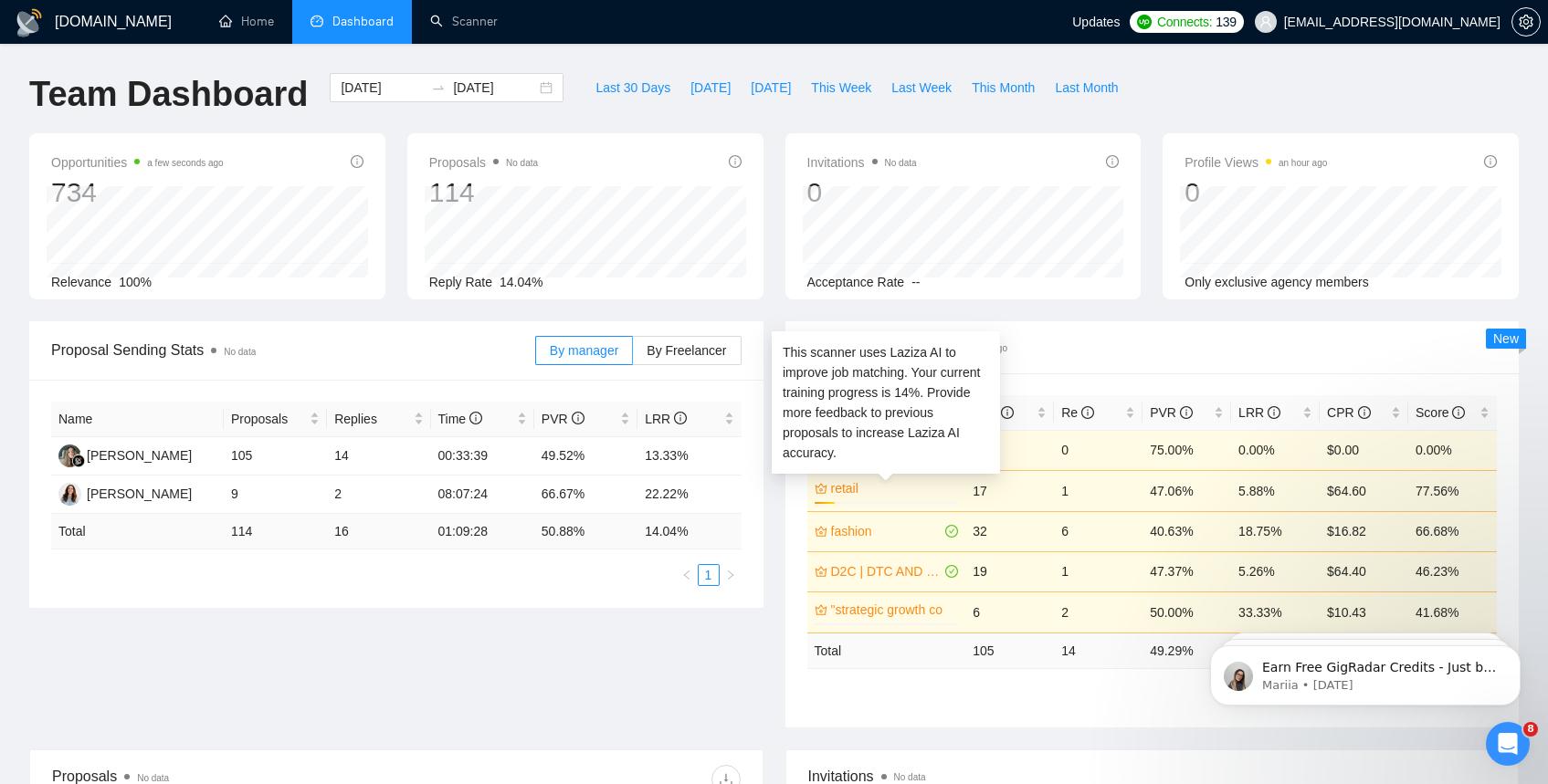
click at [836, 489] on link "retail" at bounding box center [892, 488] width 124 height 20
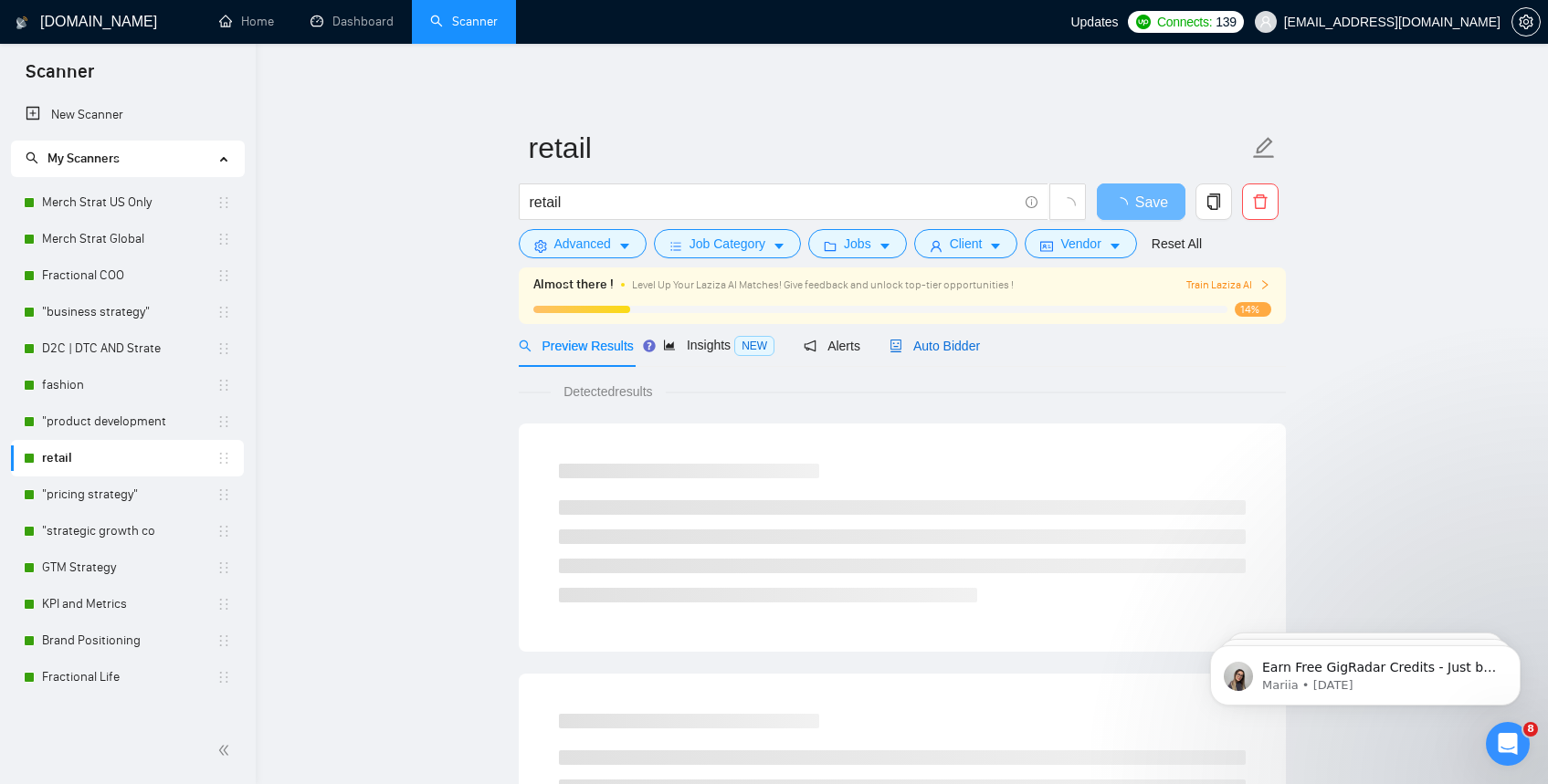
click at [945, 349] on span "Auto Bidder" at bounding box center [935, 346] width 91 height 15
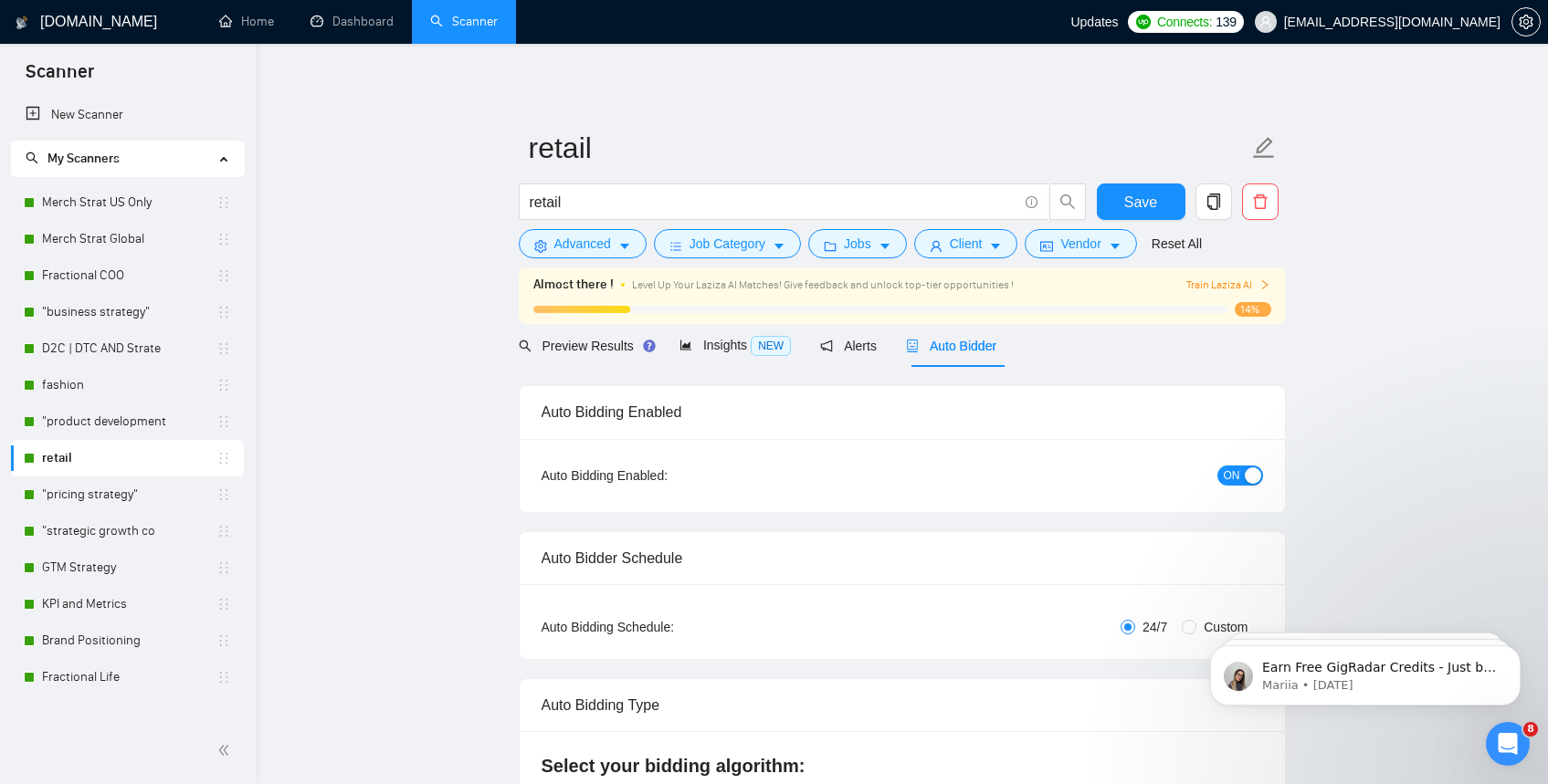
click at [1236, 287] on span "Train Laziza AI" at bounding box center [1228, 285] width 84 height 18
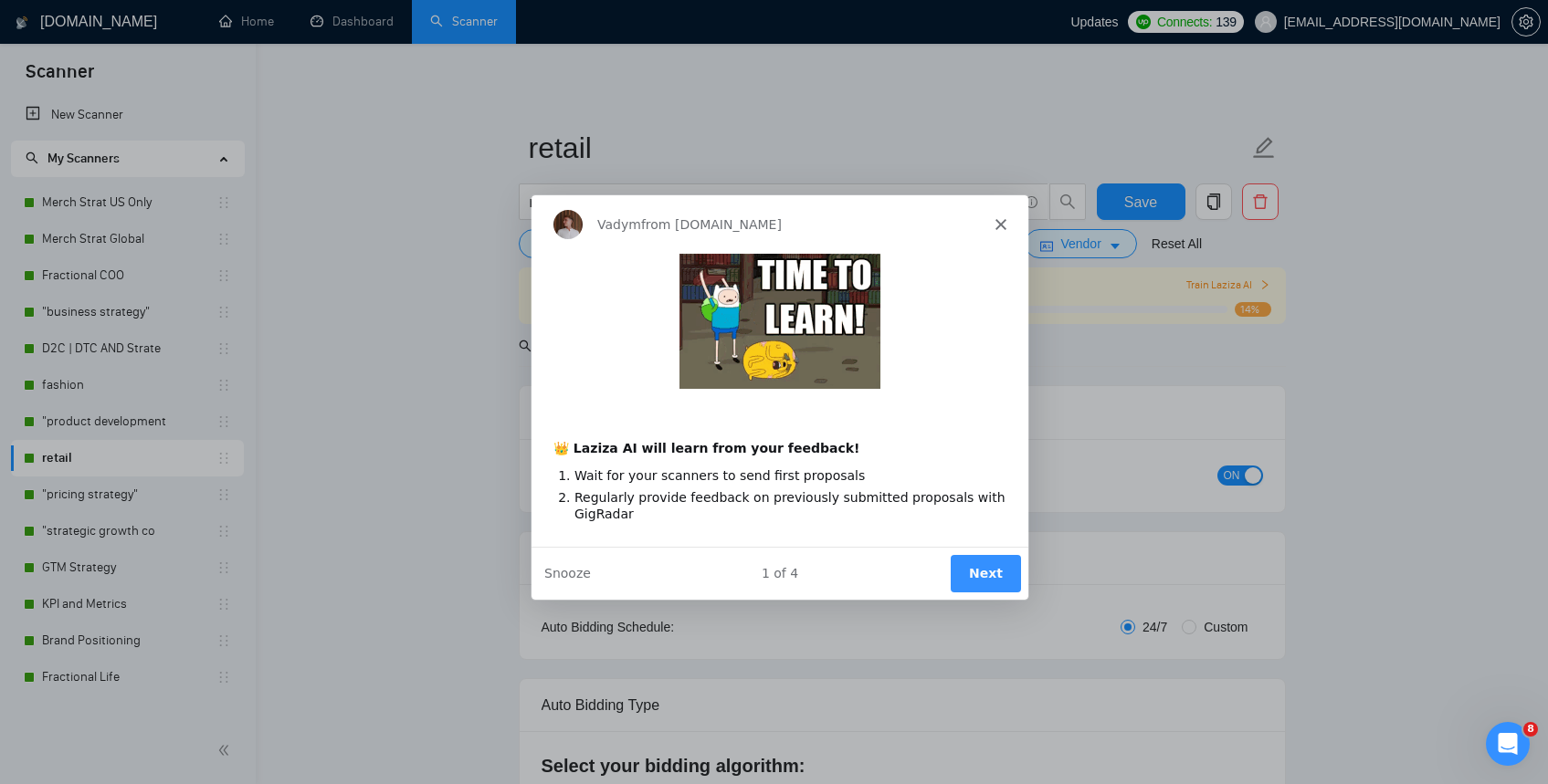
click at [996, 220] on polygon "Close" at bounding box center [999, 224] width 11 height 11
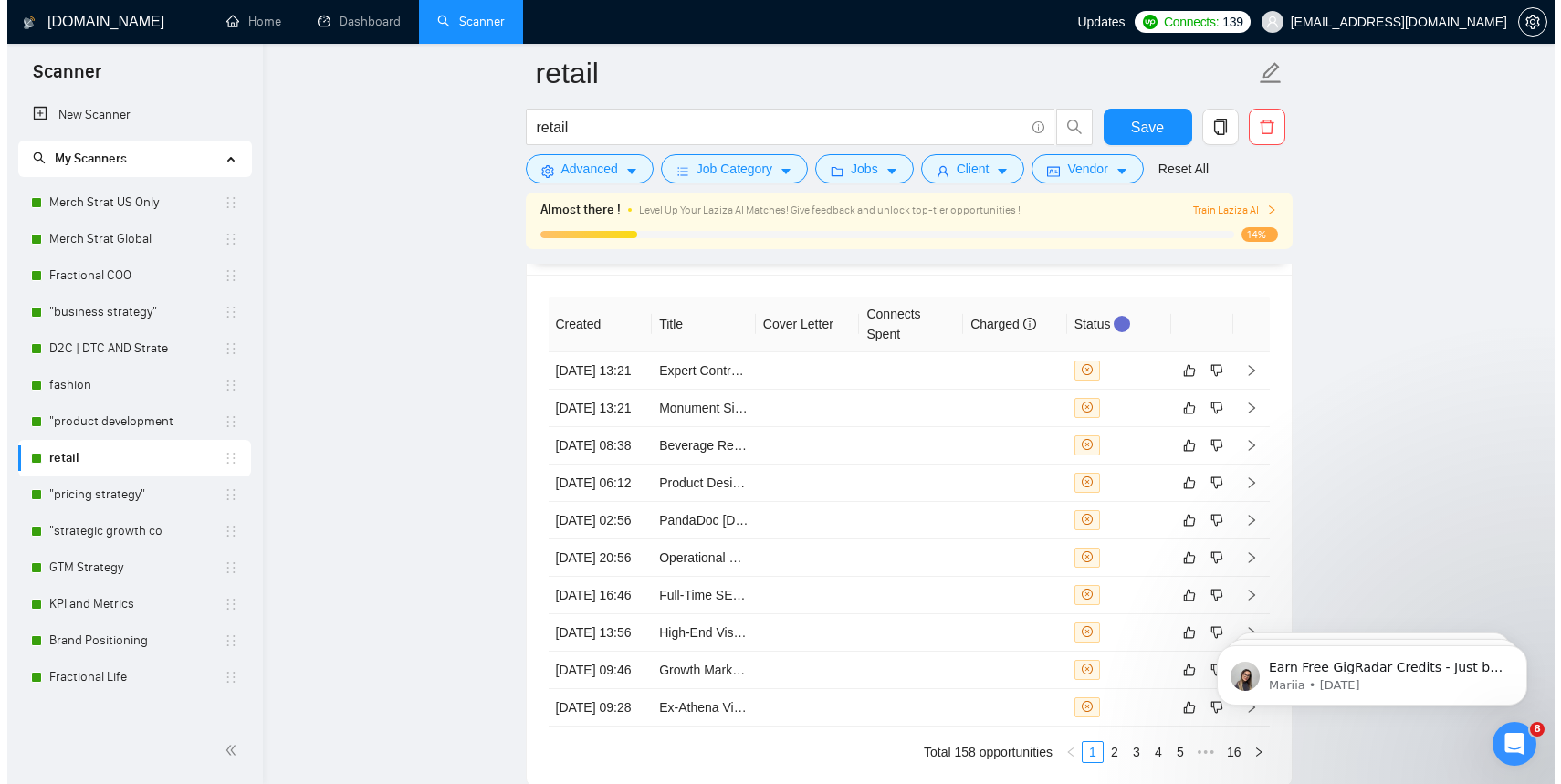
scroll to position [4684, 0]
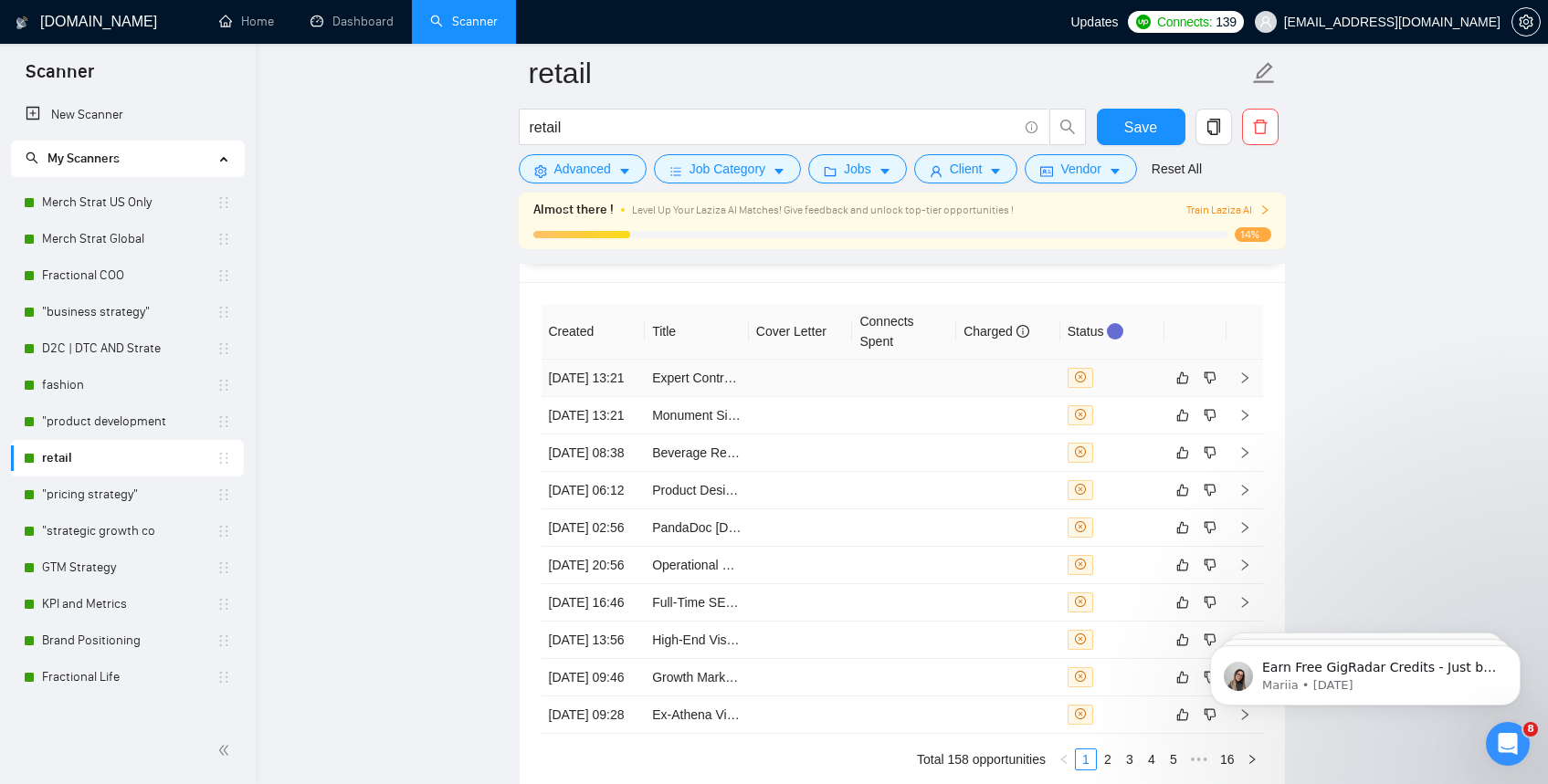
click at [806, 388] on td at bounding box center [801, 378] width 104 height 37
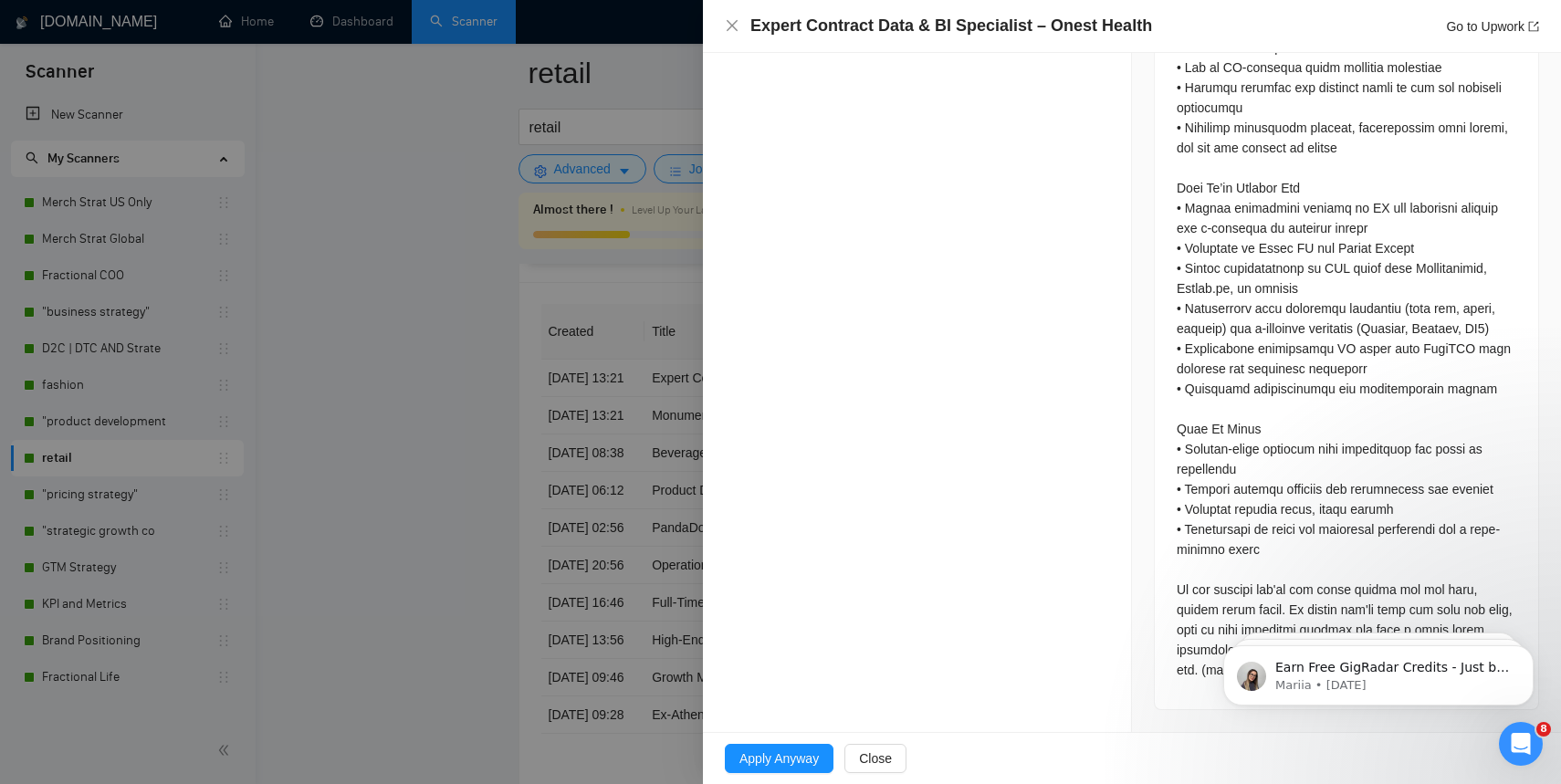
scroll to position [1914, 0]
click at [740, 25] on div "Expert Contract Data & BI Specialist – Onest Health Go to Upwork" at bounding box center [1132, 26] width 815 height 23
click at [727, 26] on icon "close" at bounding box center [732, 26] width 15 height 15
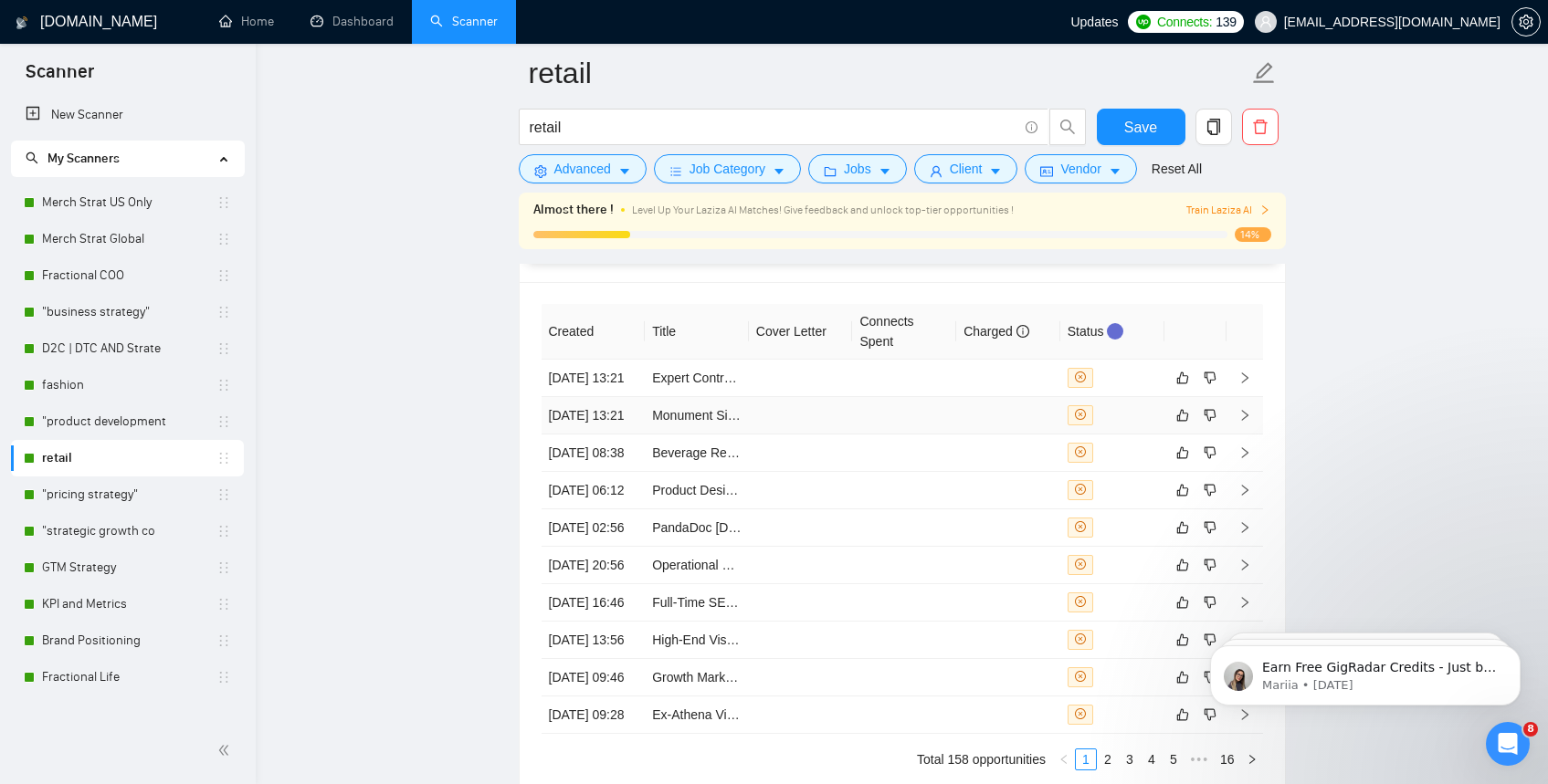
click at [706, 435] on td "Monument Sign Designer Needed for Retail Store" at bounding box center [696, 415] width 104 height 37
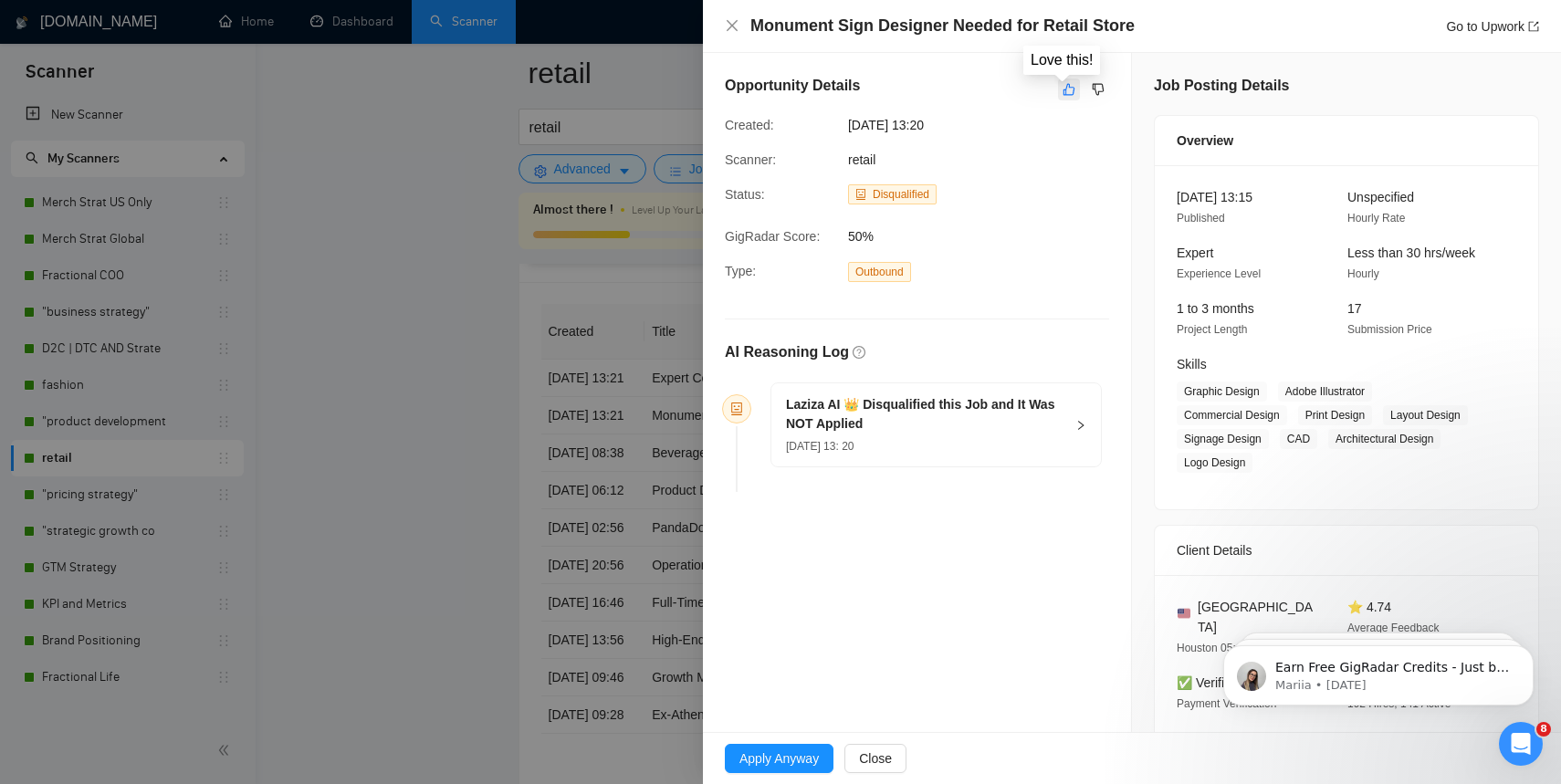
click at [1063, 92] on icon "like" at bounding box center [1069, 90] width 13 height 15
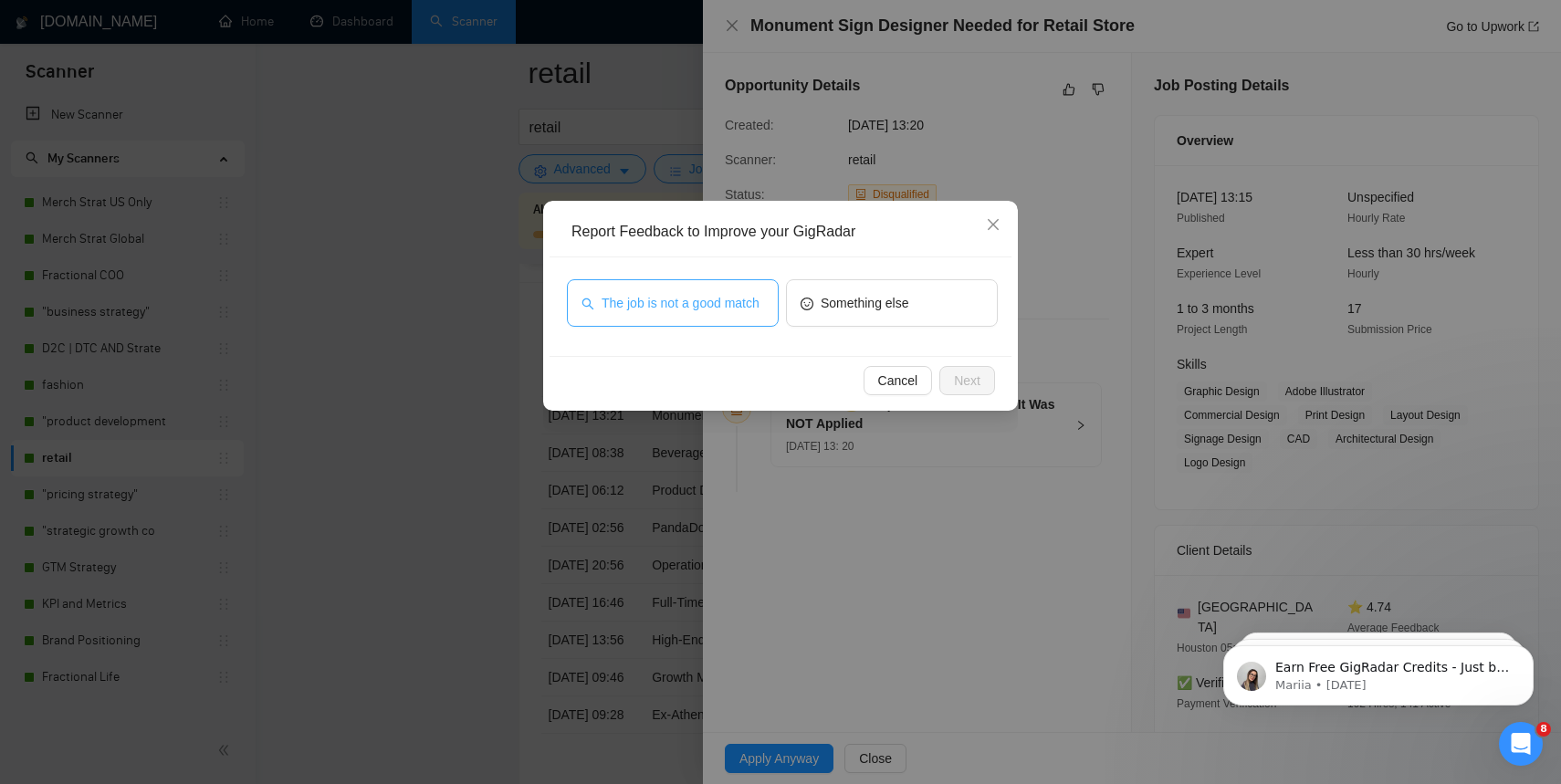
click at [665, 310] on span "The job is not a good match" at bounding box center [681, 303] width 158 height 20
click at [962, 376] on span "Next" at bounding box center [967, 381] width 27 height 20
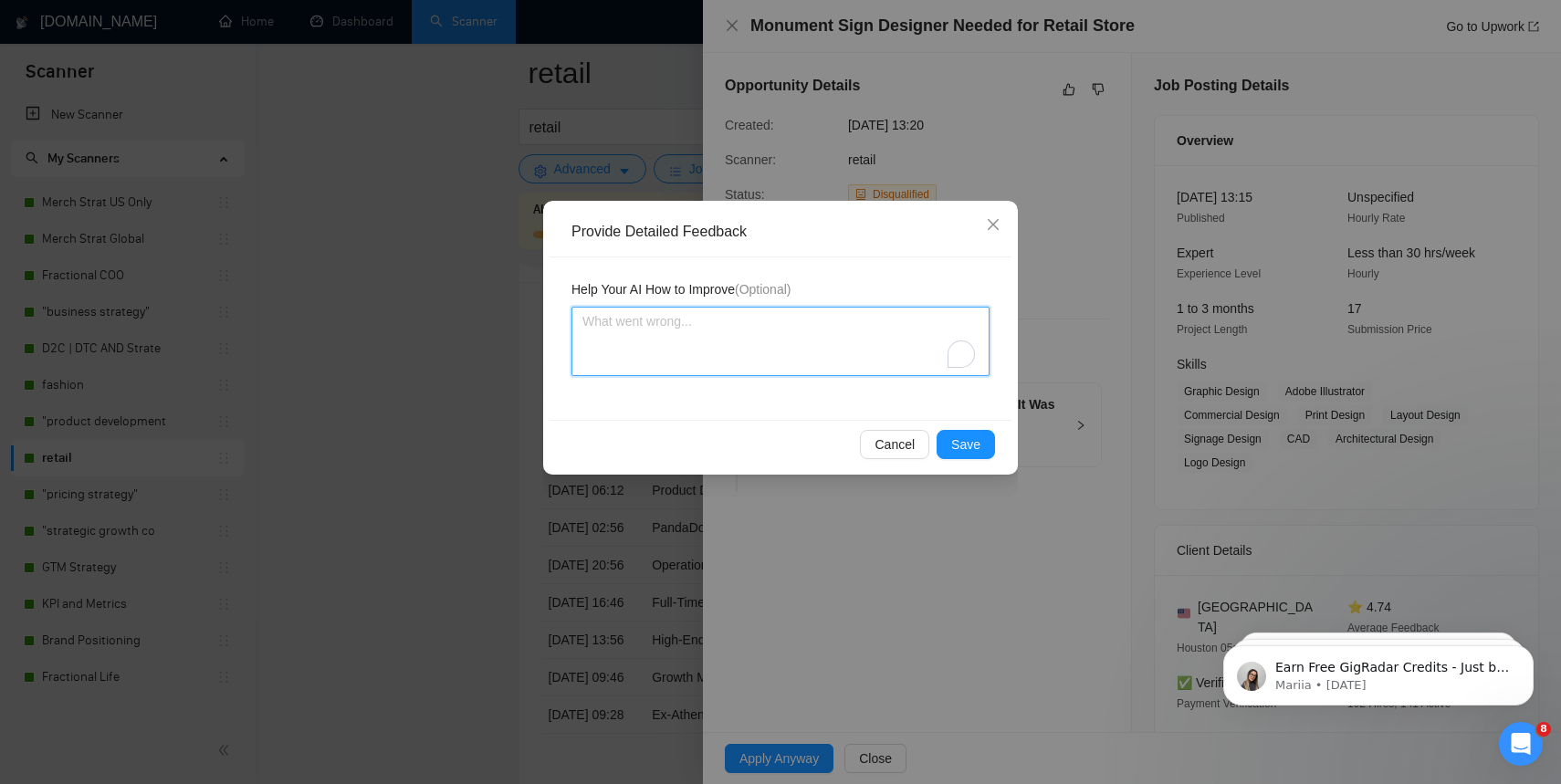
click at [843, 352] on textarea "To enrich screen reader interactions, please activate Accessibility in Grammarl…" at bounding box center [780, 341] width 418 height 69
type textarea "I"
type textarea "I A"
type textarea "I AM"
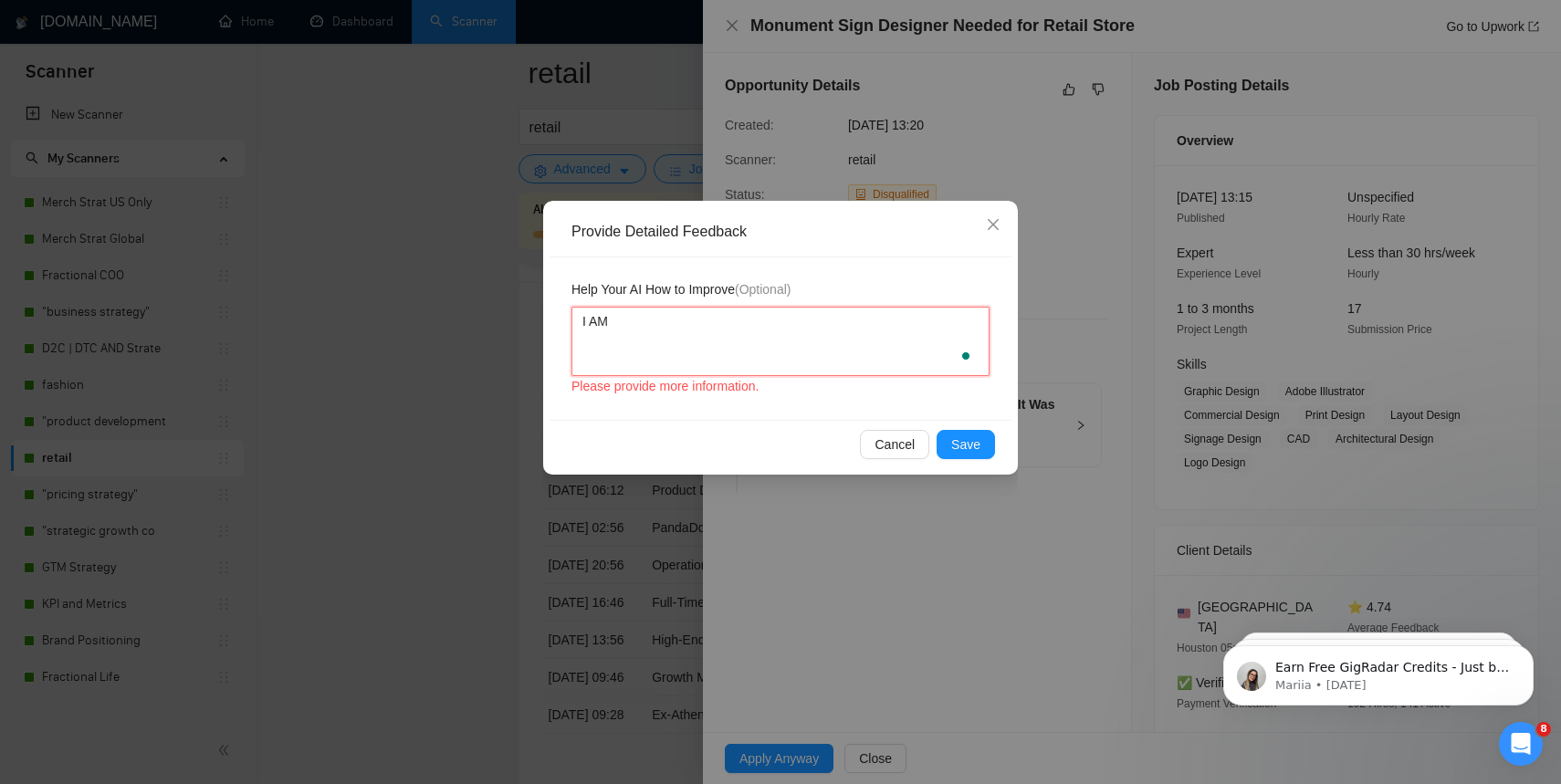
type textarea "I AM"
type textarea "I AM N"
type textarea "I AM NO"
type textarea "I AM NOT"
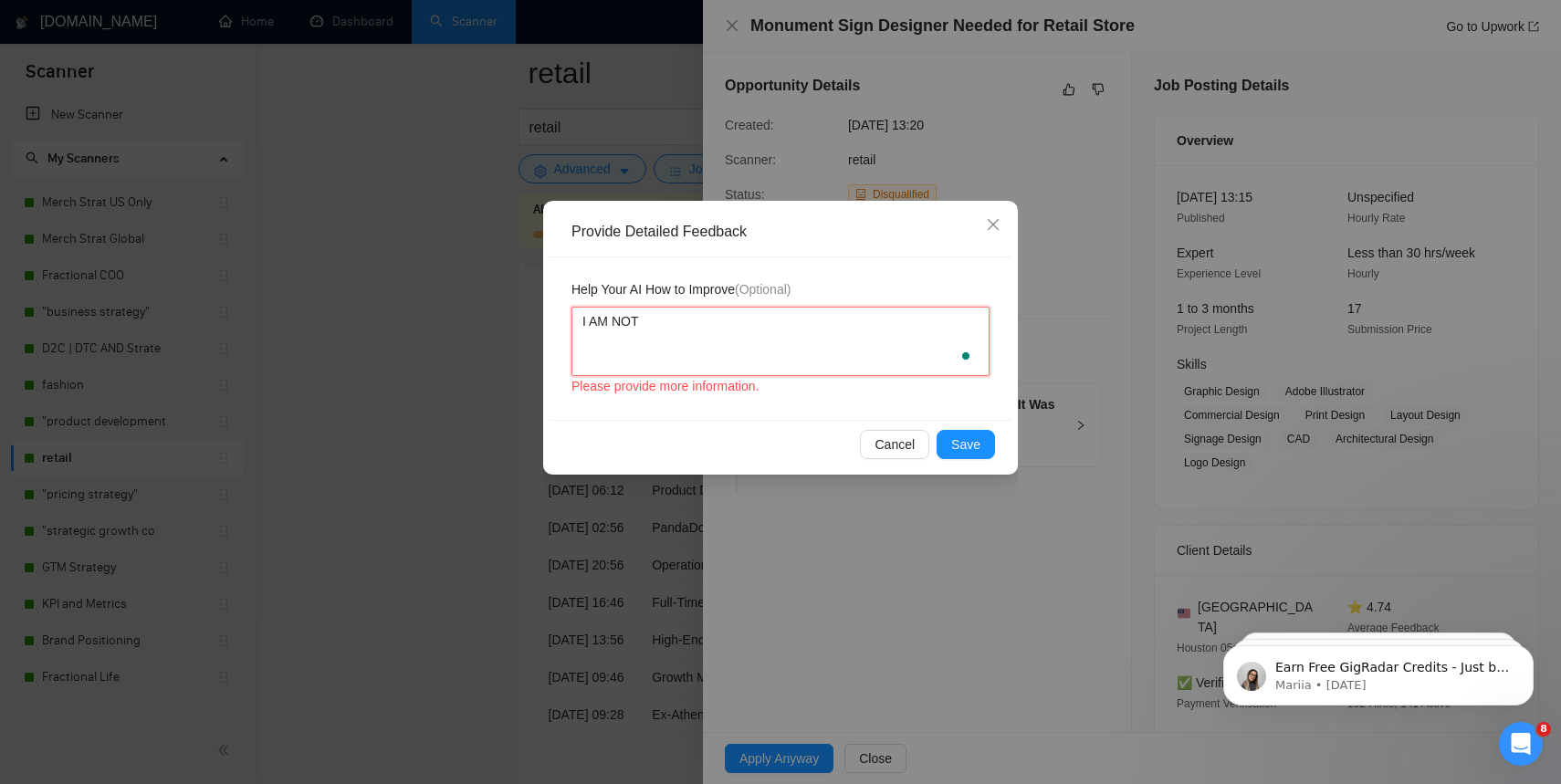
type textarea "I AM NOT A"
type textarea "I AM NOT A S"
type textarea "I AM NOT A SI"
type textarea "I AM NOT A SIG"
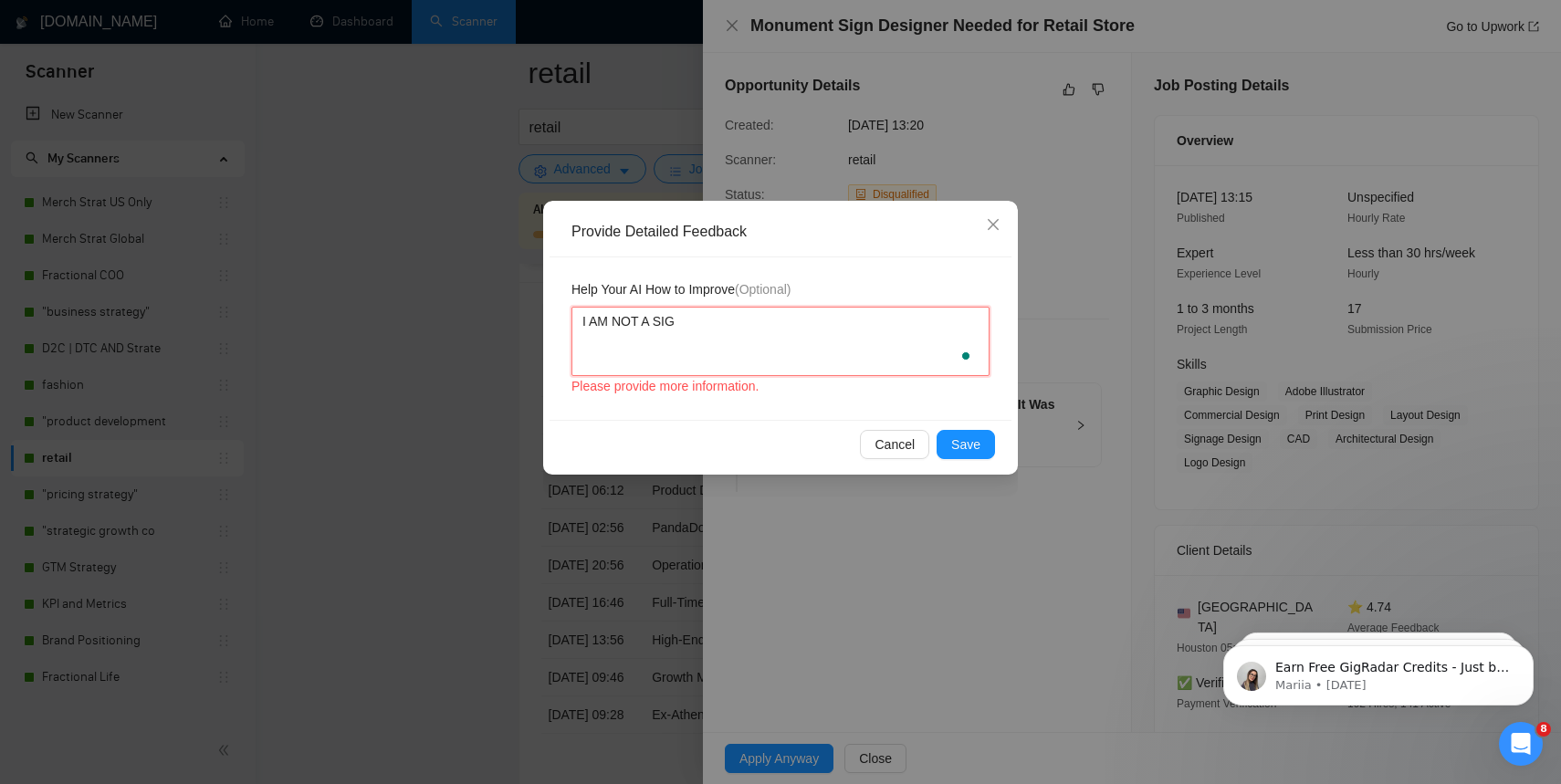
type textarea "I AM NOT A SIGN"
type textarea "I AM NOT A SIGN D"
type textarea "I AM NOT A SIGN DE"
type textarea "I AM NOT A SIGN DES"
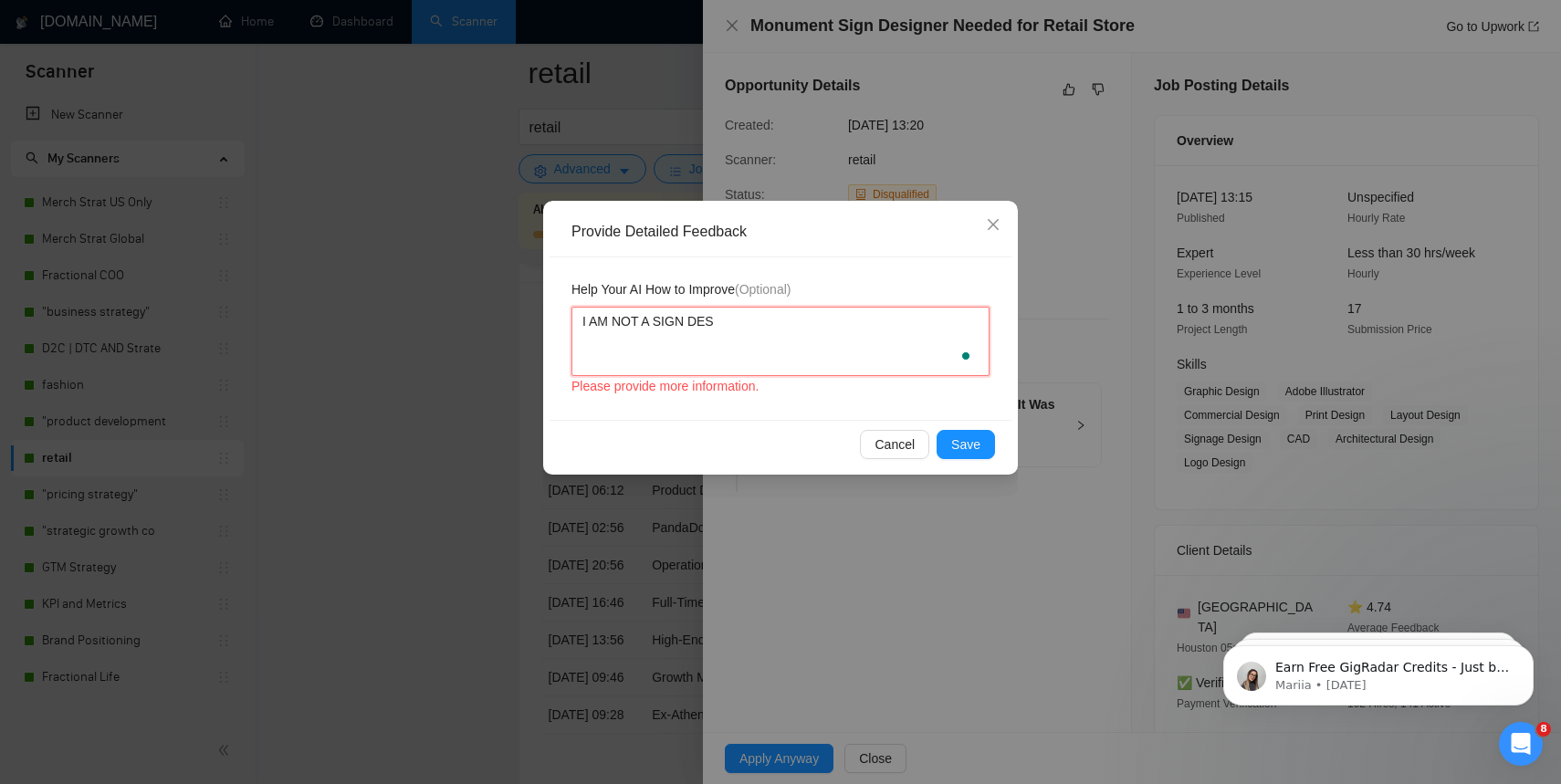
type textarea "I AM NOT A SIGN DESI"
type textarea "I AM NOT A SIGN DESIG"
type textarea "I AM NOT A SIGN DESIGN"
type textarea "I AM NOT A SIGN DESIGNE"
type textarea "I AM NOT A SIGN DESIGNER"
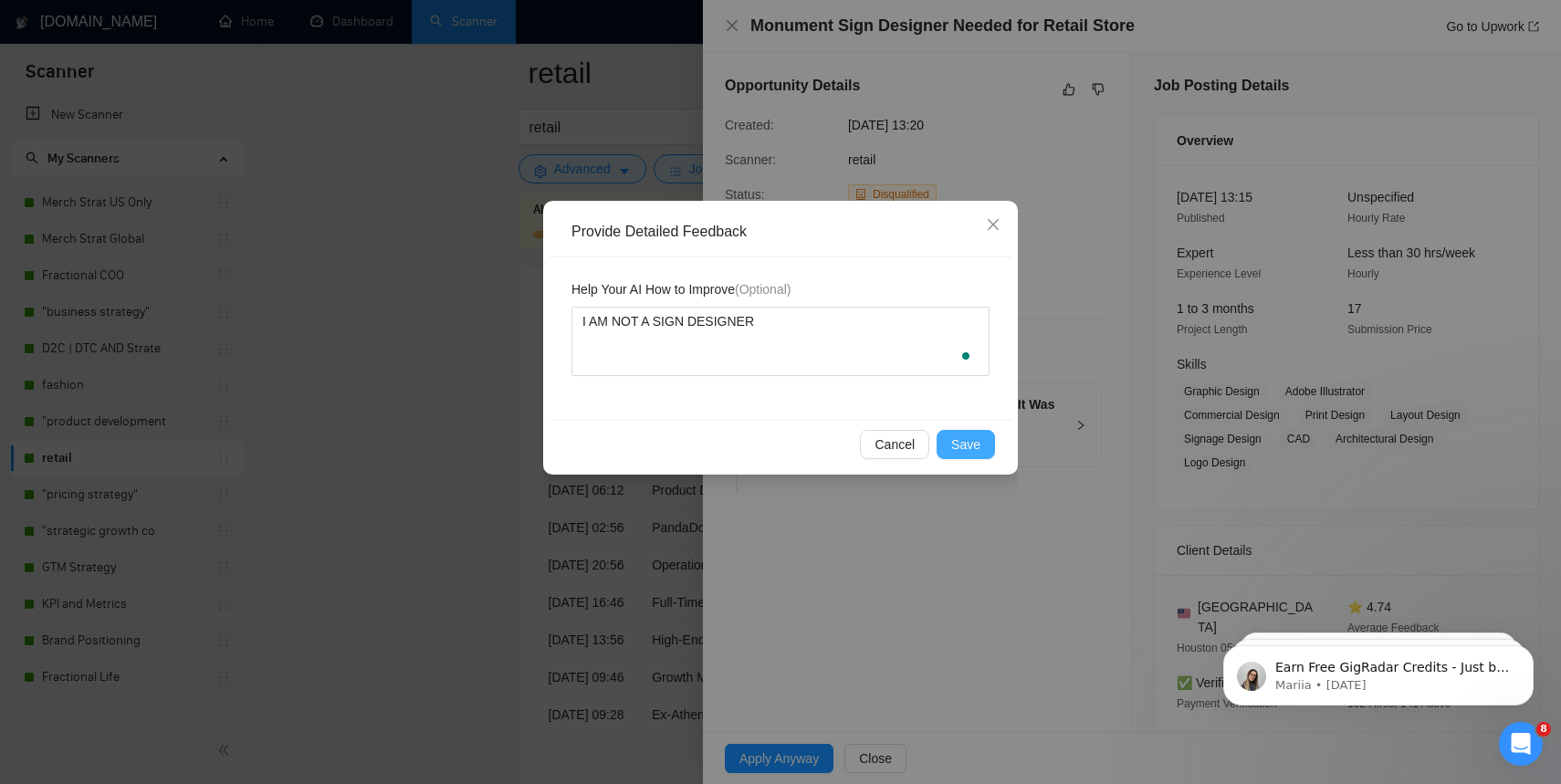
click at [964, 445] on span "Save" at bounding box center [966, 445] width 30 height 20
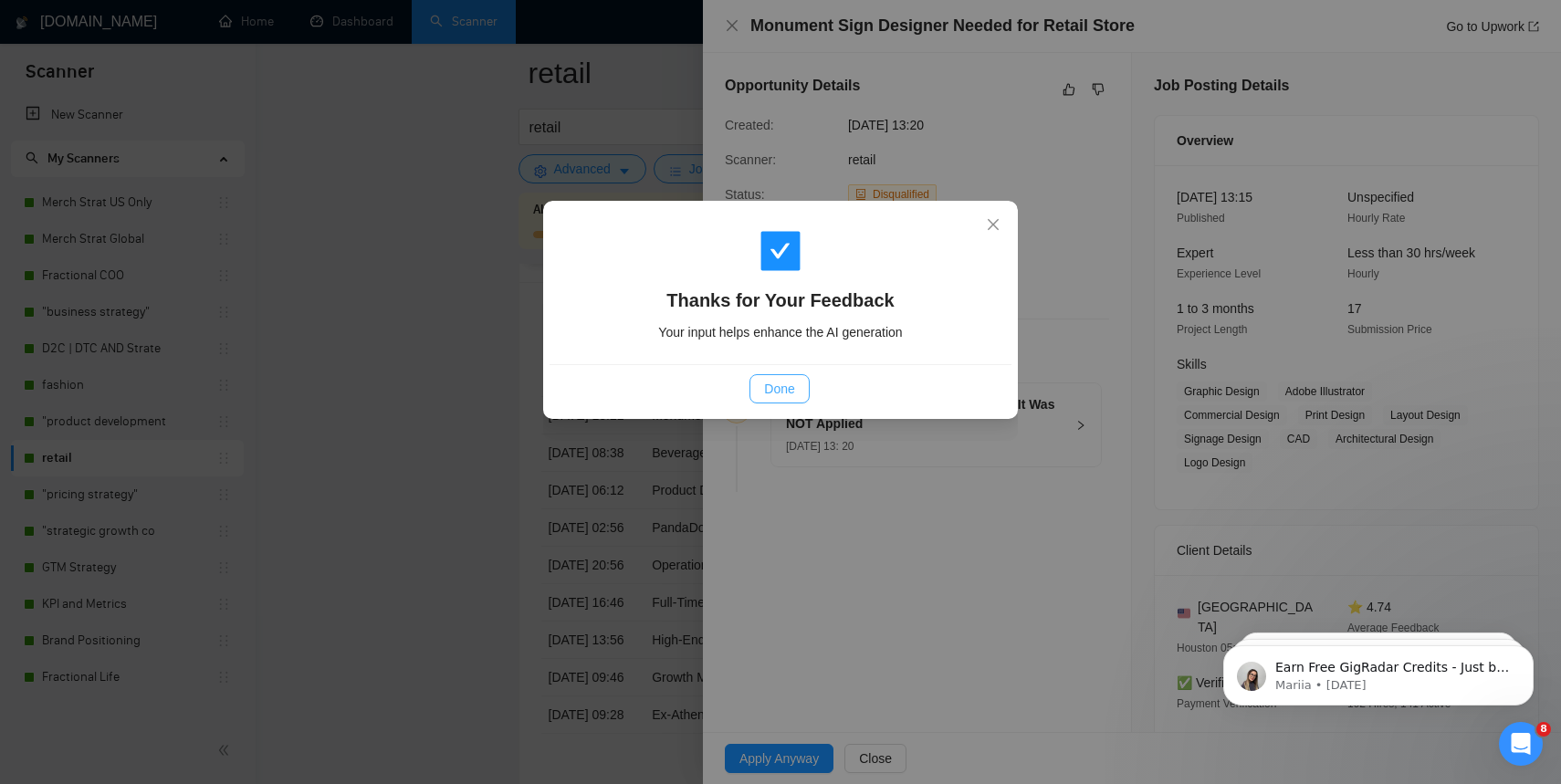
click at [793, 375] on button "Done" at bounding box center [780, 389] width 59 height 30
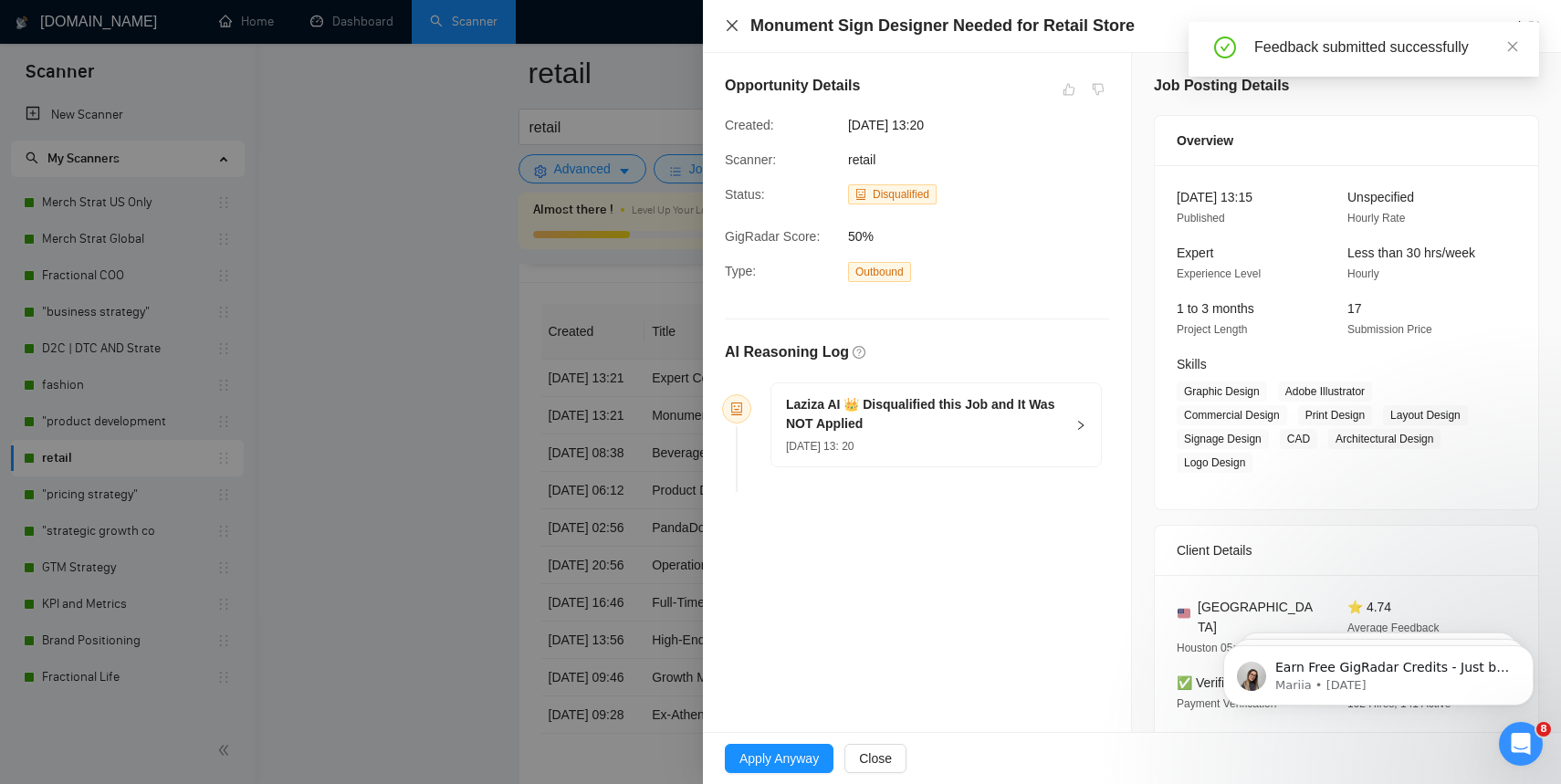
click at [727, 30] on icon "close" at bounding box center [732, 26] width 15 height 15
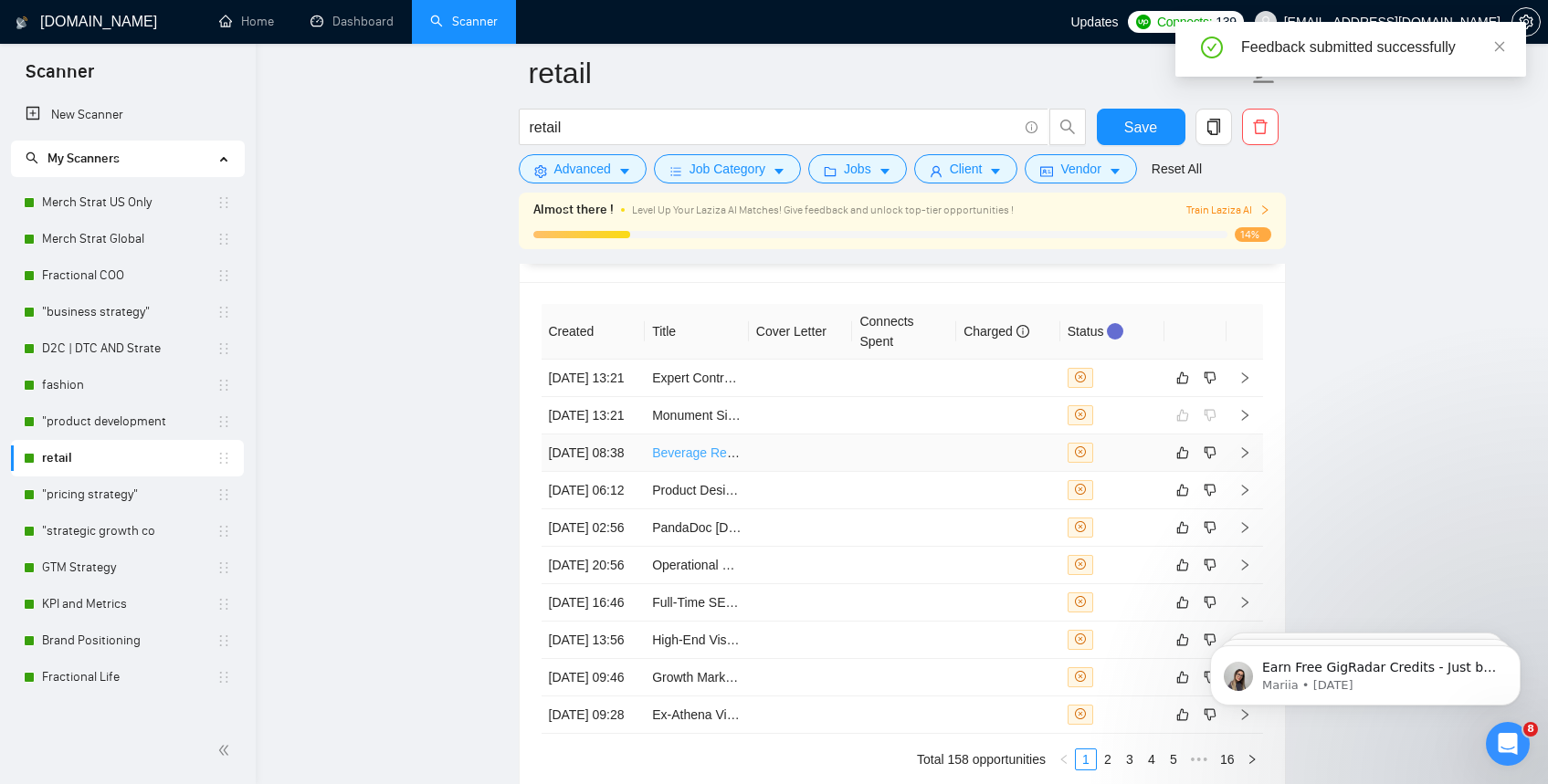
click at [714, 460] on link "Beverage Retail & Distribution Specialist – [GEOGRAPHIC_DATA] Market" at bounding box center [861, 453] width 419 height 15
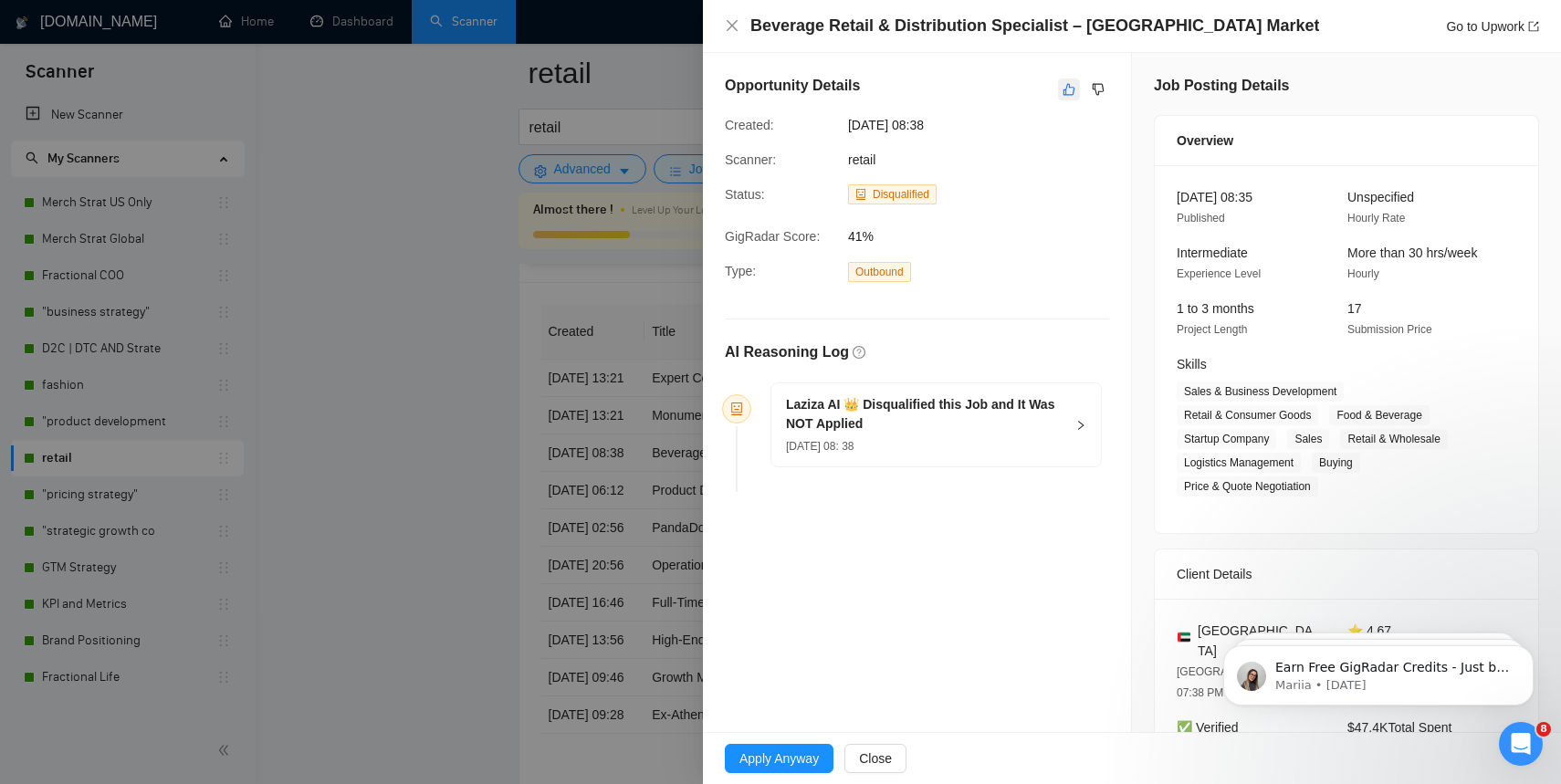
click at [1063, 92] on icon "like" at bounding box center [1069, 90] width 13 height 15
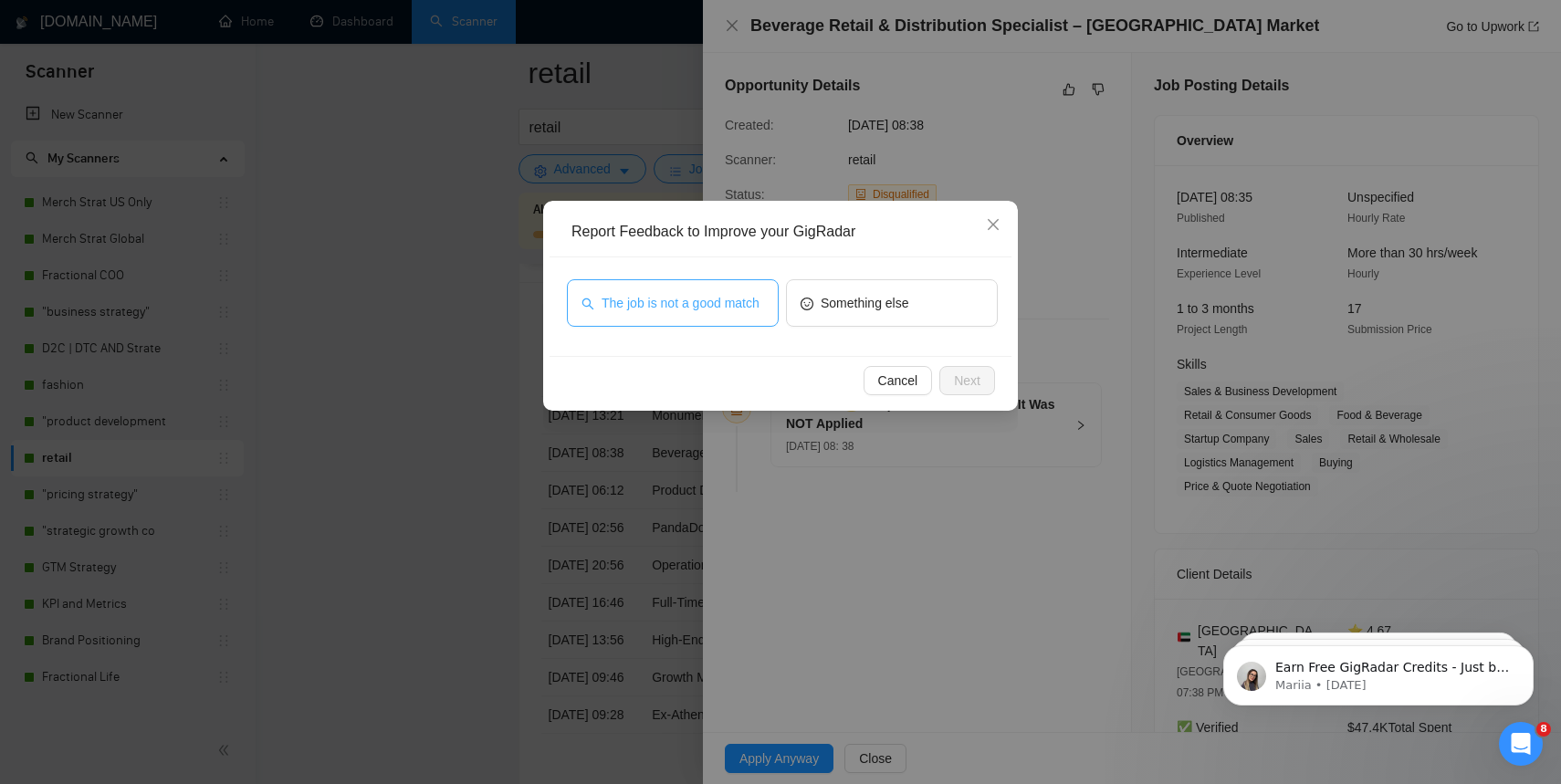
click at [652, 293] on span "The job is not a good match" at bounding box center [681, 303] width 158 height 20
click at [950, 387] on button "Next" at bounding box center [967, 381] width 55 height 30
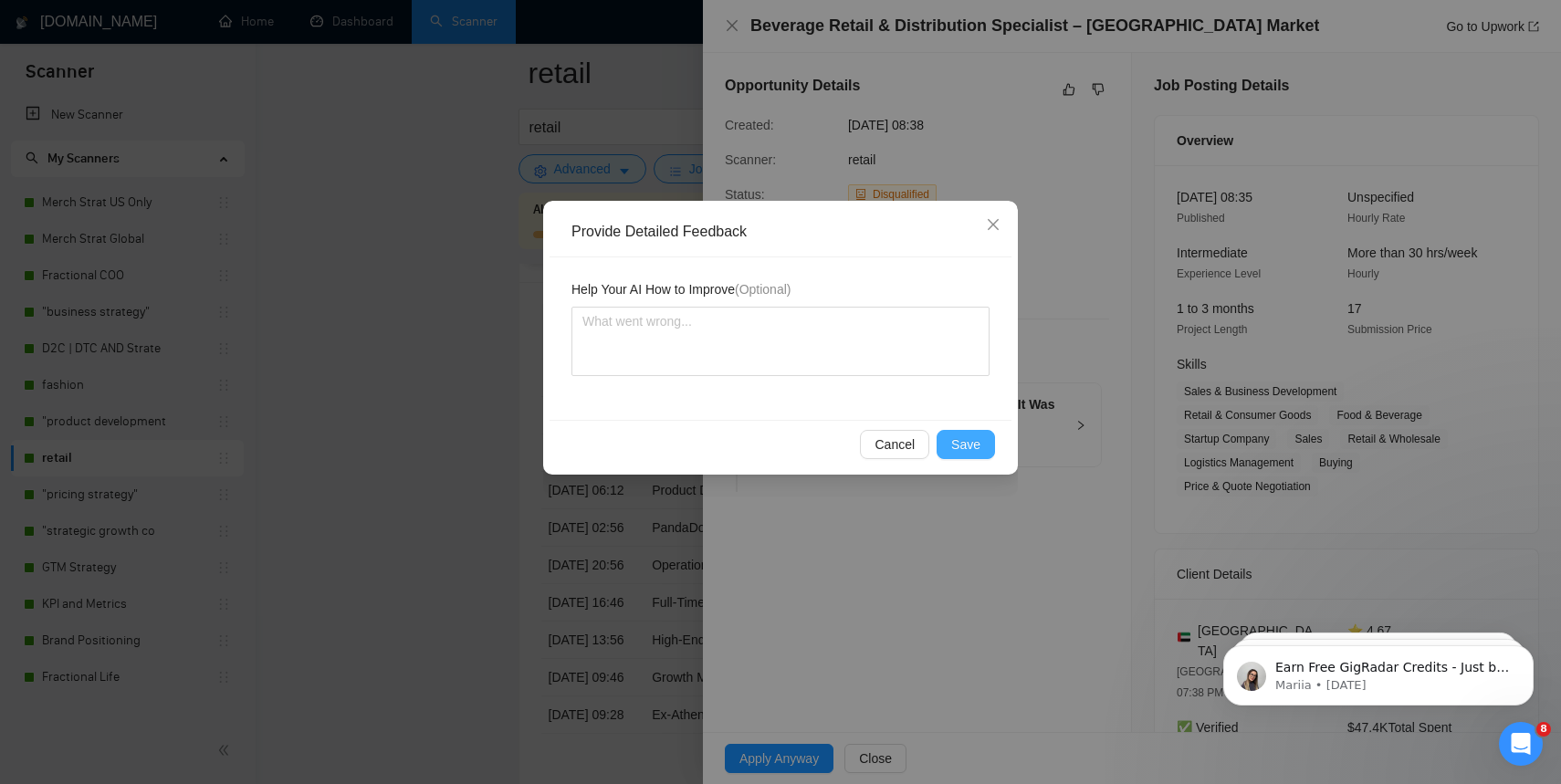
click at [955, 436] on span "Save" at bounding box center [966, 445] width 30 height 20
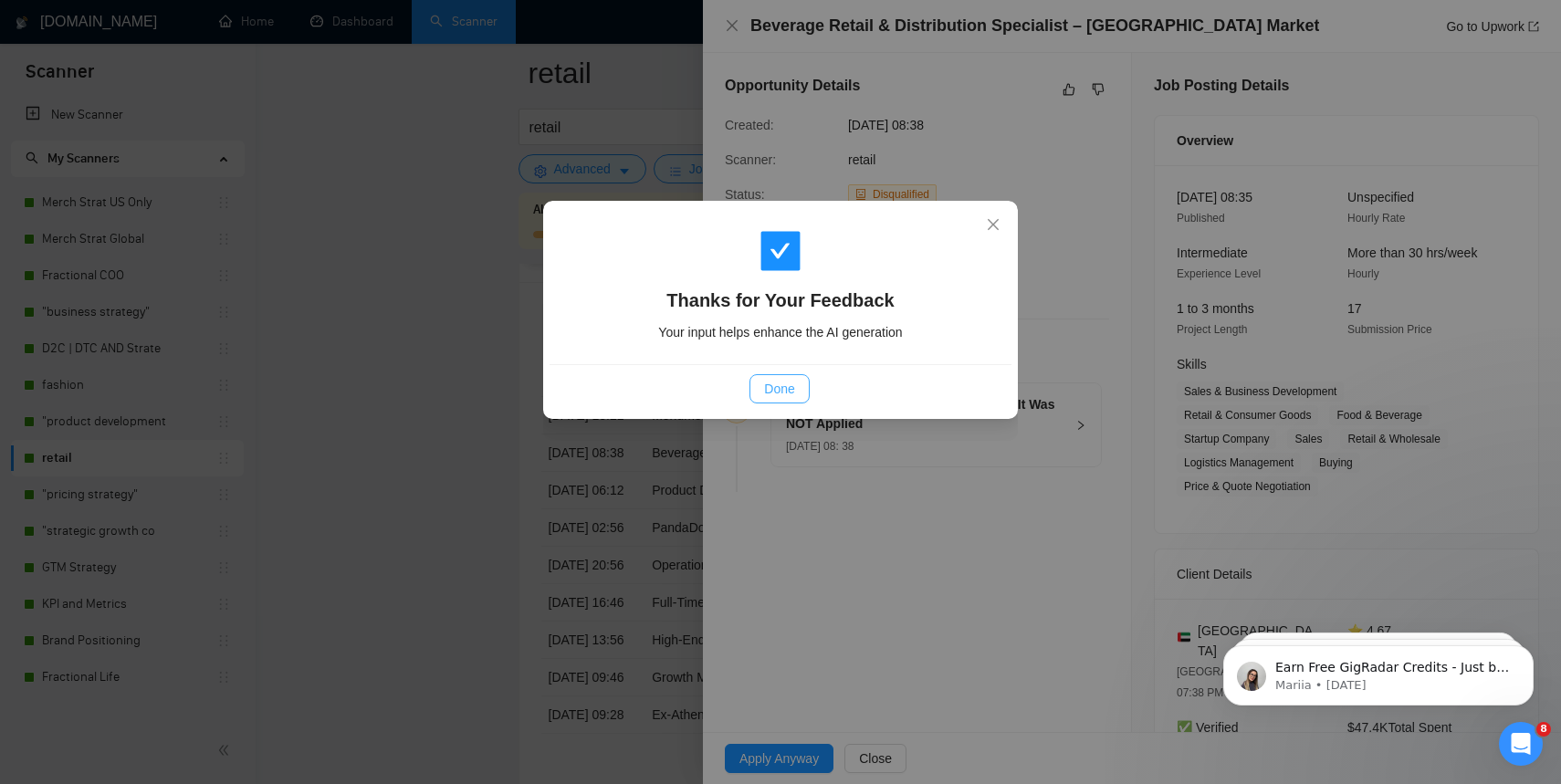
click at [771, 401] on button "Done" at bounding box center [780, 389] width 59 height 30
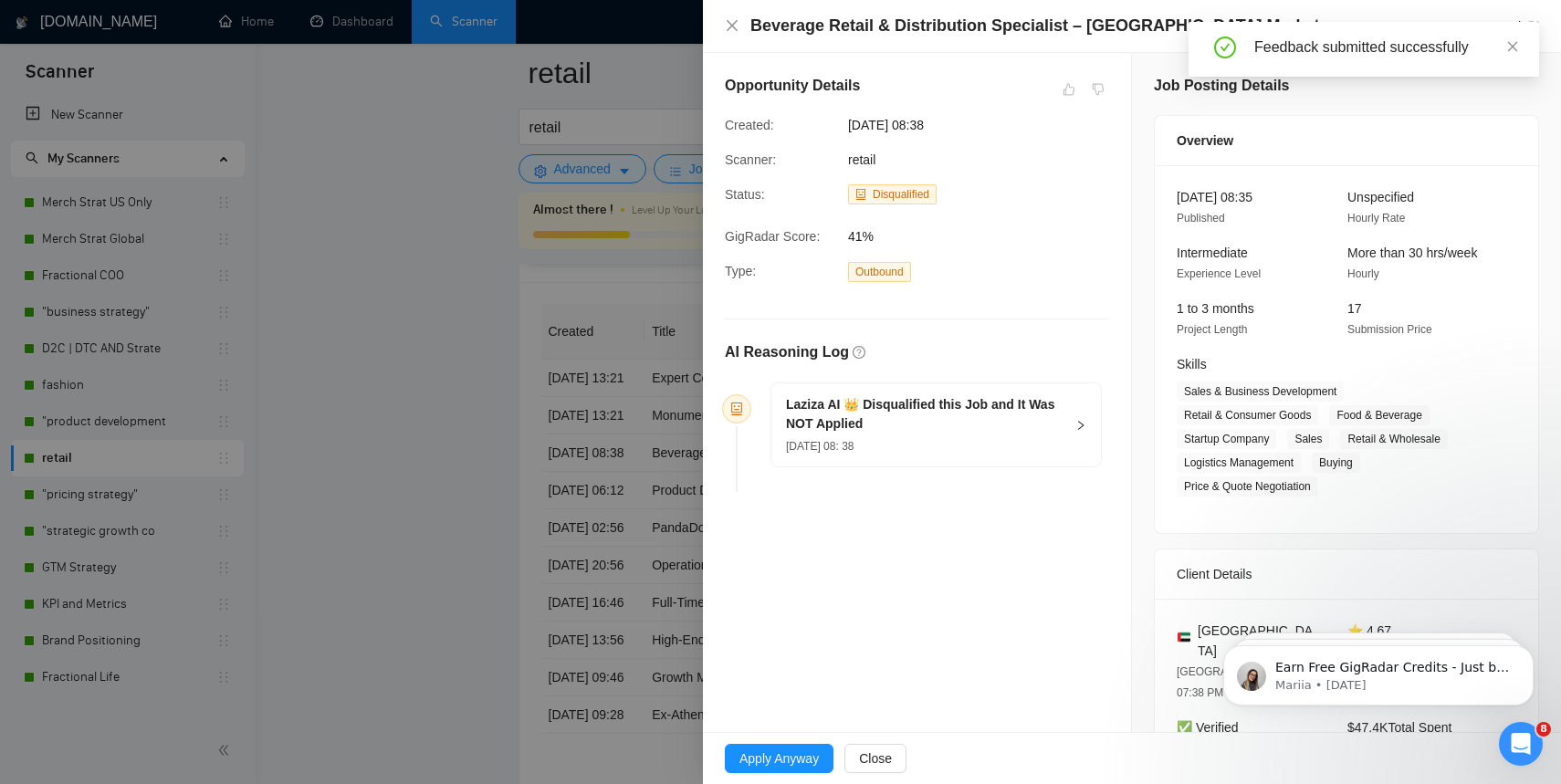
click at [571, 473] on div at bounding box center [780, 392] width 1561 height 784
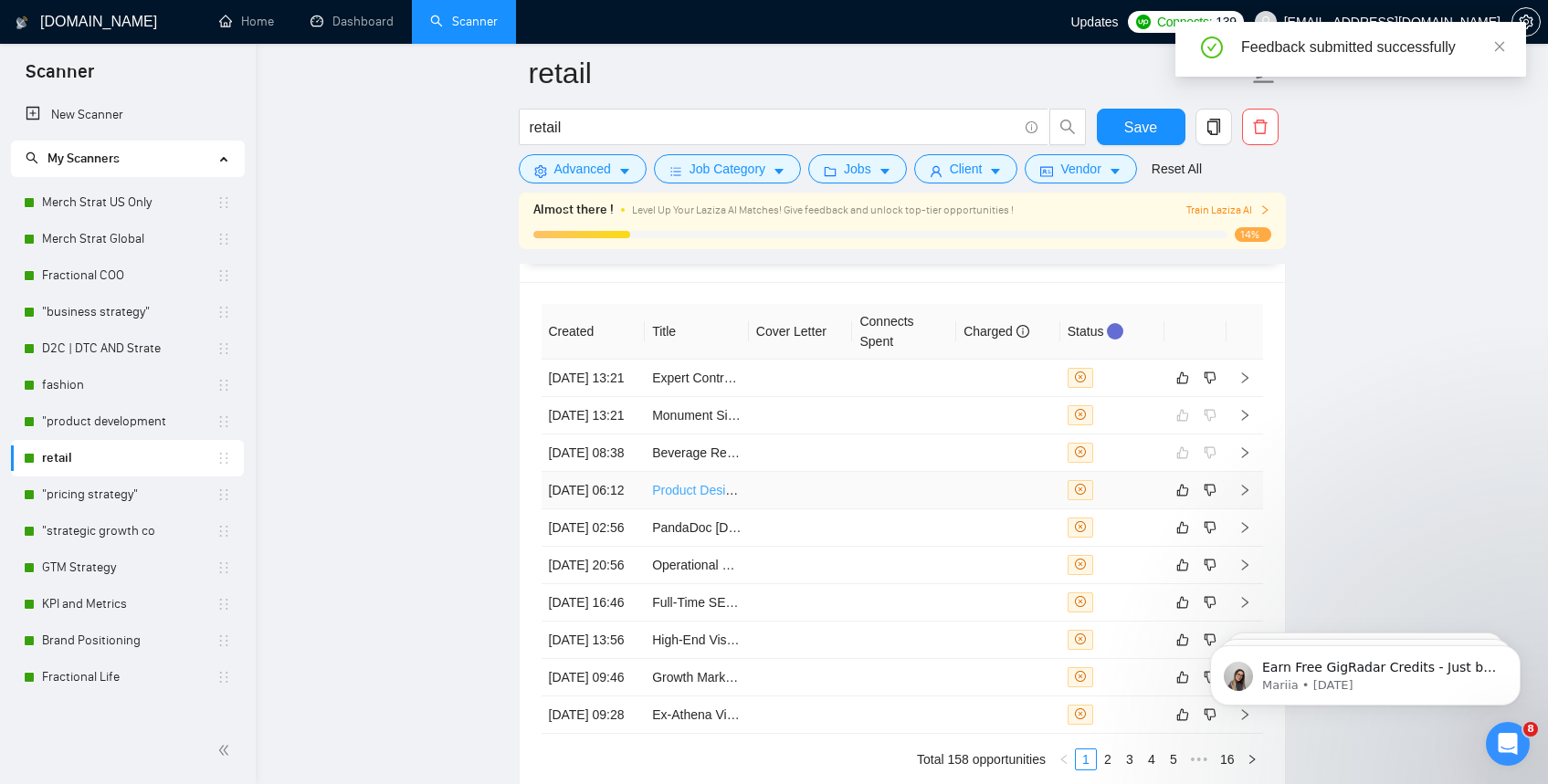
click at [684, 497] on link "Product Designer for Home Decor and Religious Objects" at bounding box center [812, 490] width 321 height 15
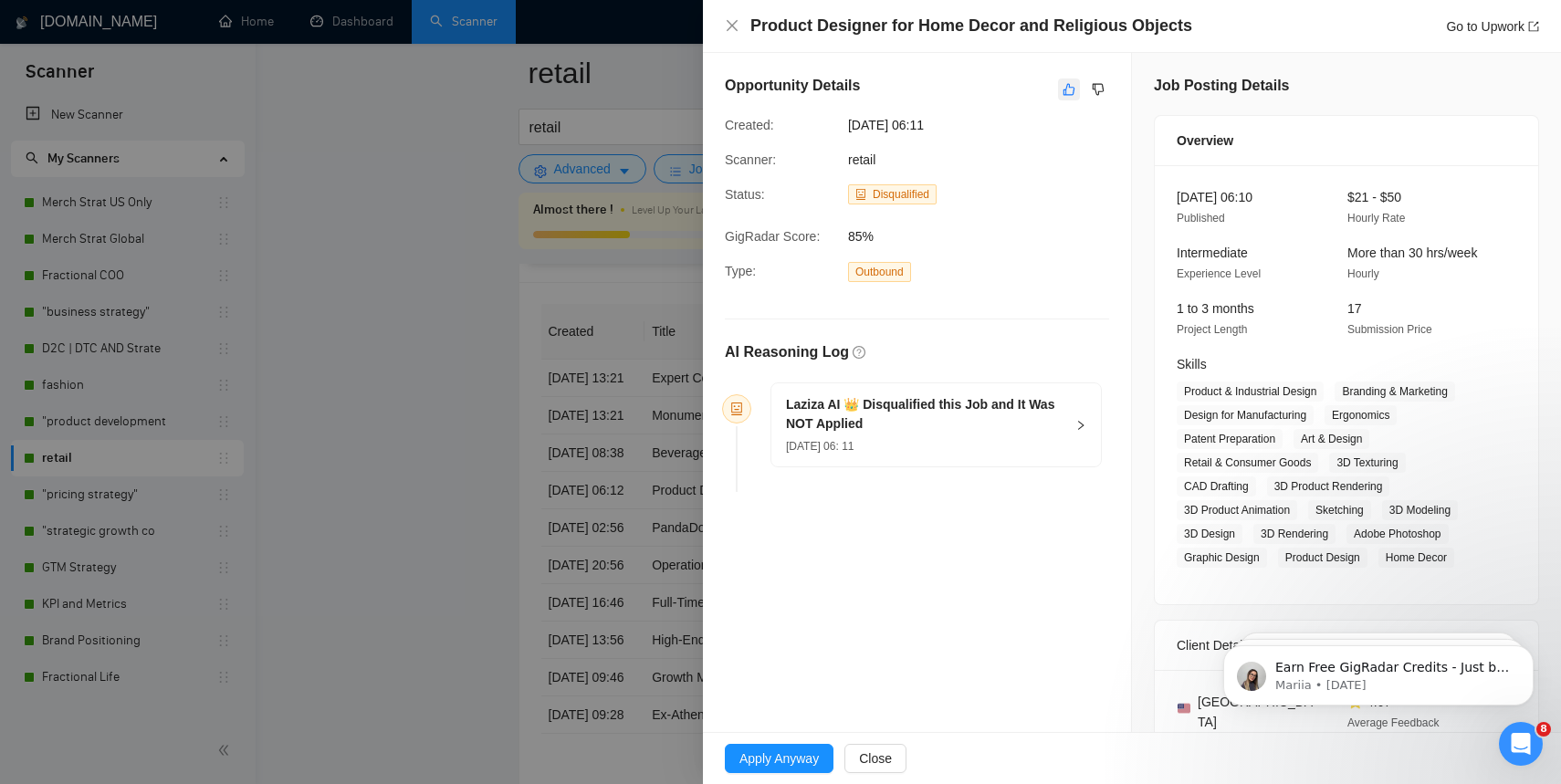
click at [1063, 94] on icon "like" at bounding box center [1069, 90] width 12 height 12
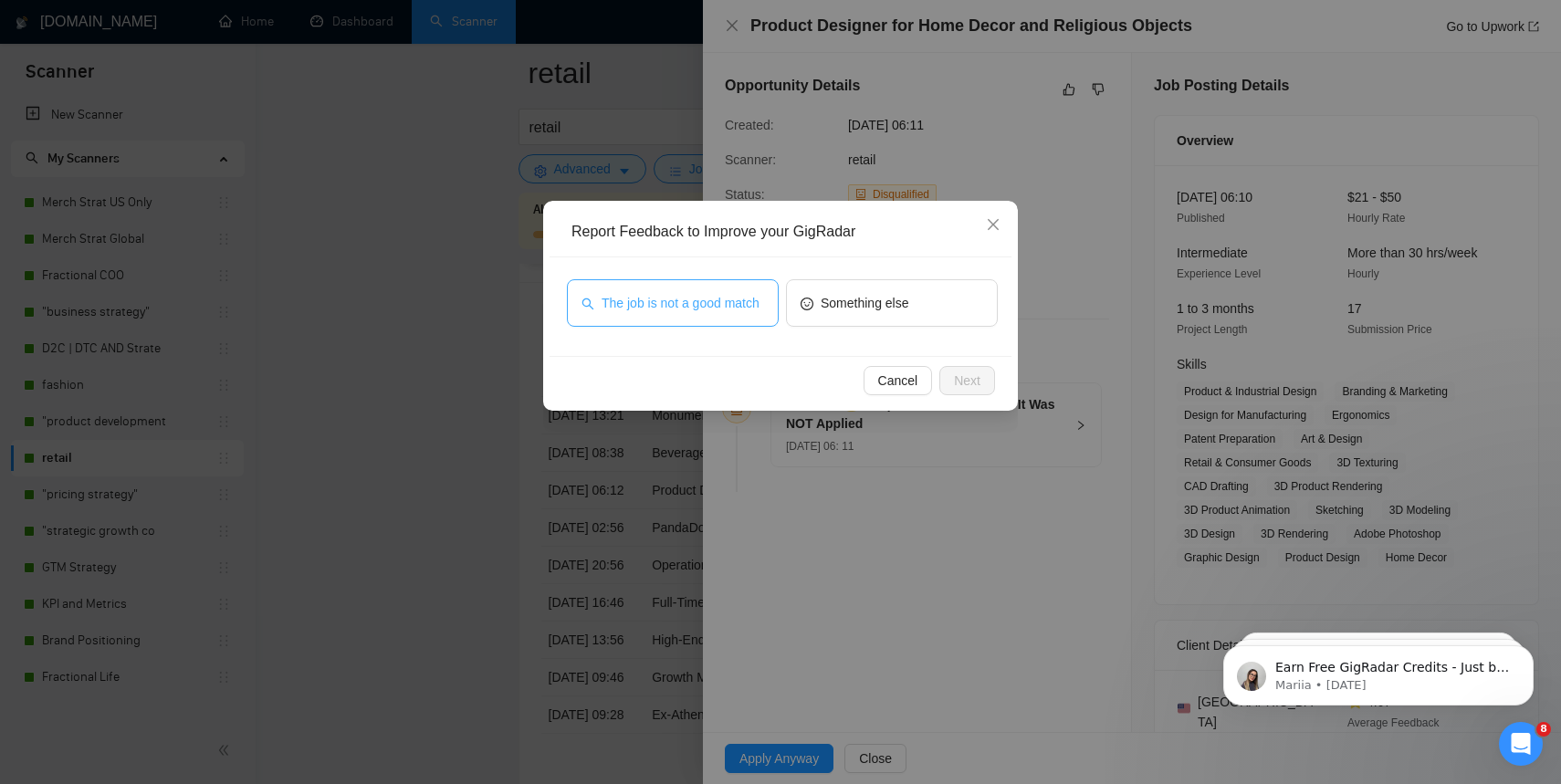
click at [744, 304] on span "The job is not a good match" at bounding box center [681, 303] width 158 height 20
click at [978, 377] on span "Next" at bounding box center [967, 381] width 27 height 20
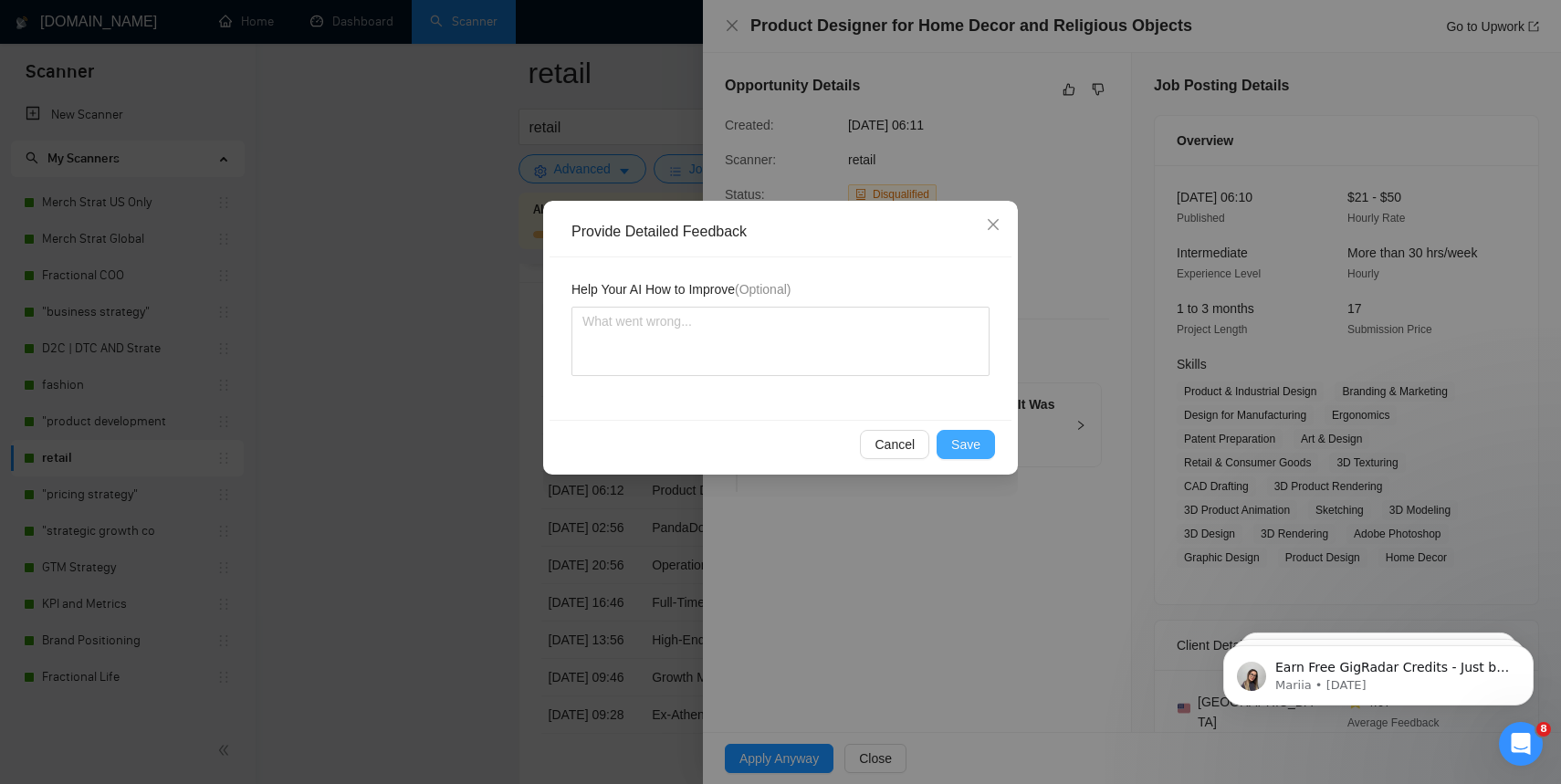
click at [957, 444] on span "Save" at bounding box center [966, 445] width 30 height 20
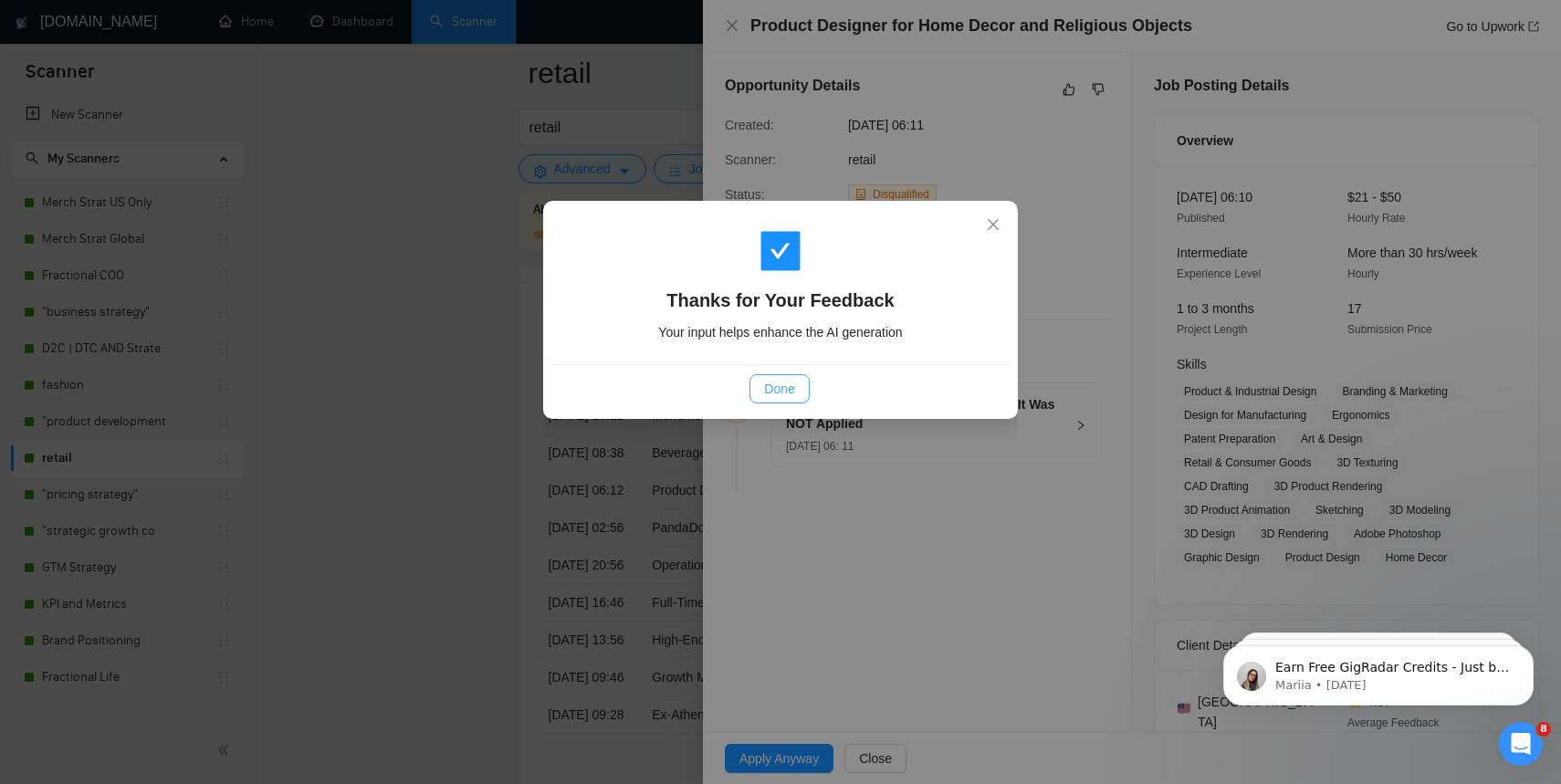
click at [757, 379] on button "Done" at bounding box center [780, 389] width 59 height 30
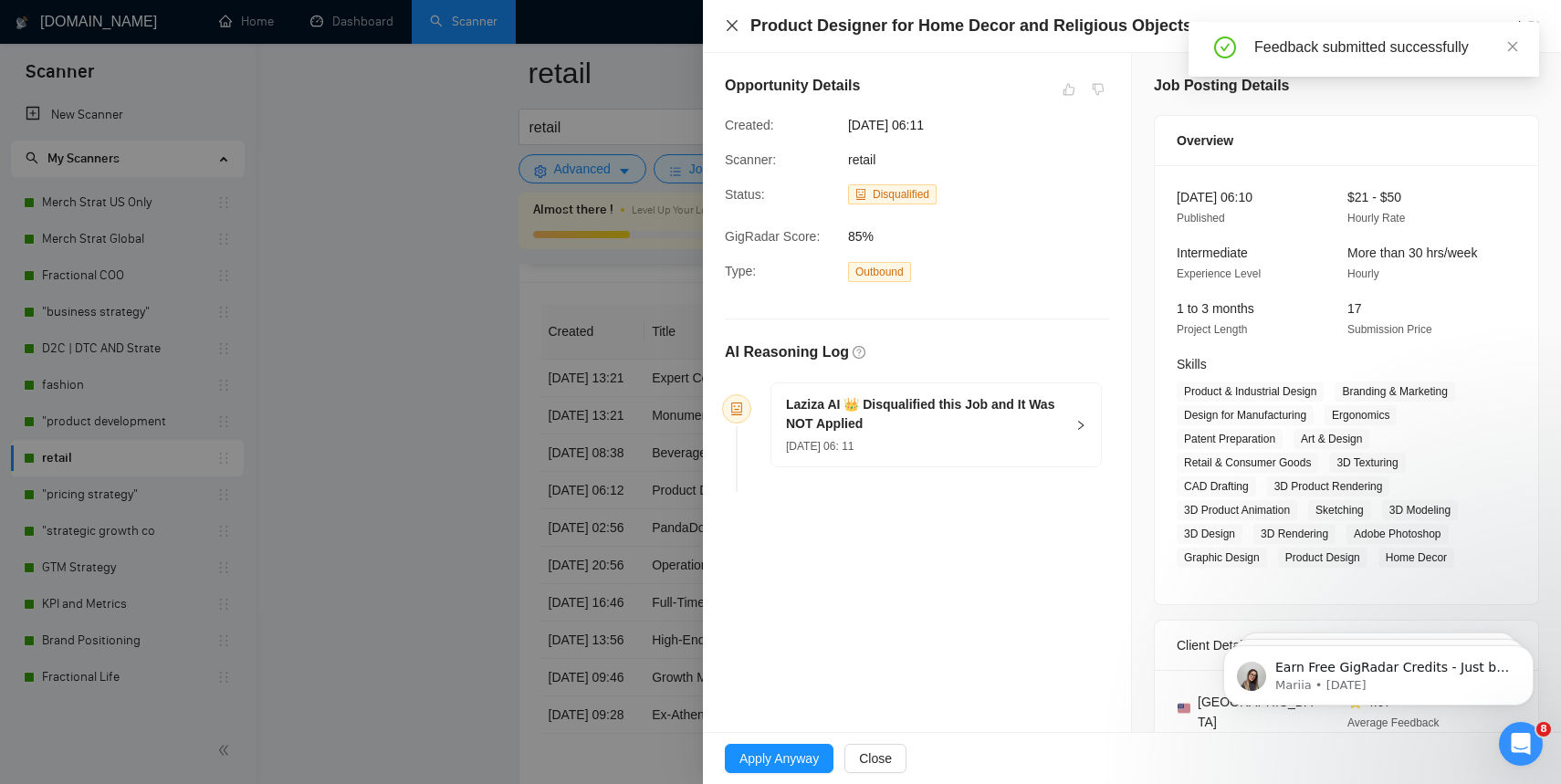
click at [732, 32] on icon "close" at bounding box center [732, 26] width 15 height 15
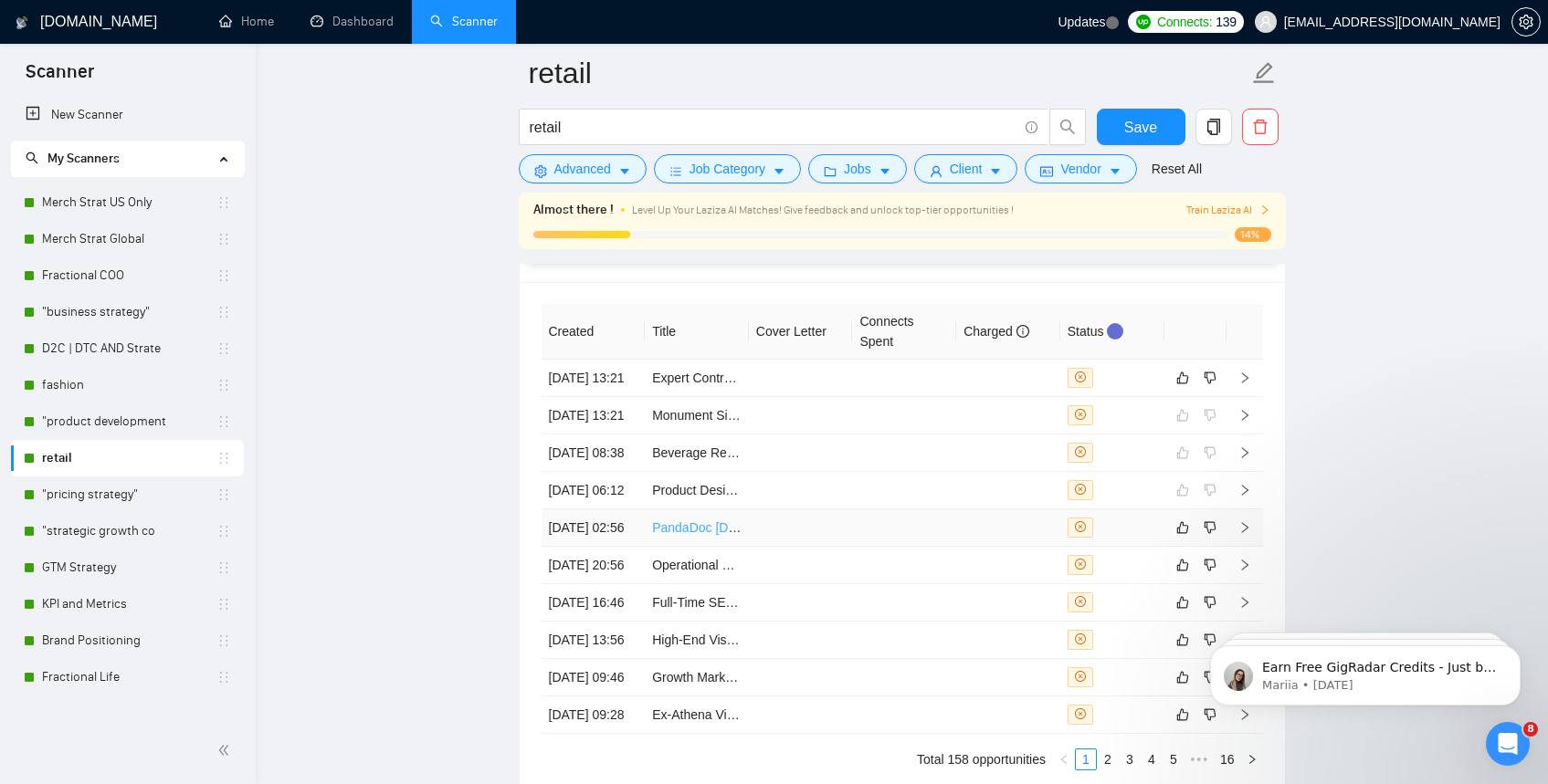
click at [696, 535] on link "PandaDoc [DEMOGRAPHIC_DATA] Designer- 3 High Converting Sales Quote [DEMOGRAPHI…" at bounding box center [948, 528] width 592 height 15
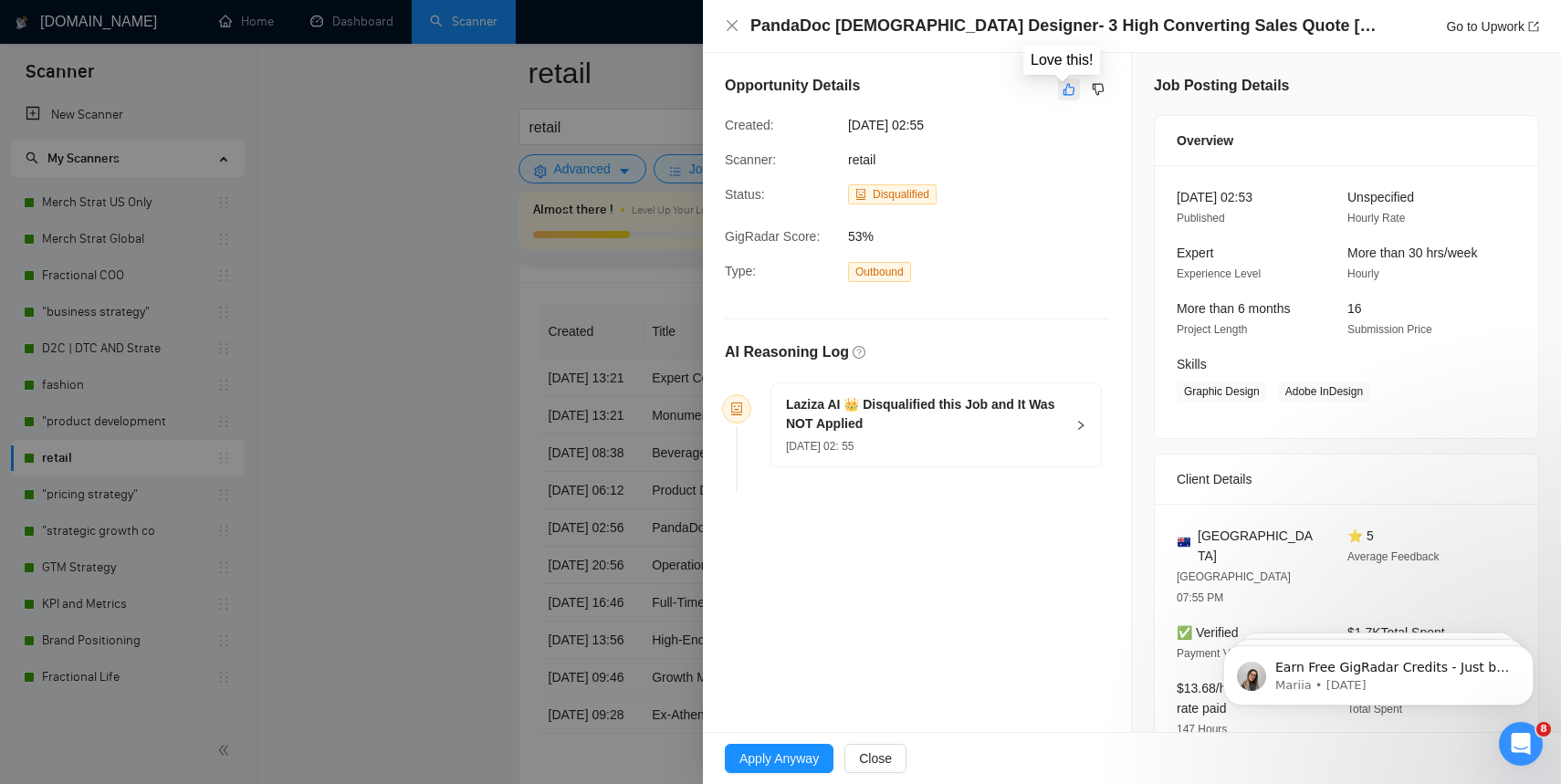
click at [1066, 90] on icon "like" at bounding box center [1069, 90] width 13 height 15
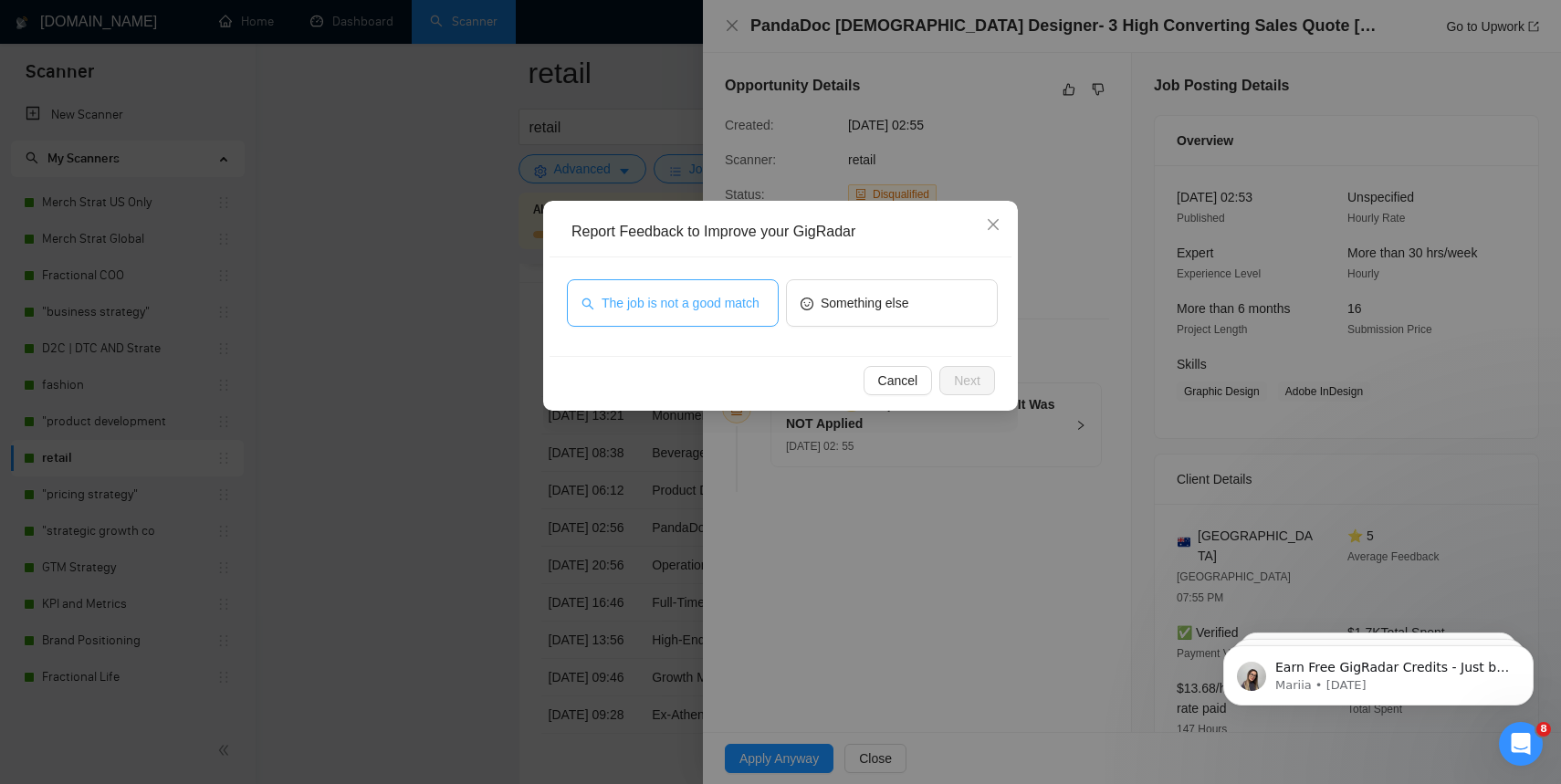
click at [739, 296] on span "The job is not a good match" at bounding box center [681, 303] width 158 height 20
click at [942, 374] on button "Next" at bounding box center [967, 381] width 55 height 30
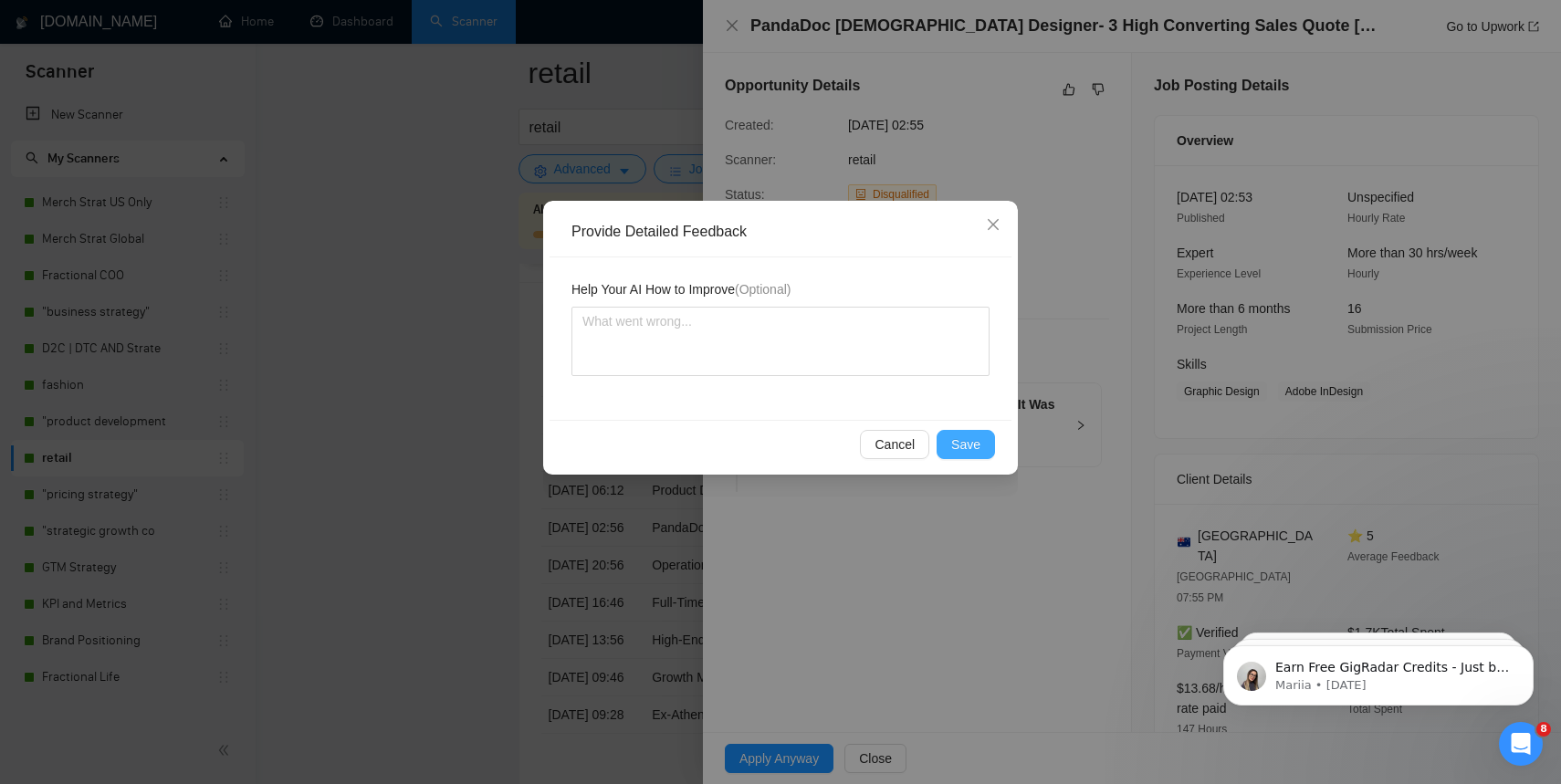
click at [959, 441] on span "Save" at bounding box center [966, 445] width 30 height 20
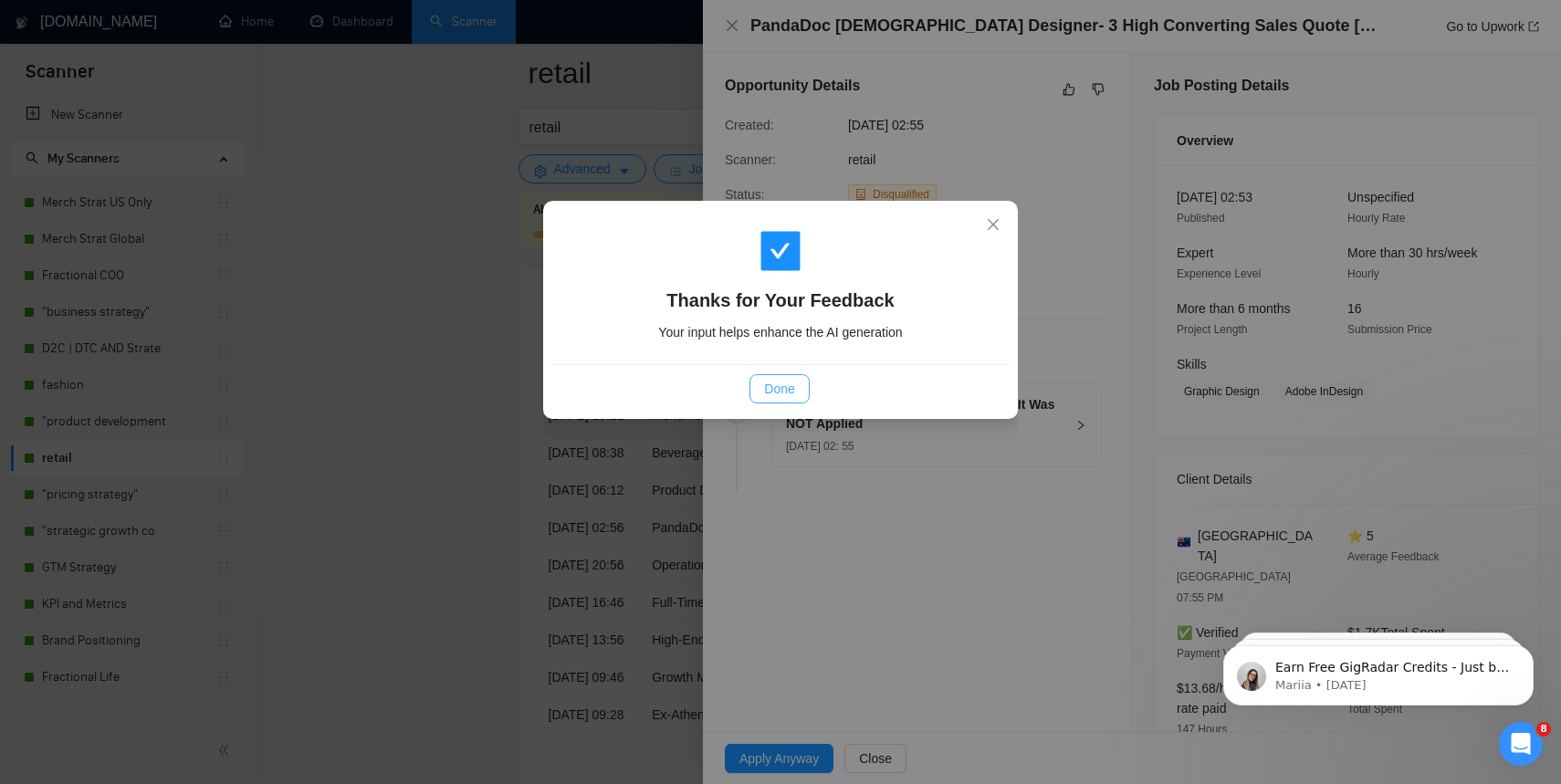
click at [799, 387] on button "Done" at bounding box center [780, 389] width 59 height 30
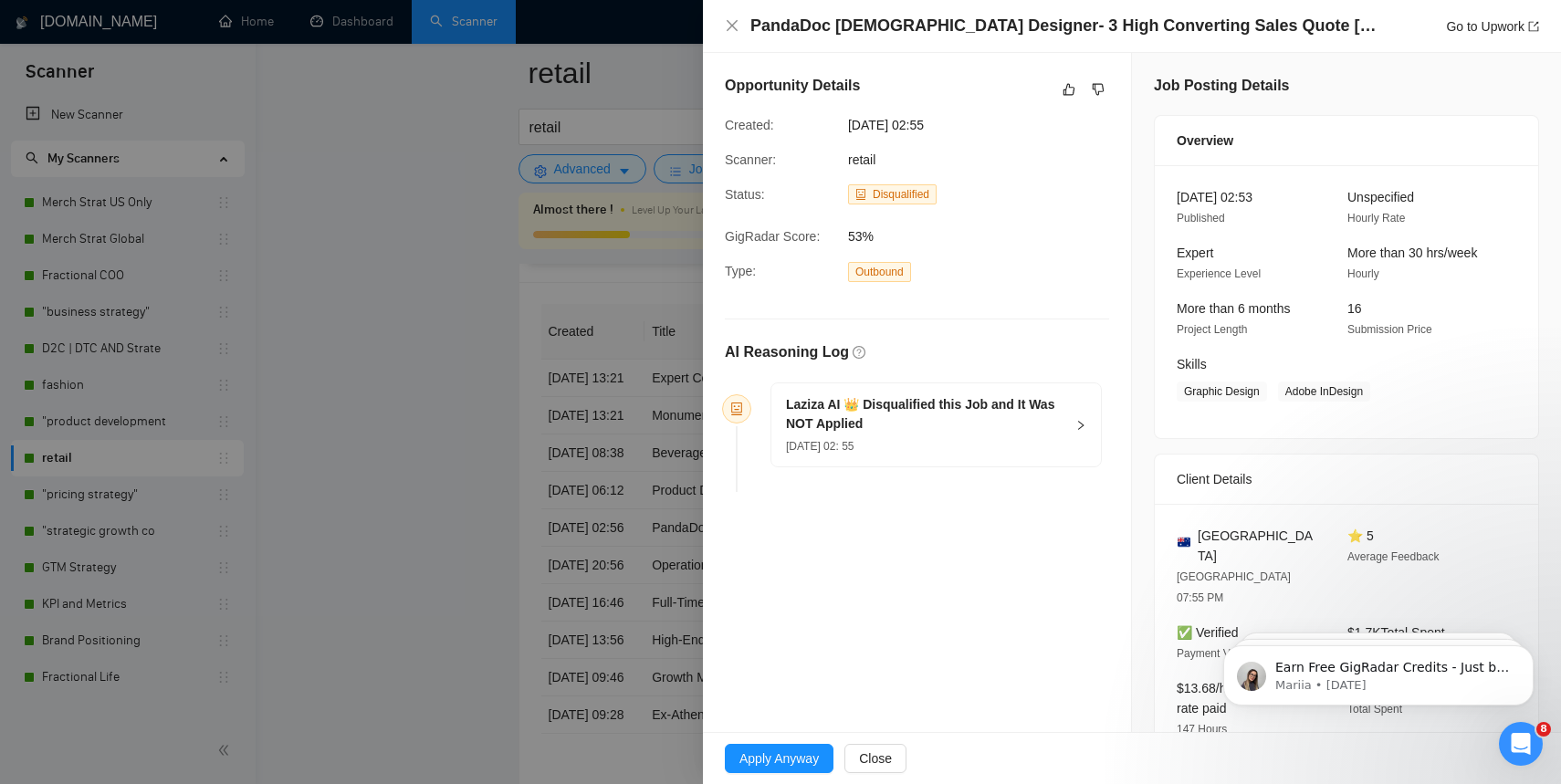
click at [480, 424] on div at bounding box center [780, 392] width 1561 height 784
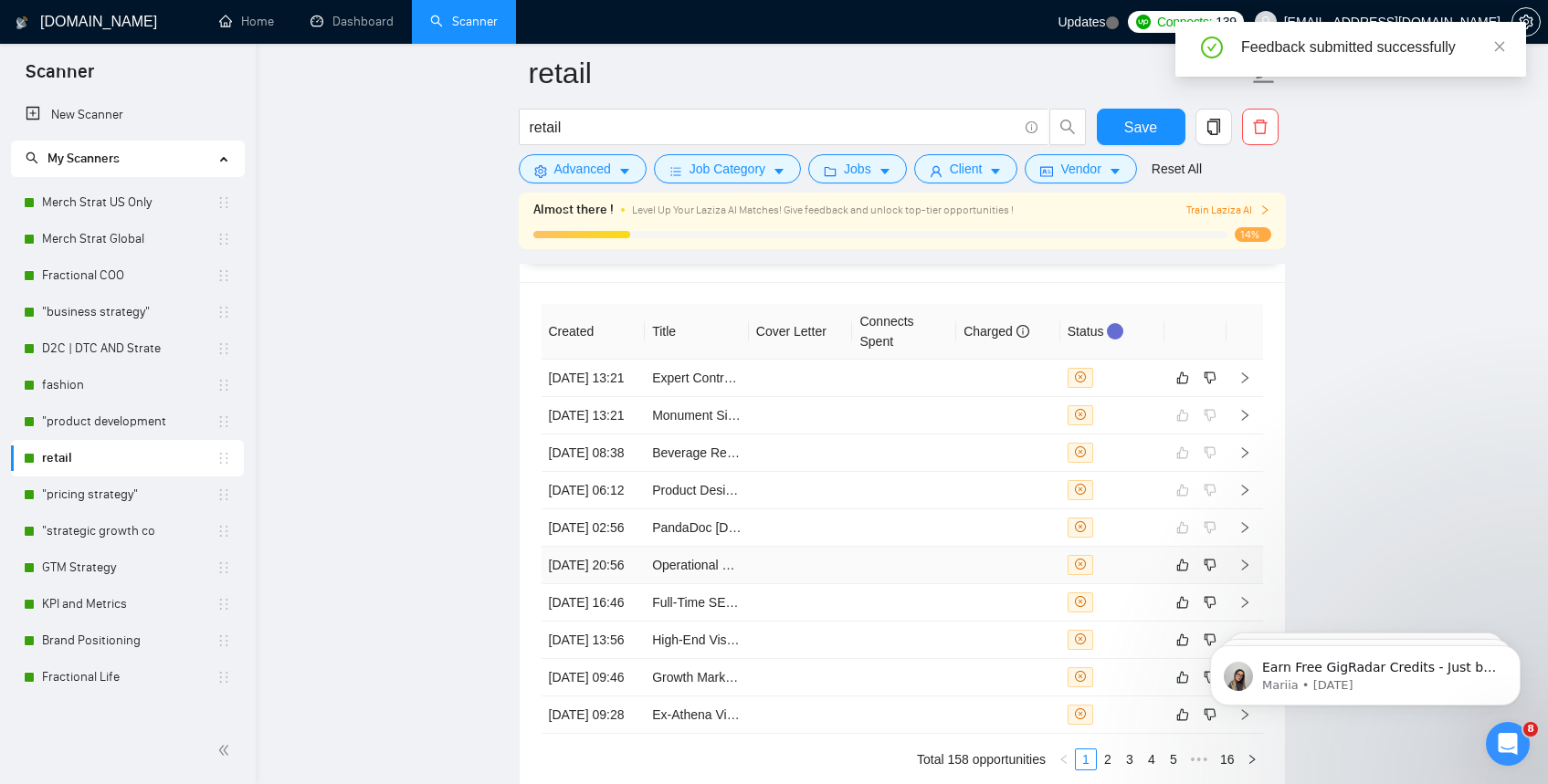
click at [648, 584] on td "Operational Excellence Manager – SOP Implementation (Non-IT / Retail Operations…" at bounding box center [696, 565] width 104 height 37
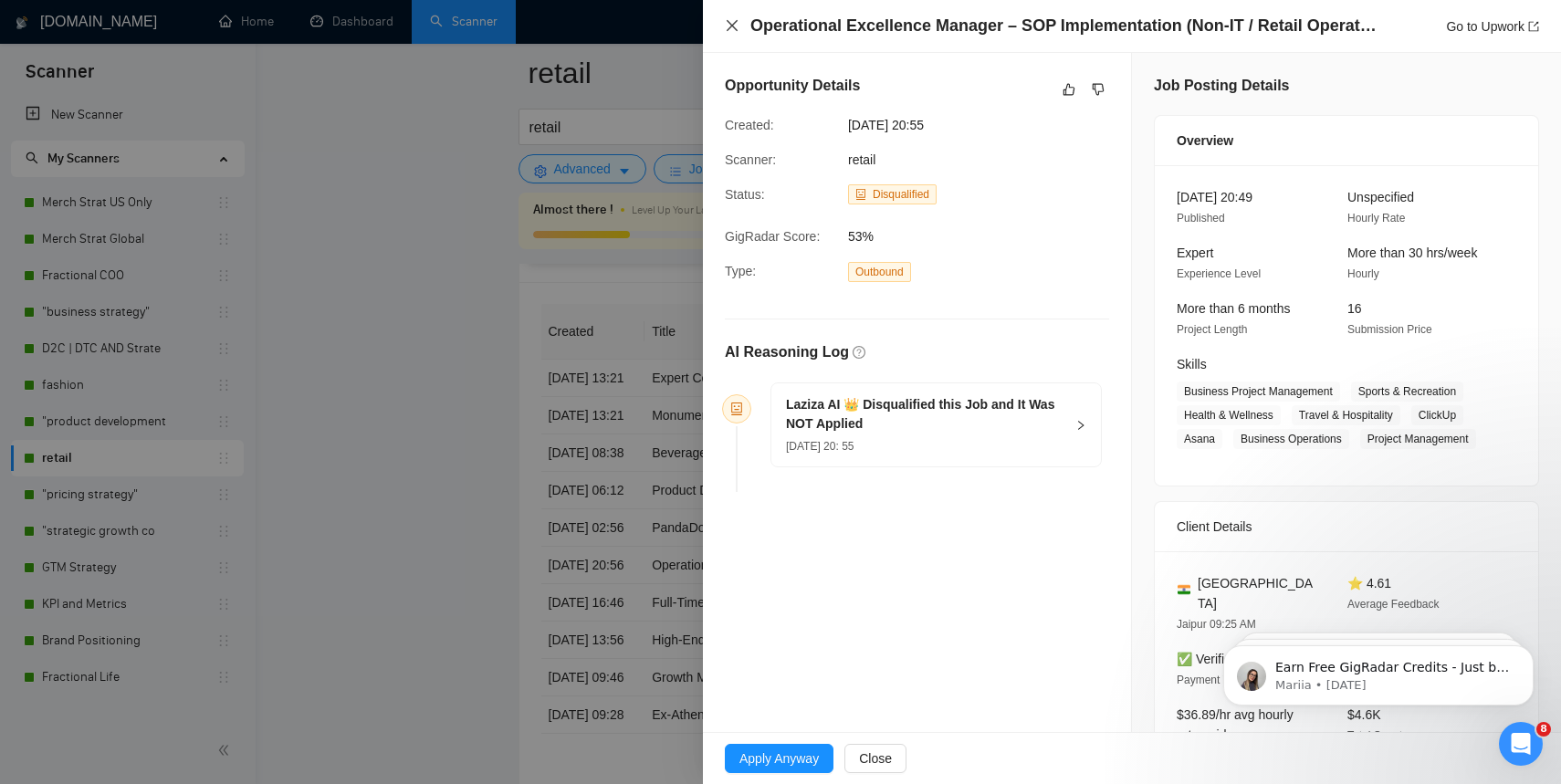
click at [732, 28] on icon "close" at bounding box center [732, 26] width 15 height 15
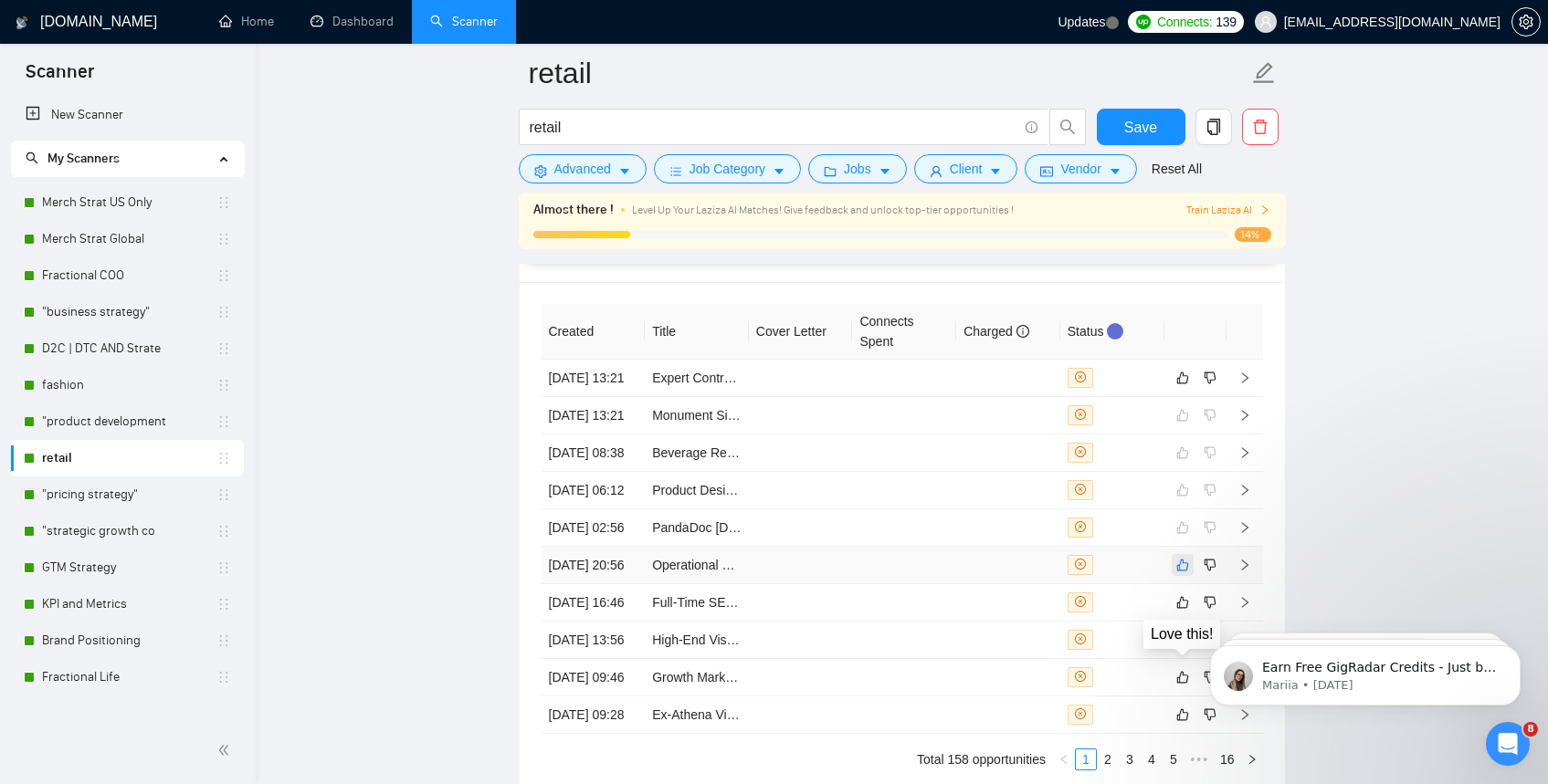
click at [1180, 570] on icon "like" at bounding box center [1182, 564] width 12 height 12
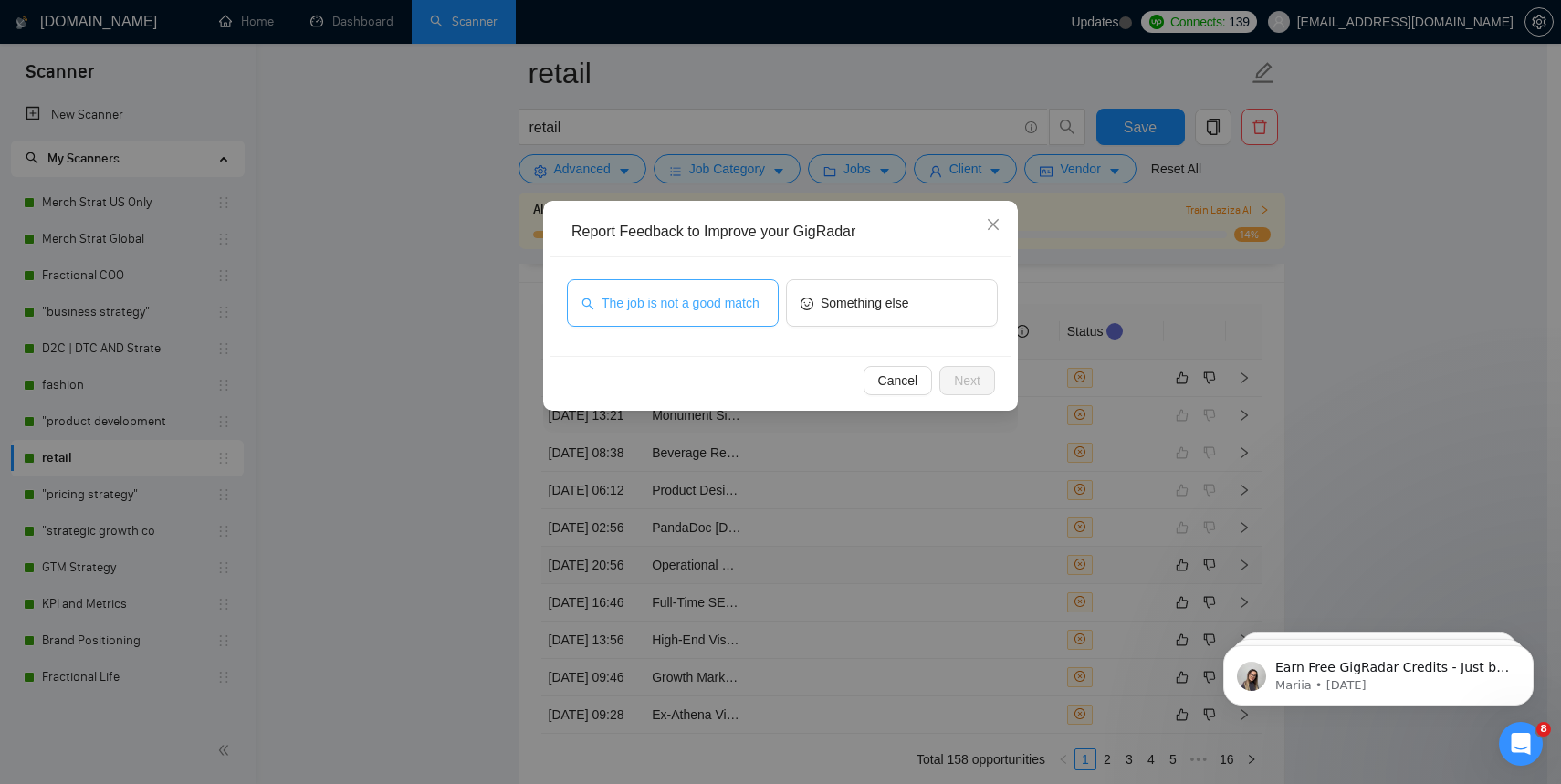
click at [724, 311] on span "The job is not a good match" at bounding box center [681, 303] width 158 height 20
click at [974, 387] on span "Next" at bounding box center [967, 381] width 27 height 20
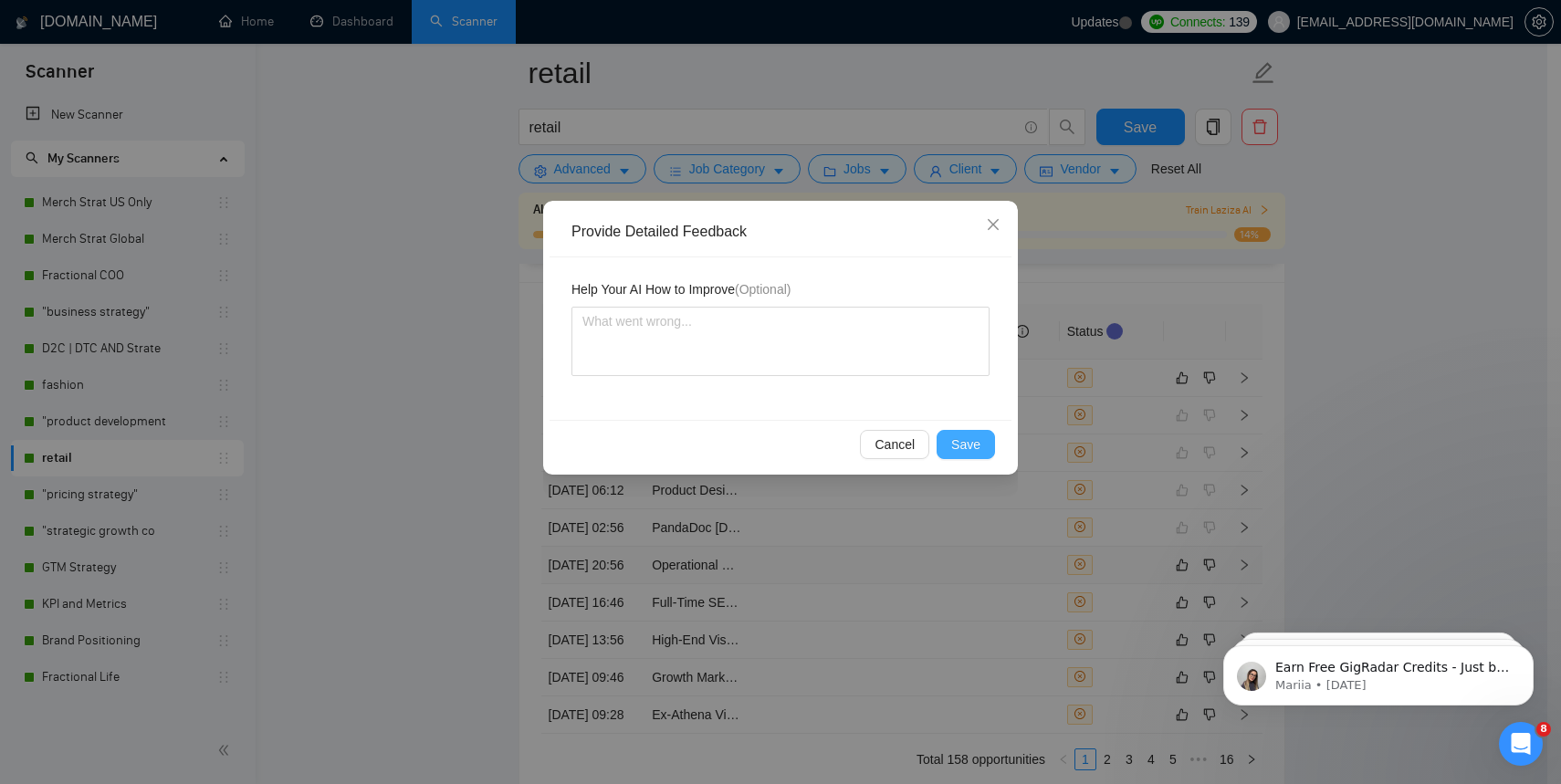
click at [954, 446] on span "Save" at bounding box center [966, 445] width 30 height 20
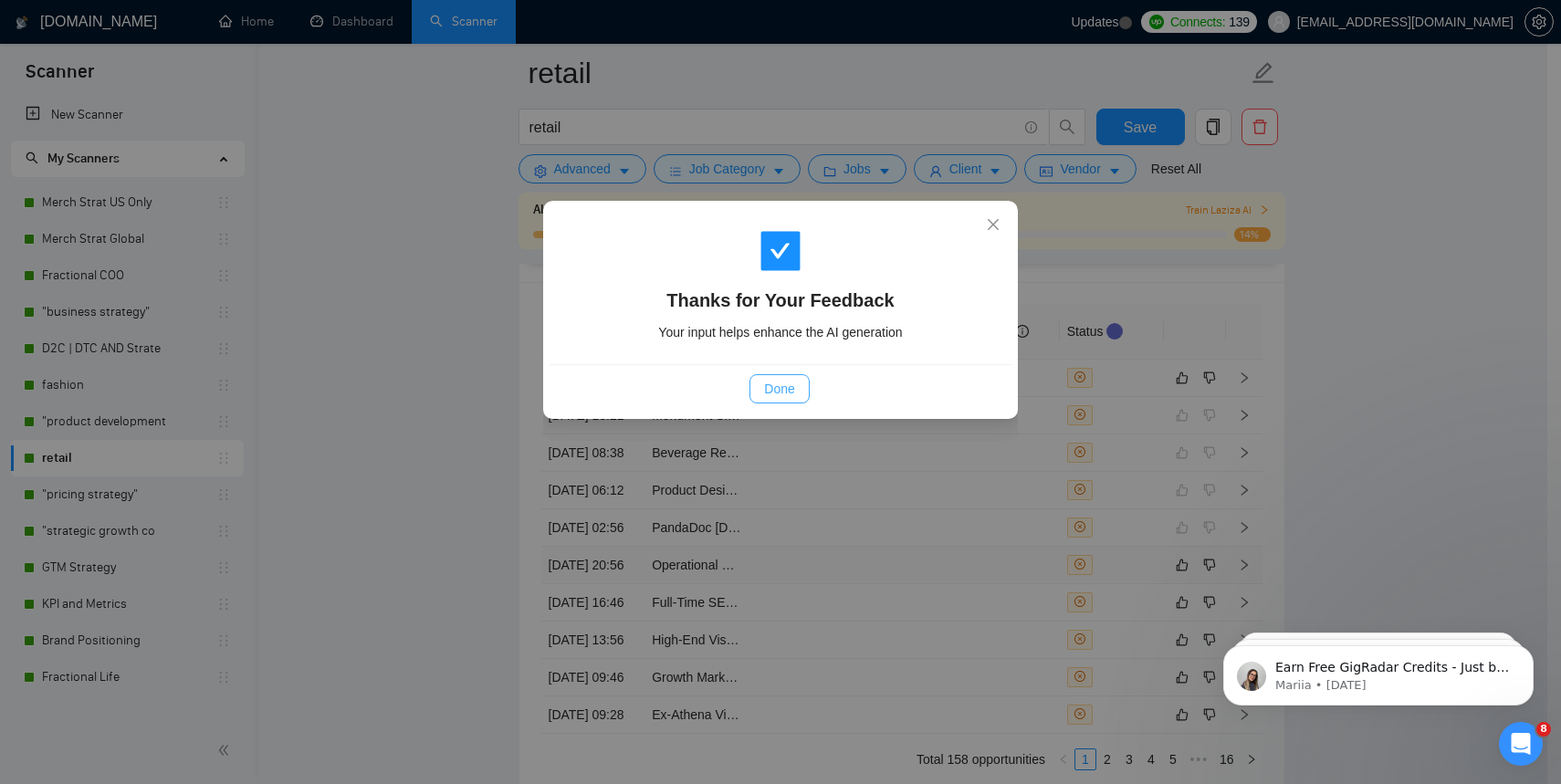
click at [780, 397] on span "Done" at bounding box center [779, 389] width 31 height 20
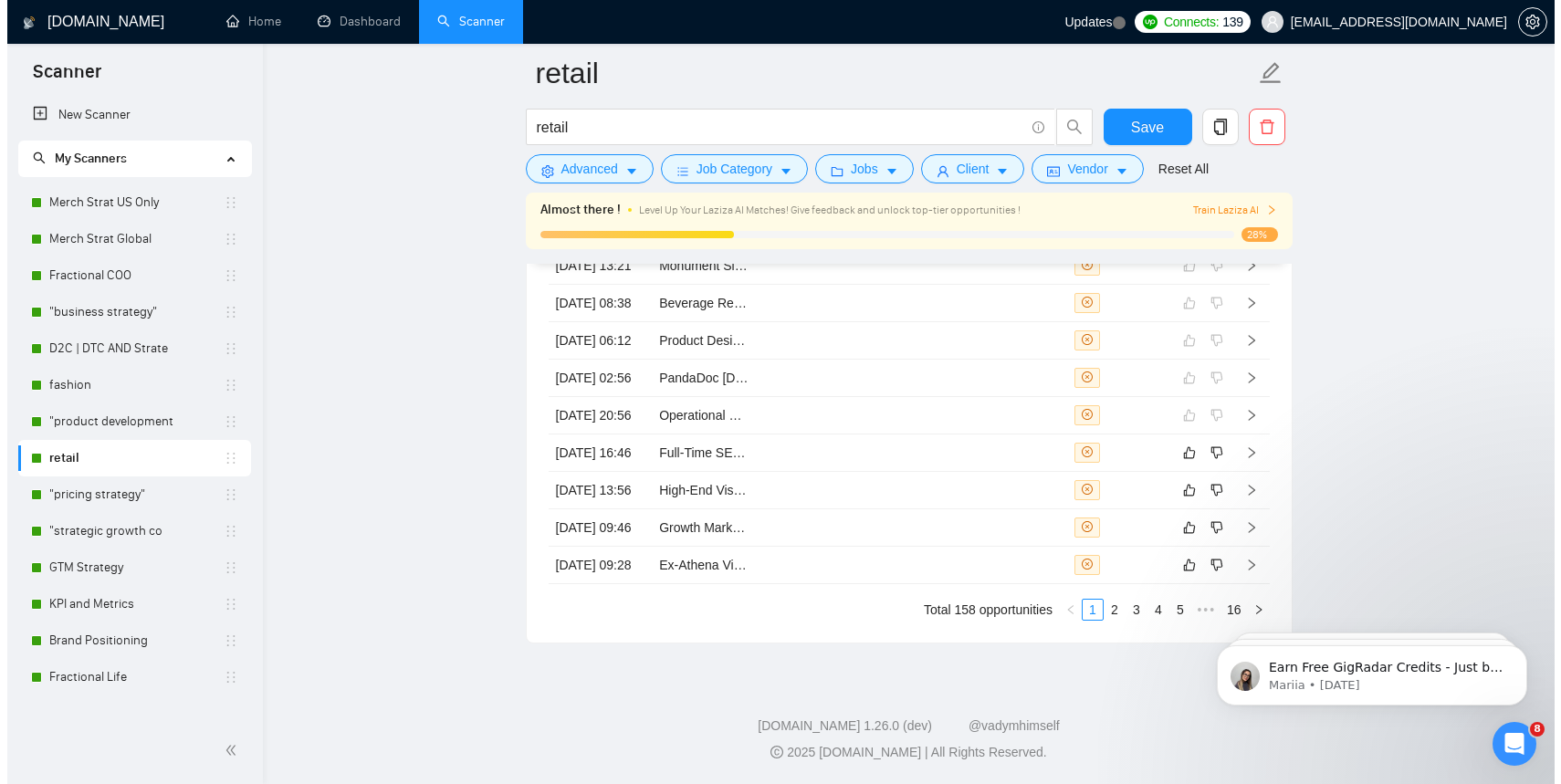
scroll to position [5013, 0]
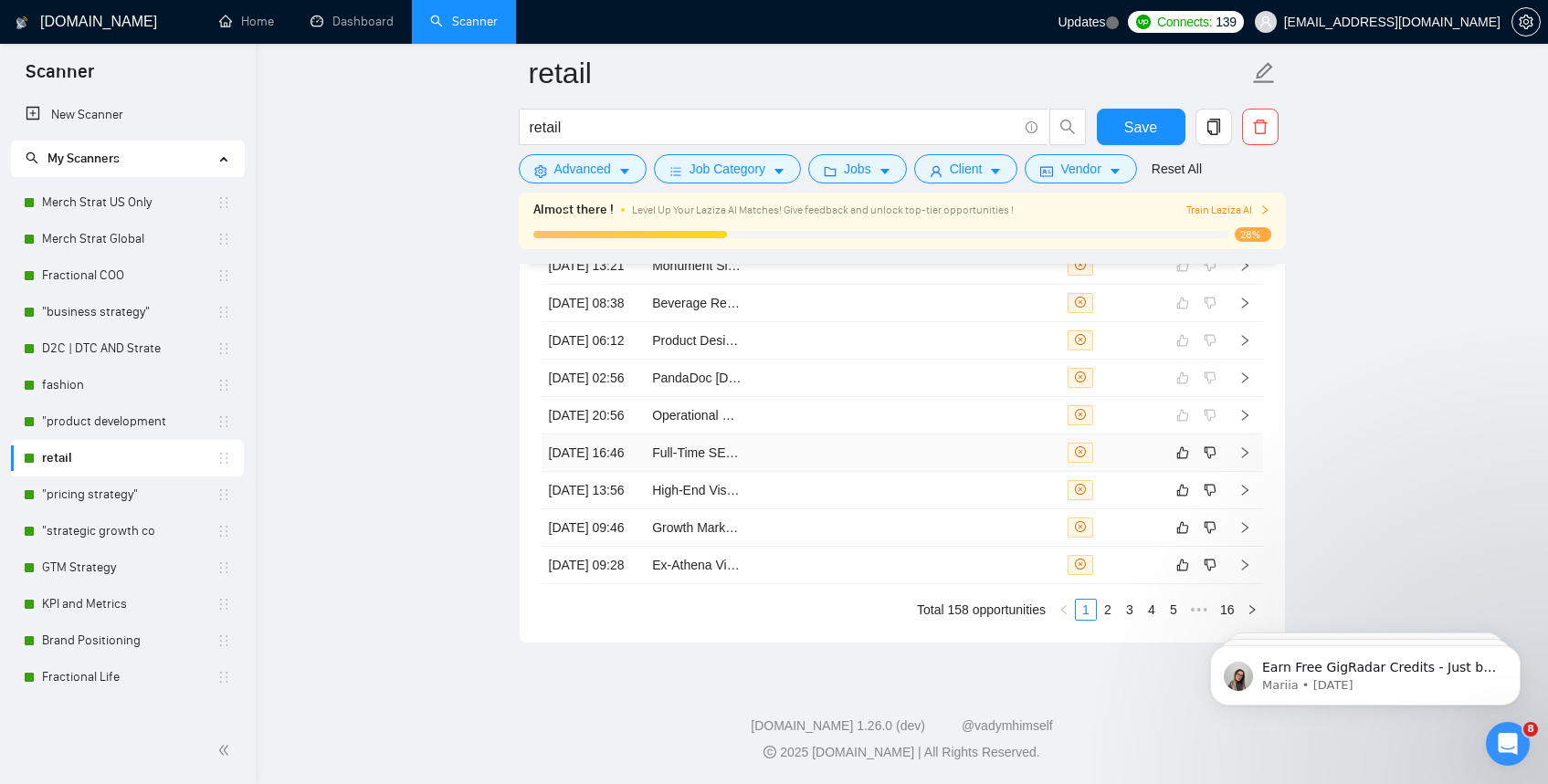
click at [693, 435] on td "Full-Time SEO Specialist (Computer Retail and Hardware Company)" at bounding box center [696, 453] width 104 height 37
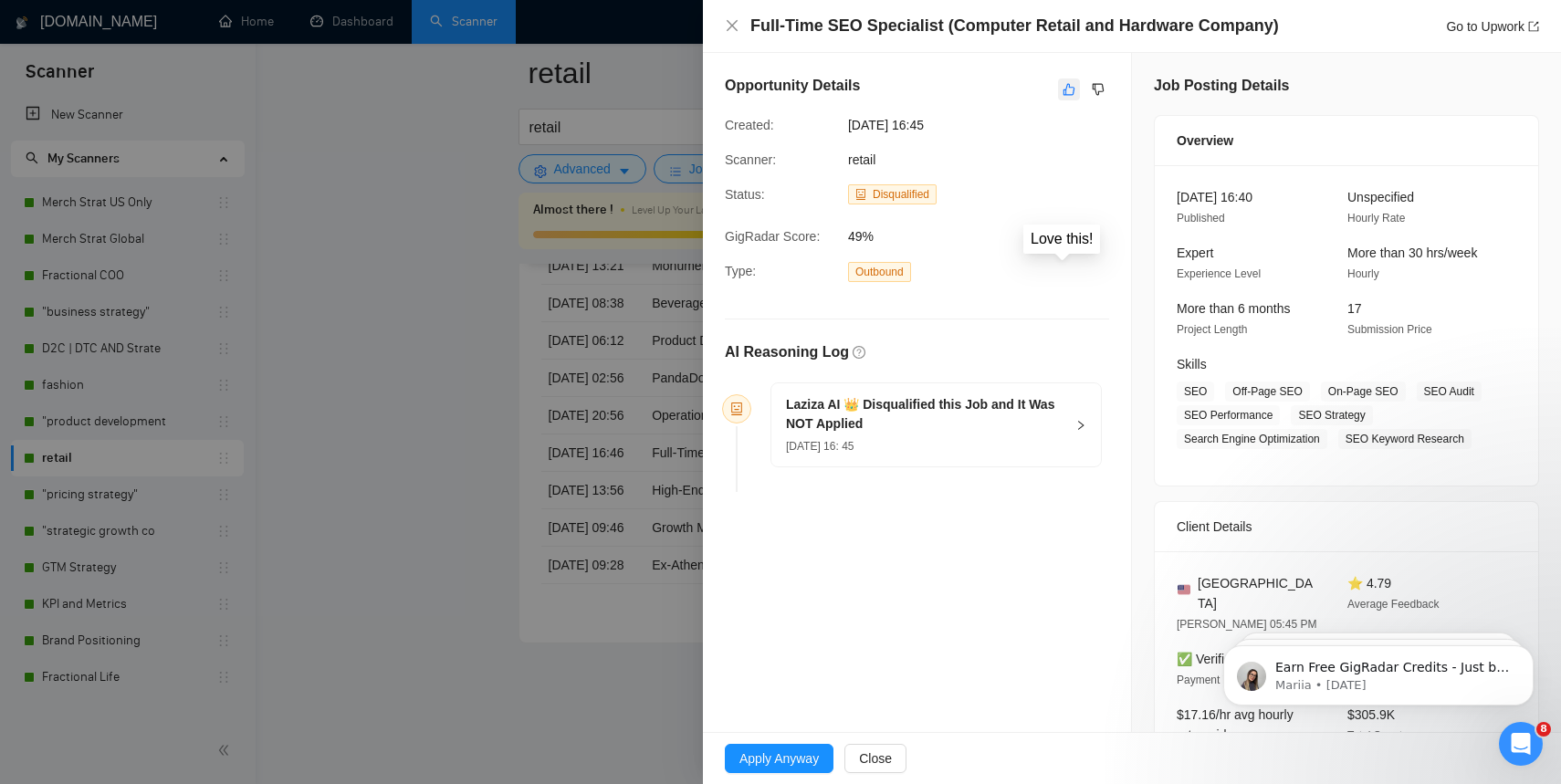
click at [1063, 83] on icon "like" at bounding box center [1069, 90] width 13 height 15
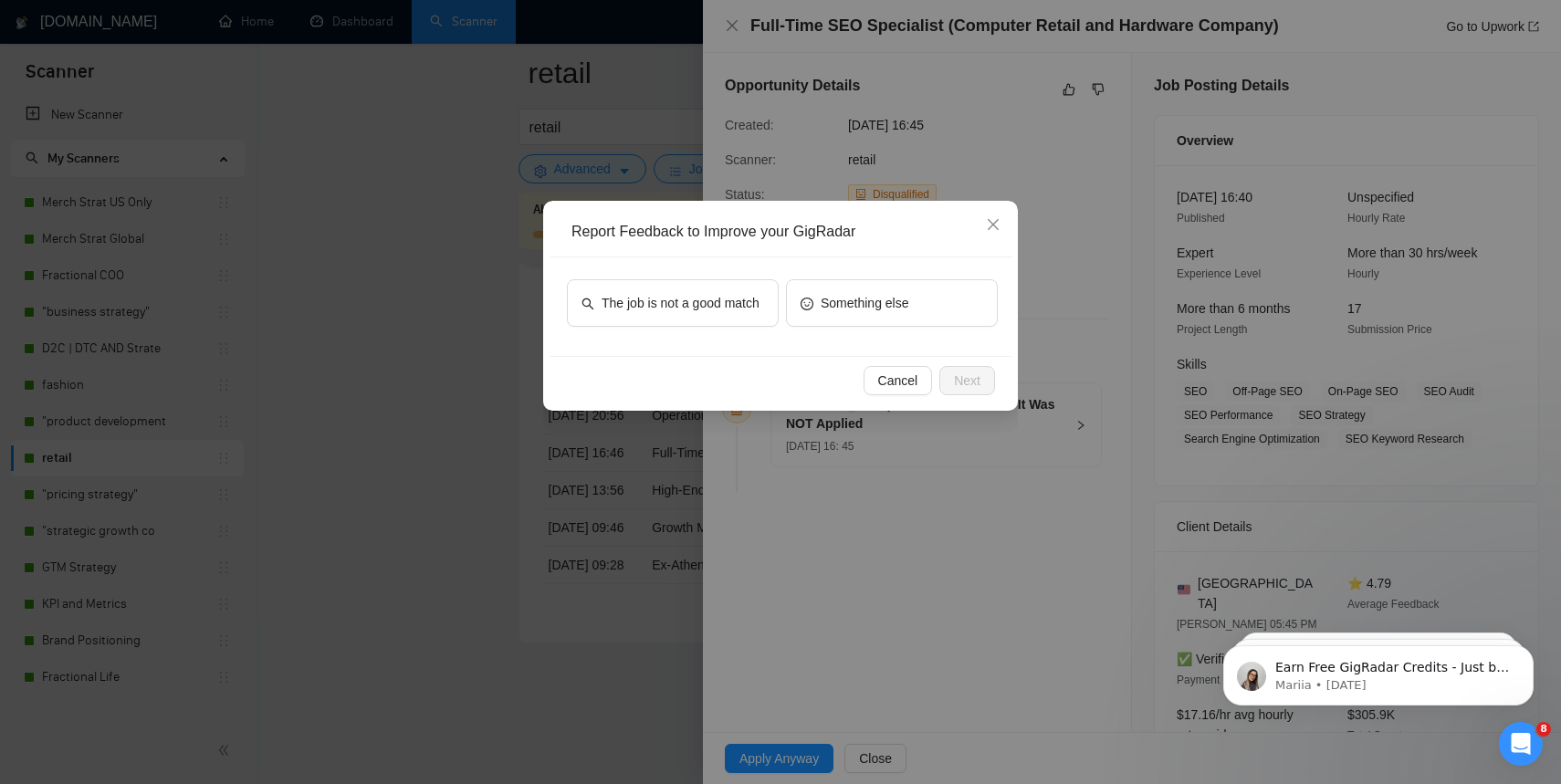
click at [620, 278] on div "The job is not a good match Something else" at bounding box center [780, 306] width 462 height 99
click at [627, 303] on span "The job is not a good match" at bounding box center [681, 303] width 158 height 20
click at [962, 369] on button "Next" at bounding box center [967, 381] width 55 height 30
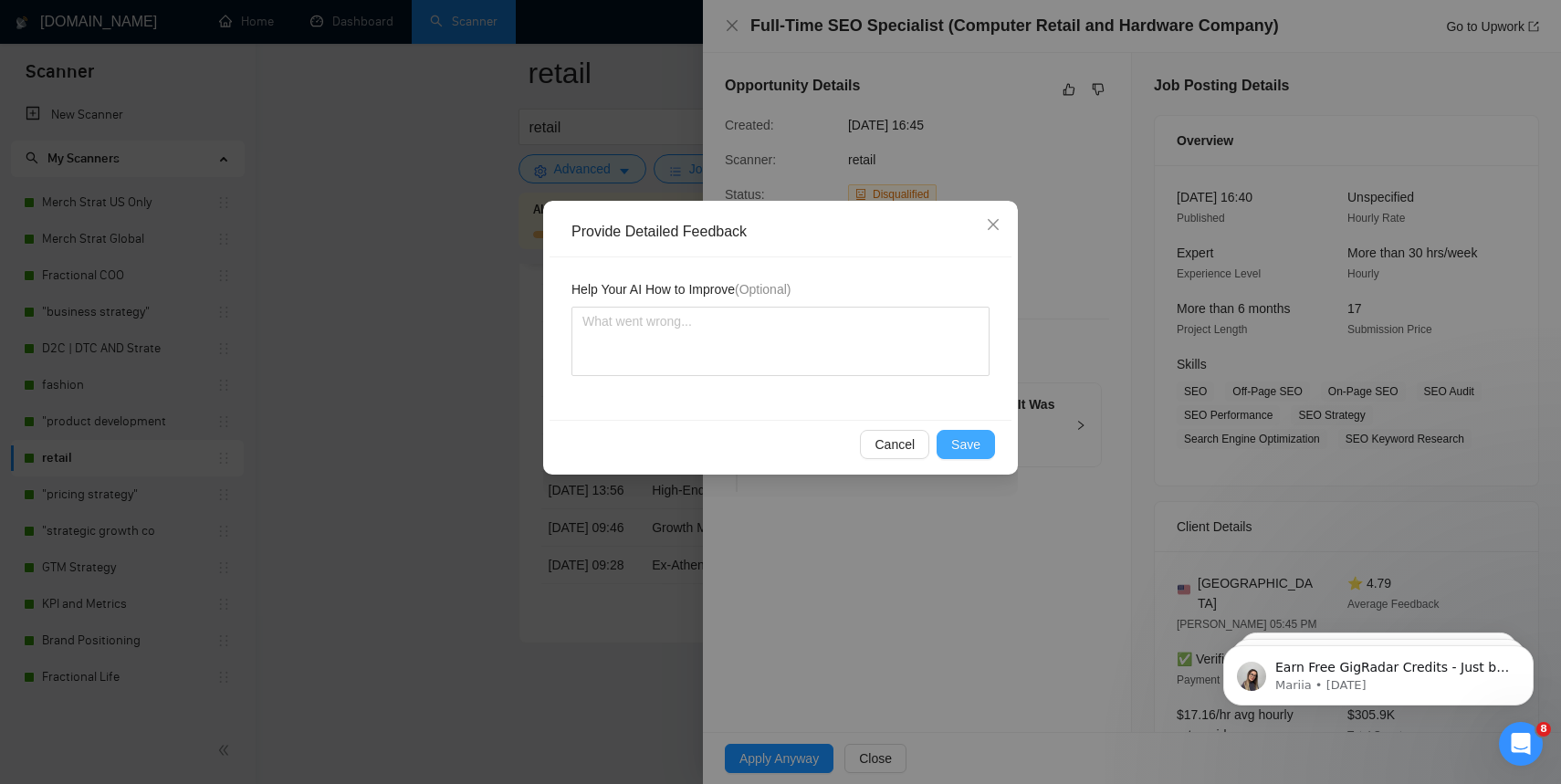
click at [981, 437] on button "Save" at bounding box center [965, 445] width 58 height 30
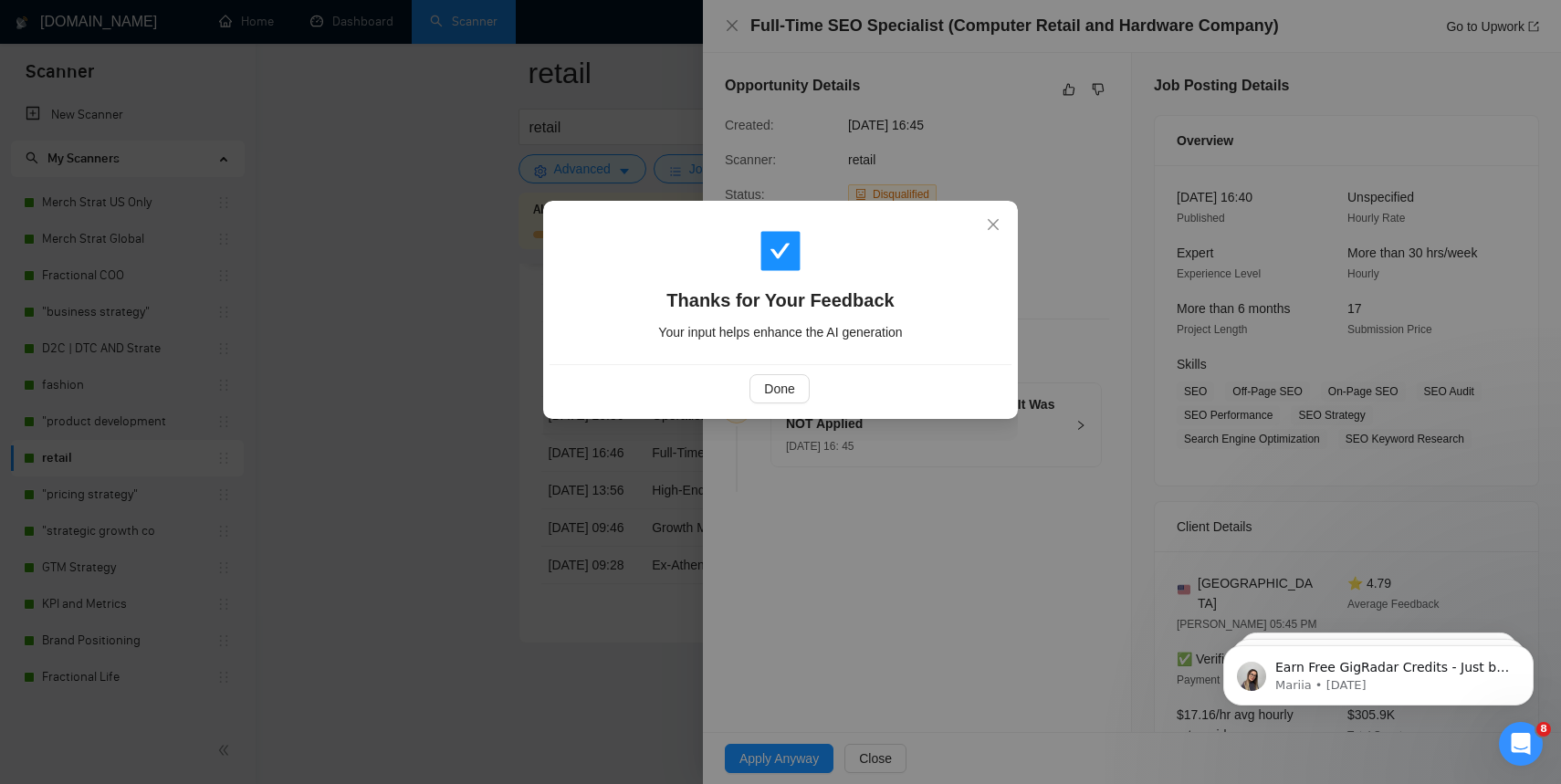
click at [796, 112] on div "Thanks for Your Feedback Your input helps enhance the AI generation Done" at bounding box center [780, 392] width 1561 height 784
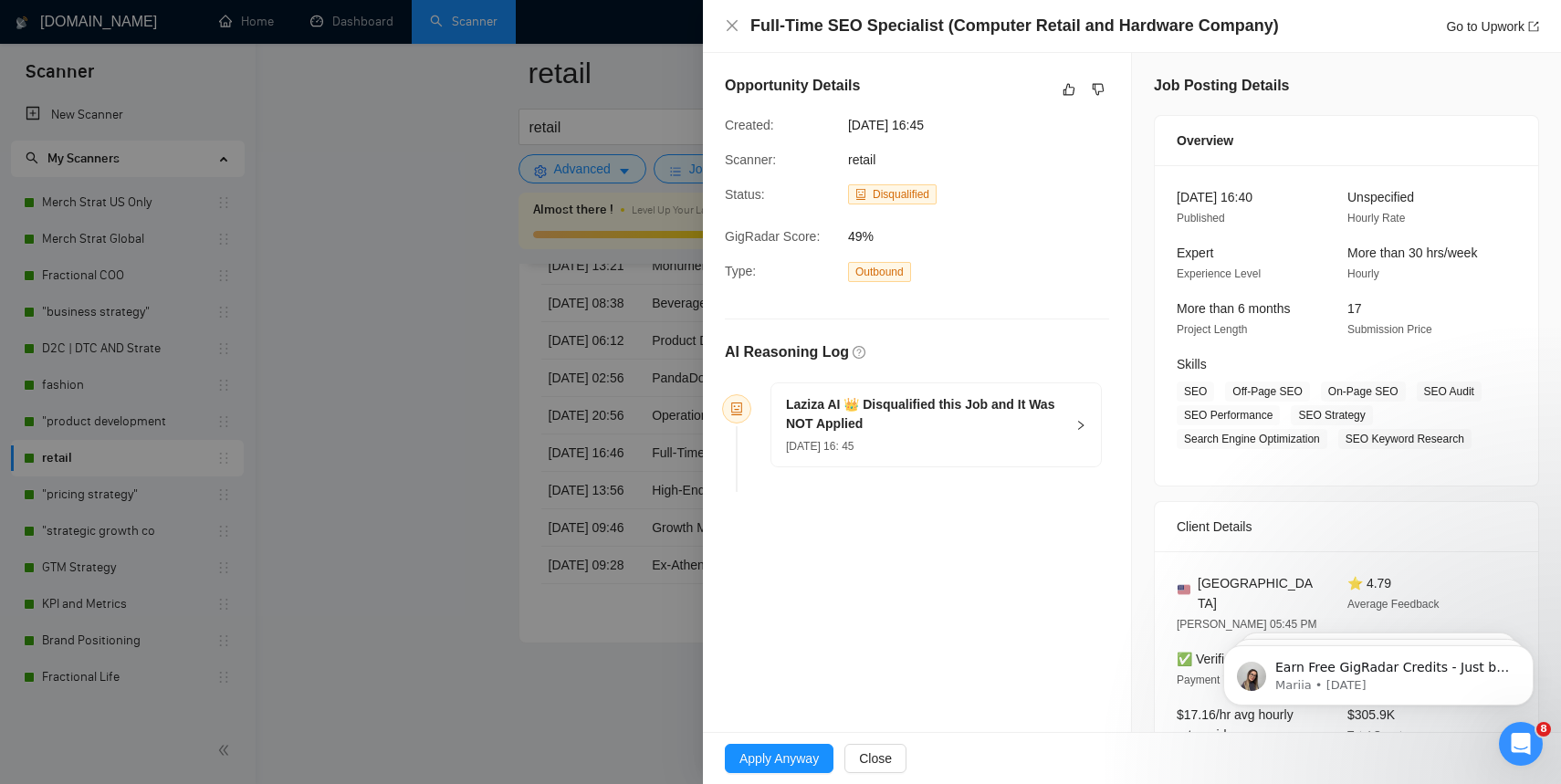
click at [746, 21] on div "Full-Time SEO Specialist (Computer Retail and Hardware Company) Go to Upwork" at bounding box center [1132, 26] width 815 height 23
click at [738, 23] on icon "close" at bounding box center [732, 26] width 15 height 15
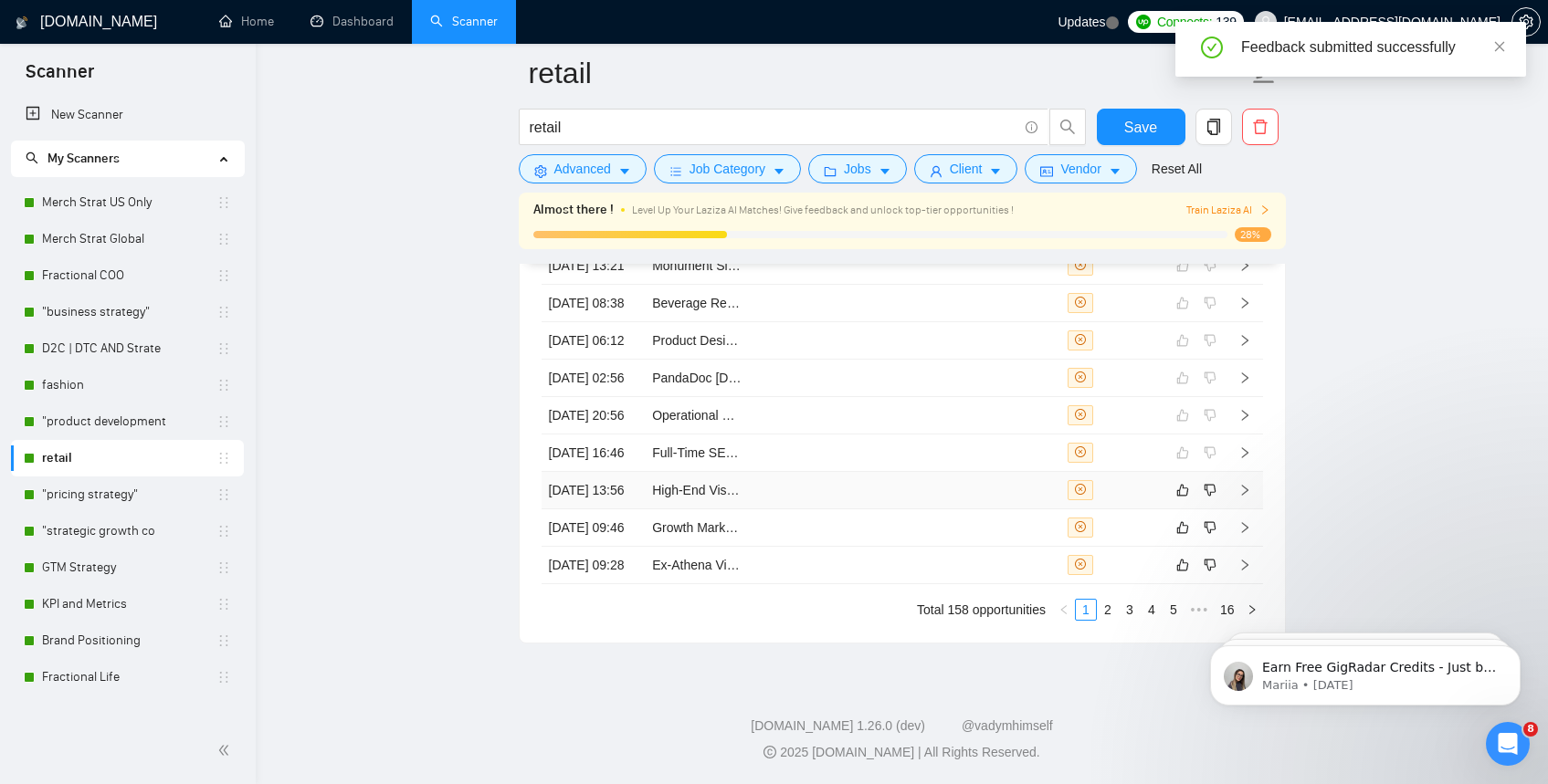
click at [639, 472] on td "[DATE] 13:56" at bounding box center [593, 490] width 104 height 37
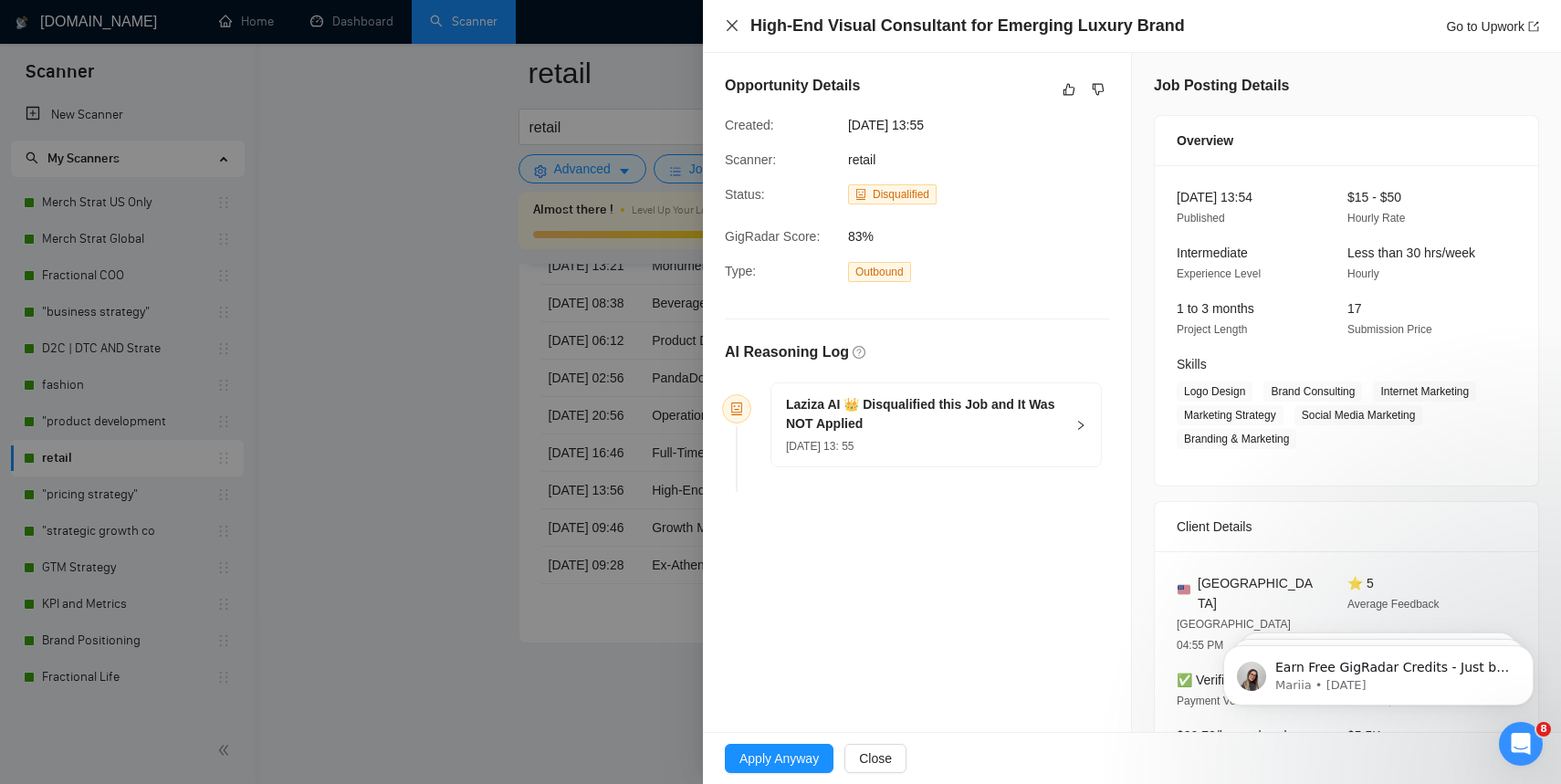
click at [733, 28] on icon "close" at bounding box center [732, 26] width 11 height 11
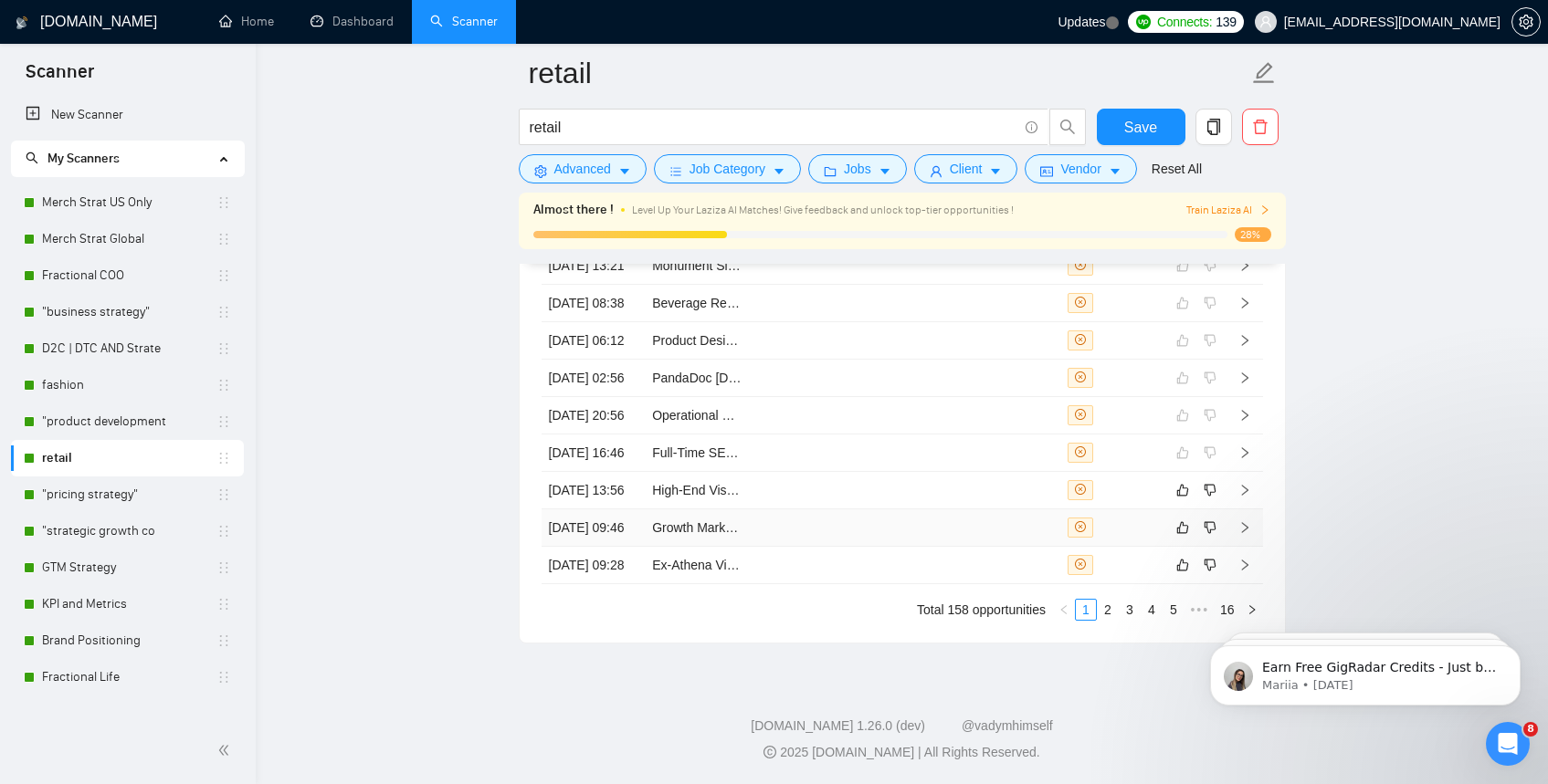
click at [709, 520] on td "Growth Marketer: Scale Fun Family Sports Products in DTC eCommerce" at bounding box center [696, 528] width 104 height 37
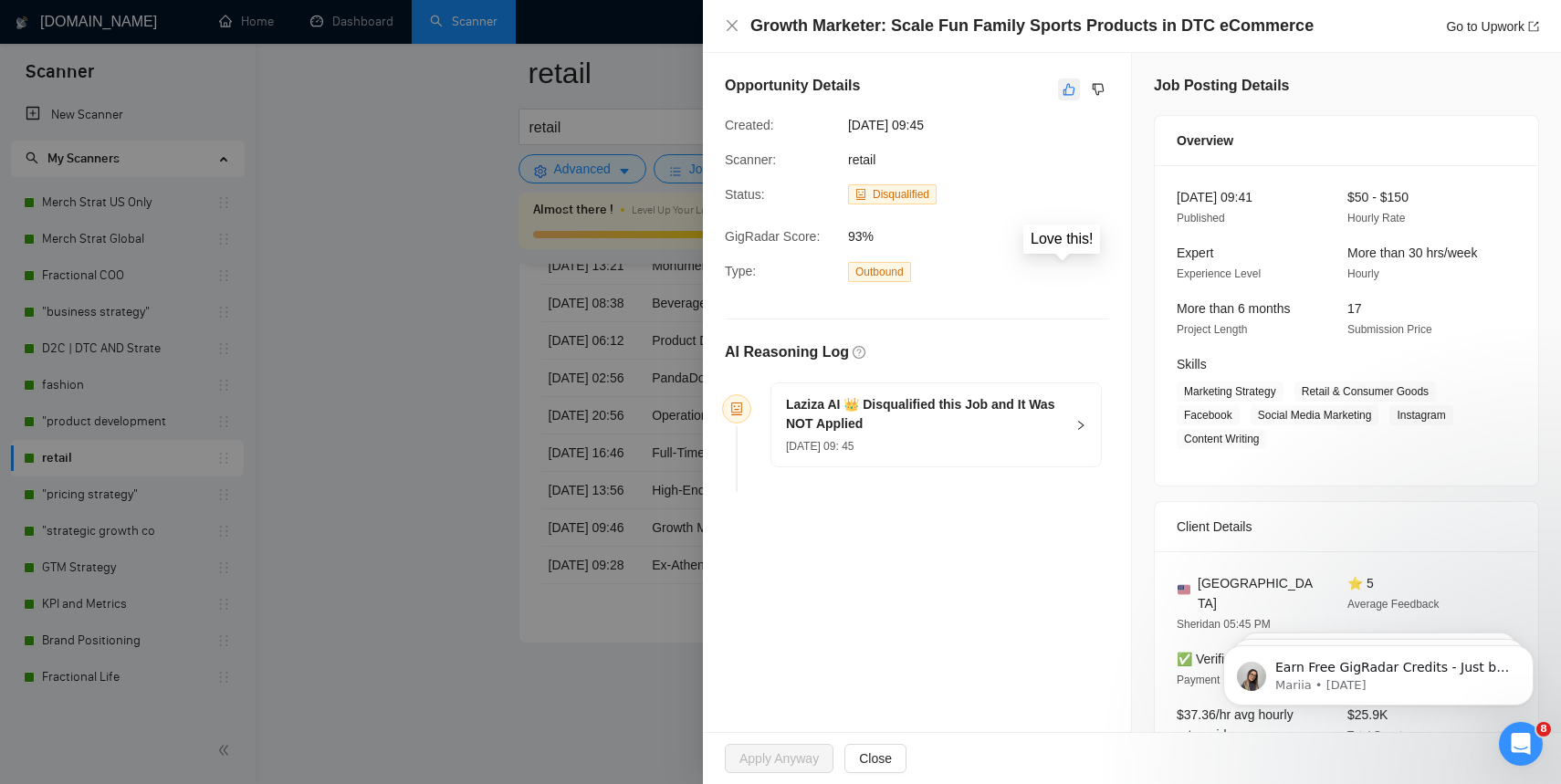
click at [1063, 92] on icon "like" at bounding box center [1069, 90] width 13 height 15
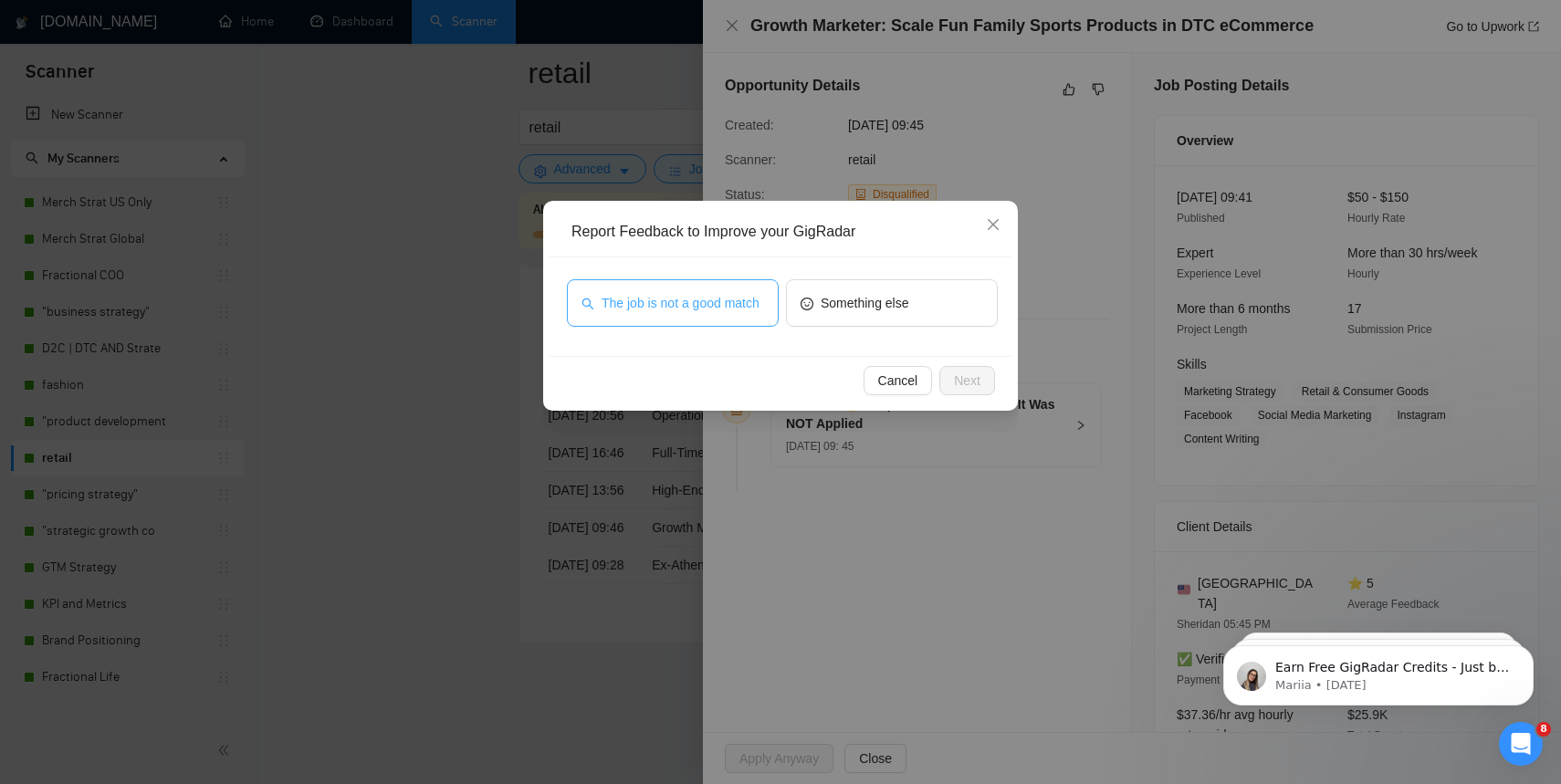
click at [641, 294] on span "The job is not a good match" at bounding box center [681, 303] width 158 height 20
click at [985, 380] on button "Next" at bounding box center [967, 381] width 55 height 30
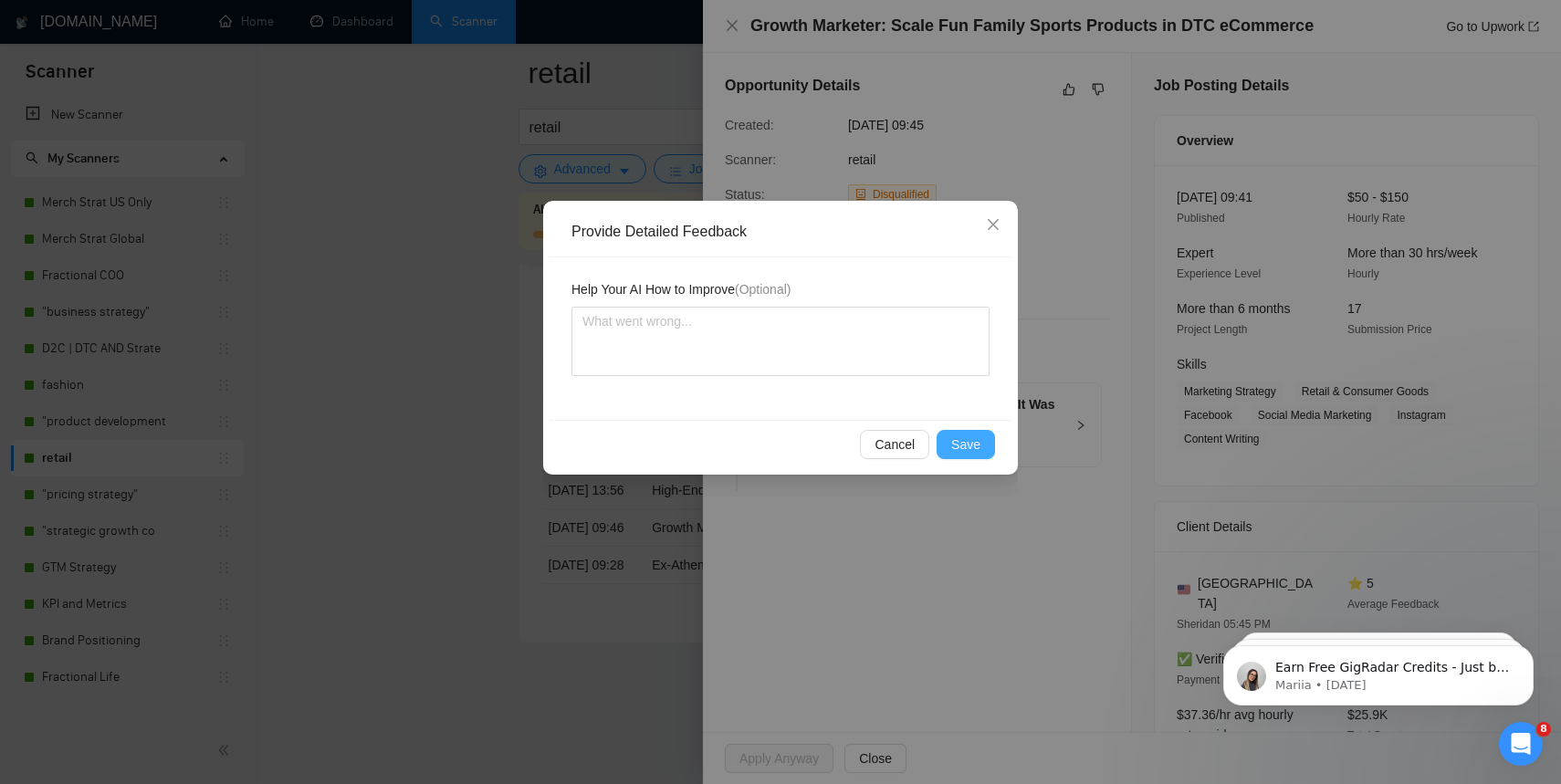
click at [969, 436] on span "Save" at bounding box center [966, 445] width 30 height 20
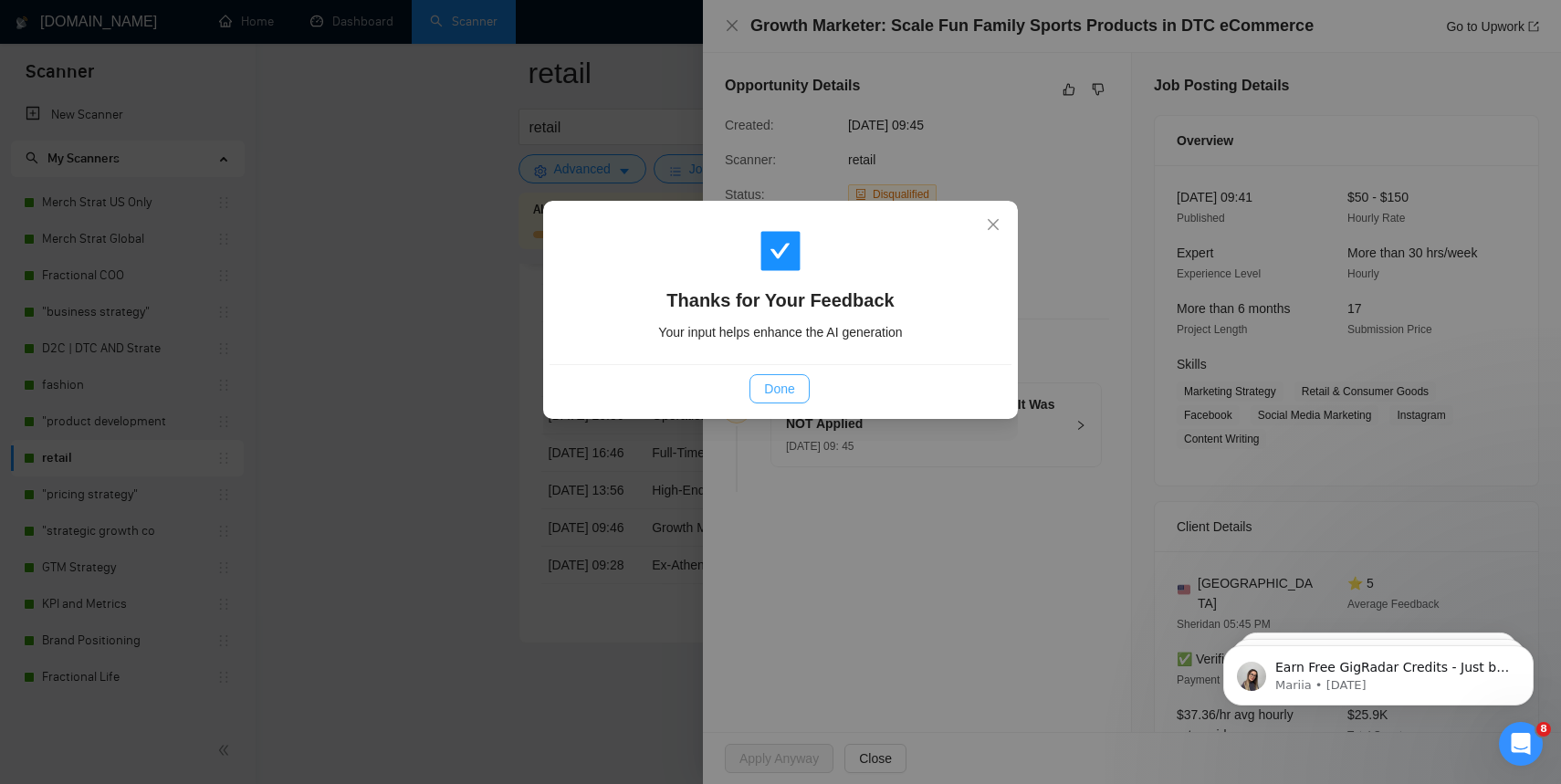
click at [793, 386] on span "Done" at bounding box center [779, 389] width 31 height 20
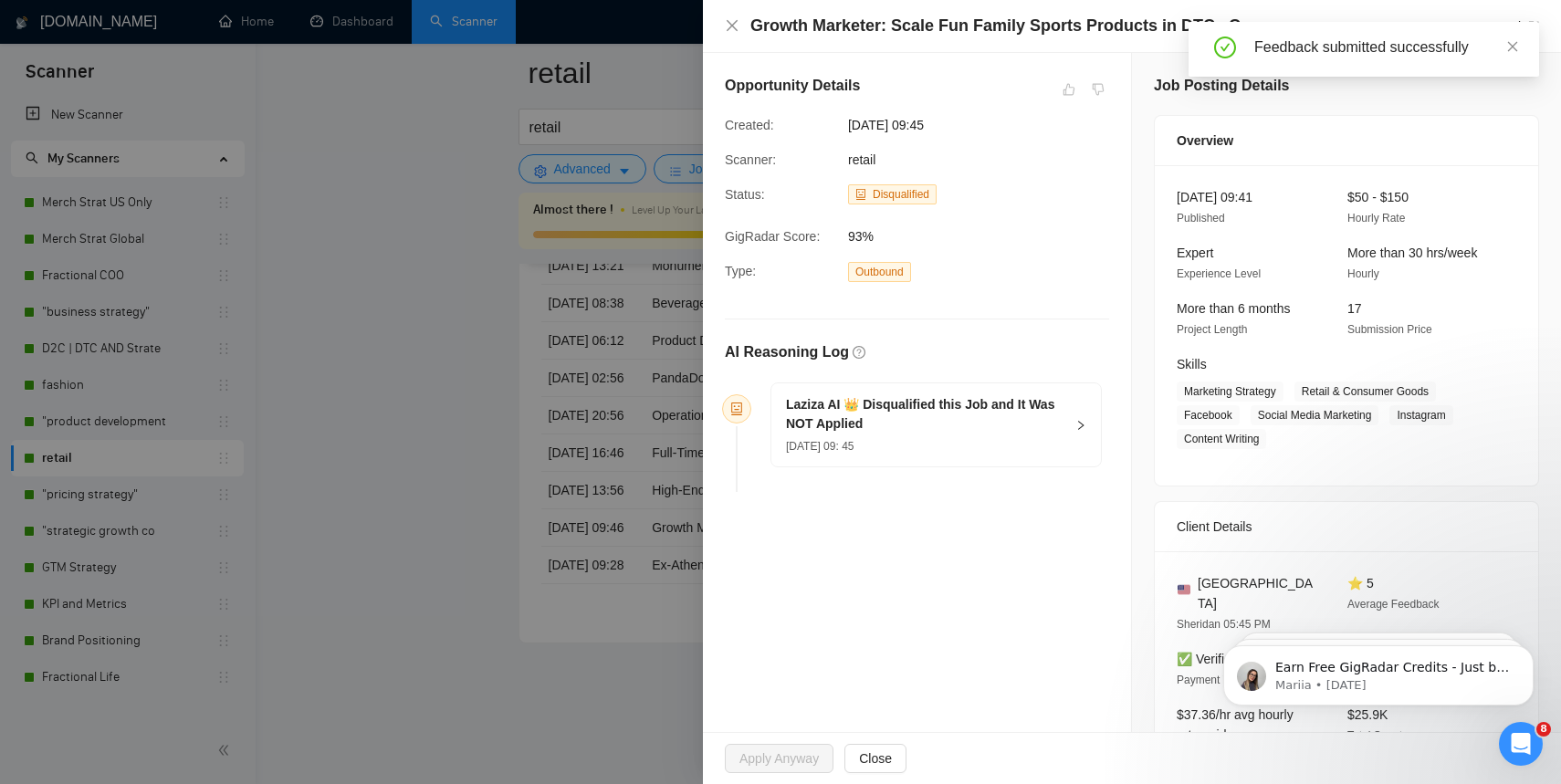
click at [383, 262] on div at bounding box center [780, 392] width 1561 height 784
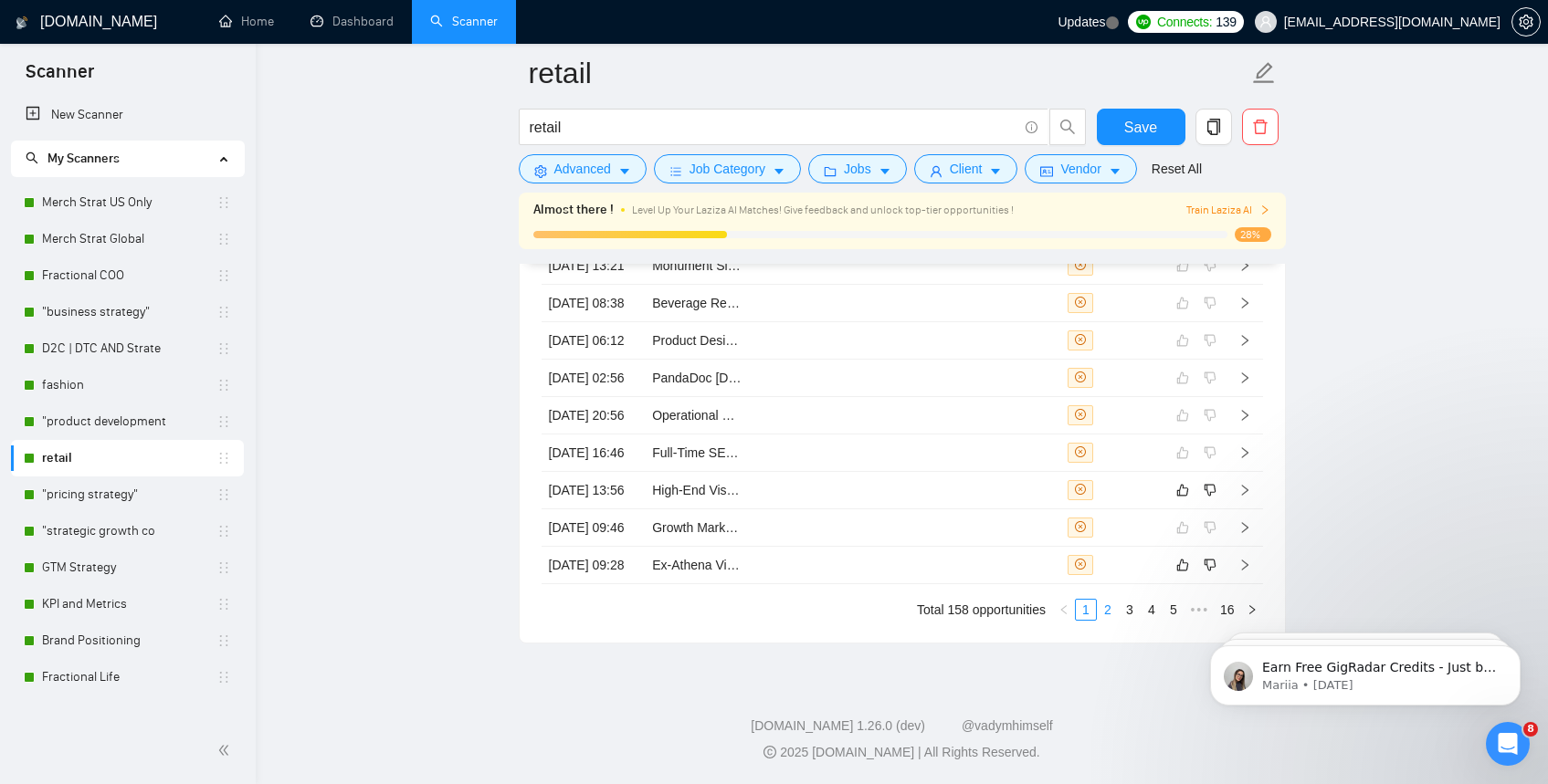
click at [1101, 607] on link "2" at bounding box center [1108, 610] width 20 height 20
click at [695, 360] on td "Email Marketing Expert for Large-Scale E-Commerce Brand" at bounding box center [696, 378] width 104 height 37
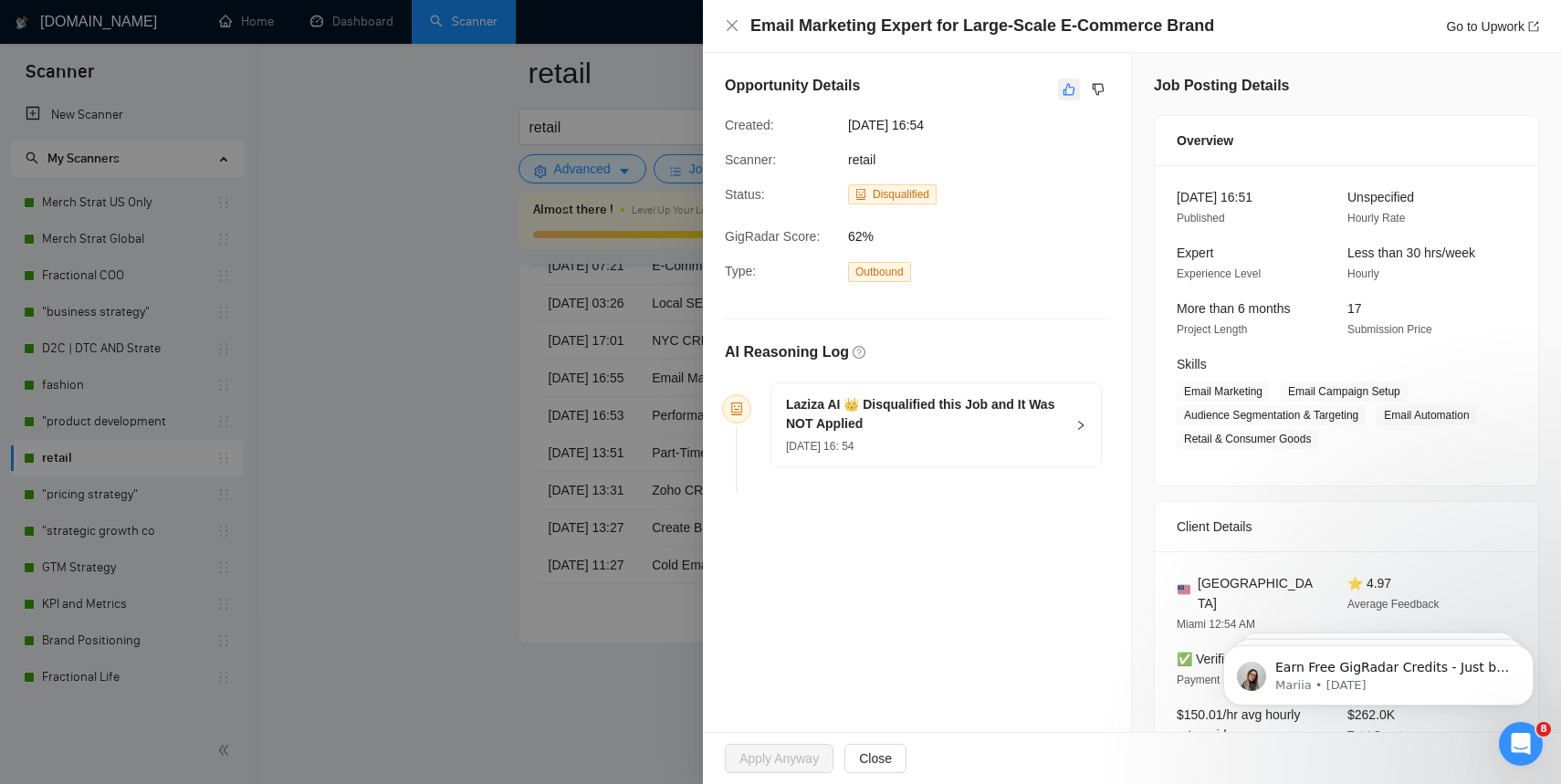
click at [1063, 92] on icon "like" at bounding box center [1069, 90] width 13 height 15
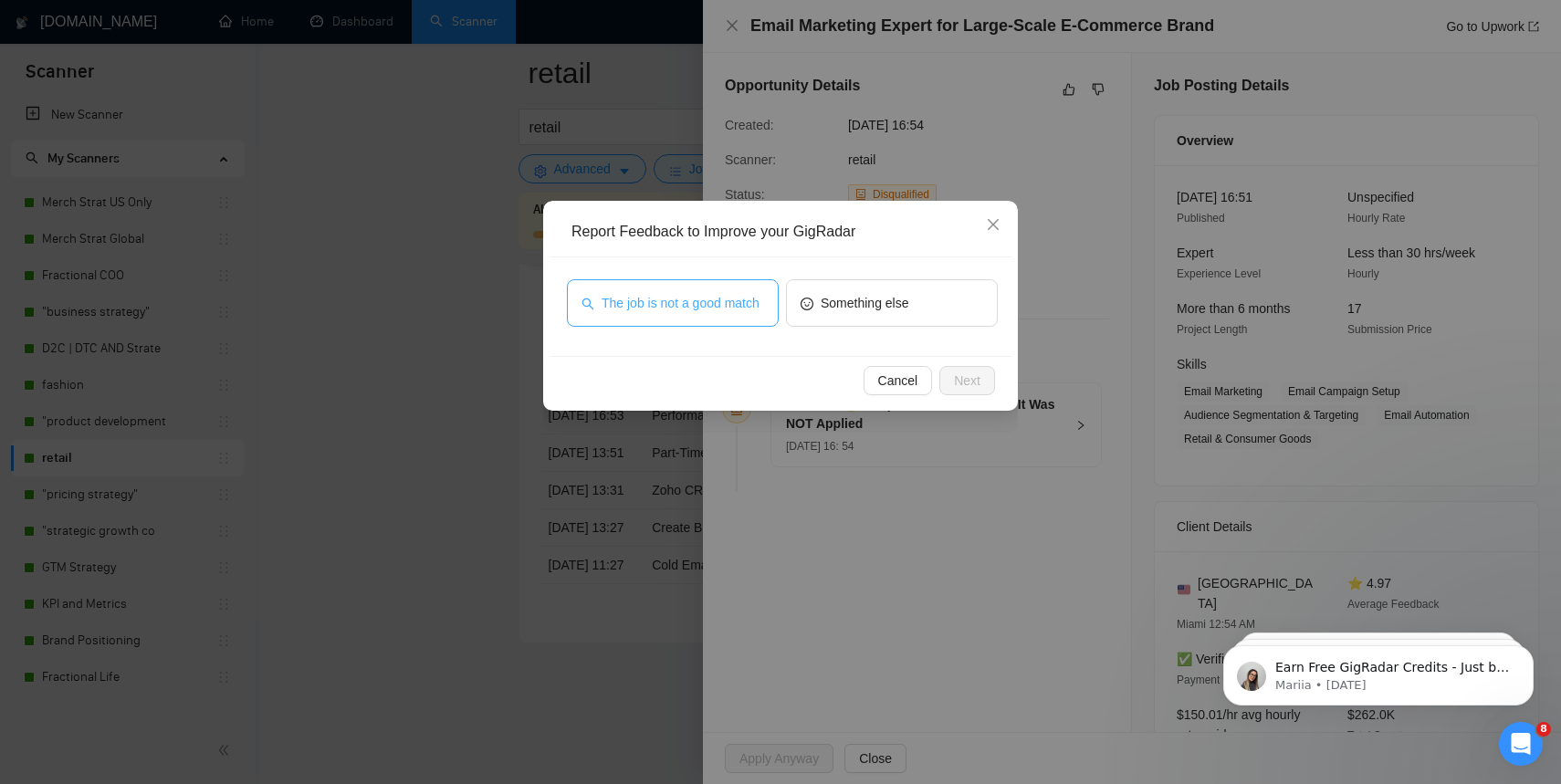
click at [754, 313] on span "The job is not a good match" at bounding box center [681, 303] width 158 height 20
click at [979, 393] on button "Next" at bounding box center [967, 381] width 55 height 30
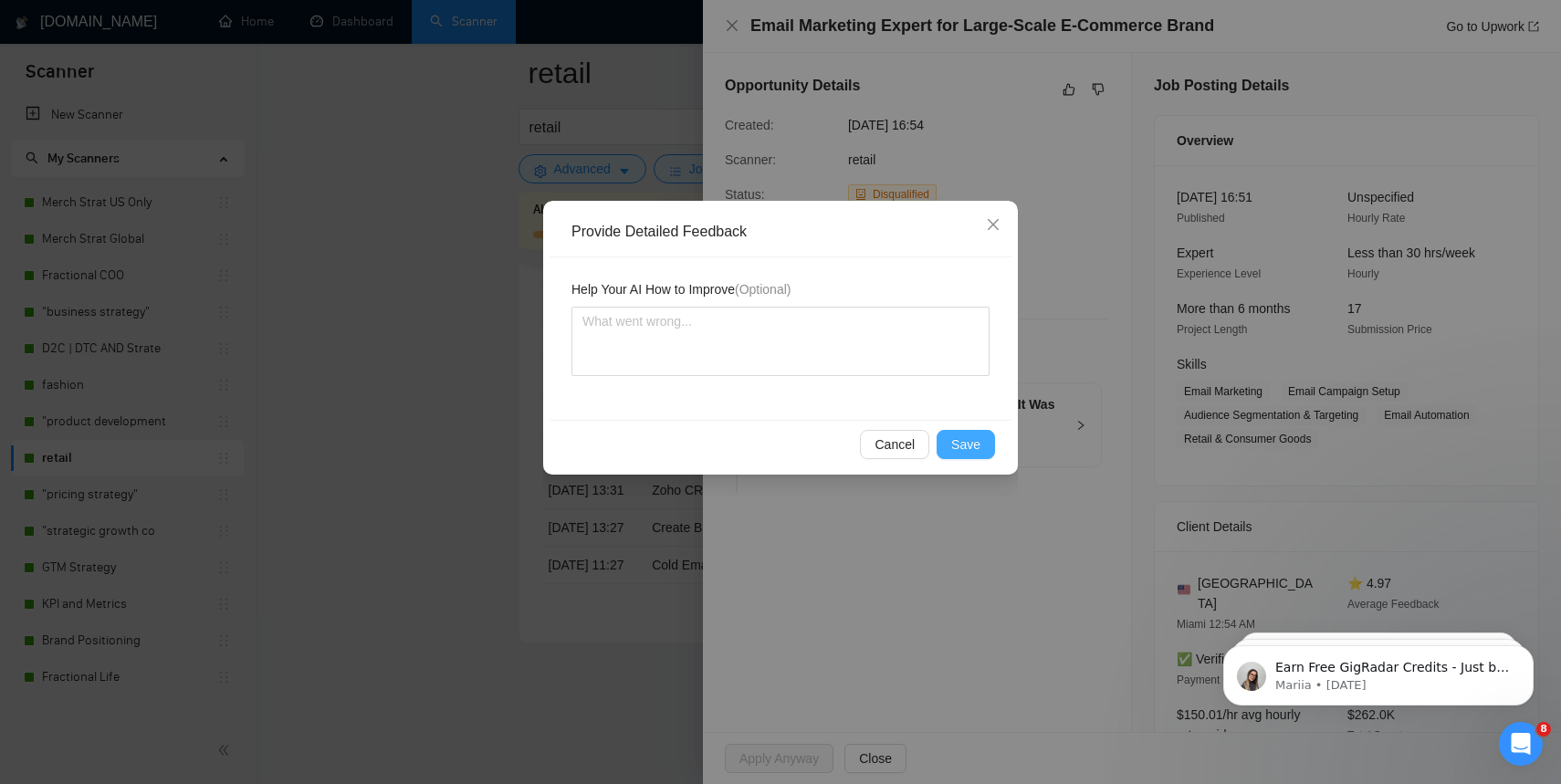
click at [978, 436] on span "Save" at bounding box center [966, 445] width 30 height 20
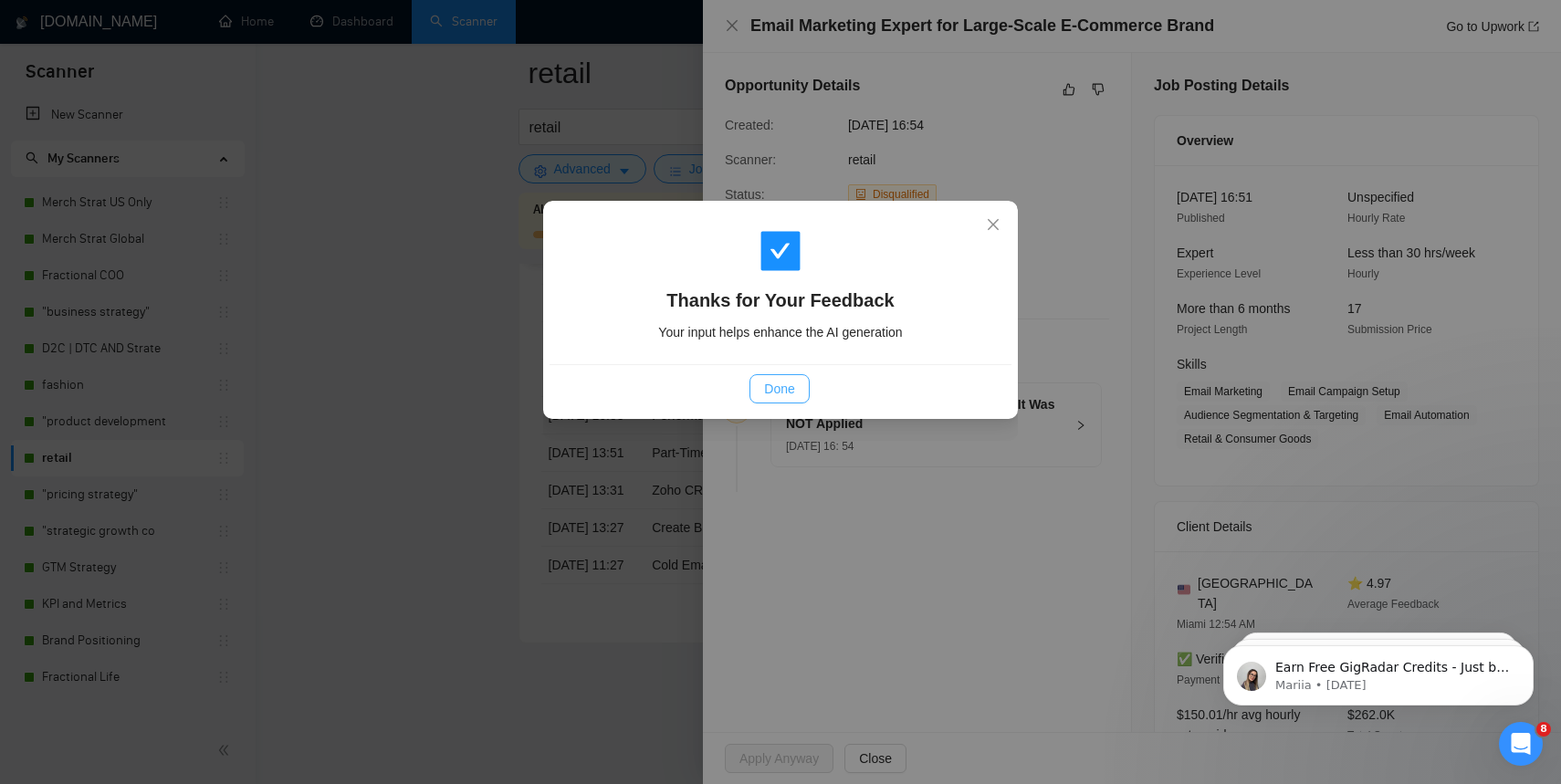
click at [778, 395] on span "Done" at bounding box center [779, 389] width 31 height 20
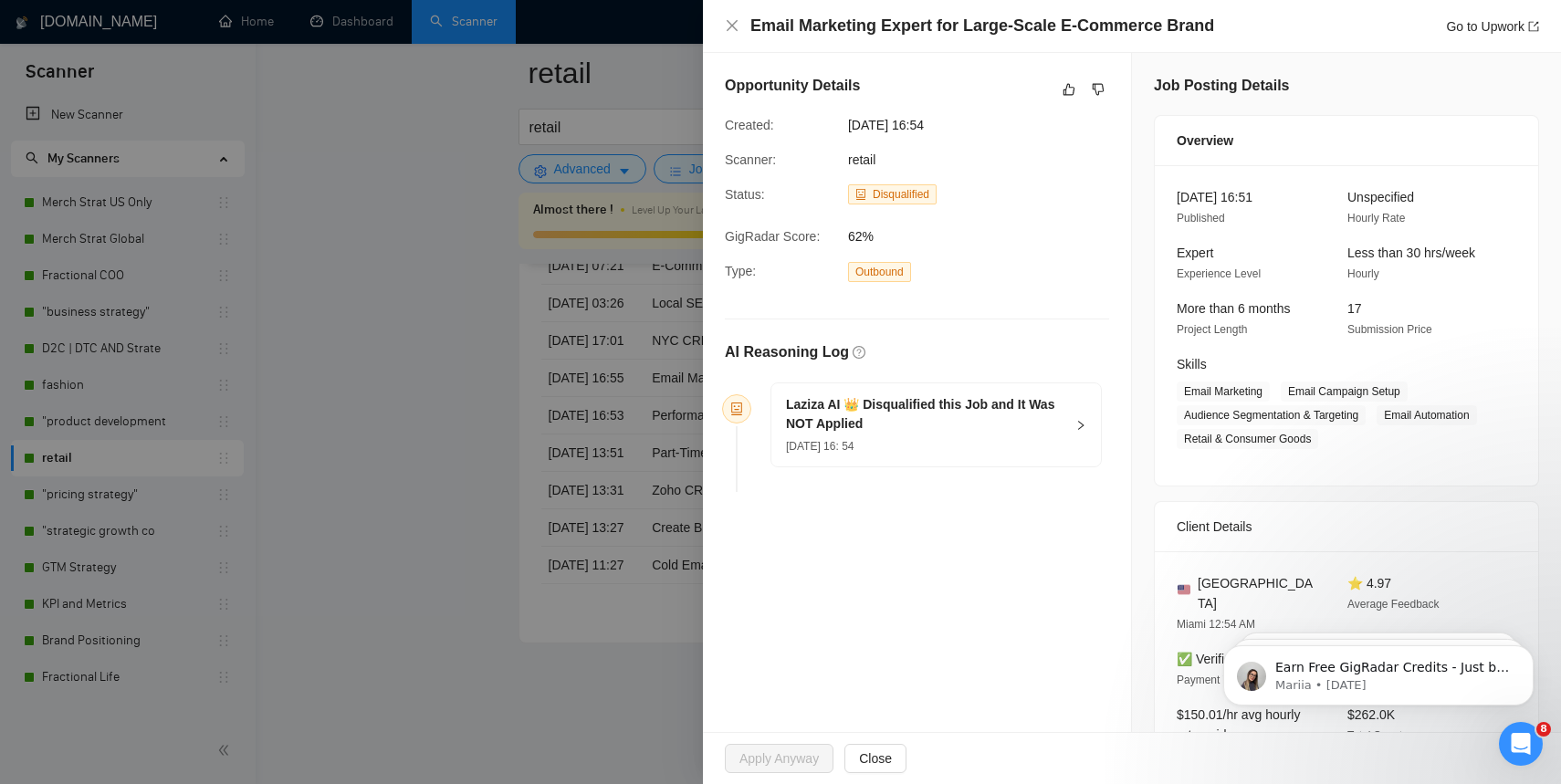
click at [455, 383] on div at bounding box center [780, 392] width 1561 height 784
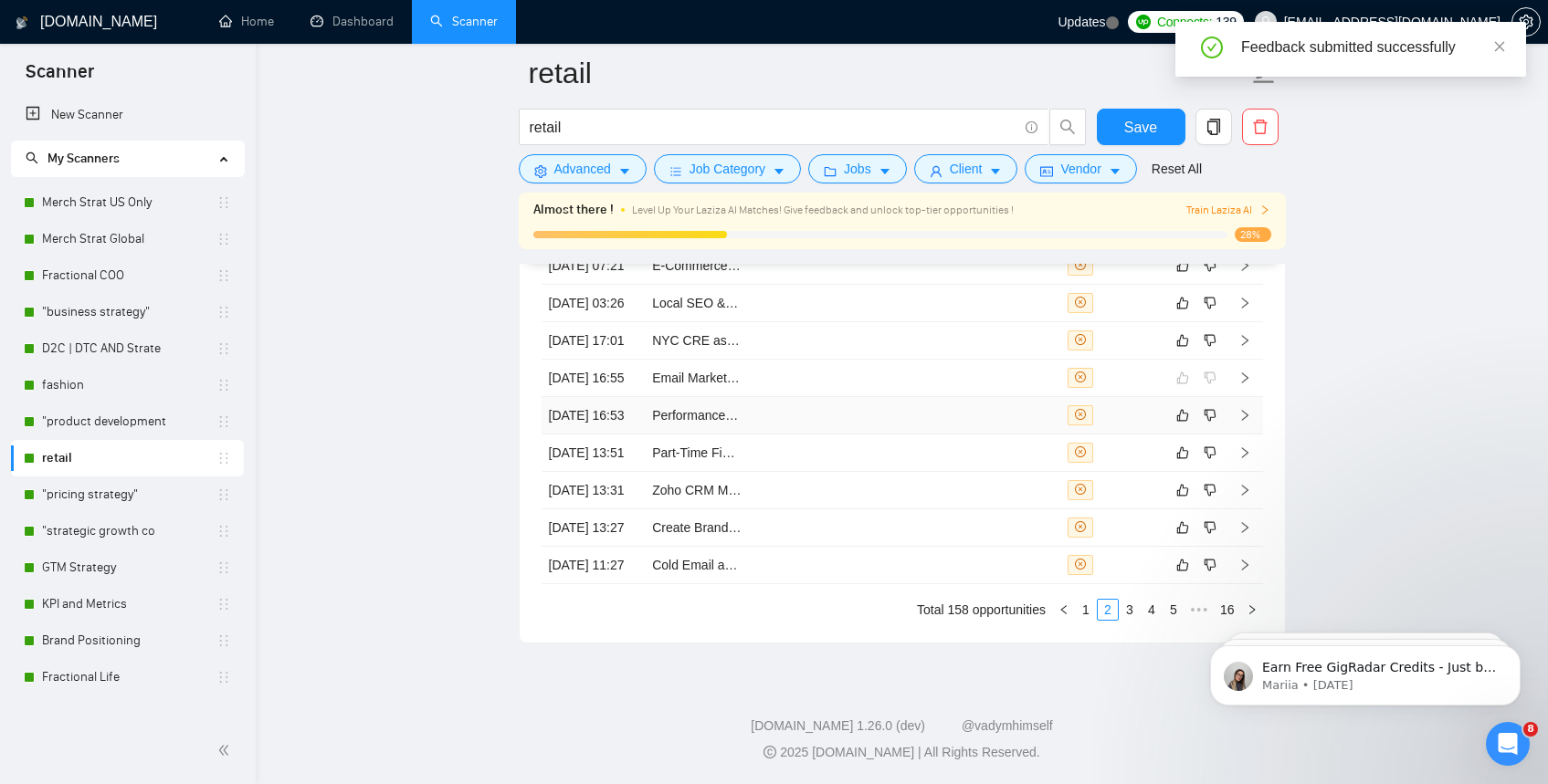
click at [820, 397] on td at bounding box center [801, 415] width 104 height 37
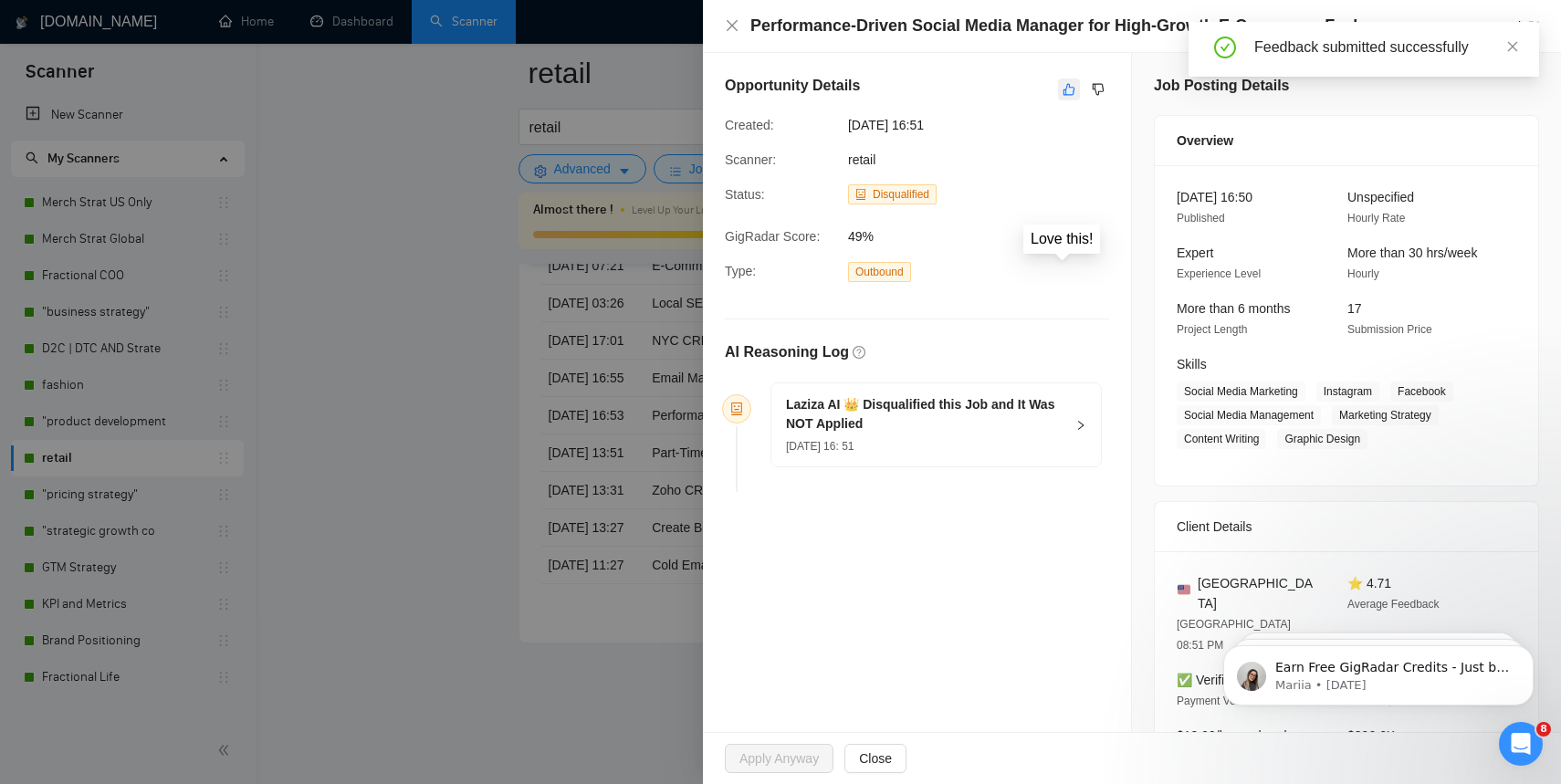
click at [1067, 80] on button "button" at bounding box center [1069, 90] width 22 height 22
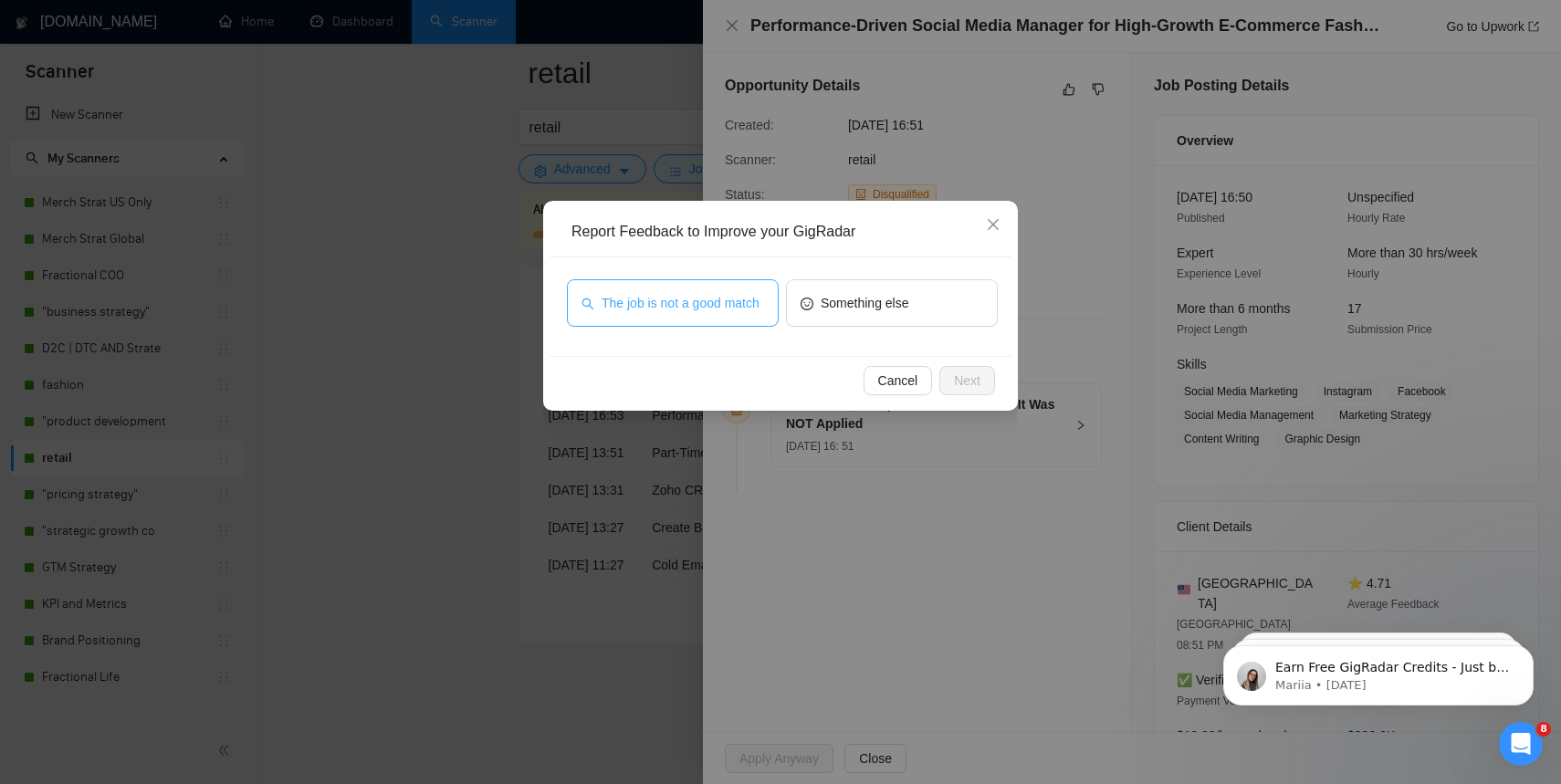
click at [738, 312] on span "The job is not a good match" at bounding box center [681, 303] width 158 height 20
click at [974, 378] on span "Next" at bounding box center [967, 381] width 27 height 20
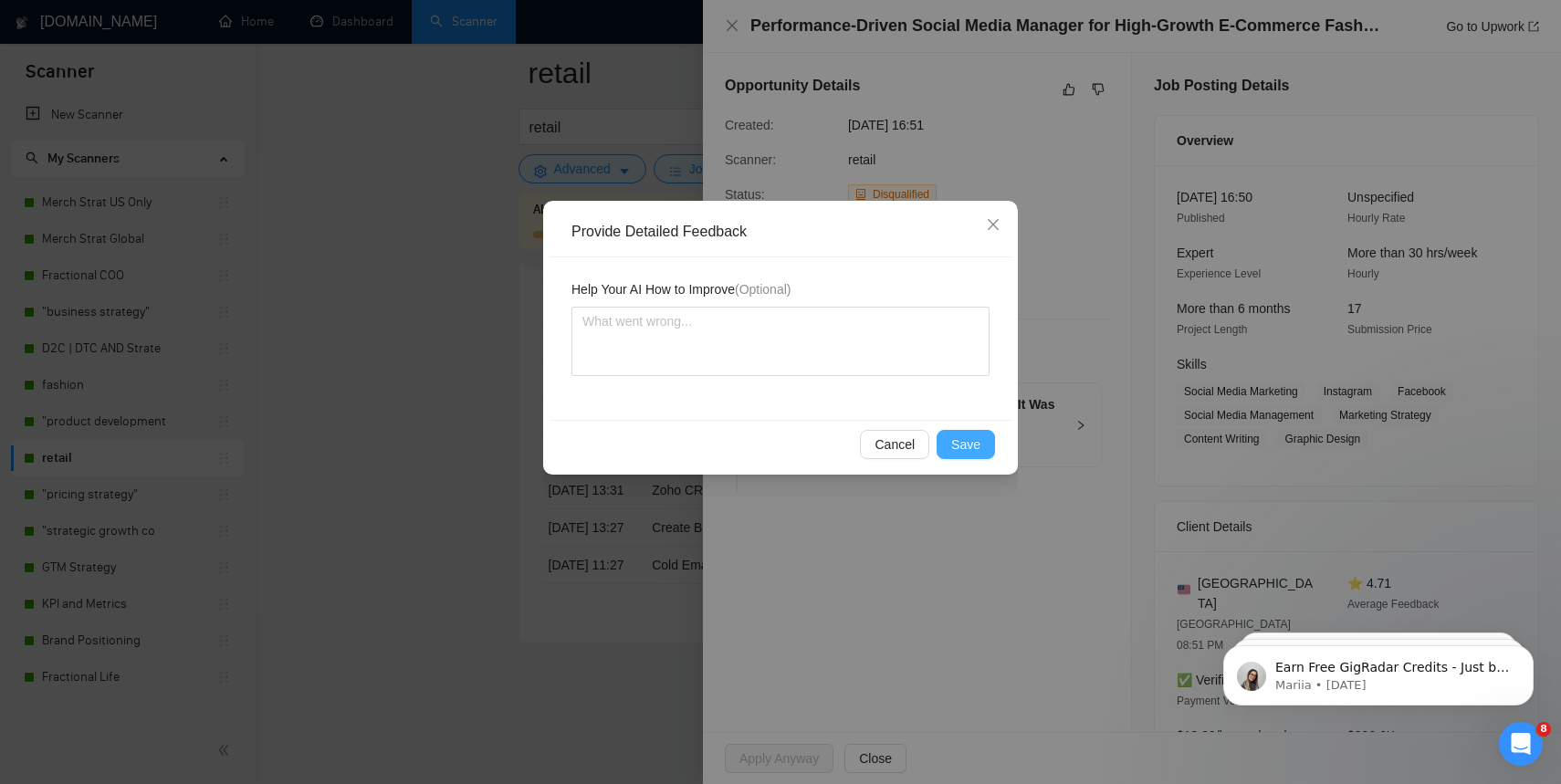
click at [961, 444] on span "Save" at bounding box center [966, 445] width 30 height 20
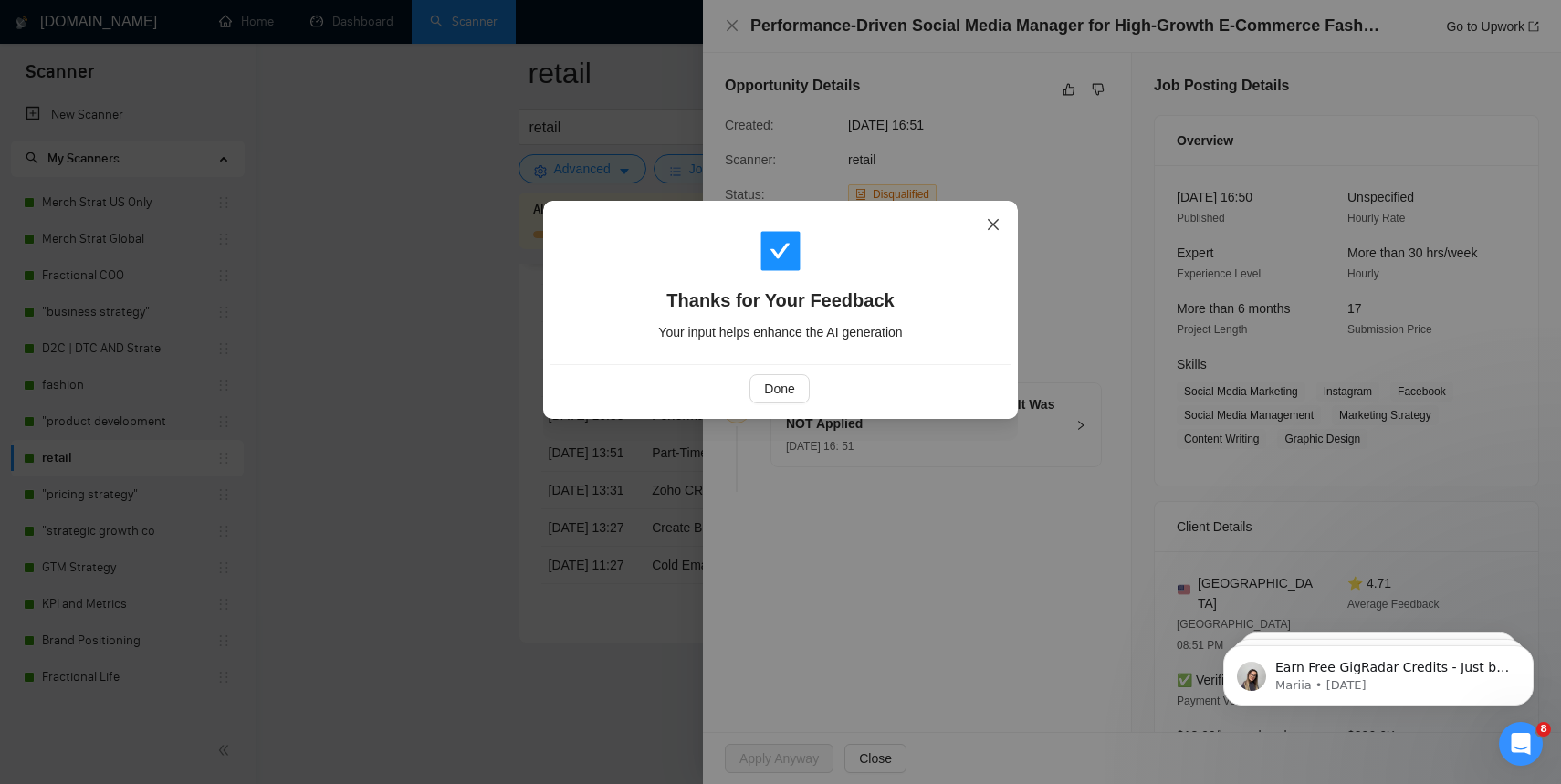
click at [996, 236] on span "Close" at bounding box center [993, 225] width 49 height 49
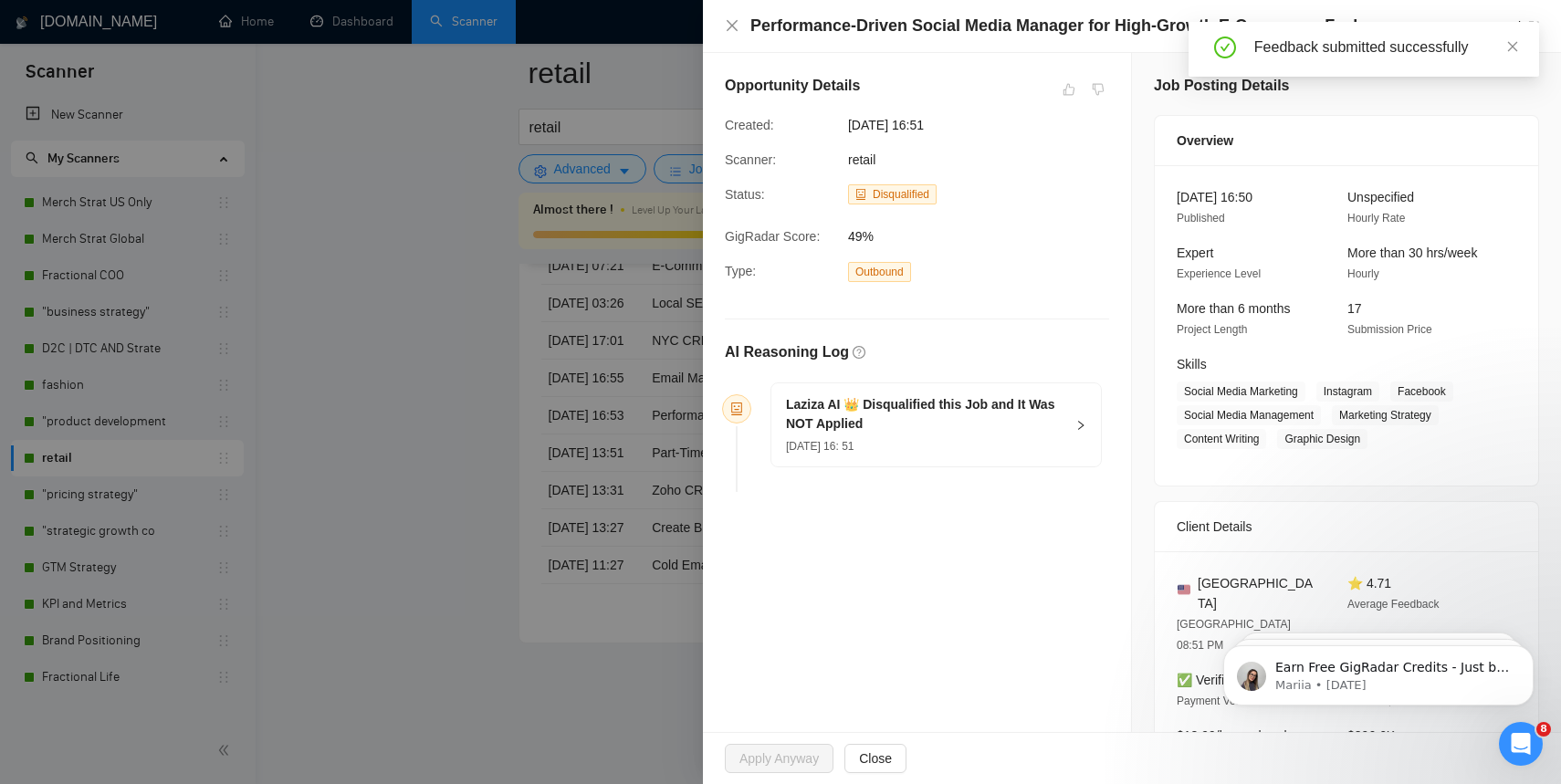
click at [486, 422] on div at bounding box center [780, 392] width 1561 height 784
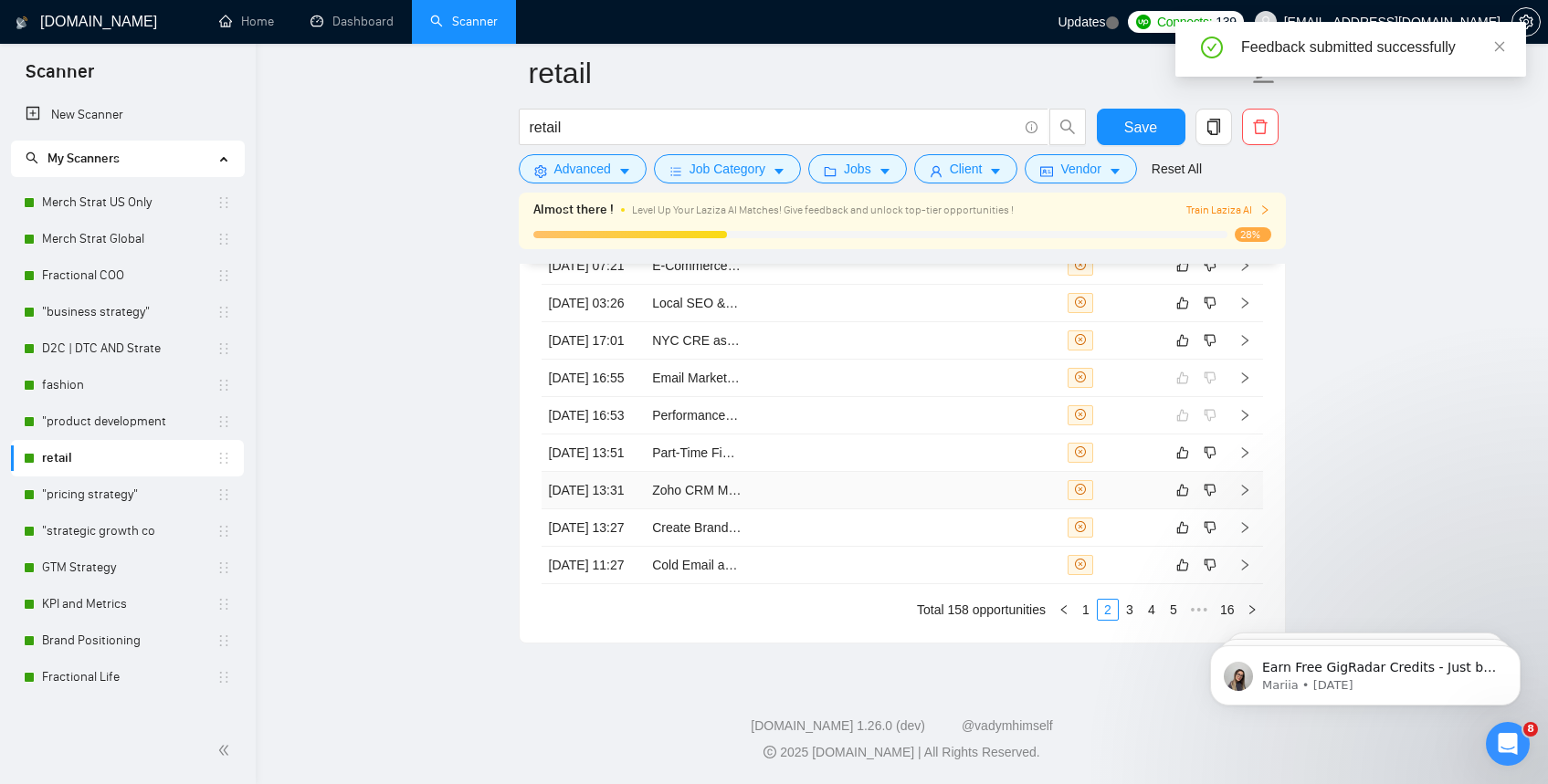
click at [683, 472] on td "Zoho CRM Manager" at bounding box center [696, 490] width 104 height 37
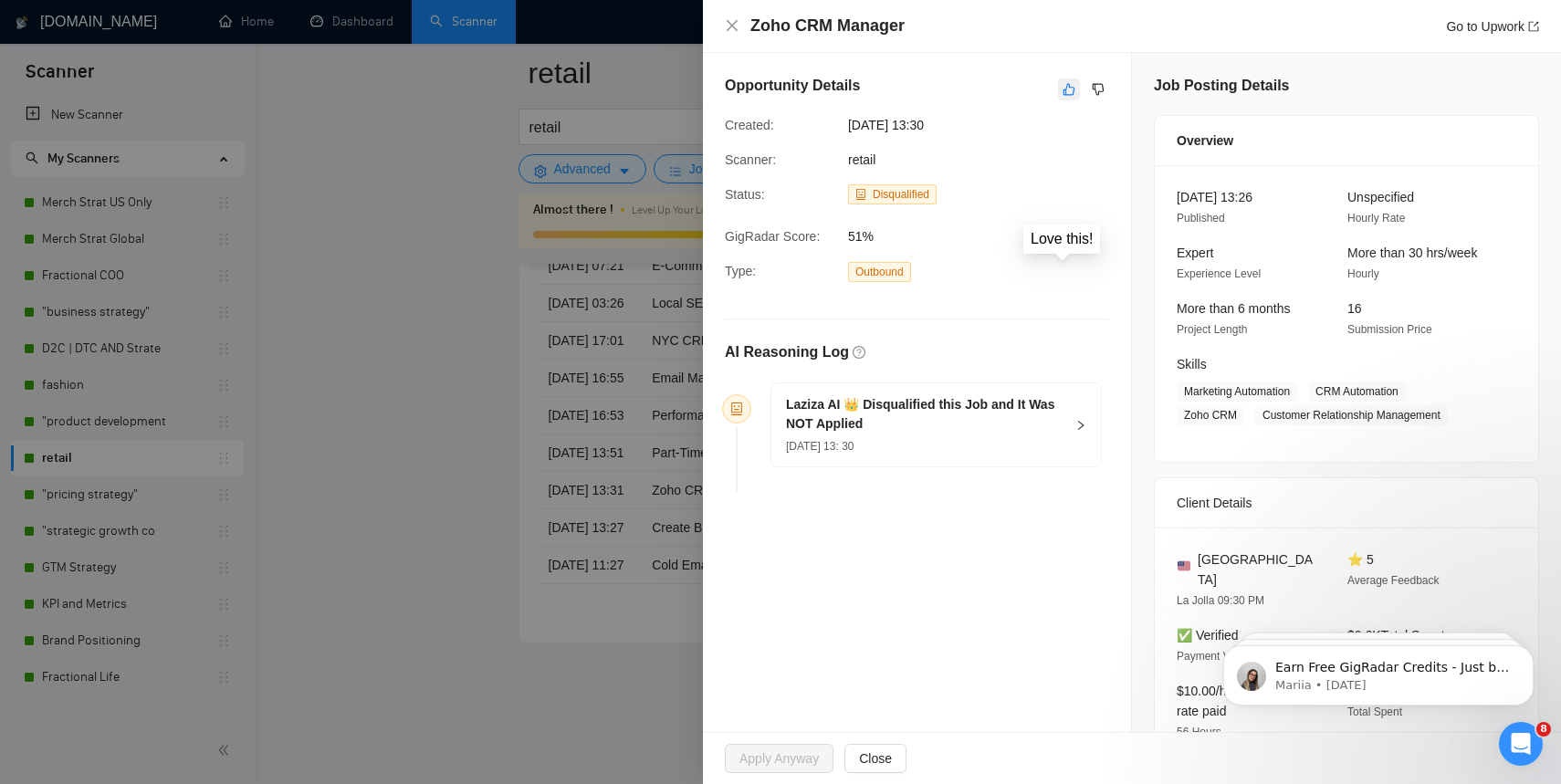
click at [1063, 96] on icon "like" at bounding box center [1069, 90] width 13 height 15
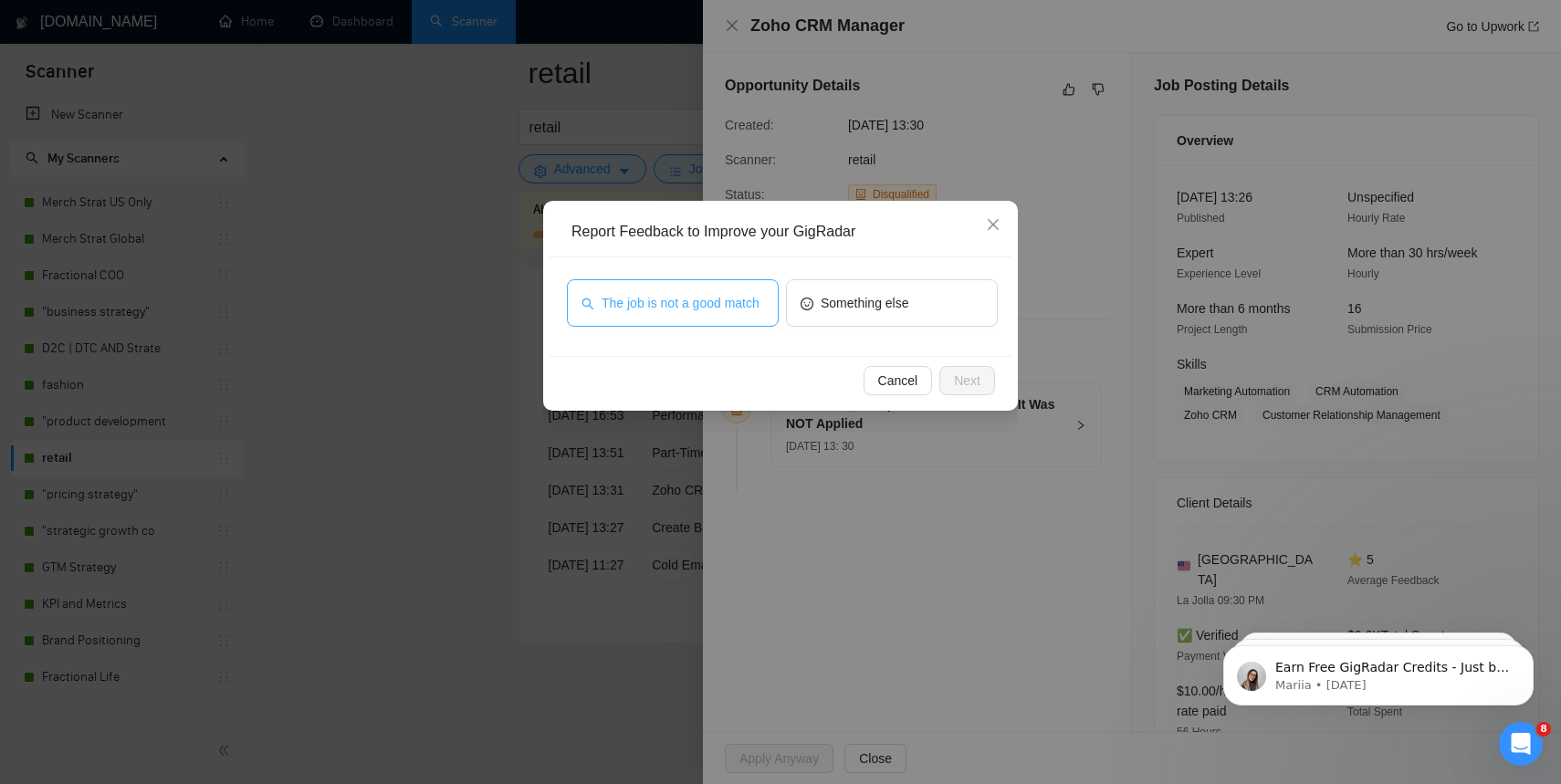
click at [706, 311] on span "The job is not a good match" at bounding box center [681, 303] width 158 height 20
click at [988, 382] on button "Next" at bounding box center [967, 381] width 55 height 30
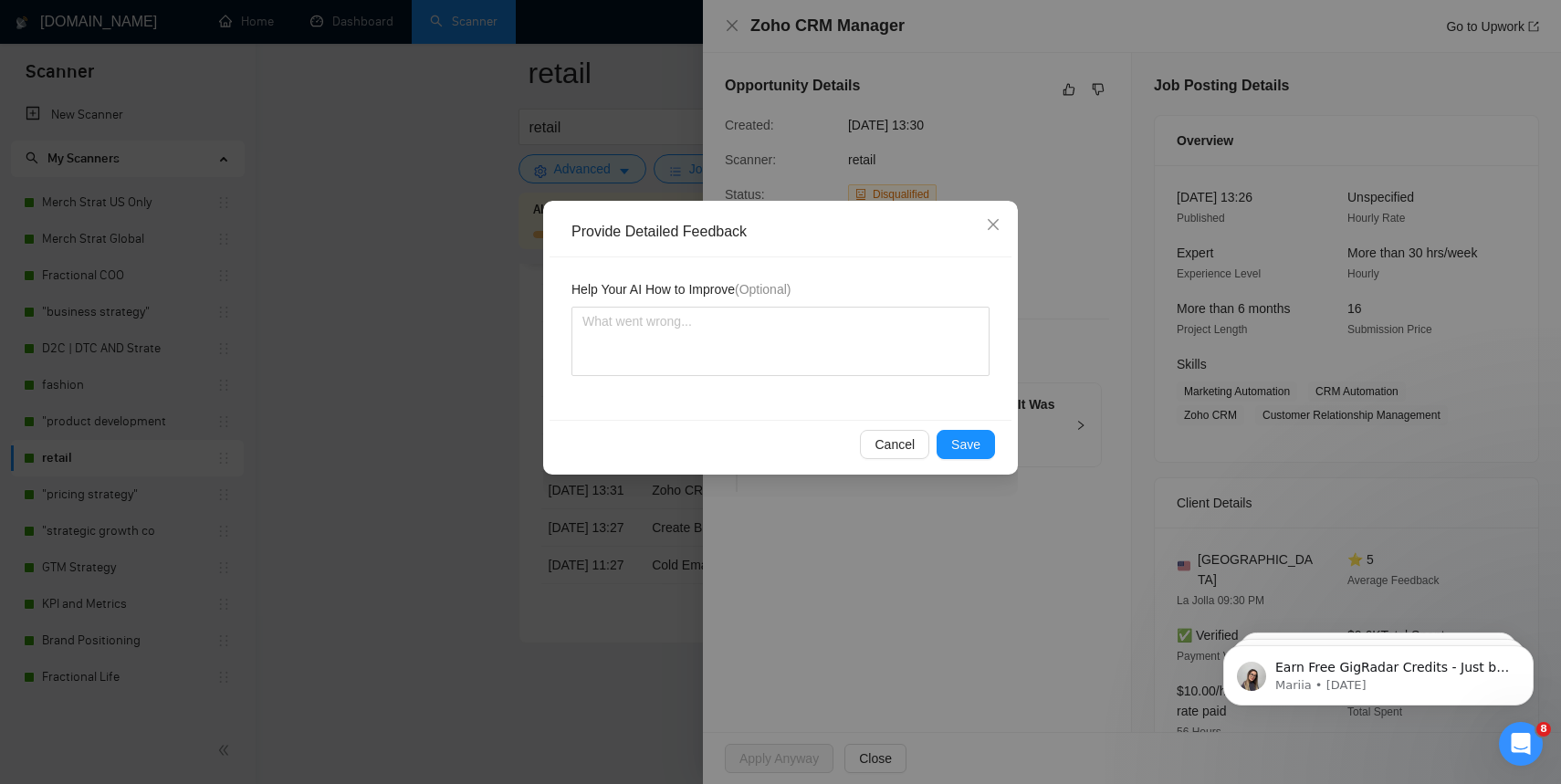
click at [973, 470] on div "Provide Detailed Feedback Help Your AI How to Improve (Optional) Cancel Save" at bounding box center [780, 337] width 474 height 274
click at [975, 450] on span "Save" at bounding box center [966, 445] width 30 height 20
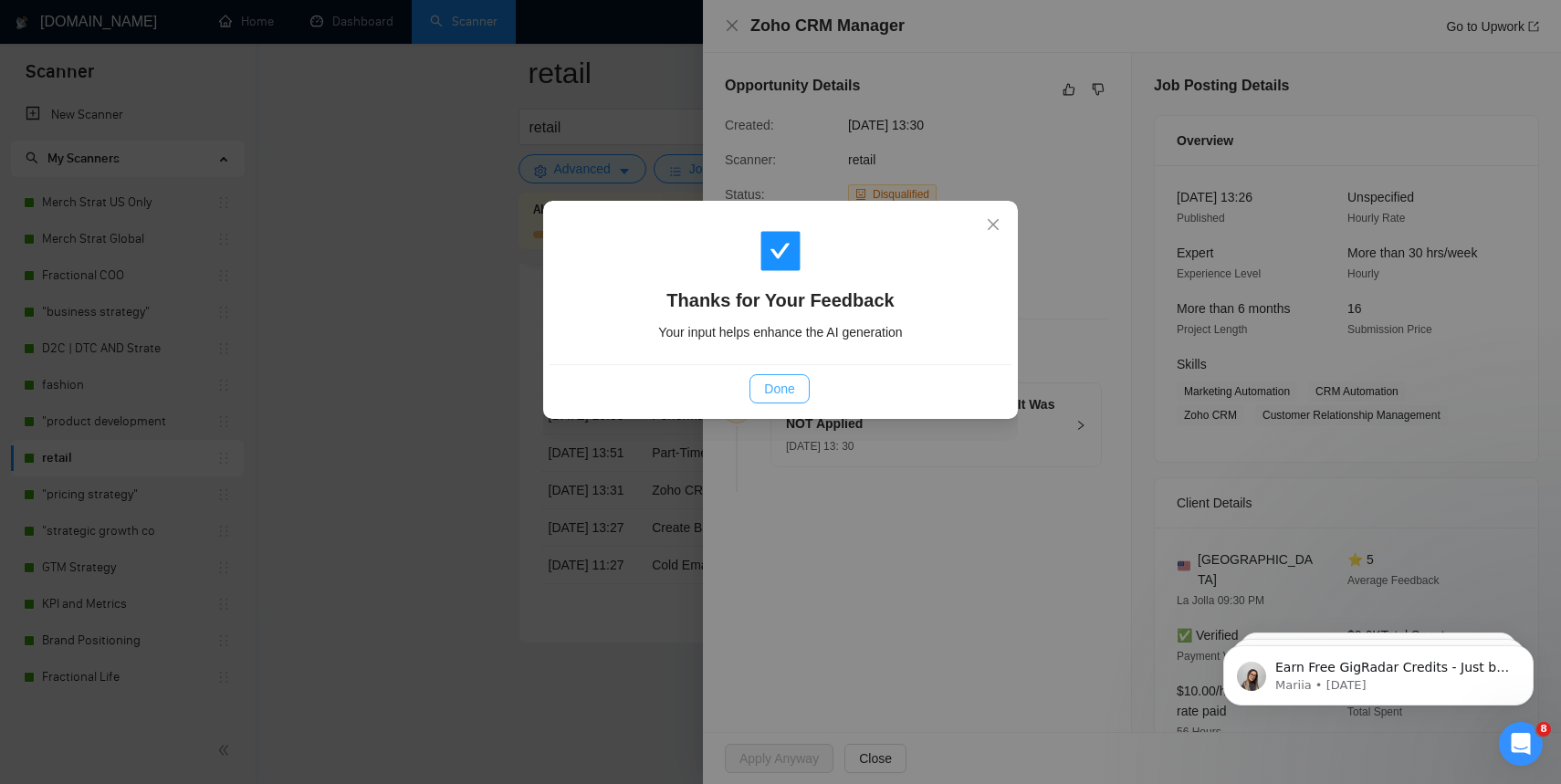
click at [752, 397] on button "Done" at bounding box center [780, 389] width 59 height 30
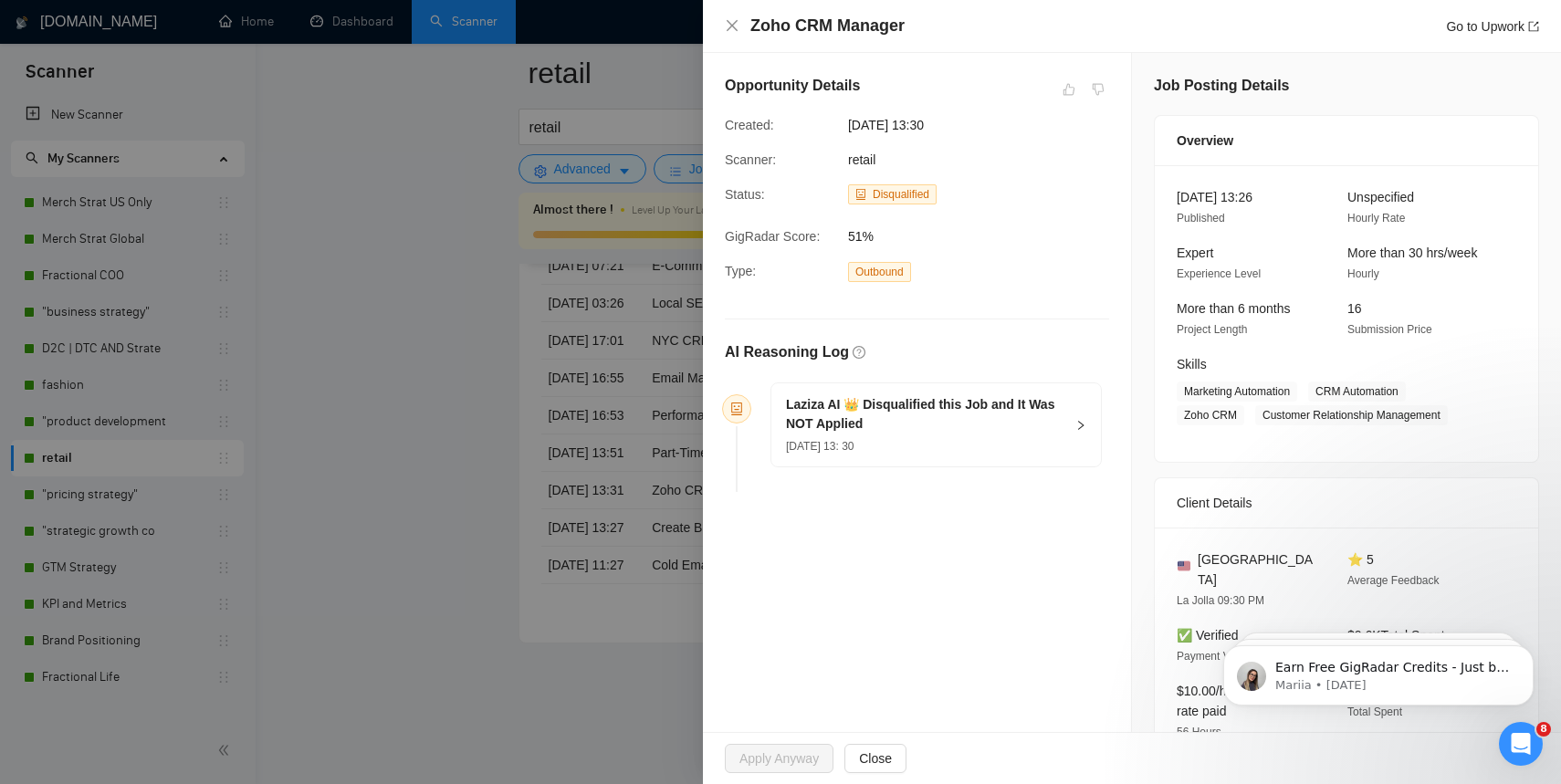
click at [517, 503] on div at bounding box center [780, 392] width 1561 height 784
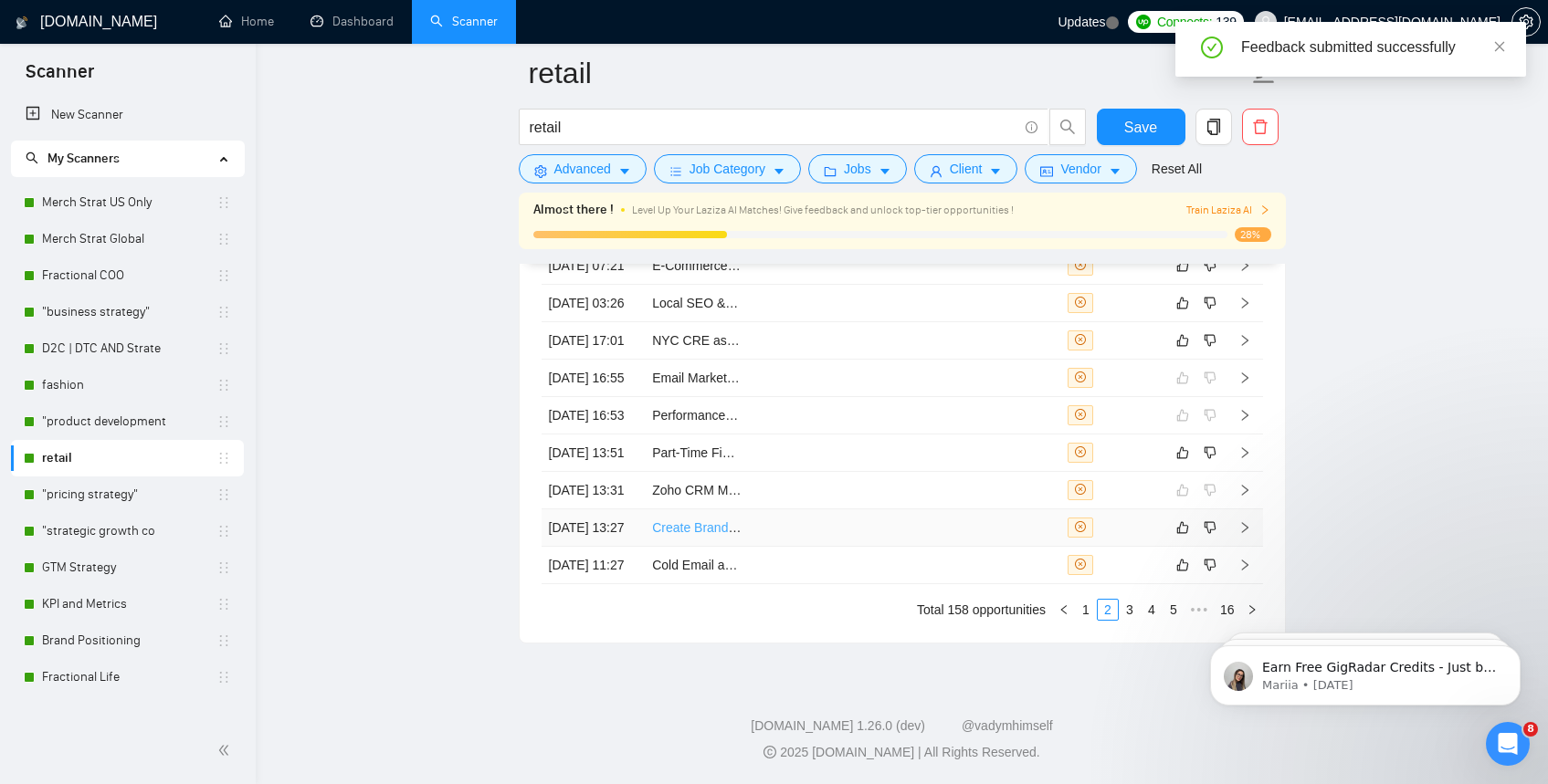
click at [698, 521] on link "Create Brand, Website, and Online Presence for POS Startup" at bounding box center [827, 528] width 350 height 15
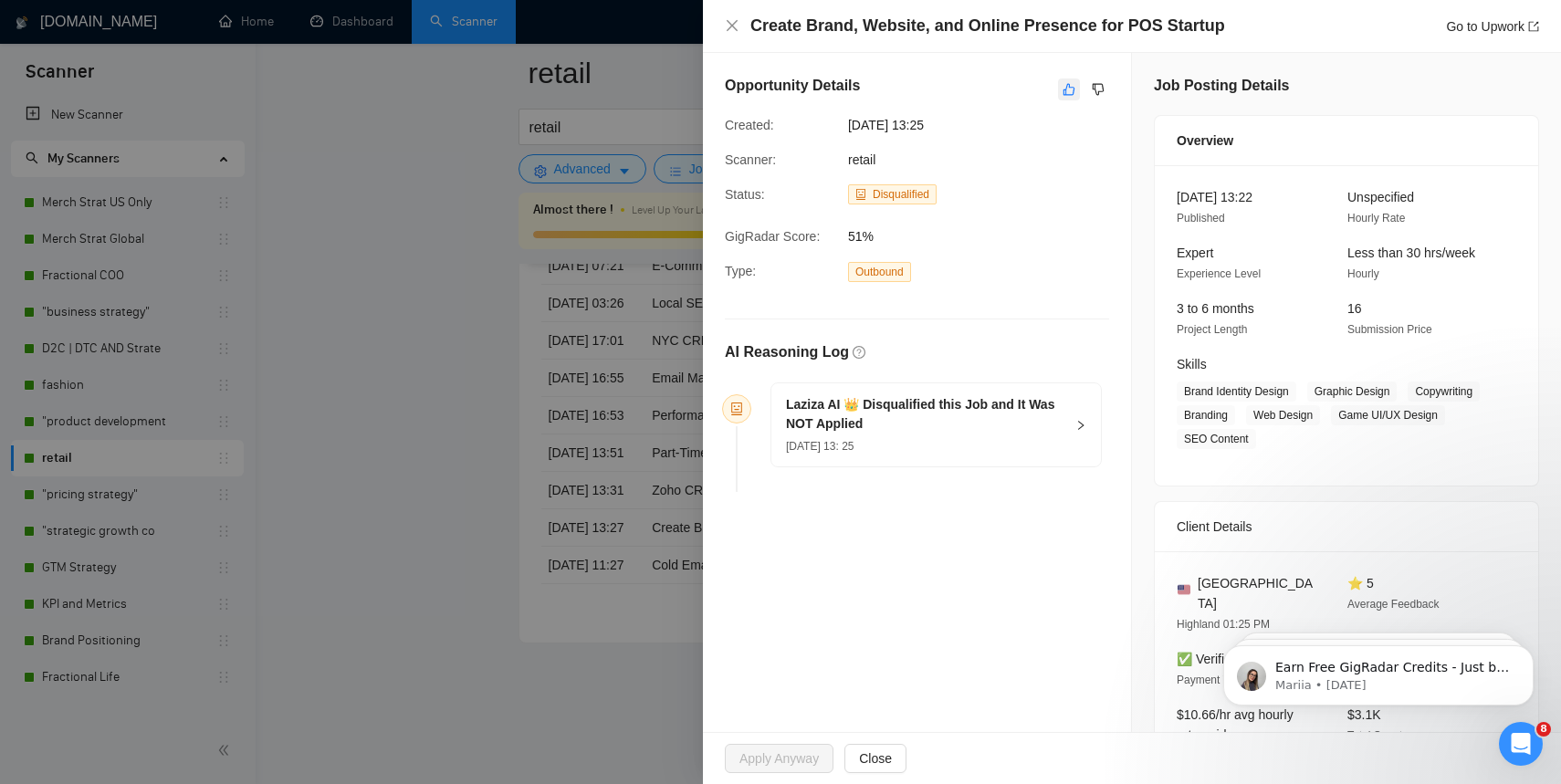
click at [1063, 85] on icon "like" at bounding box center [1069, 90] width 13 height 15
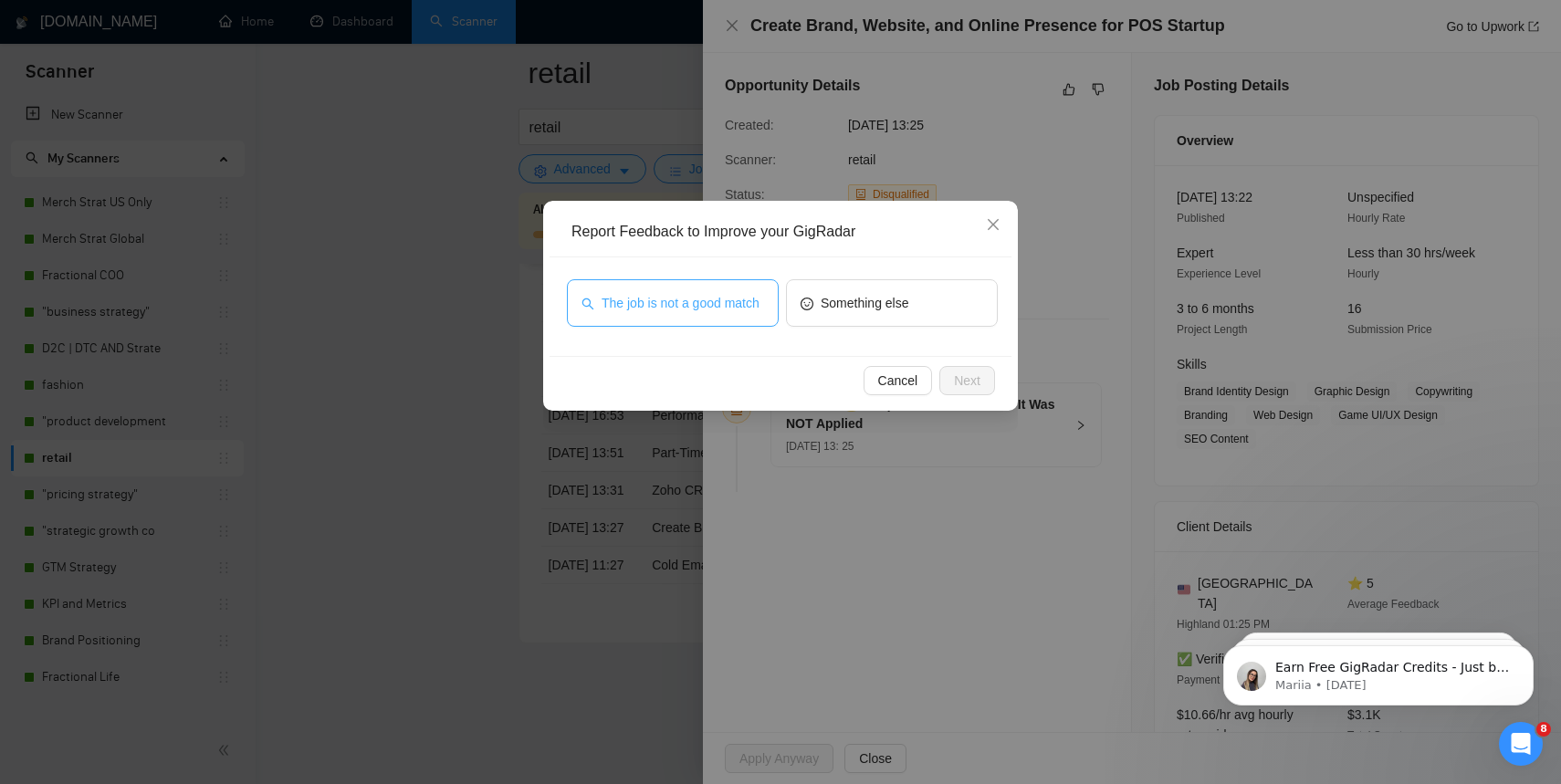
click at [715, 312] on span "The job is not a good match" at bounding box center [681, 303] width 158 height 20
click at [980, 380] on button "Next" at bounding box center [967, 381] width 55 height 30
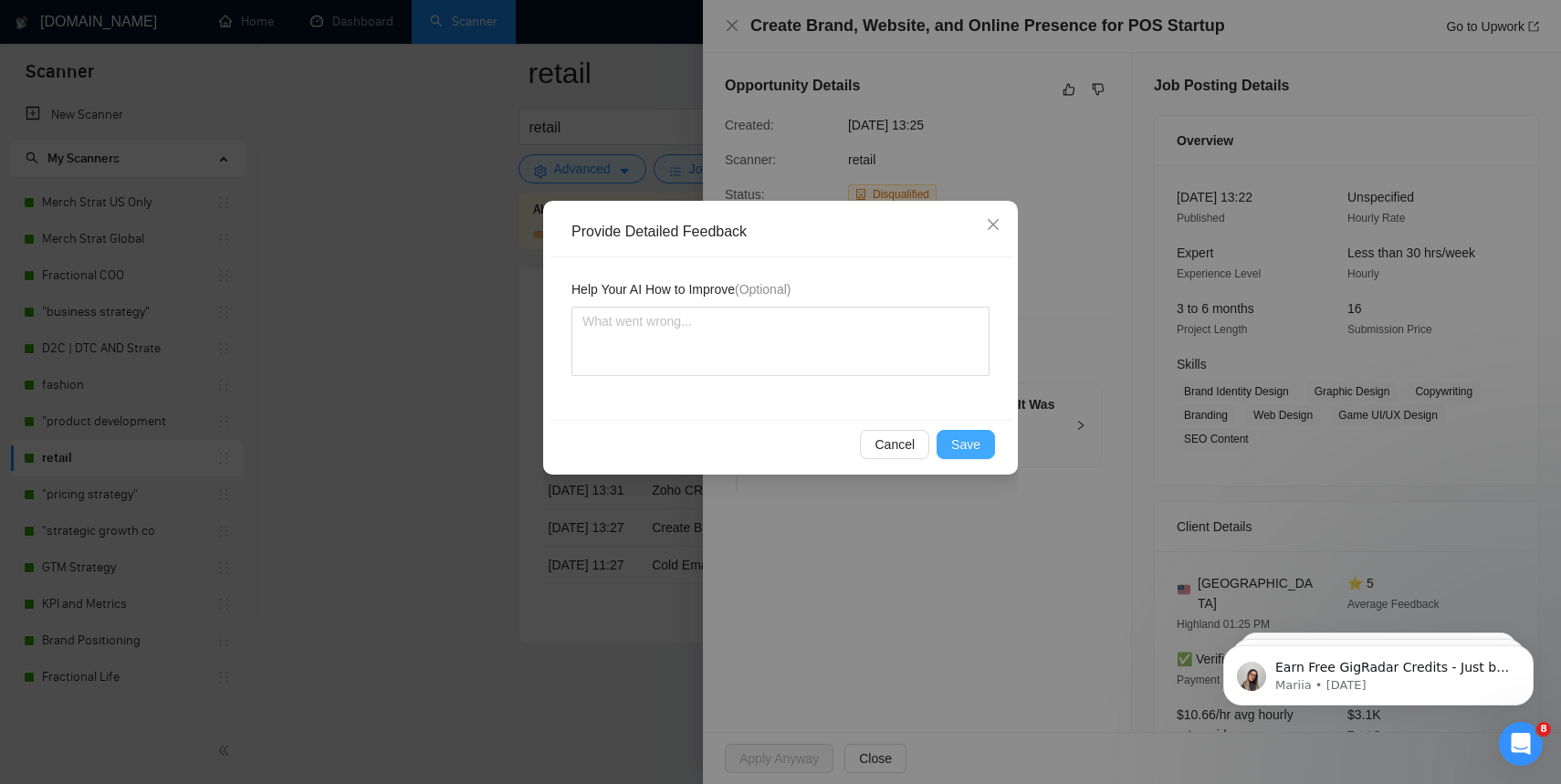
click at [957, 432] on button "Save" at bounding box center [965, 445] width 58 height 30
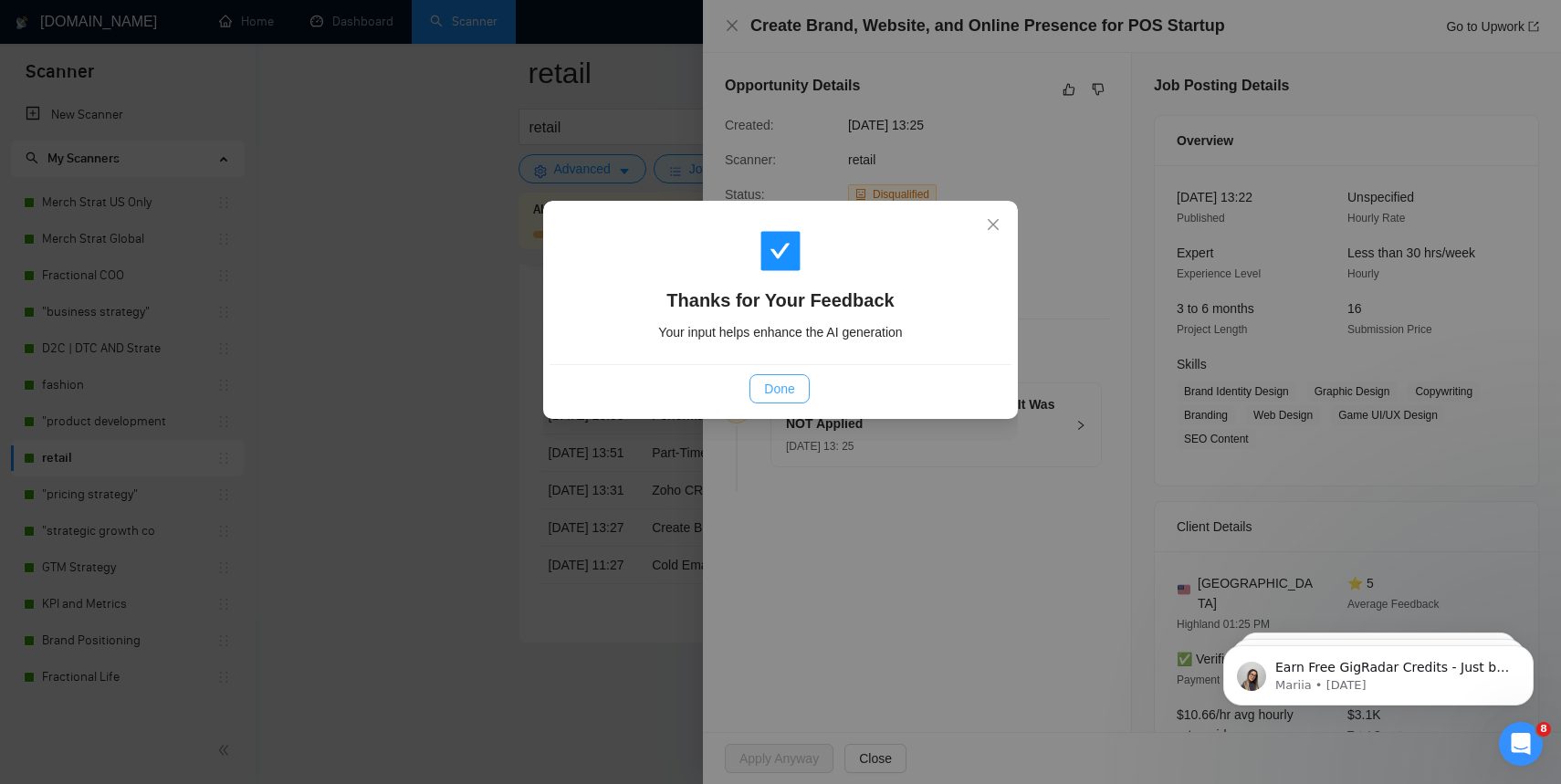
click at [789, 385] on span "Done" at bounding box center [779, 389] width 31 height 20
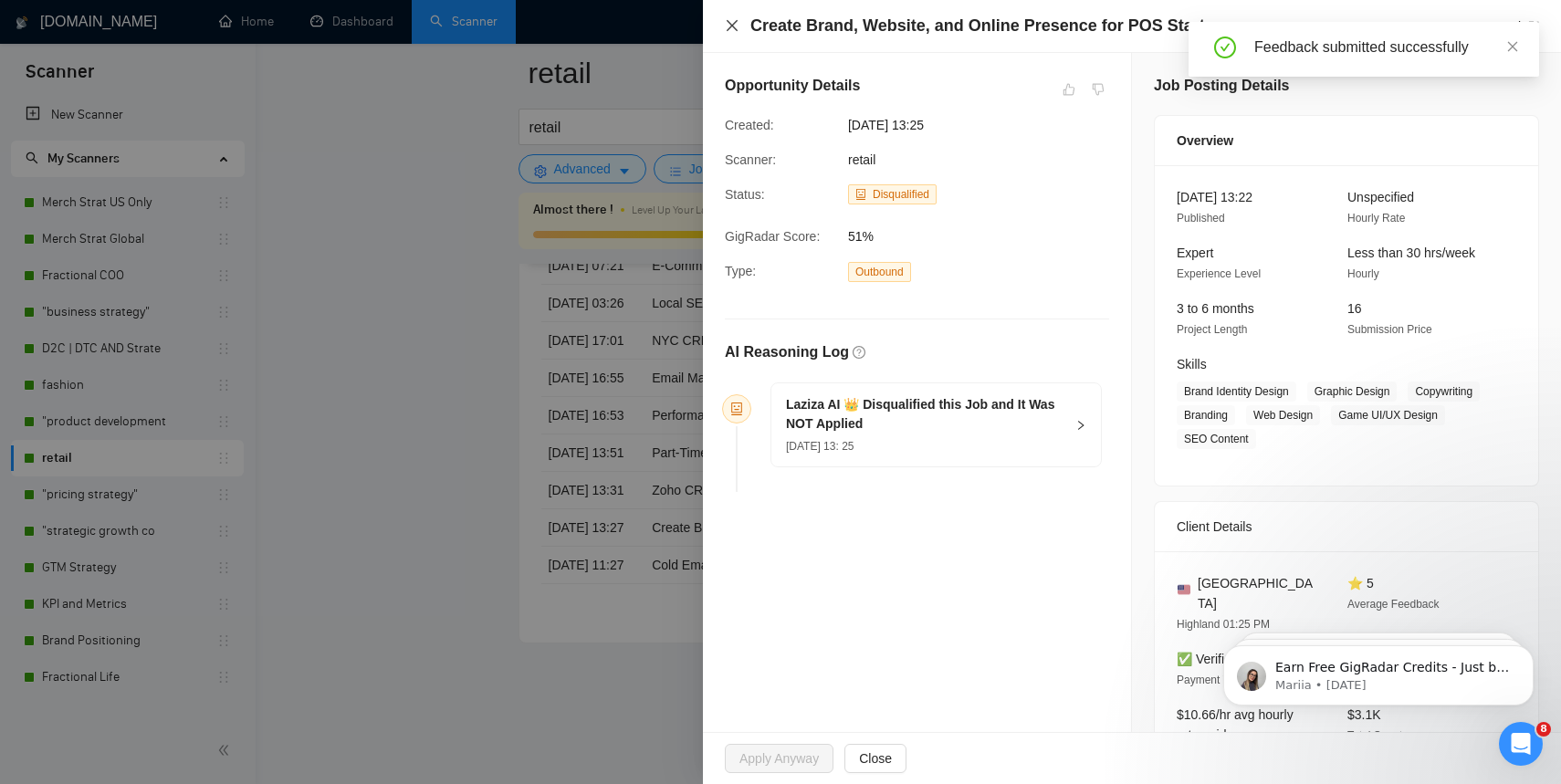
click at [737, 25] on icon "close" at bounding box center [732, 26] width 15 height 15
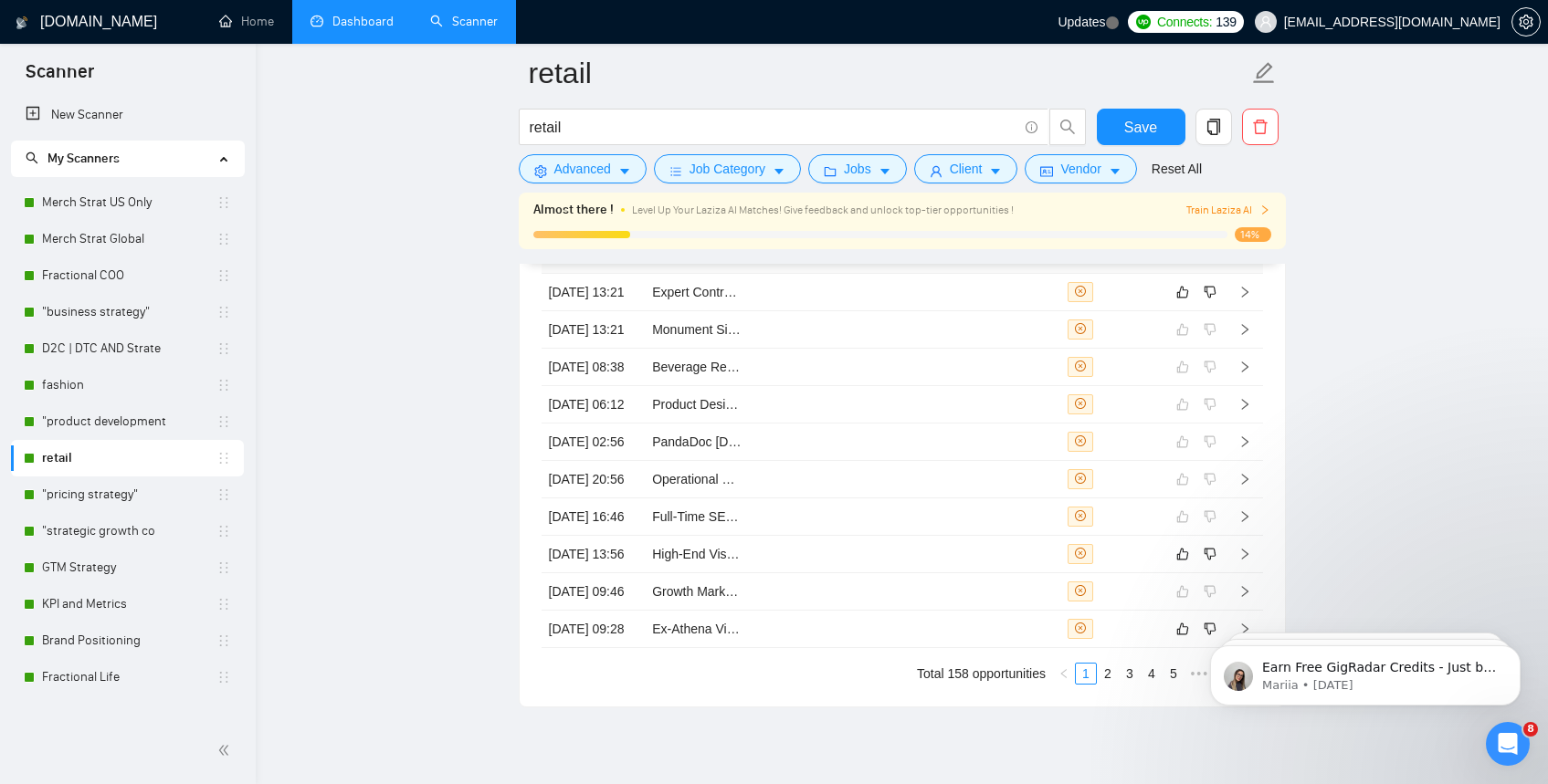
click at [327, 30] on link "Dashboard" at bounding box center [352, 21] width 83 height 16
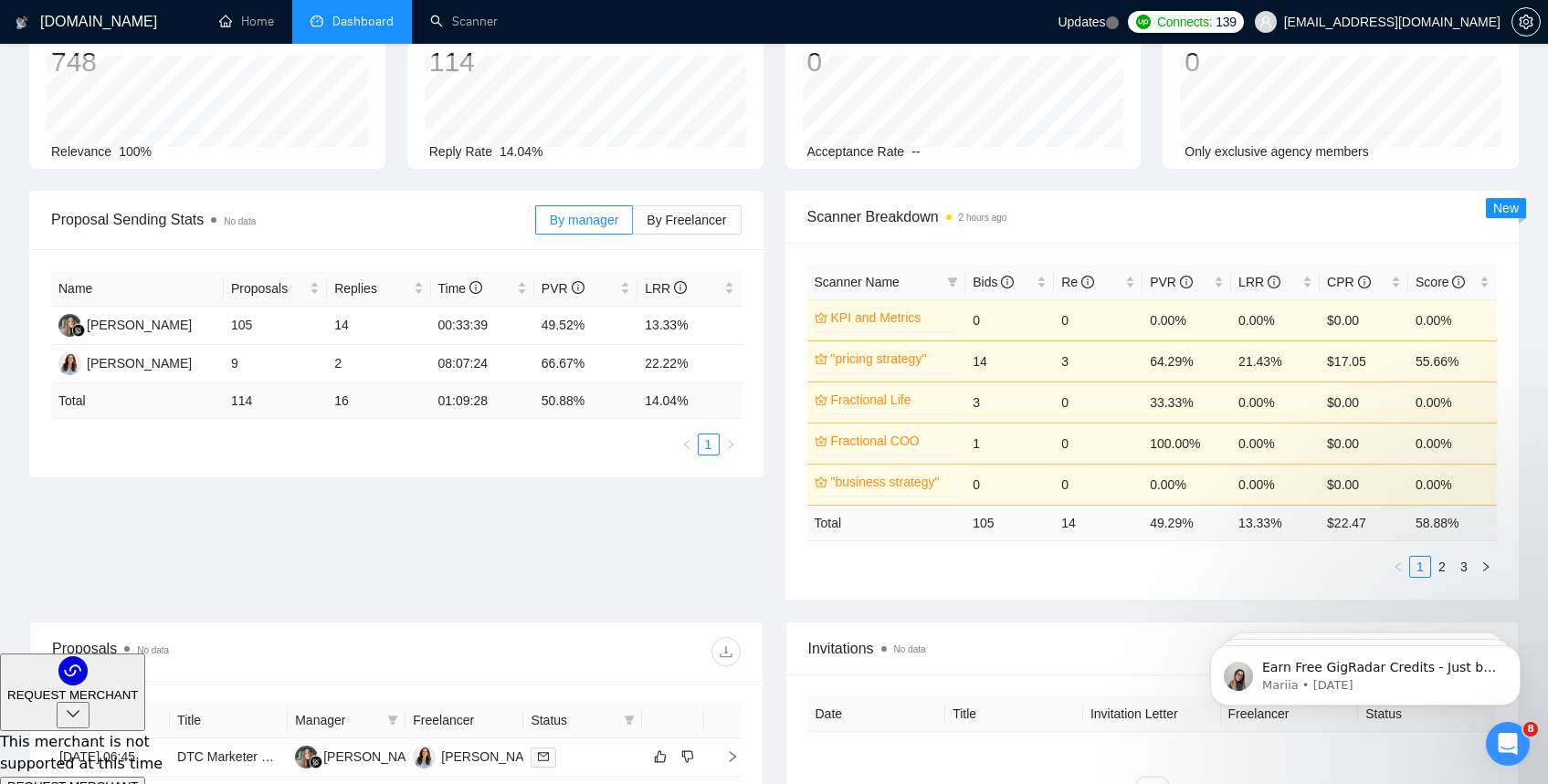
scroll to position [147, 0]
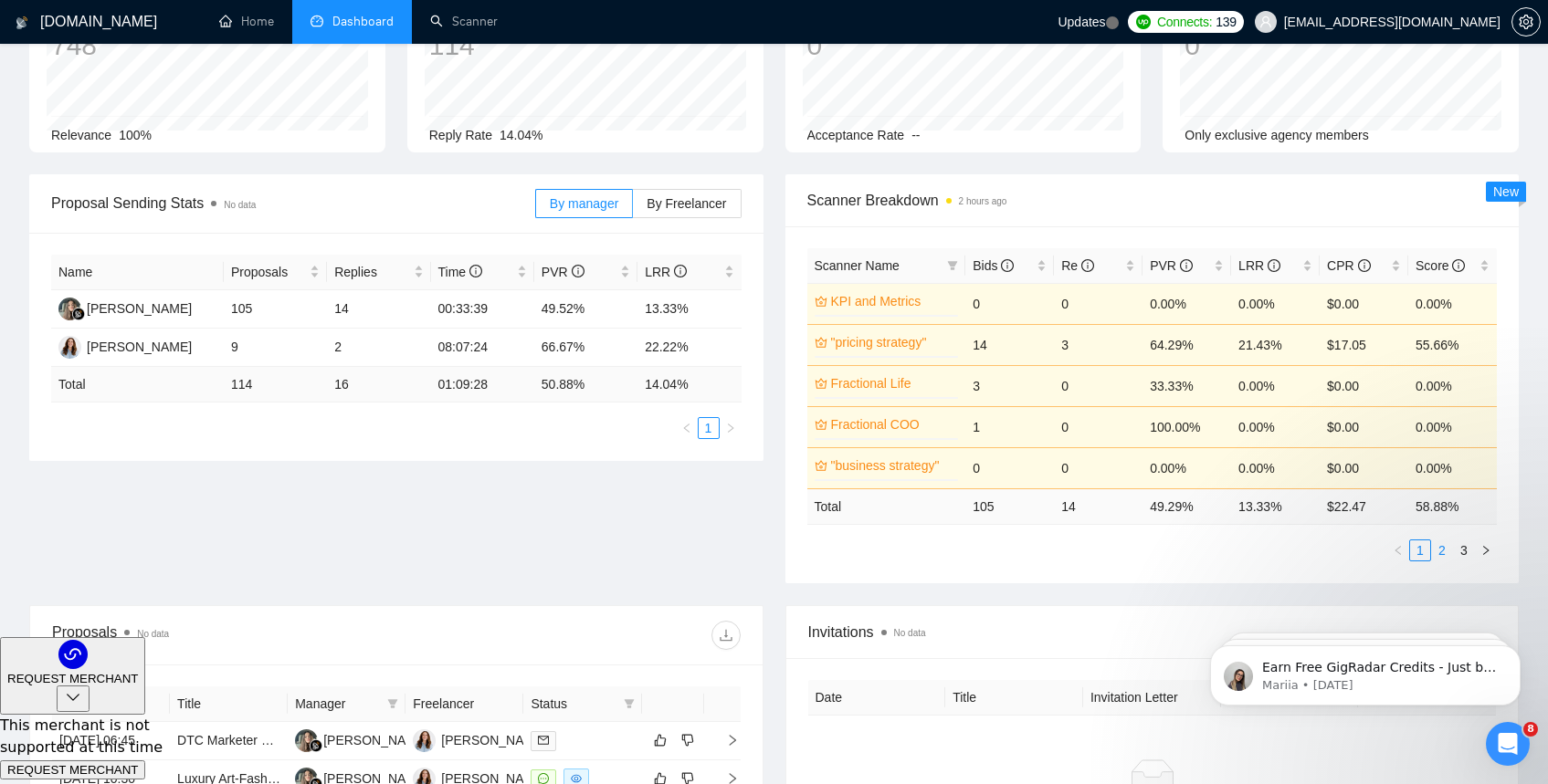
click at [1435, 549] on link "2" at bounding box center [1442, 551] width 20 height 20
click at [907, 347] on link "retail" at bounding box center [892, 342] width 124 height 20
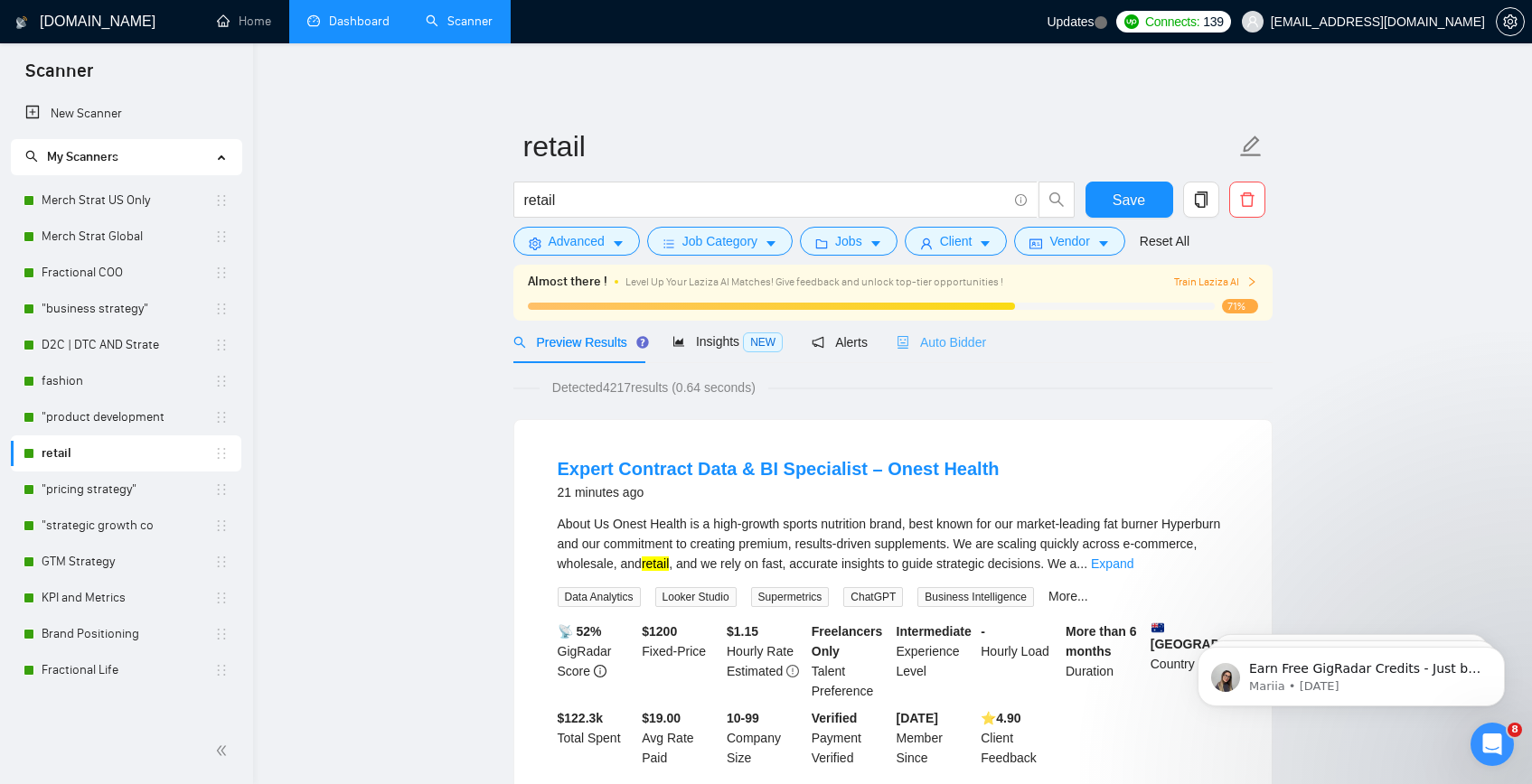
click at [982, 324] on div "Auto Bidder" at bounding box center [941, 342] width 90 height 42
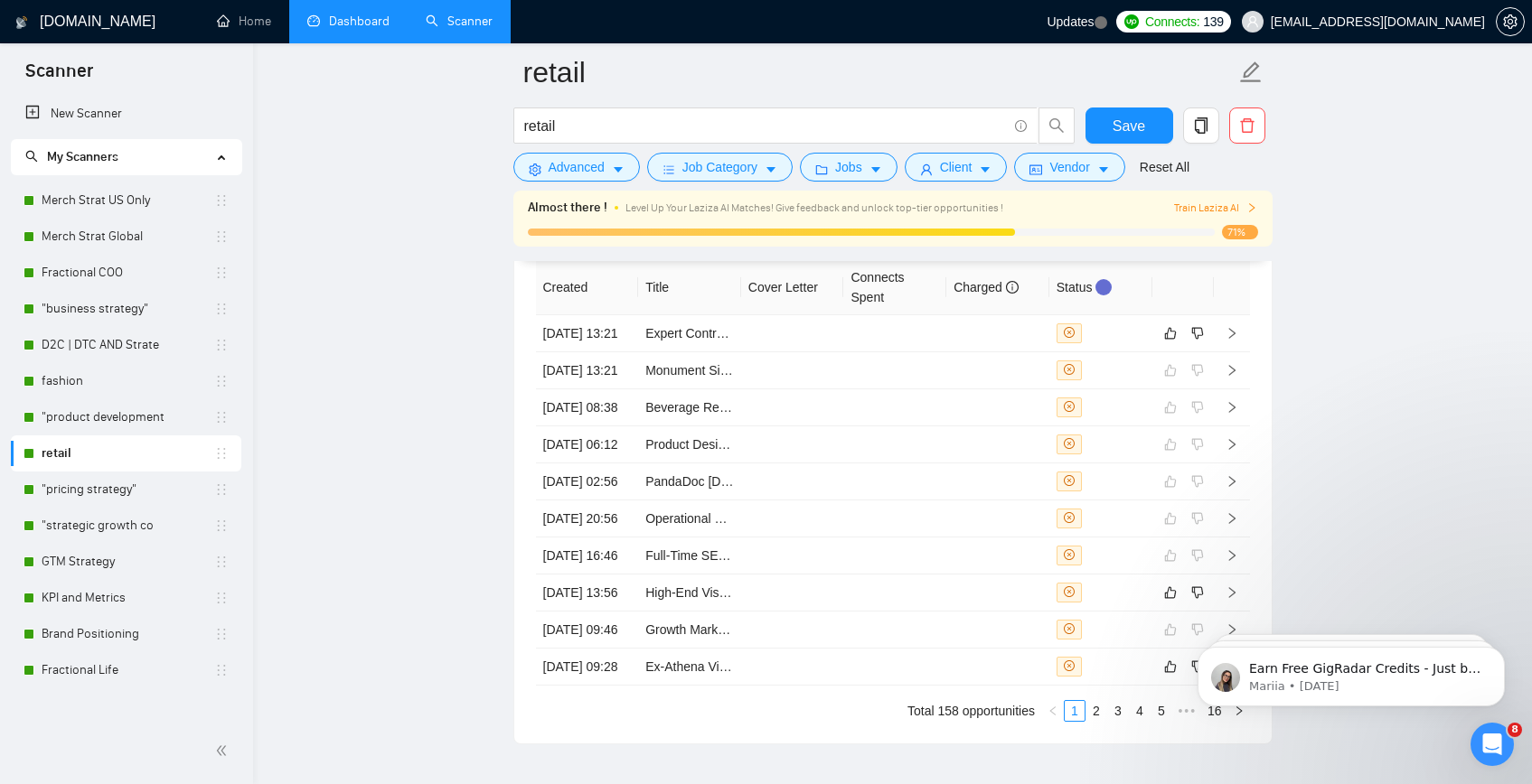
scroll to position [4955, 0]
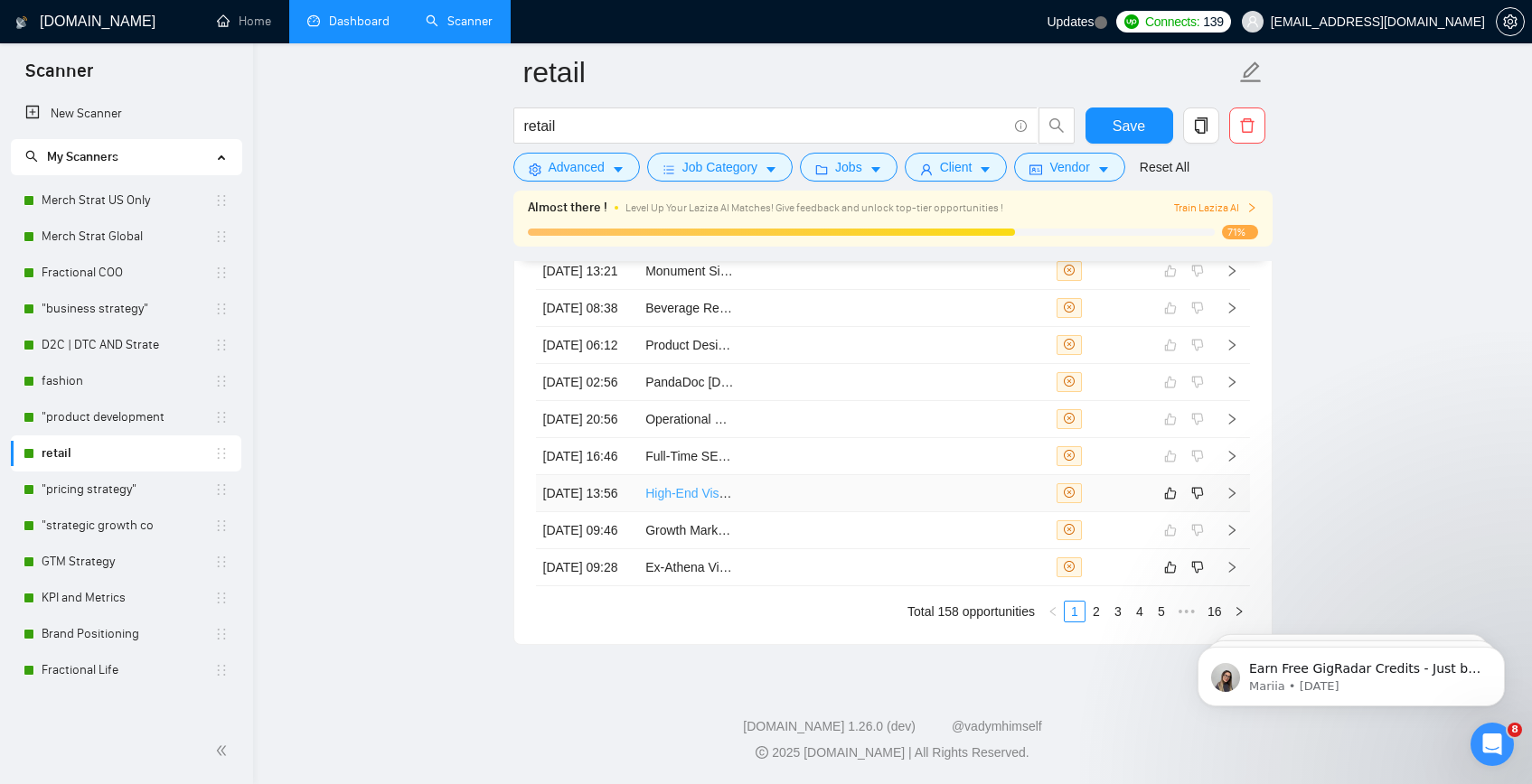
click at [672, 486] on link "High-End Visual Consultant for Emerging Luxury Brand" at bounding box center [800, 493] width 309 height 15
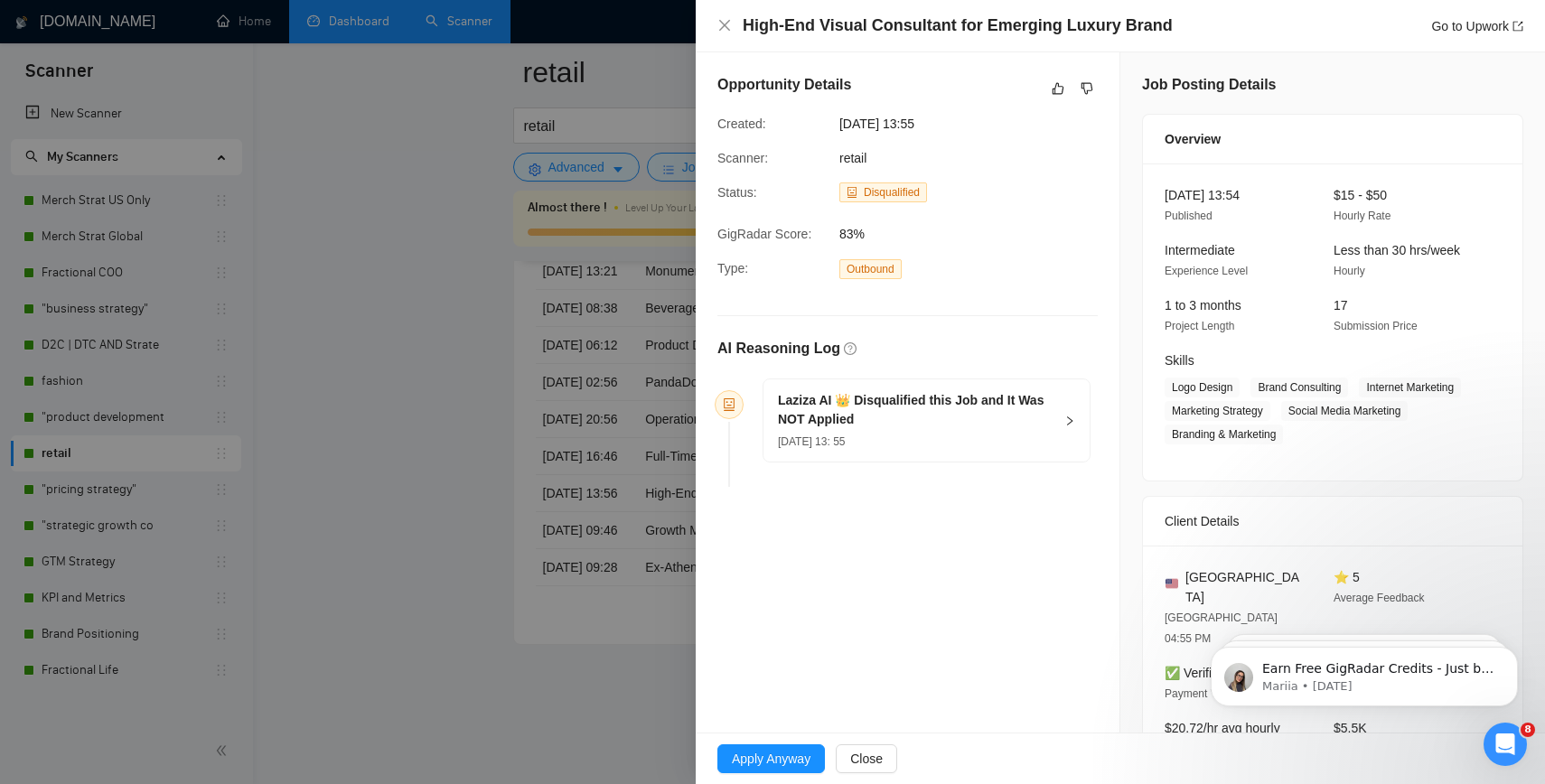
click at [448, 449] on div at bounding box center [772, 392] width 1545 height 784
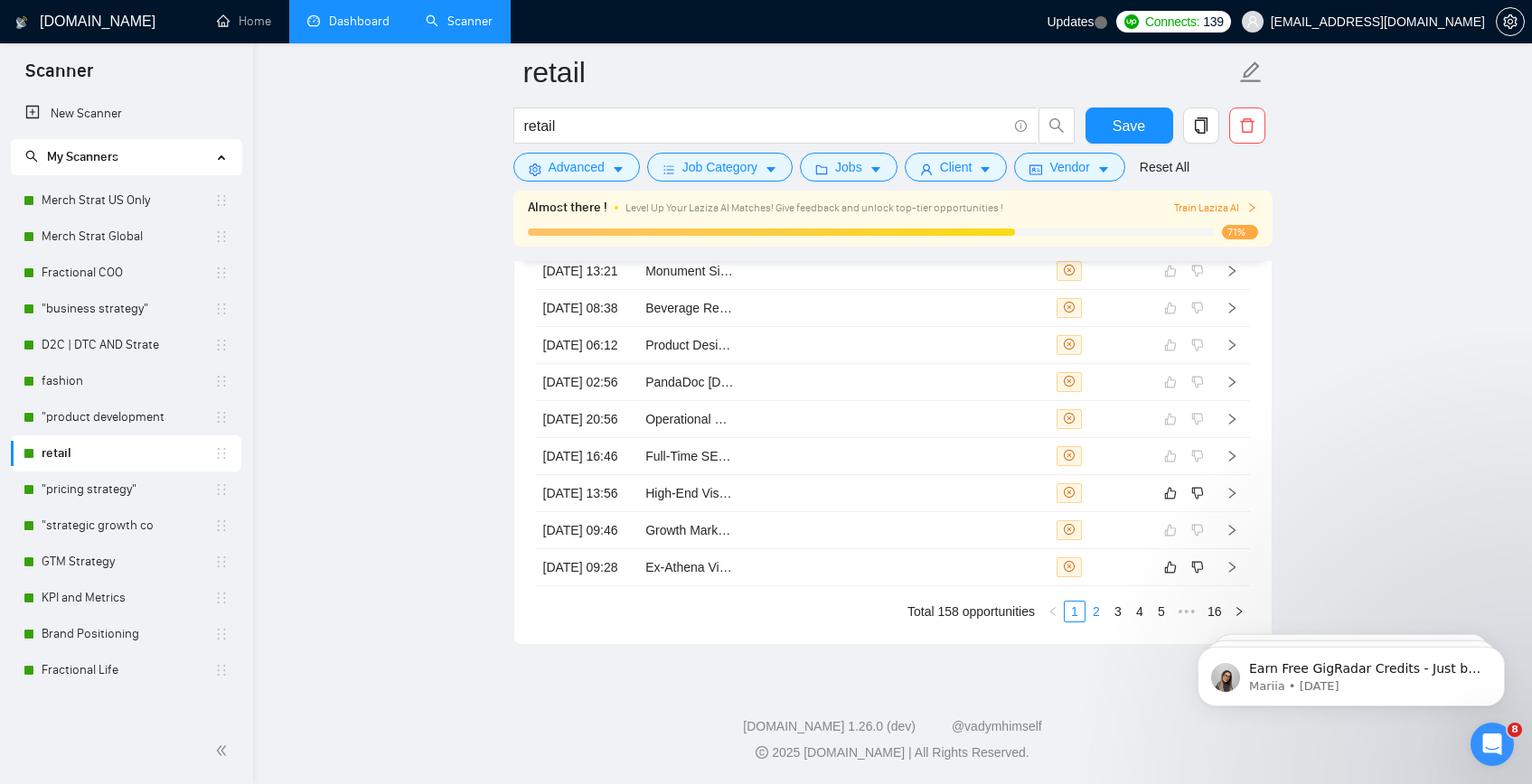
click at [1088, 607] on link "2" at bounding box center [1096, 612] width 20 height 20
click at [1165, 561] on icon "like" at bounding box center [1170, 566] width 12 height 12
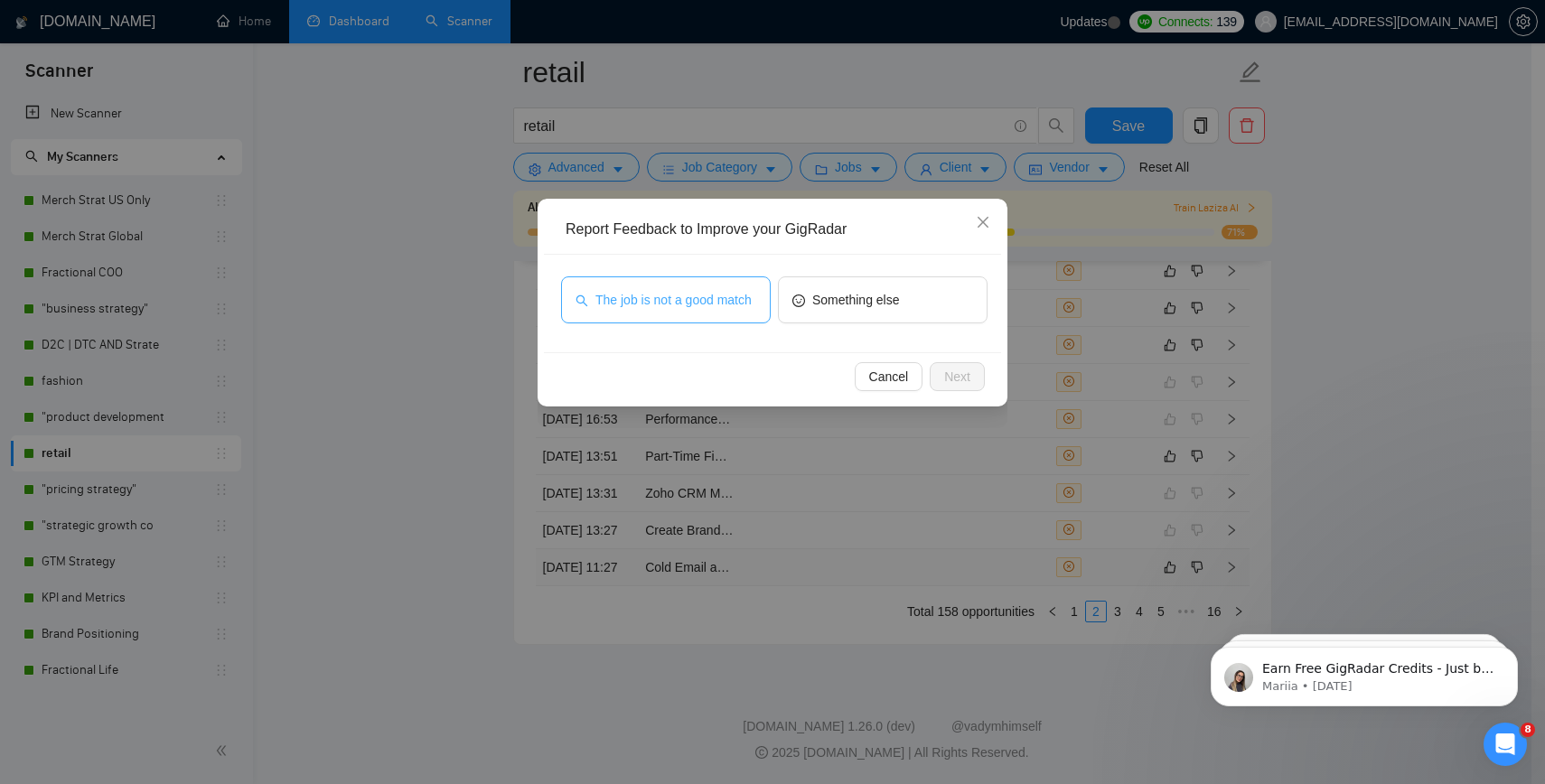
click at [718, 309] on span "The job is not a good match" at bounding box center [674, 300] width 157 height 20
click at [958, 390] on button "Next" at bounding box center [957, 377] width 55 height 29
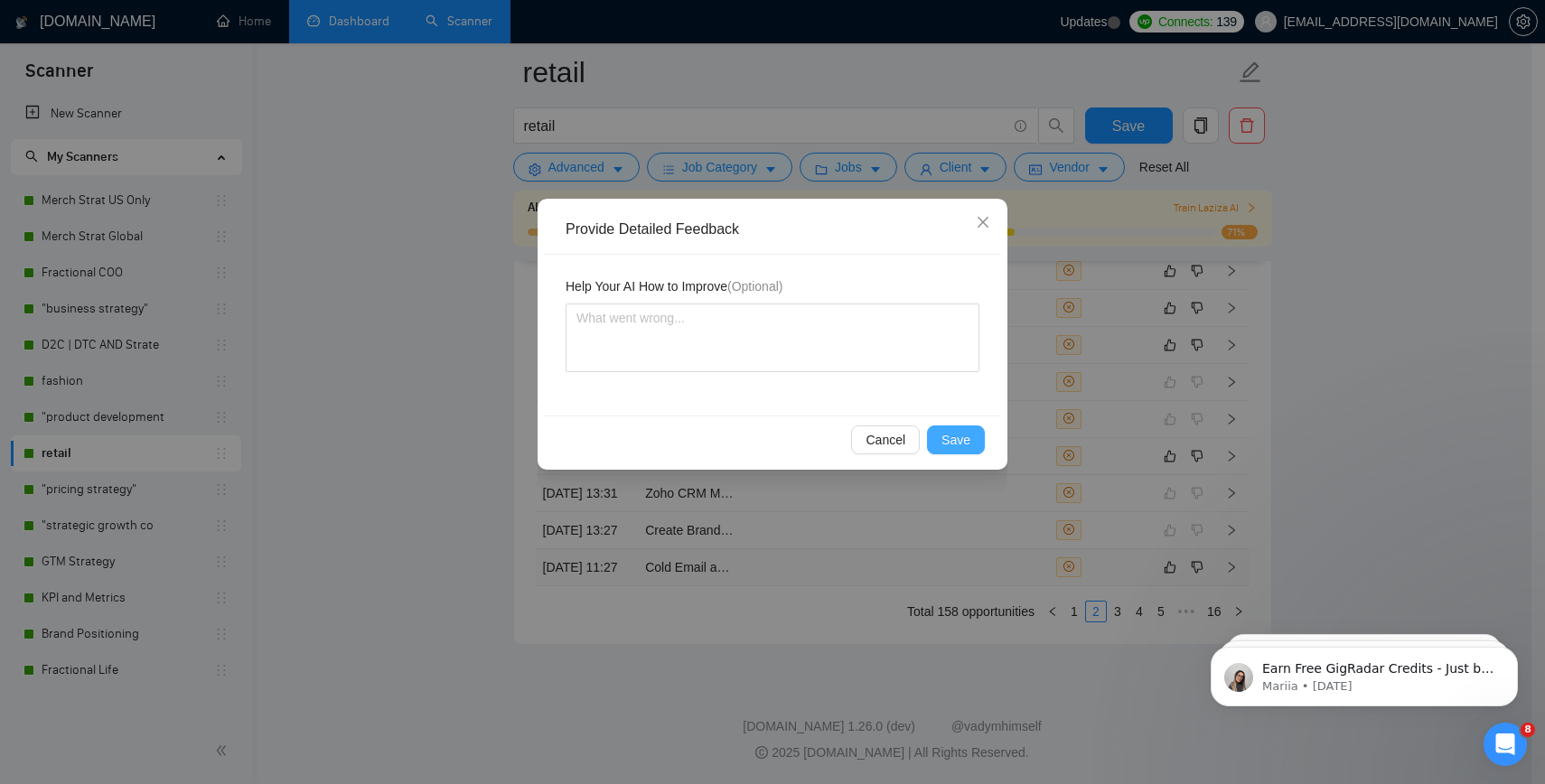
click at [956, 435] on span "Save" at bounding box center [956, 440] width 29 height 20
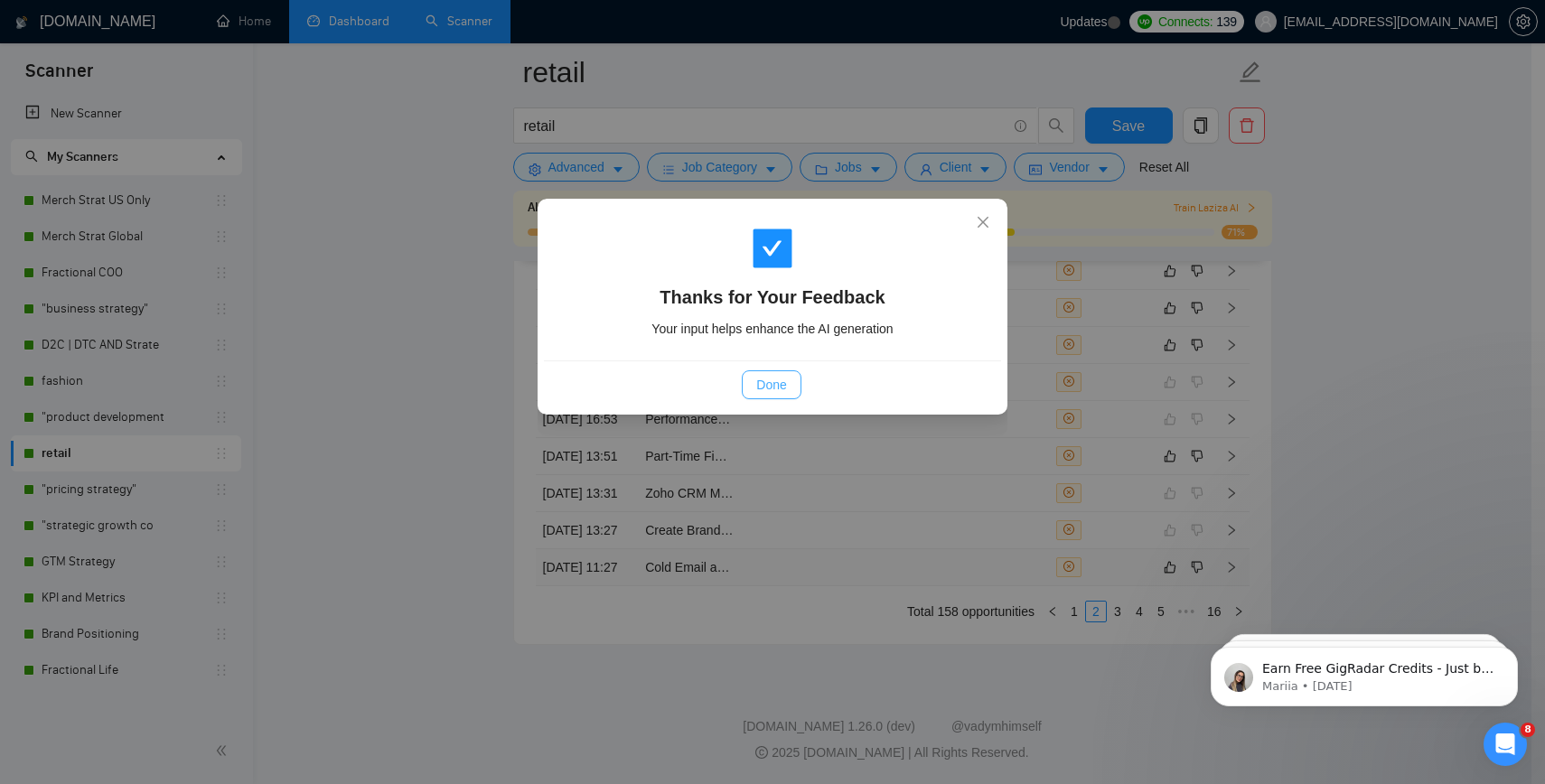
click at [786, 379] on button "Done" at bounding box center [772, 385] width 59 height 29
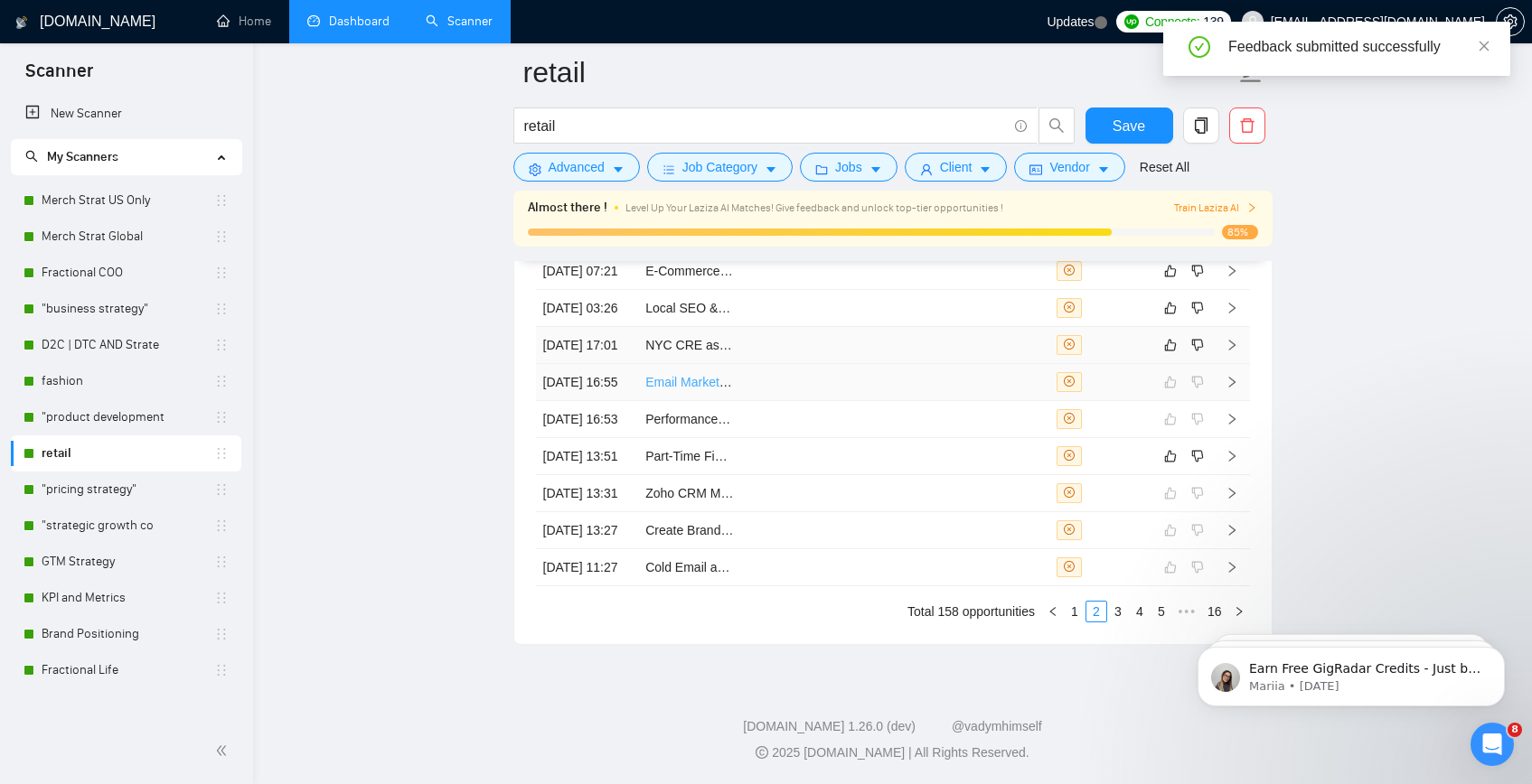
scroll to position [4955, 0]
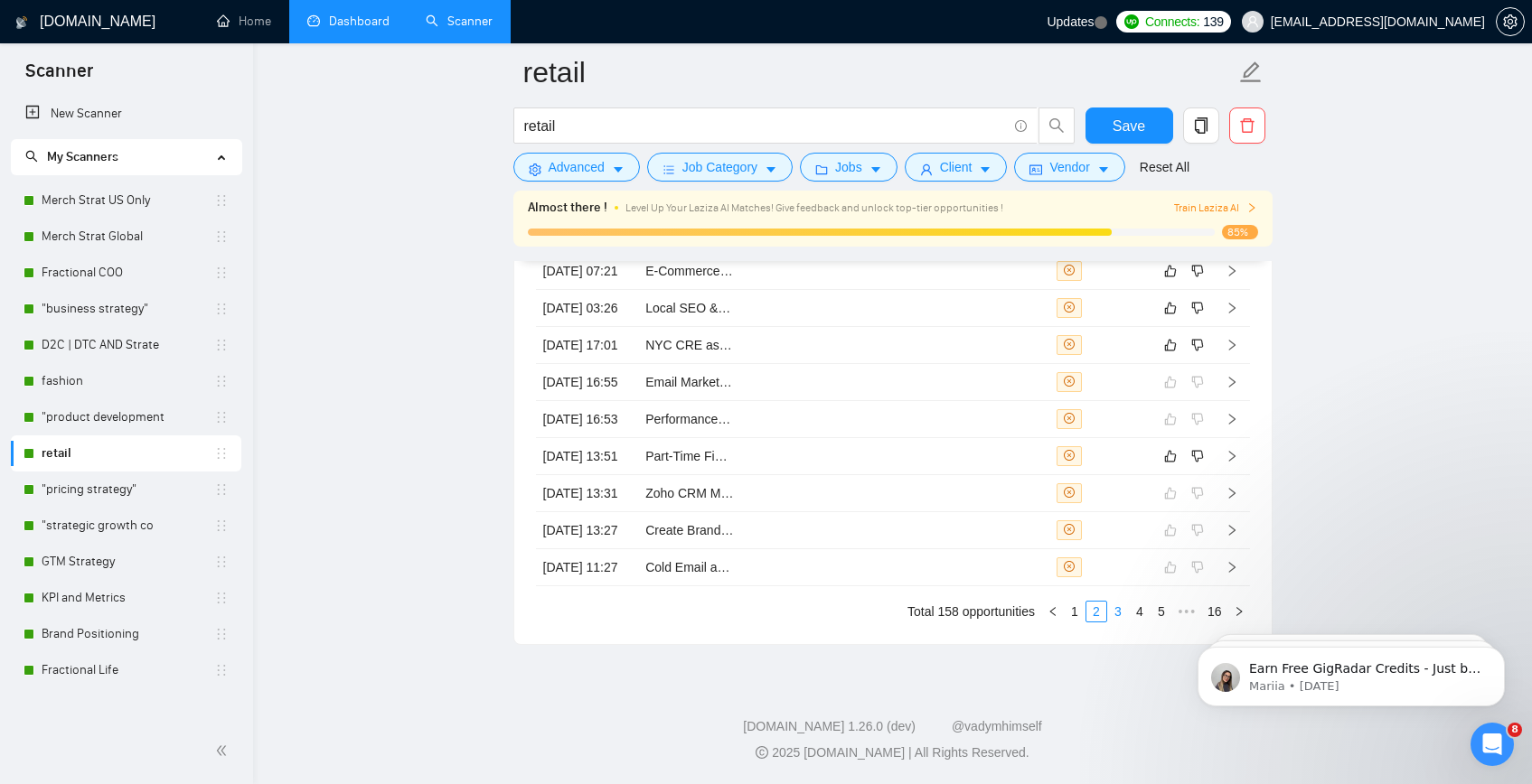
click at [1113, 608] on link "3" at bounding box center [1117, 612] width 20 height 20
click at [1162, 371] on button "button" at bounding box center [1171, 382] width 22 height 22
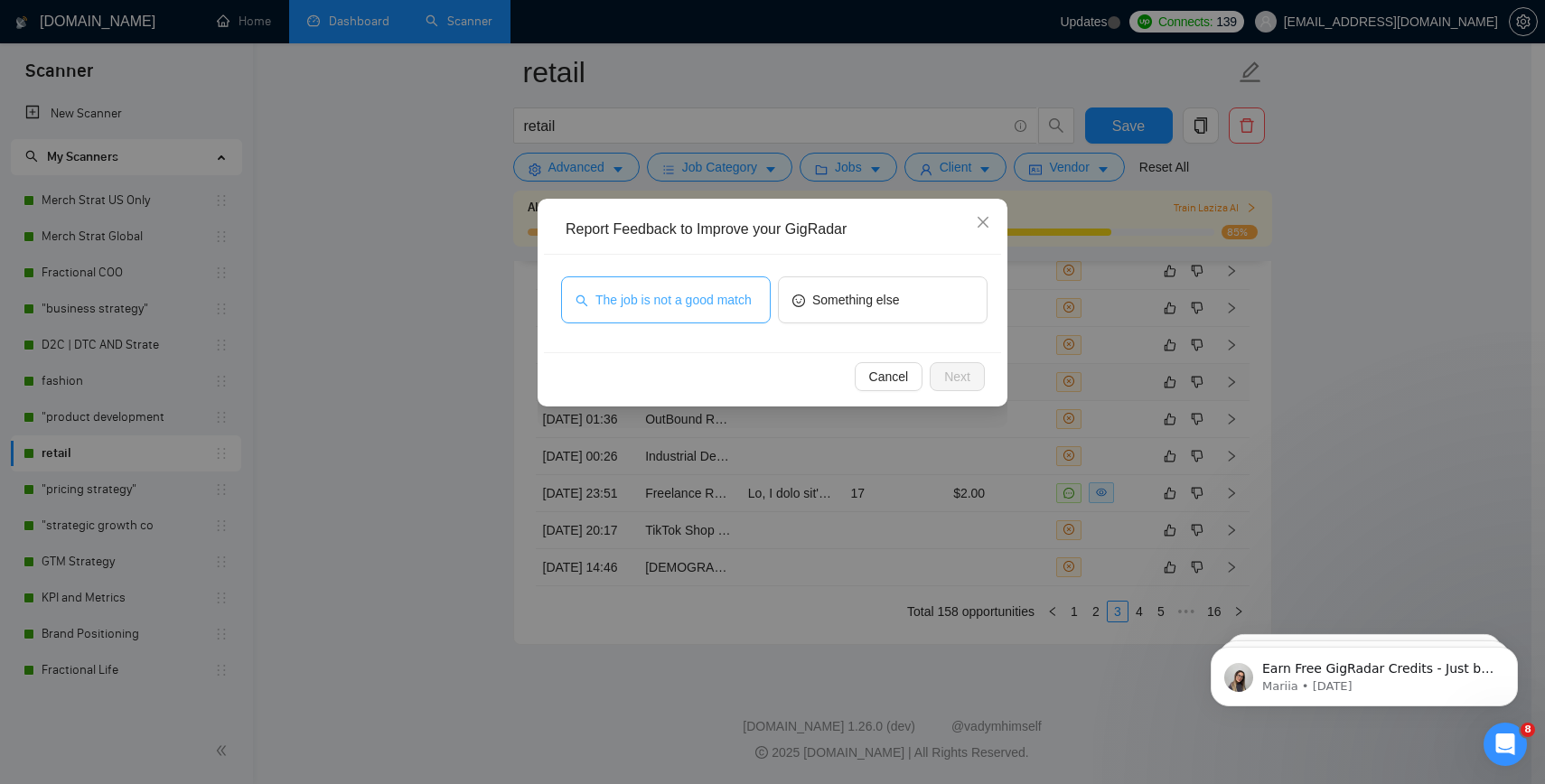
click at [617, 276] on button "The job is not a good match" at bounding box center [665, 299] width 210 height 47
click at [965, 392] on div "Cancel Next" at bounding box center [772, 376] width 458 height 48
click at [965, 382] on span "Next" at bounding box center [957, 377] width 27 height 20
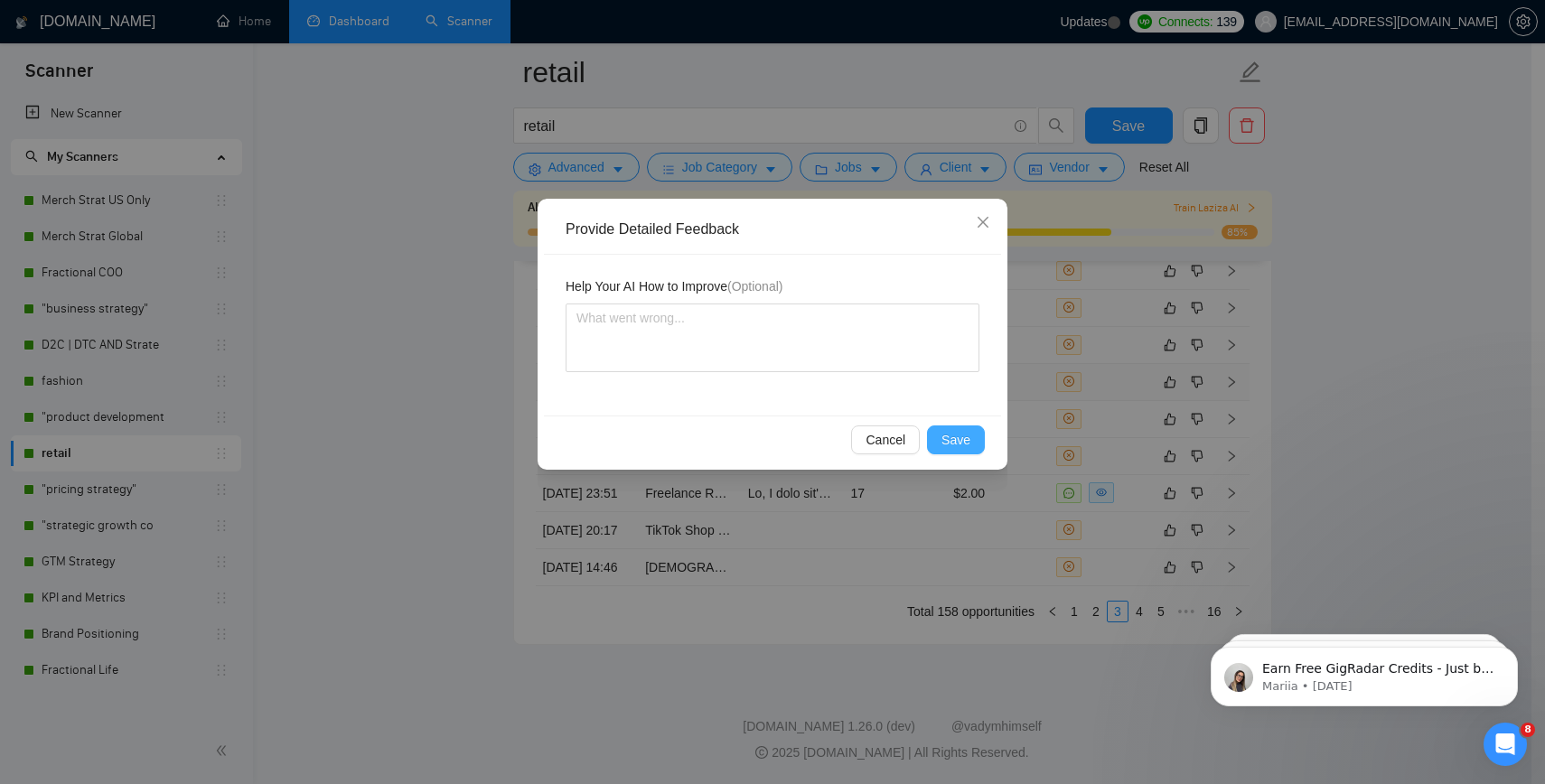
click at [966, 449] on span "Save" at bounding box center [956, 440] width 29 height 20
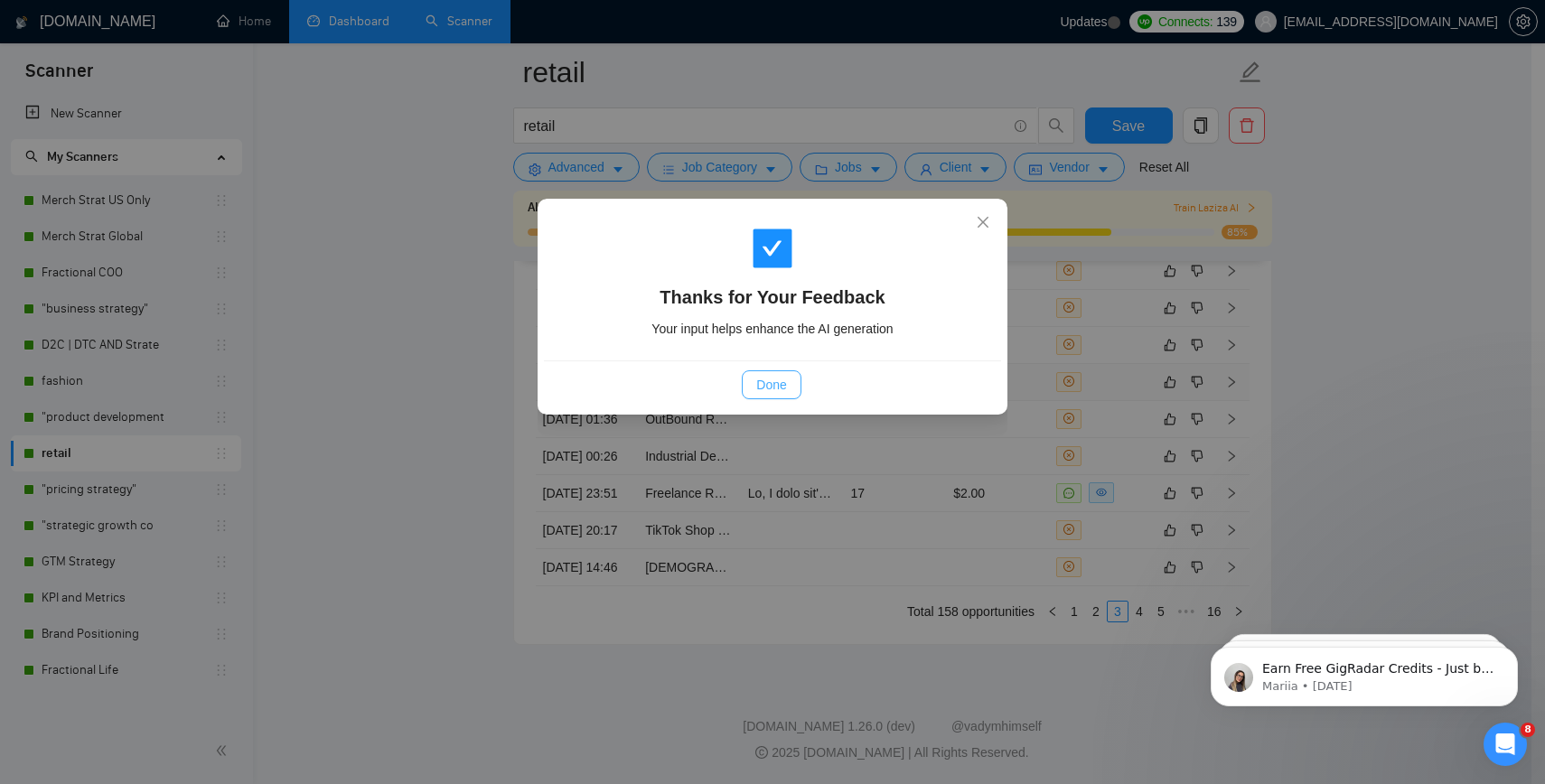
click at [780, 381] on span "Done" at bounding box center [771, 385] width 30 height 20
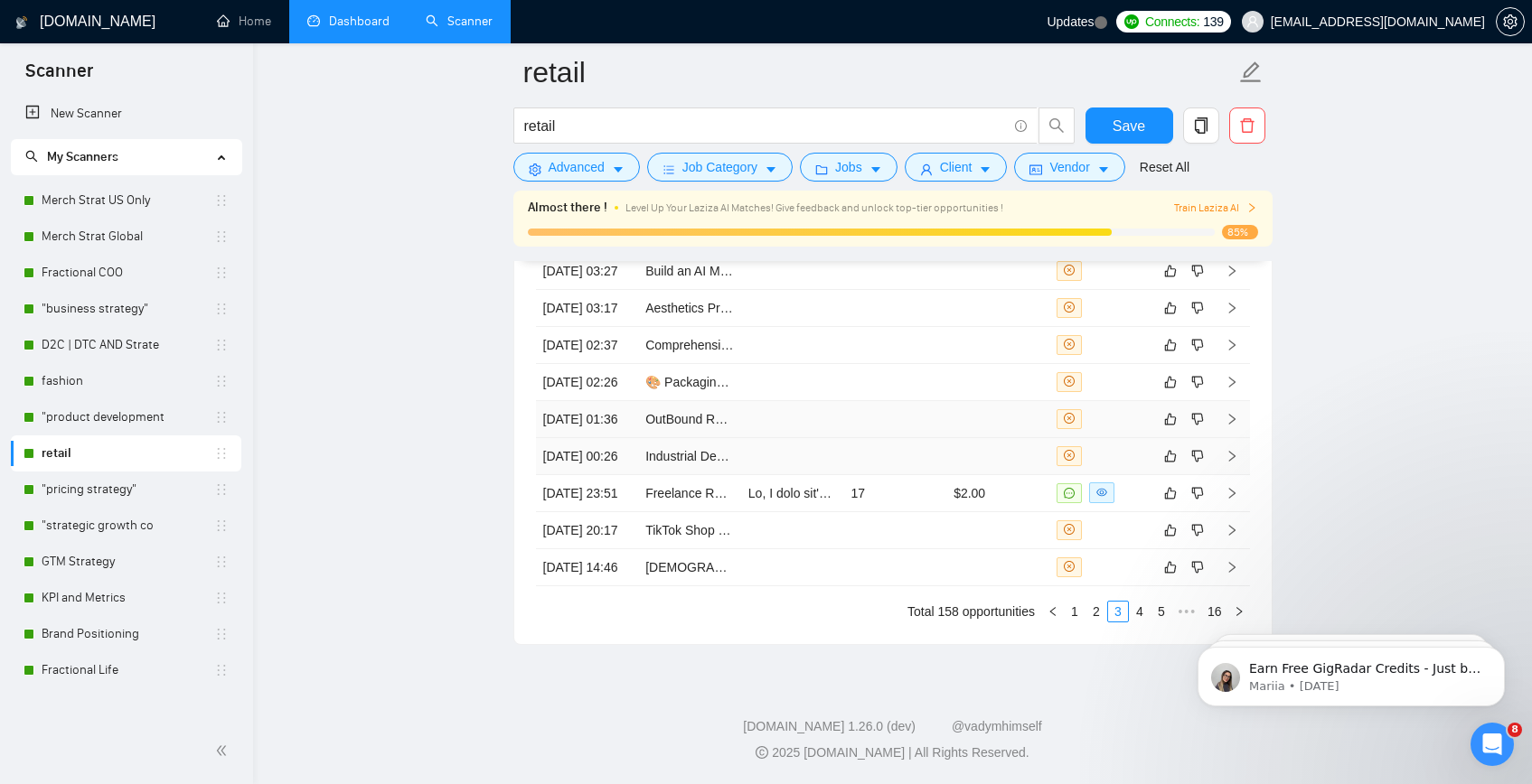
scroll to position [4872, 0]
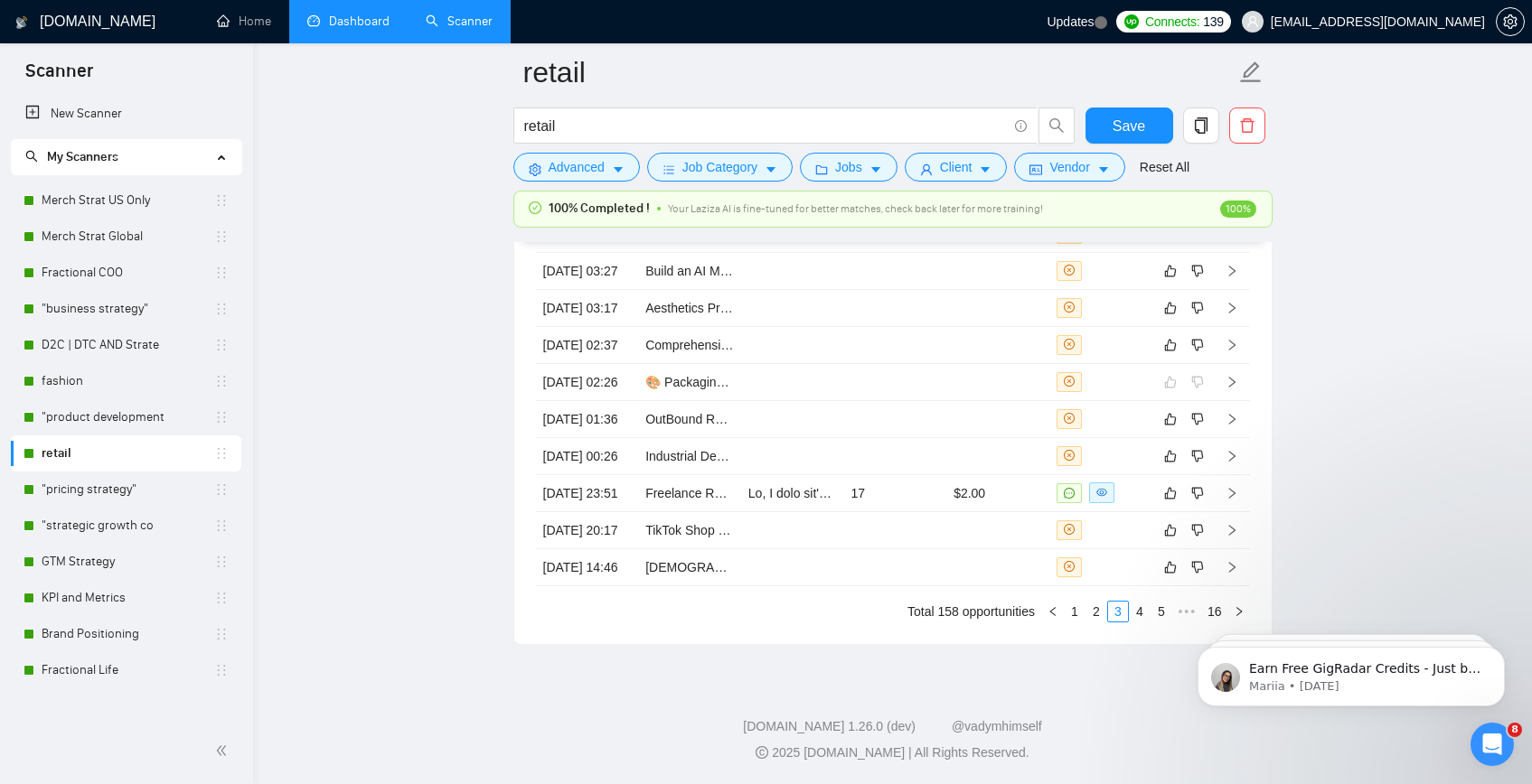
click at [350, 19] on link "Dashboard" at bounding box center [349, 21] width 82 height 16
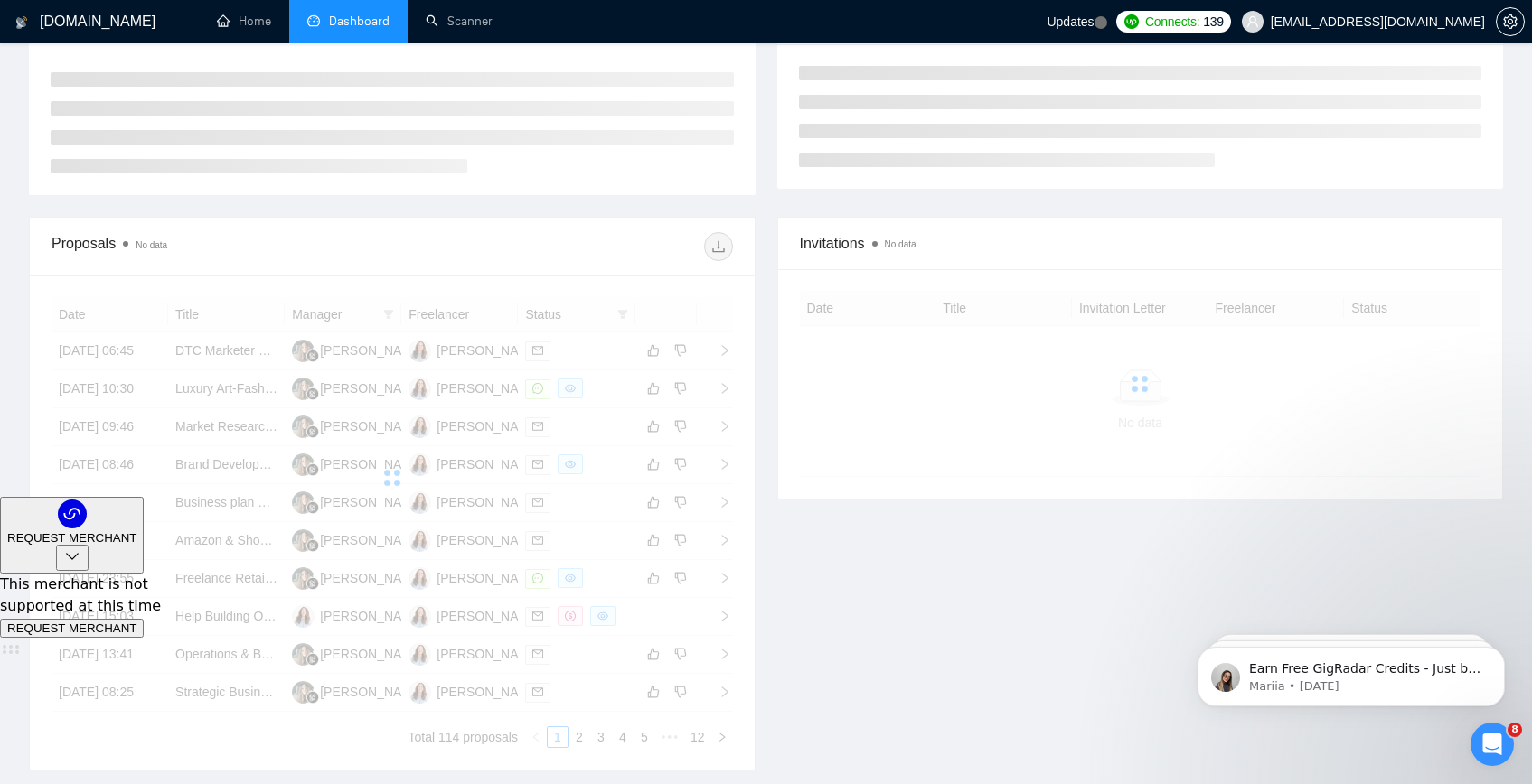
scroll to position [325, 0]
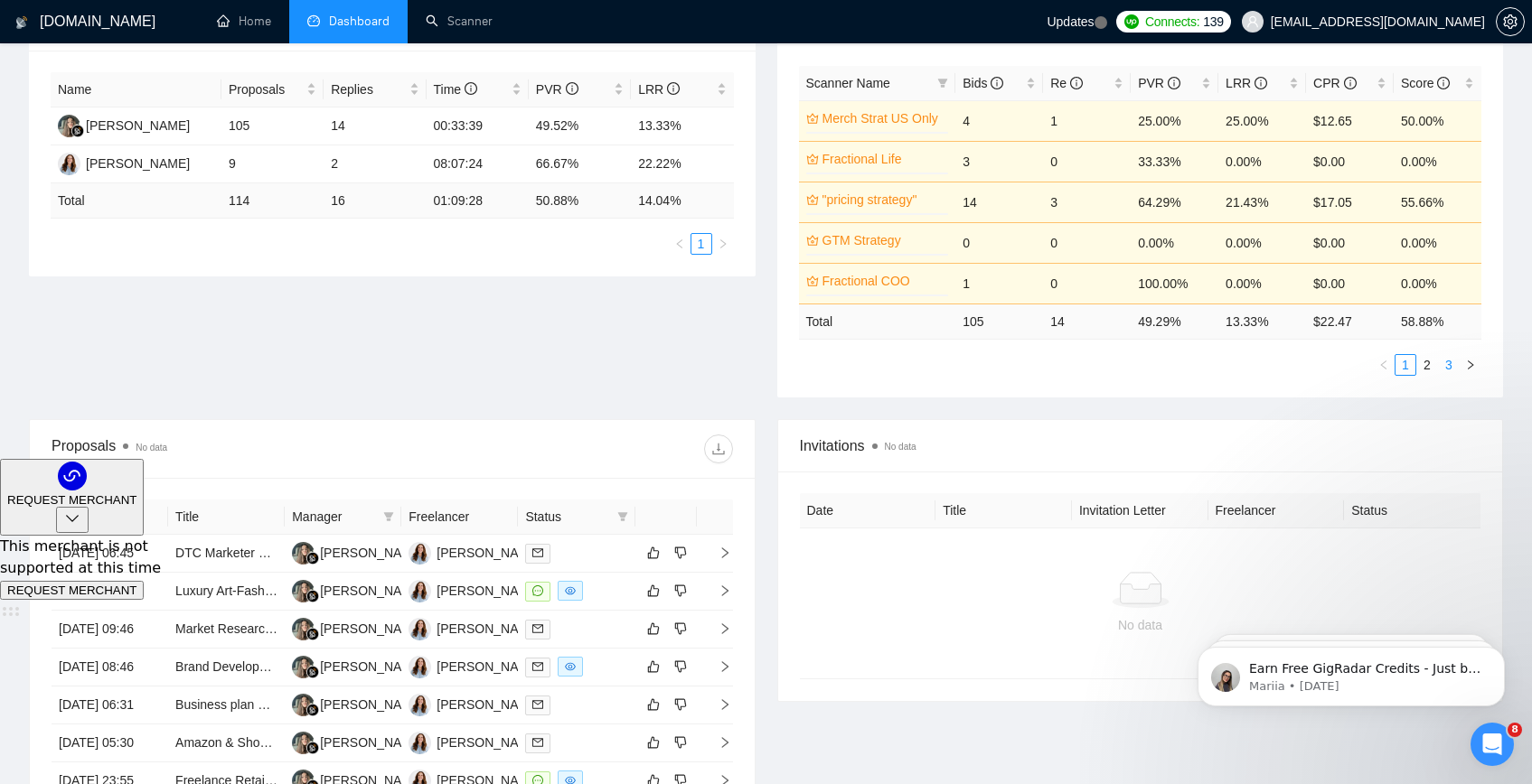
click at [1457, 368] on link "3" at bounding box center [1449, 365] width 20 height 20
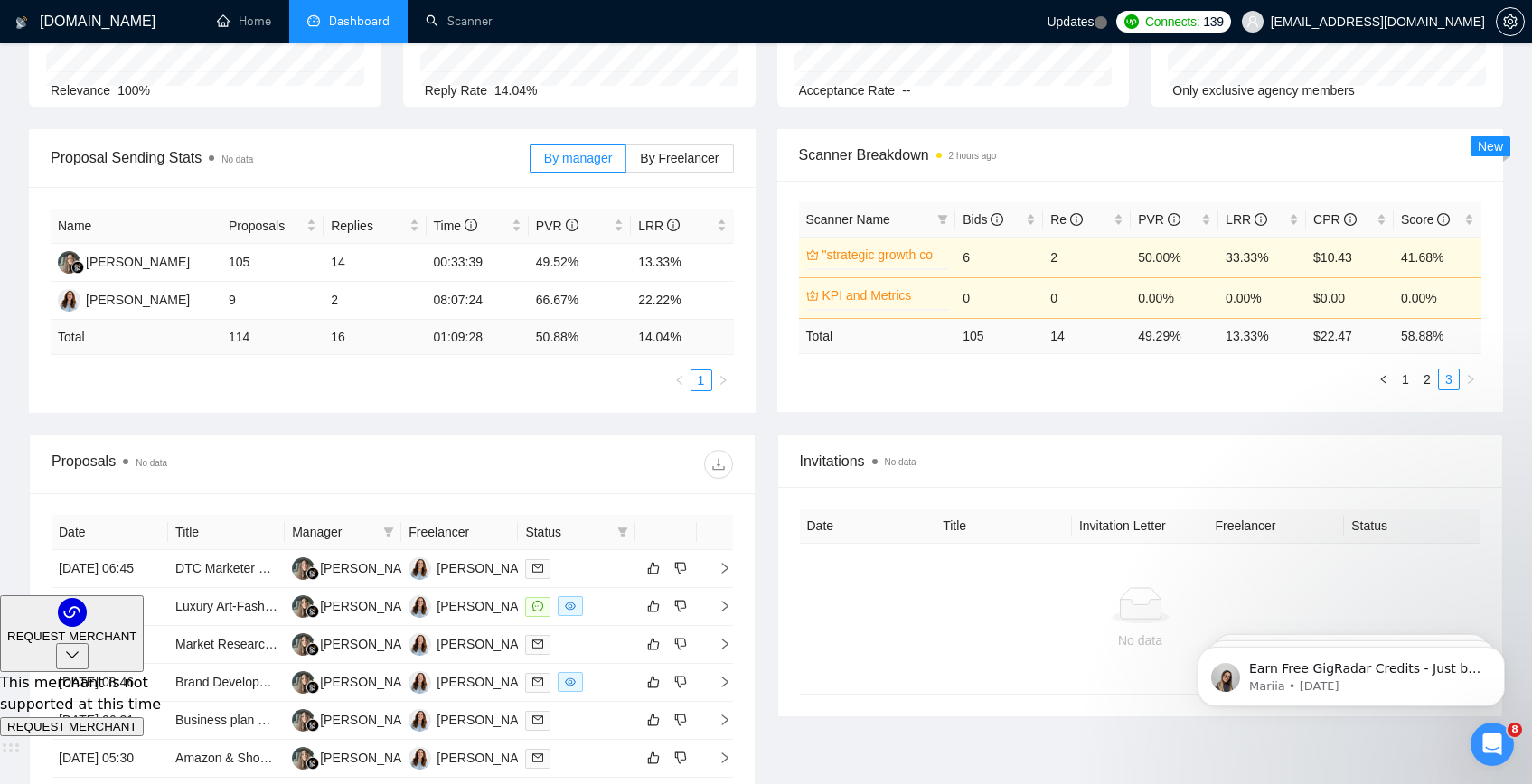
scroll to position [185, 0]
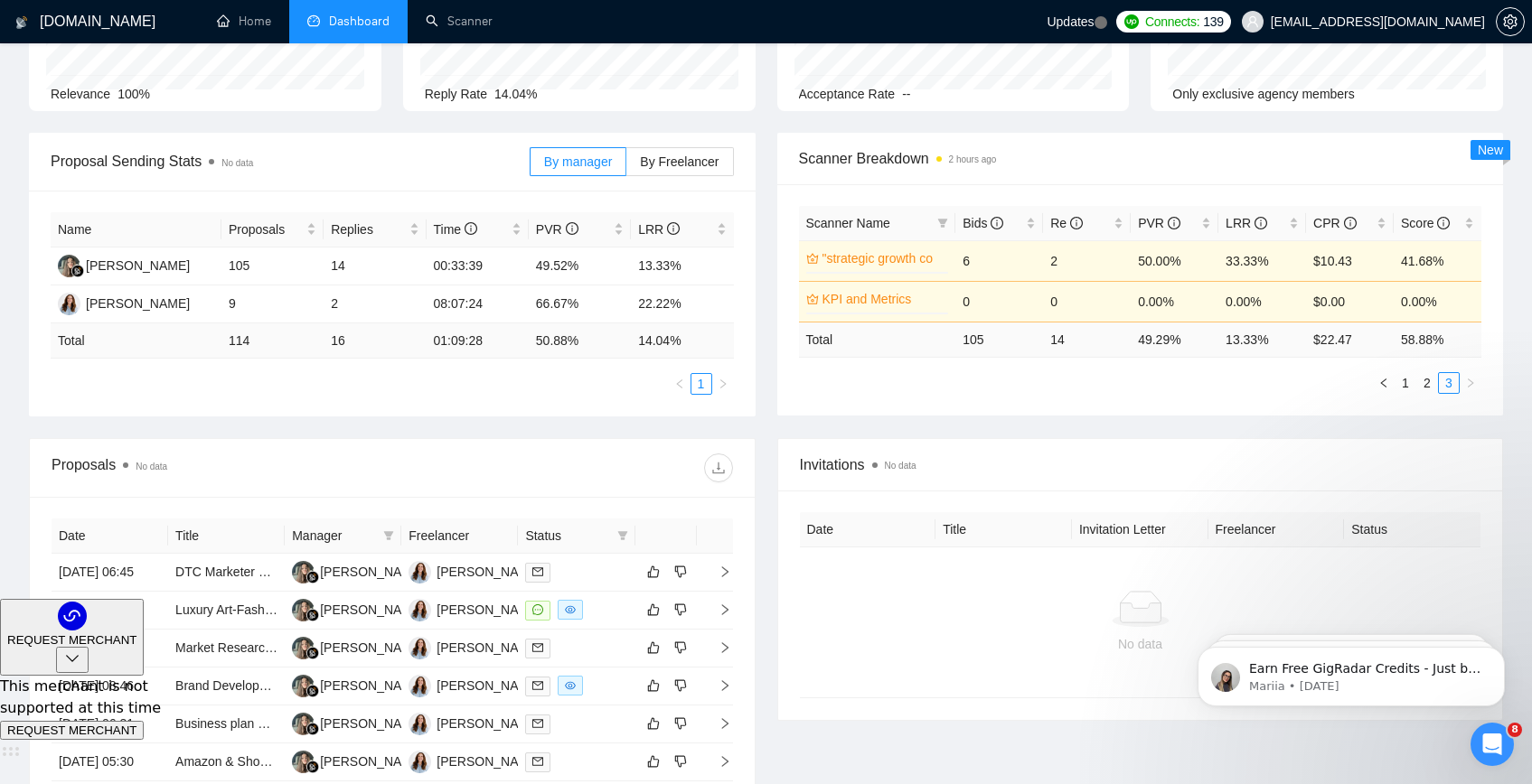
click at [883, 297] on link "KPI and Metrics" at bounding box center [883, 299] width 123 height 20
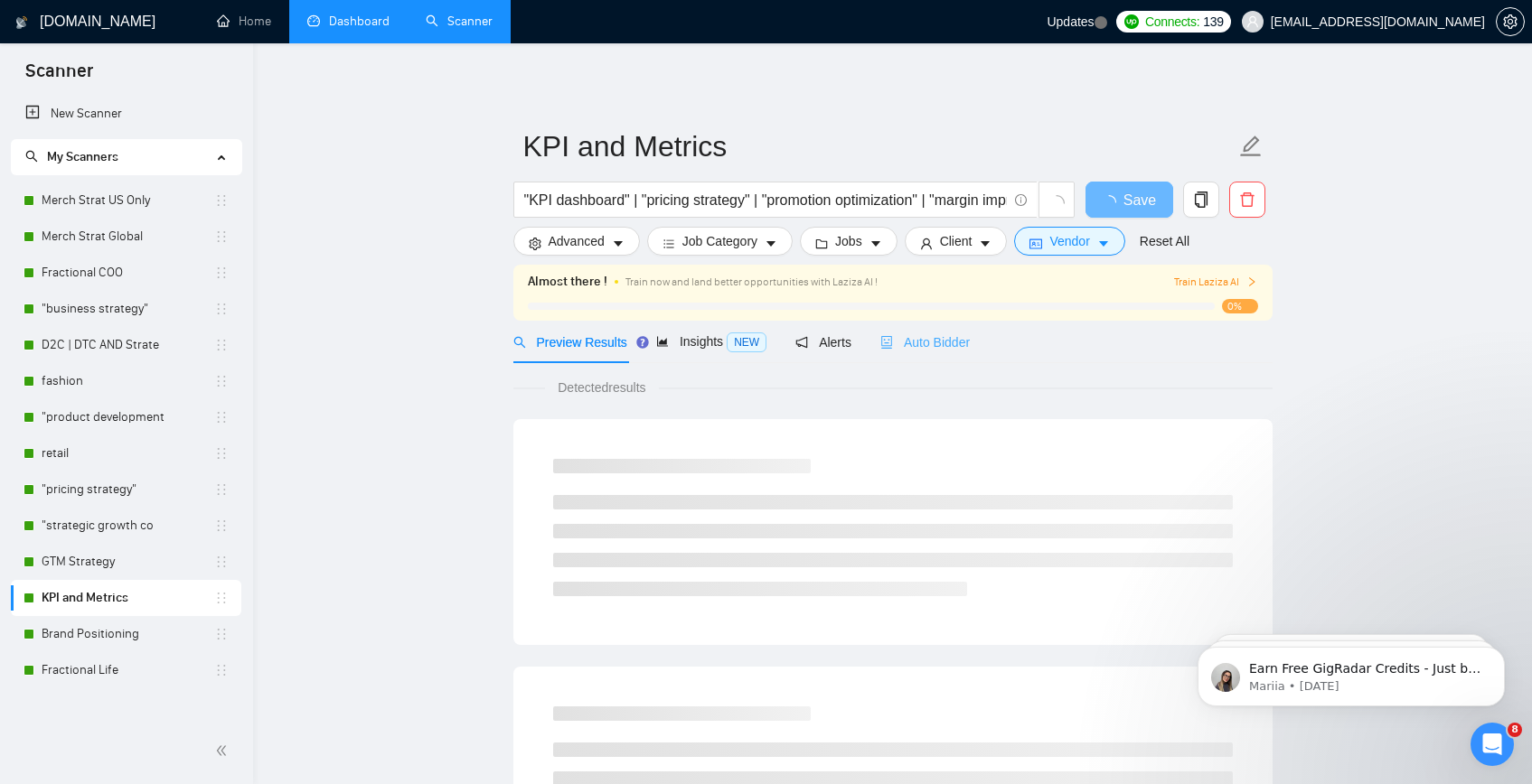
click at [926, 353] on div "Auto Bidder" at bounding box center [925, 342] width 90 height 42
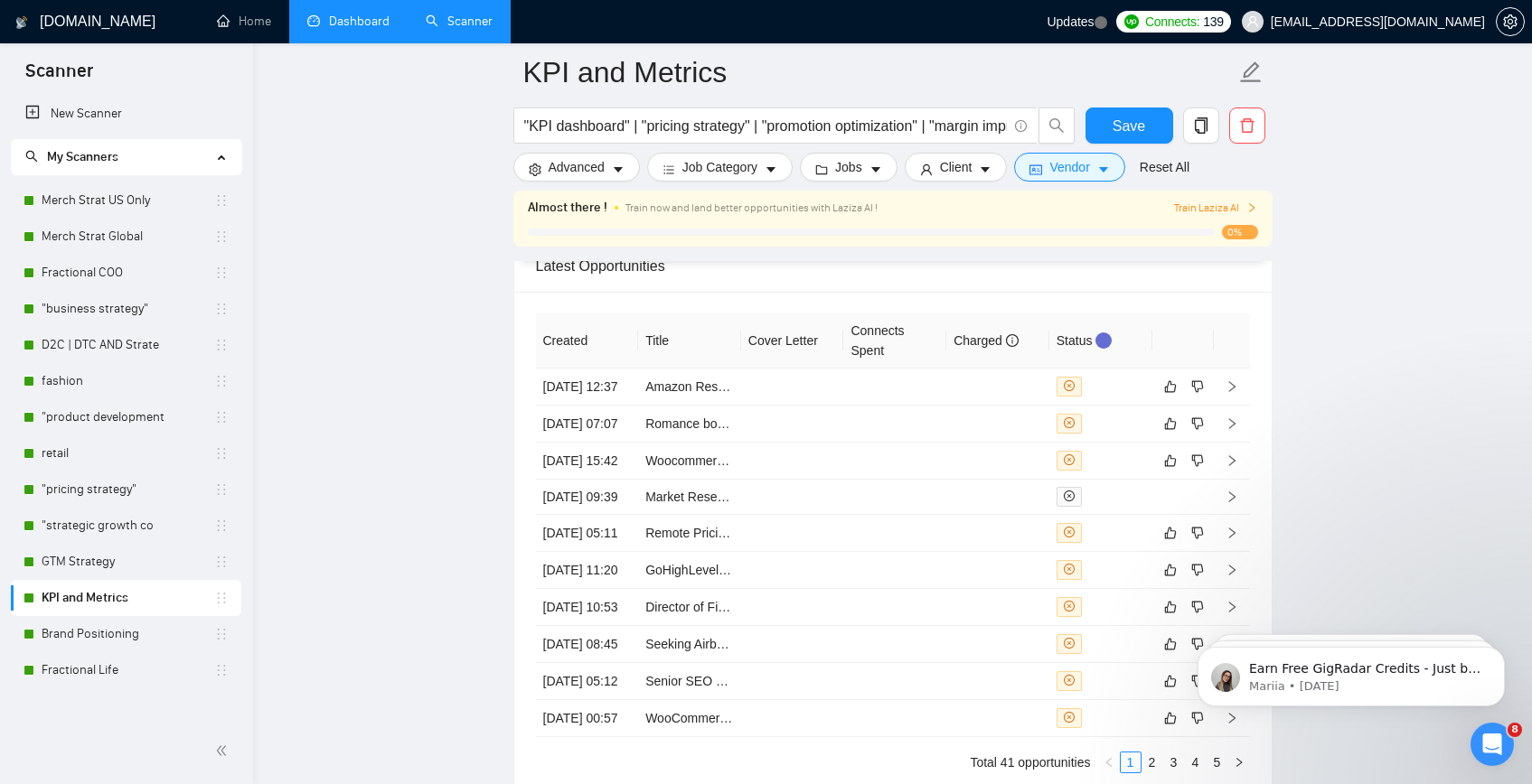
scroll to position [4688, 0]
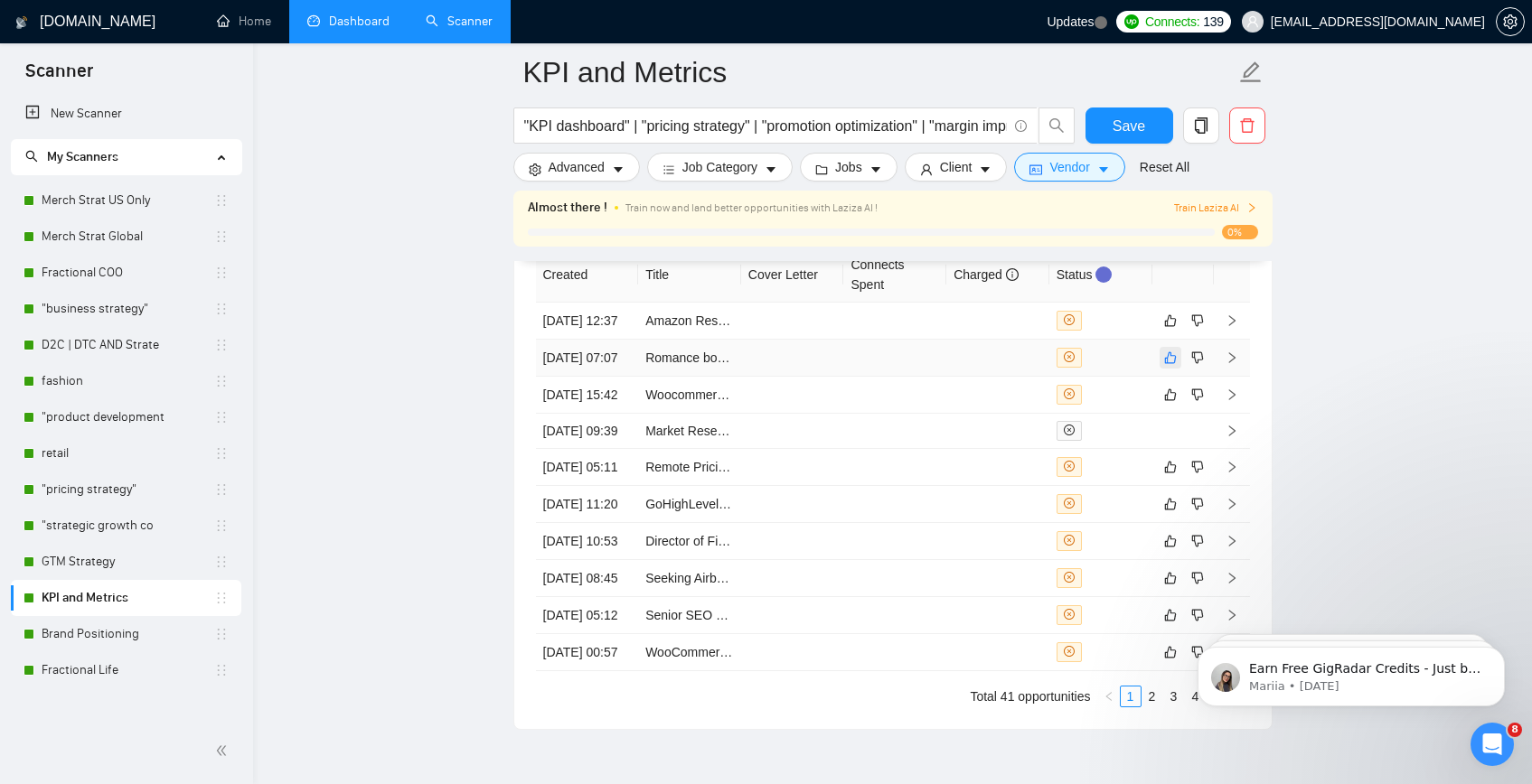
click at [1164, 365] on icon "like" at bounding box center [1171, 358] width 13 height 15
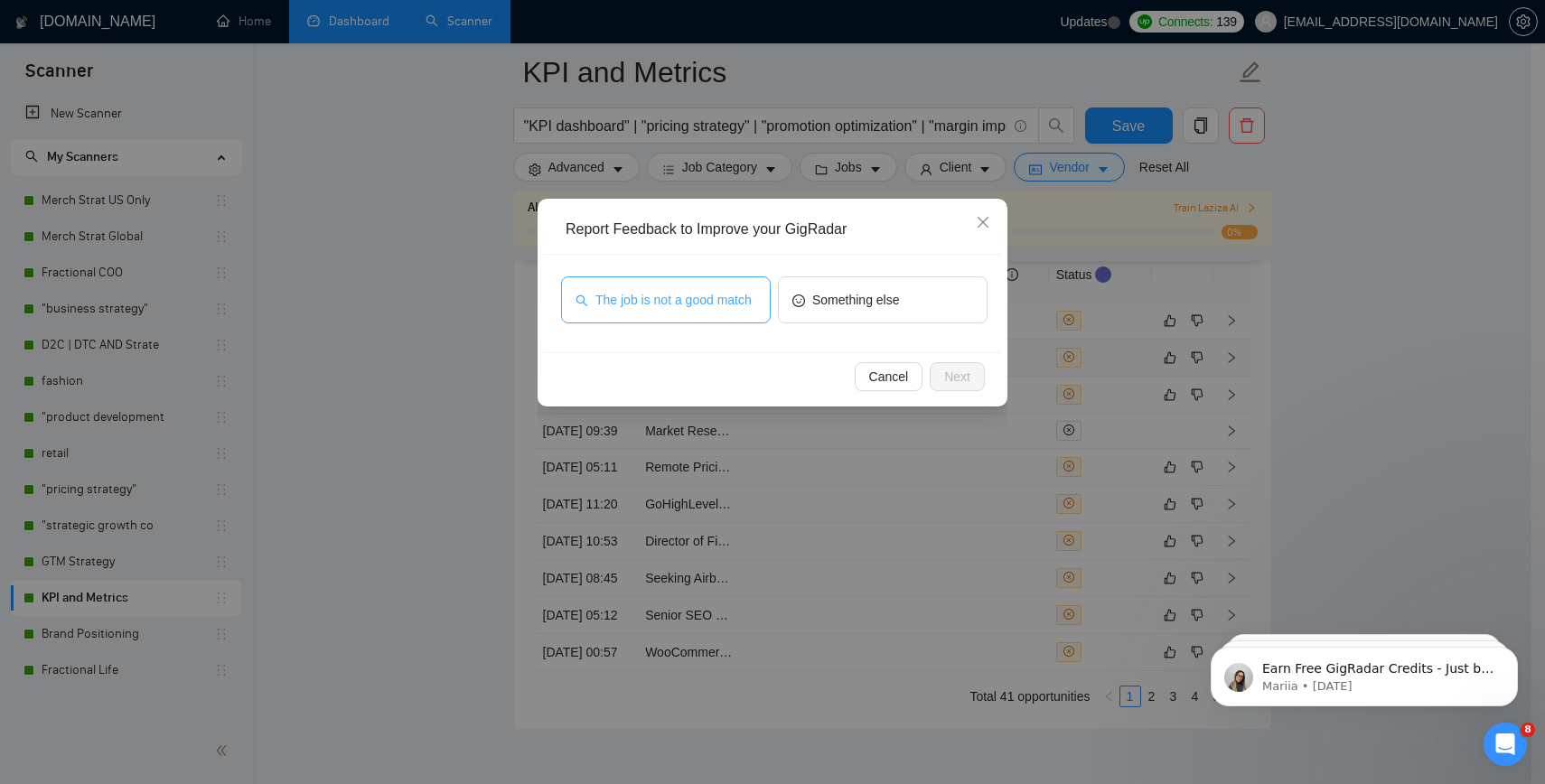
click at [715, 302] on span "The job is not a good match" at bounding box center [674, 300] width 157 height 20
click at [955, 372] on span "Next" at bounding box center [957, 377] width 27 height 20
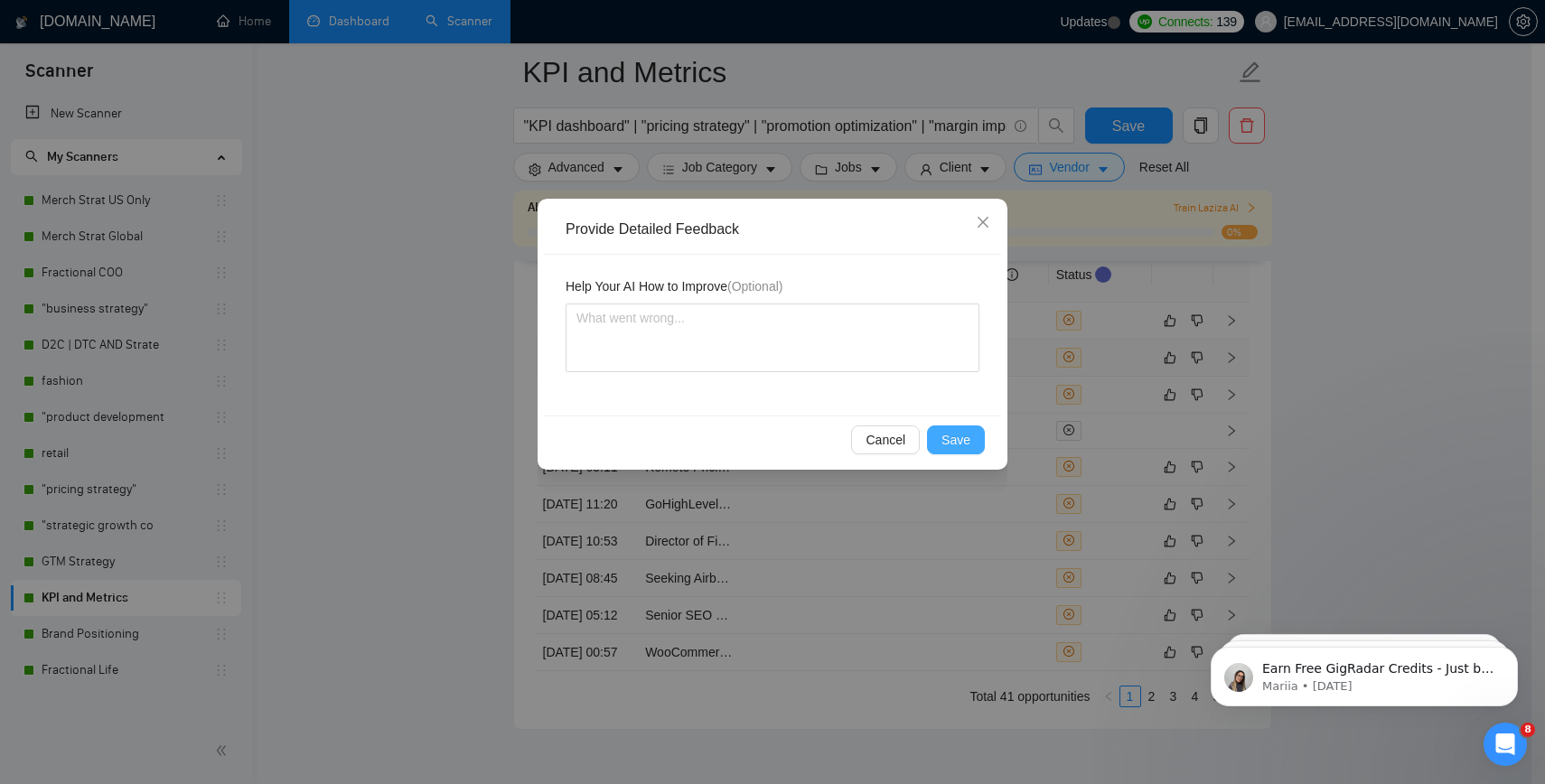
click at [974, 443] on button "Save" at bounding box center [956, 440] width 58 height 29
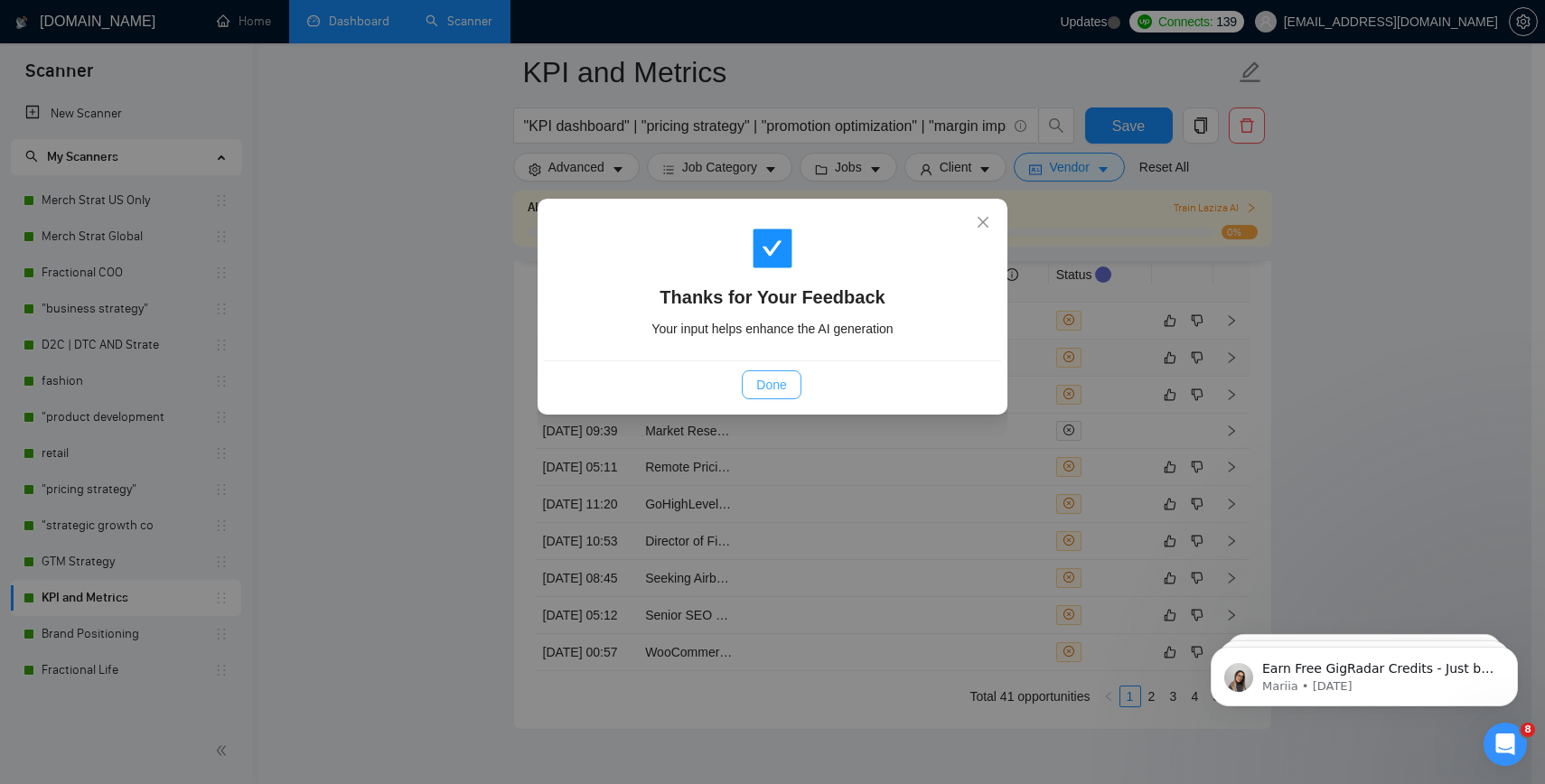
click at [779, 386] on span "Done" at bounding box center [771, 385] width 30 height 20
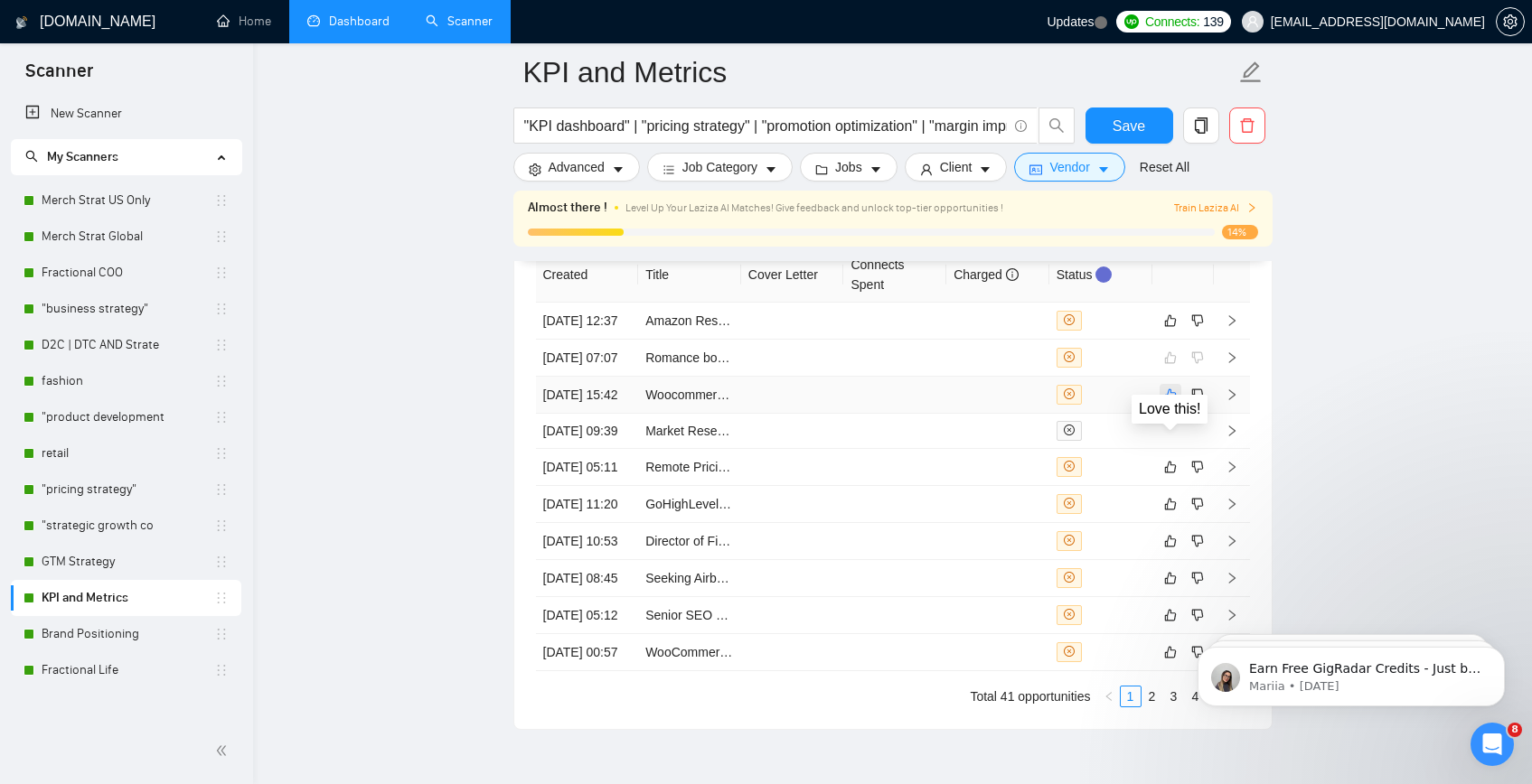
click at [1169, 402] on icon "like" at bounding box center [1171, 395] width 13 height 15
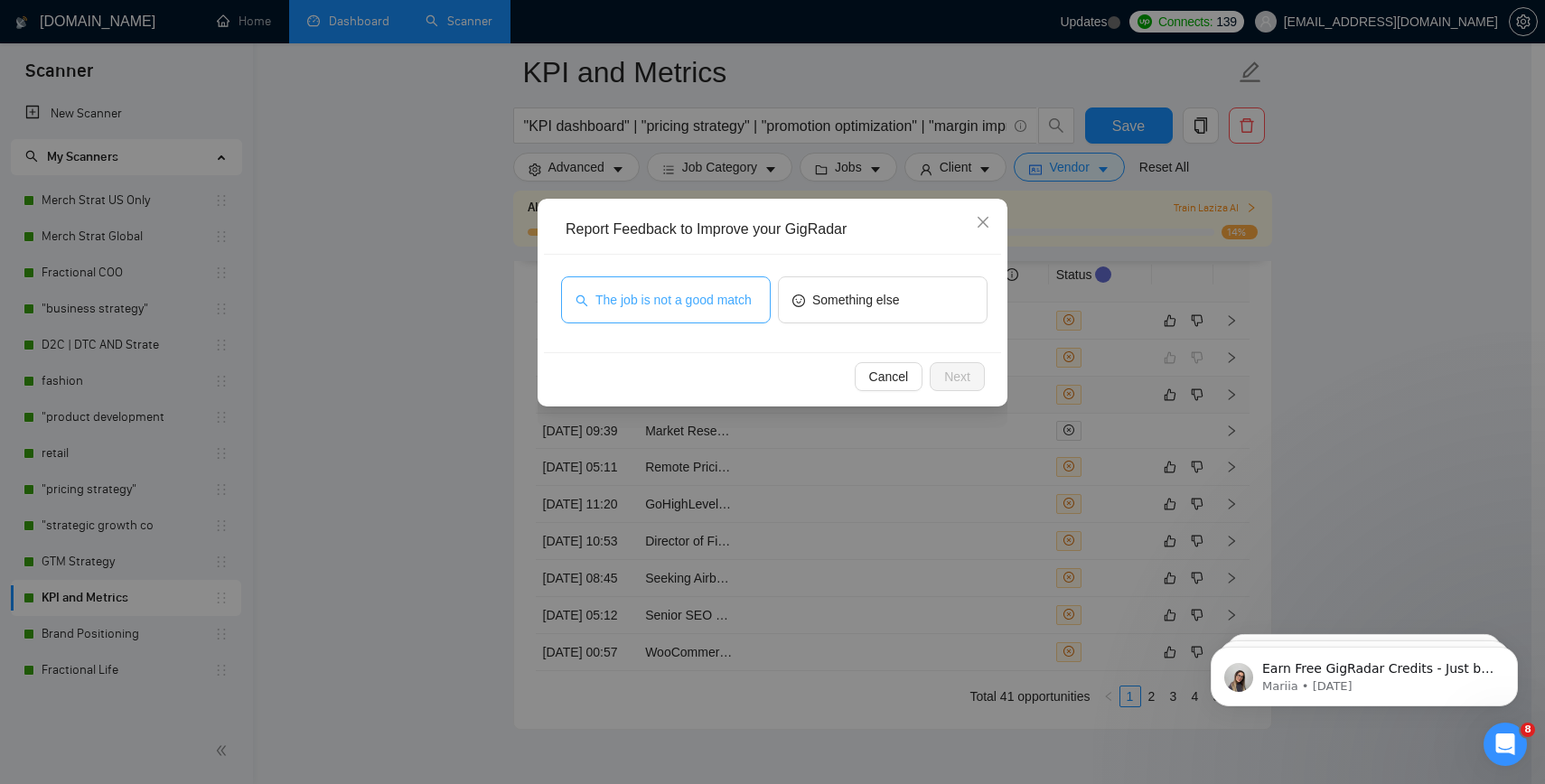
click at [691, 297] on span "The job is not a good match" at bounding box center [674, 300] width 157 height 20
click at [963, 378] on span "Next" at bounding box center [957, 377] width 27 height 20
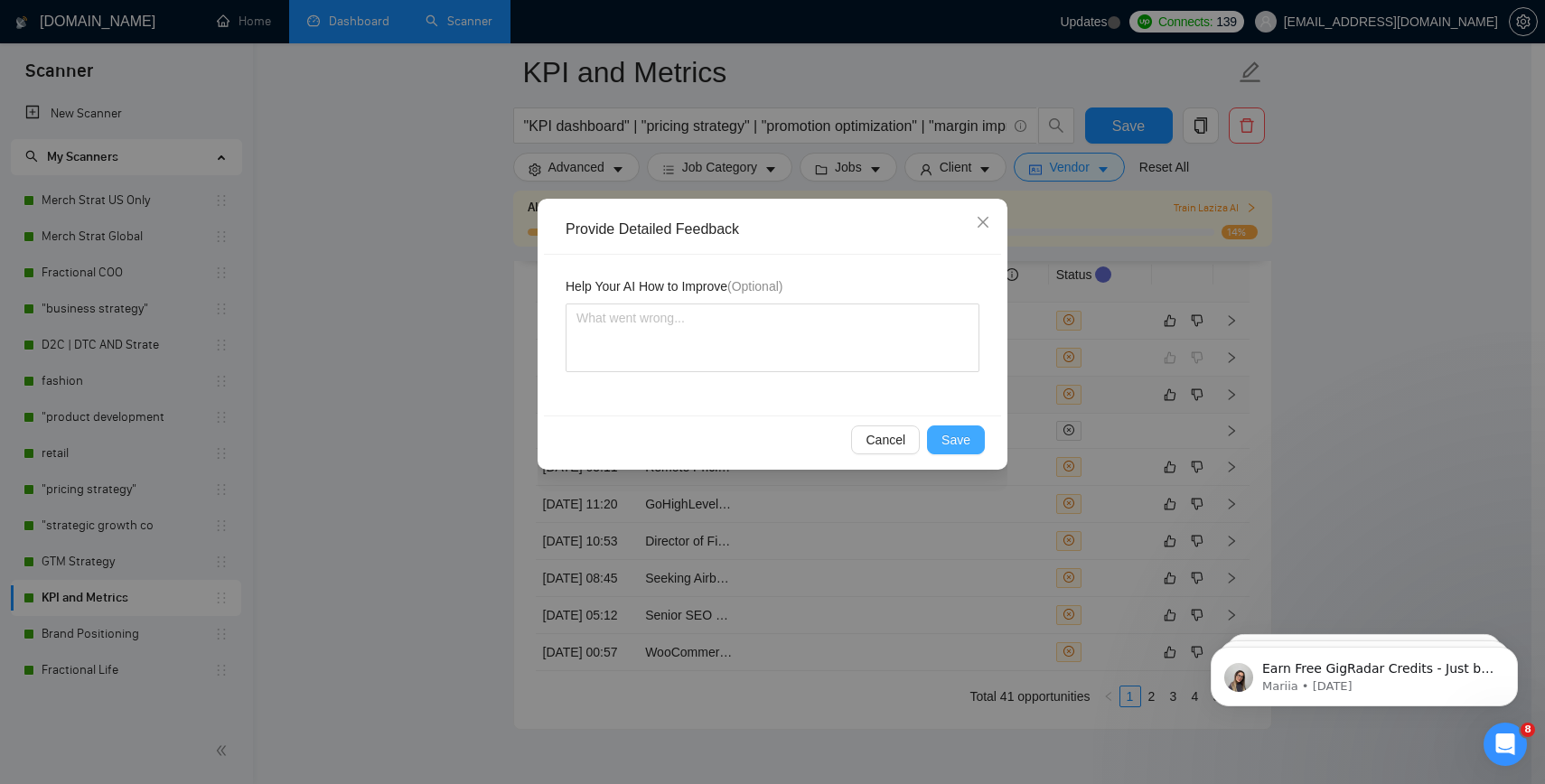
click at [954, 437] on span "Save" at bounding box center [956, 440] width 29 height 20
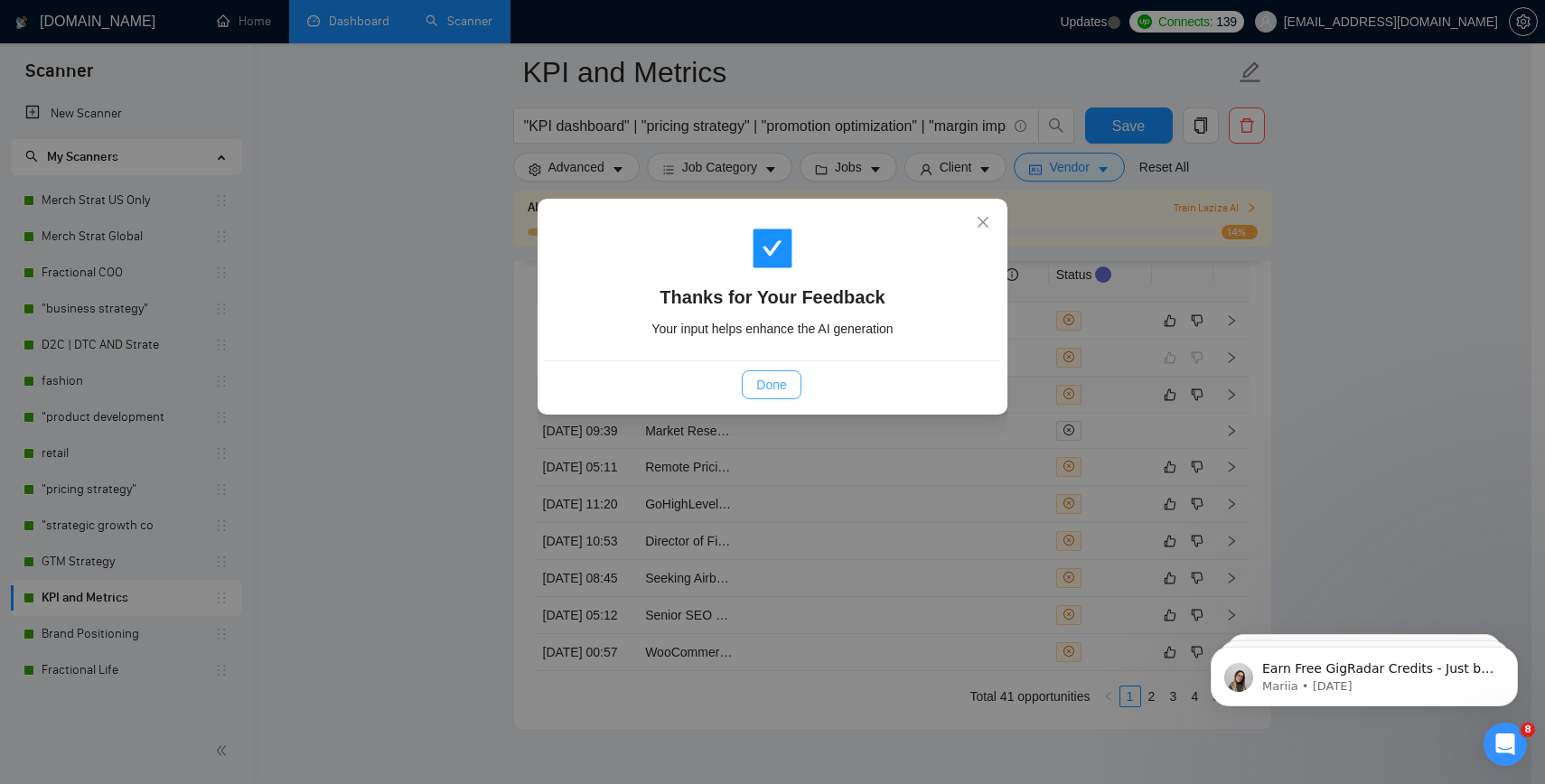
click at [762, 372] on button "Done" at bounding box center [772, 385] width 59 height 29
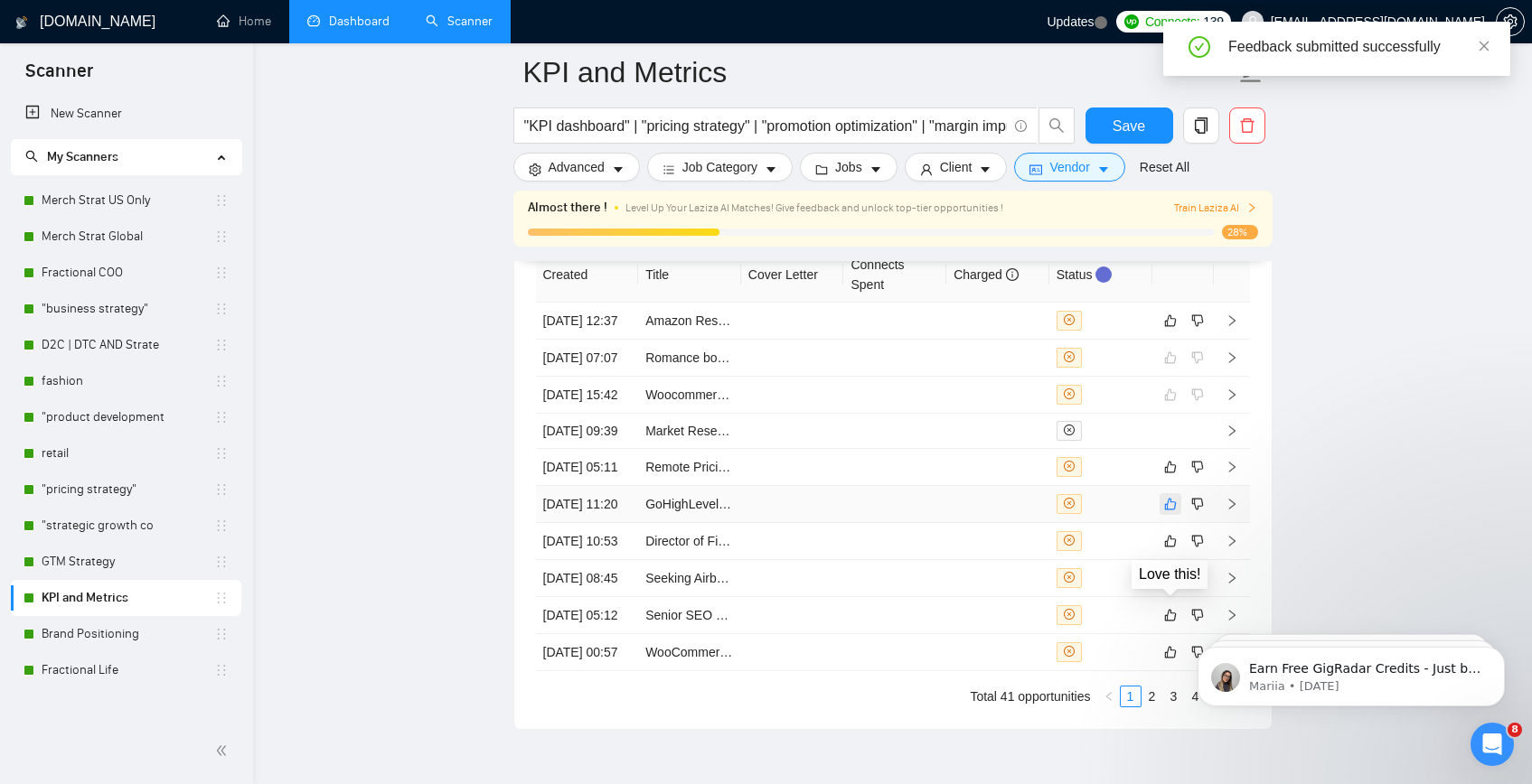
click at [1171, 511] on icon "like" at bounding box center [1171, 504] width 13 height 15
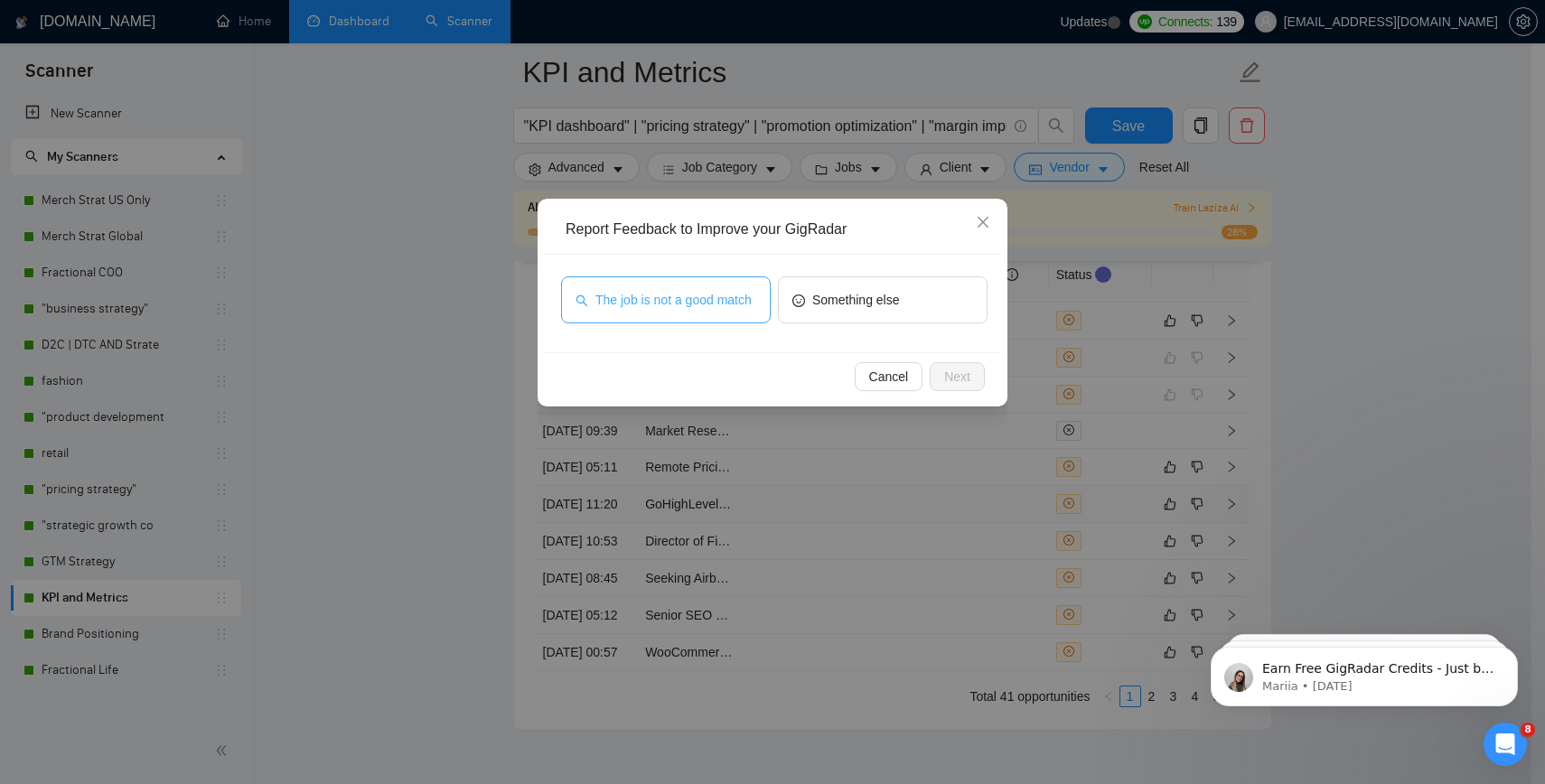
click at [715, 295] on span "The job is not a good match" at bounding box center [674, 300] width 157 height 20
click at [967, 378] on span "Next" at bounding box center [957, 377] width 27 height 20
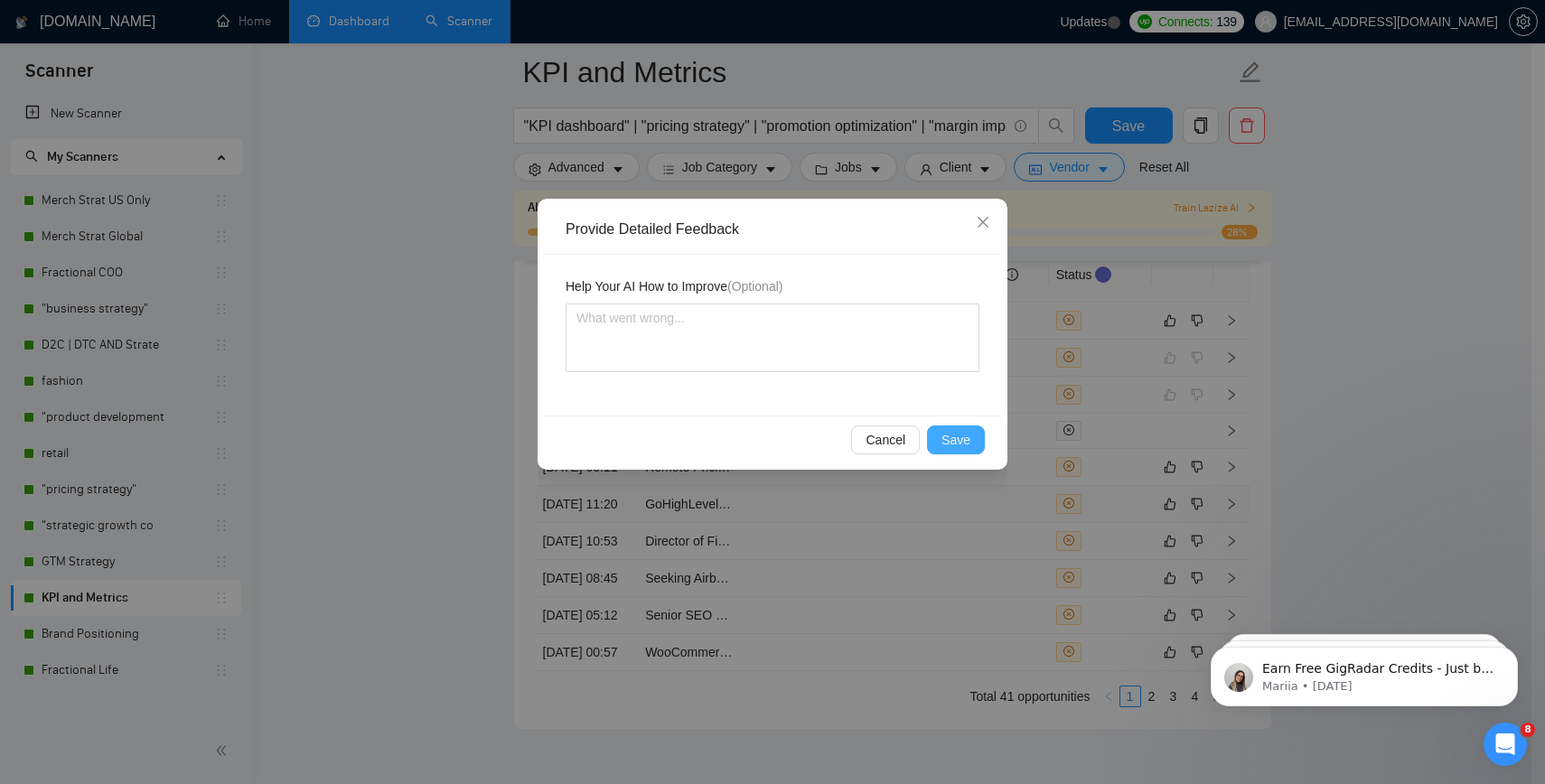
click at [947, 435] on span "Save" at bounding box center [956, 440] width 29 height 20
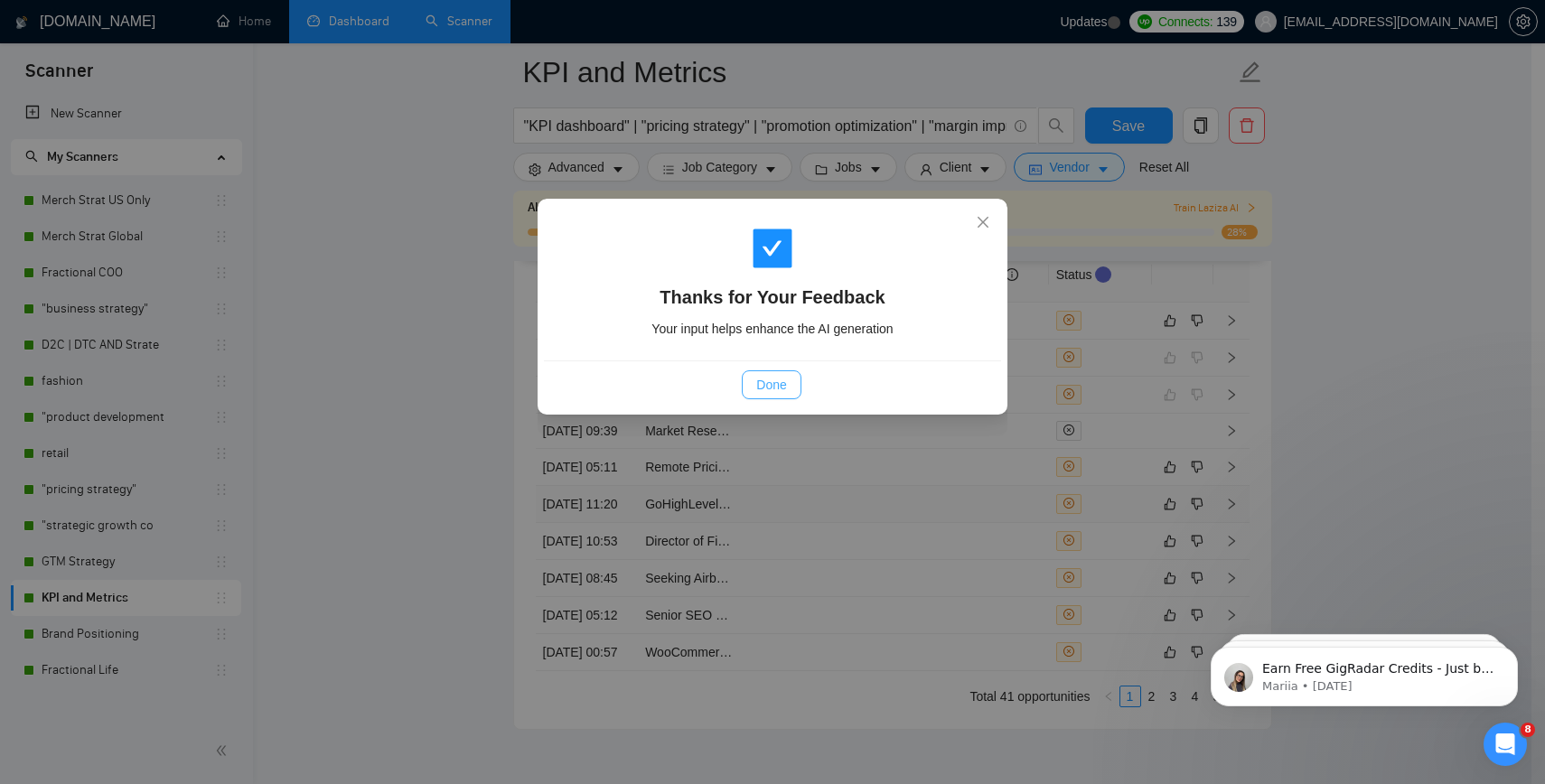
click at [763, 390] on span "Done" at bounding box center [771, 385] width 30 height 20
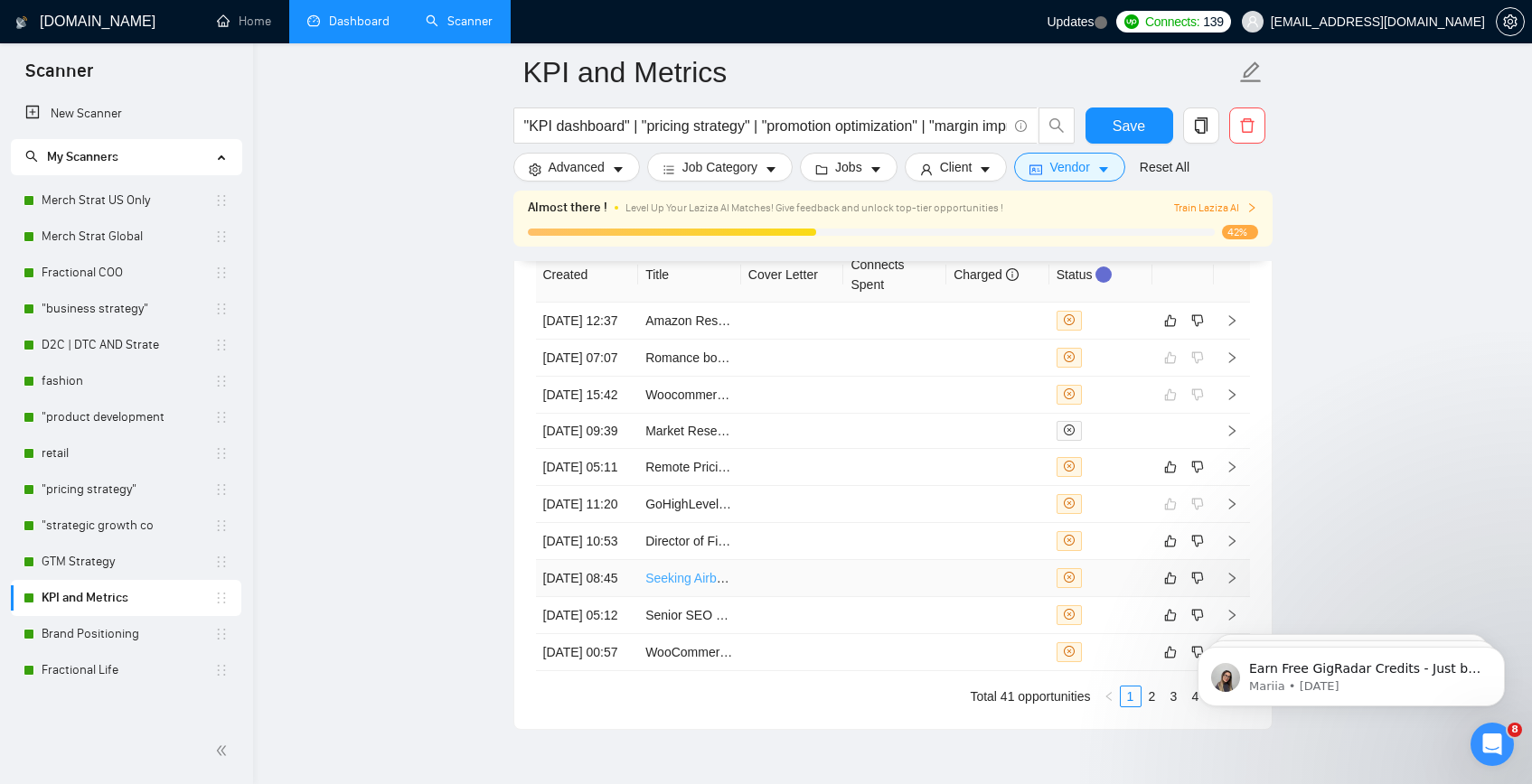
click at [699, 585] on link "Seeking Airbnb Consultant – Pricing, Design & Strategy" at bounding box center [801, 578] width 311 height 15
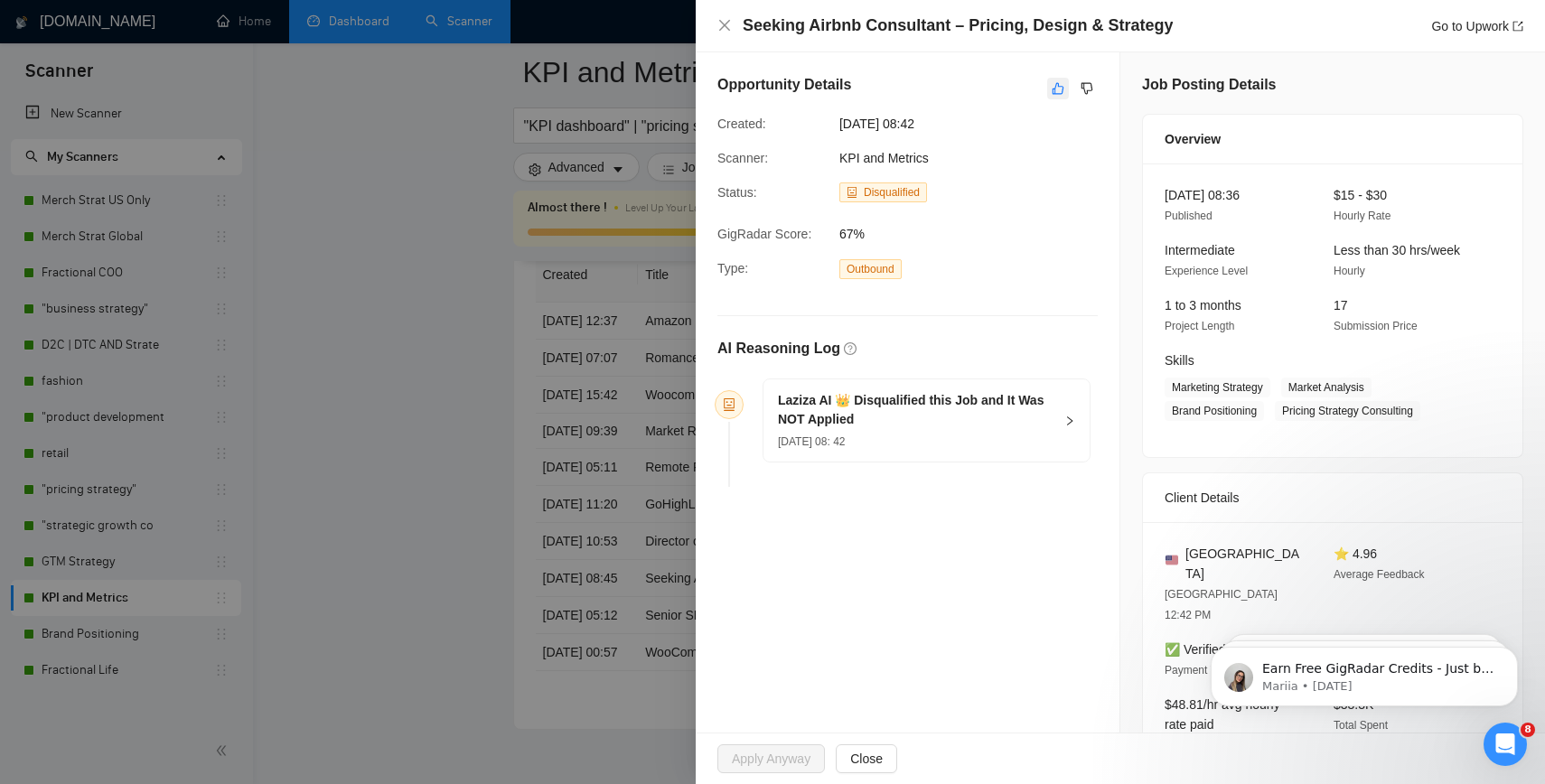
click at [1052, 90] on icon "like" at bounding box center [1058, 89] width 13 height 15
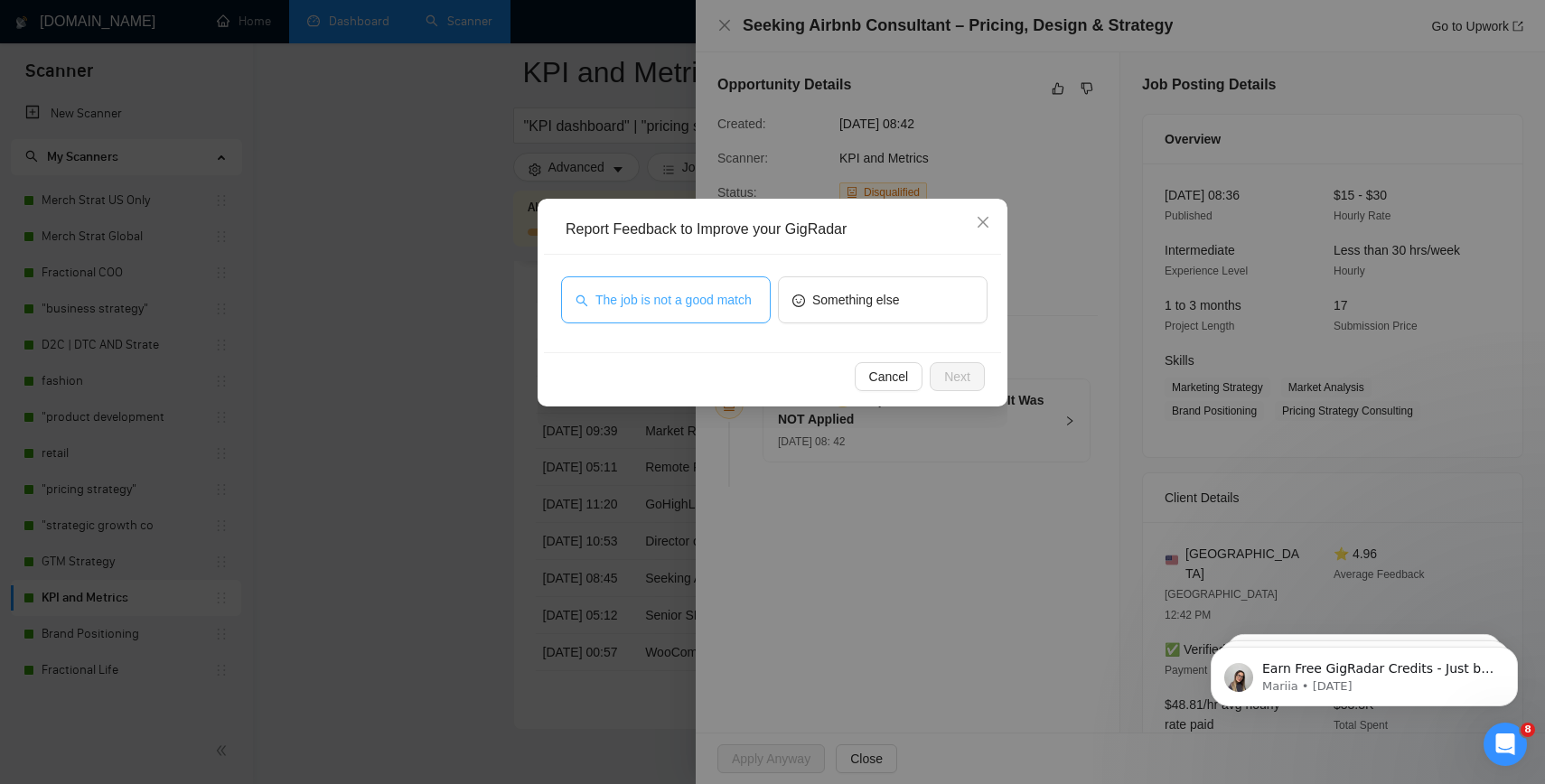
click at [635, 290] on span "The job is not a good match" at bounding box center [674, 300] width 157 height 20
click at [968, 376] on span "Next" at bounding box center [957, 377] width 27 height 20
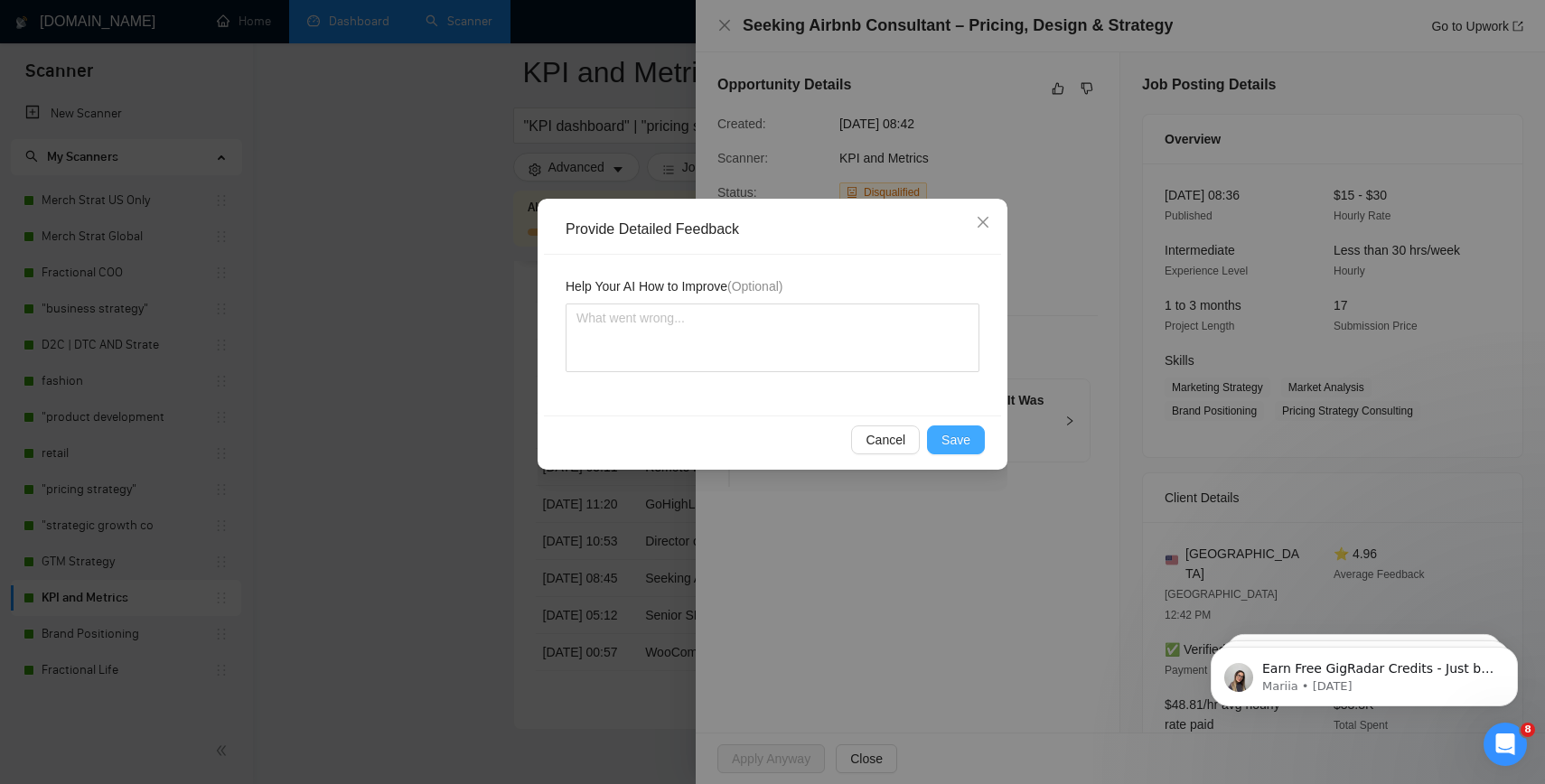
click at [934, 432] on button "Save" at bounding box center [956, 440] width 58 height 29
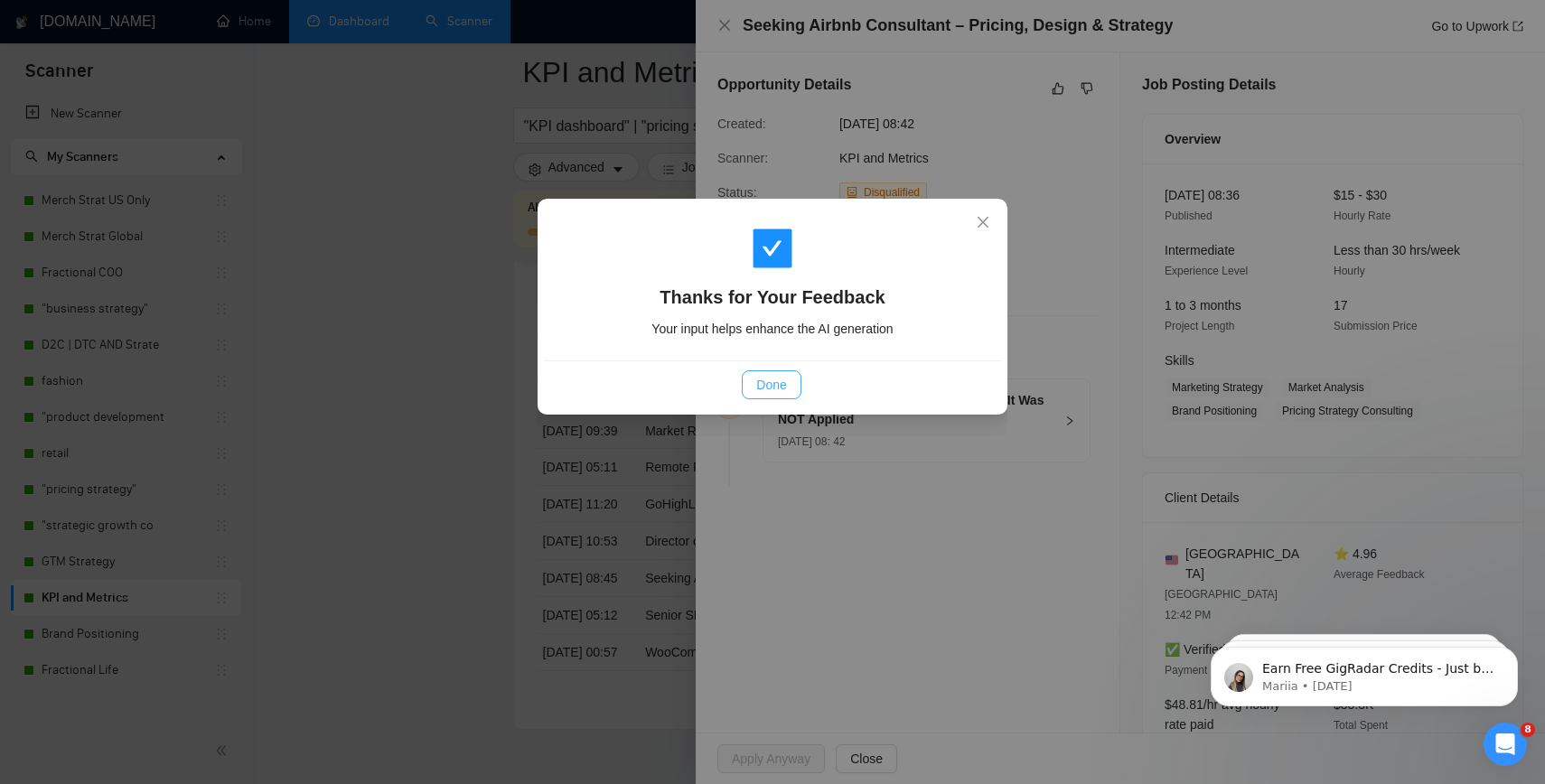
click at [783, 379] on span "Done" at bounding box center [771, 385] width 30 height 20
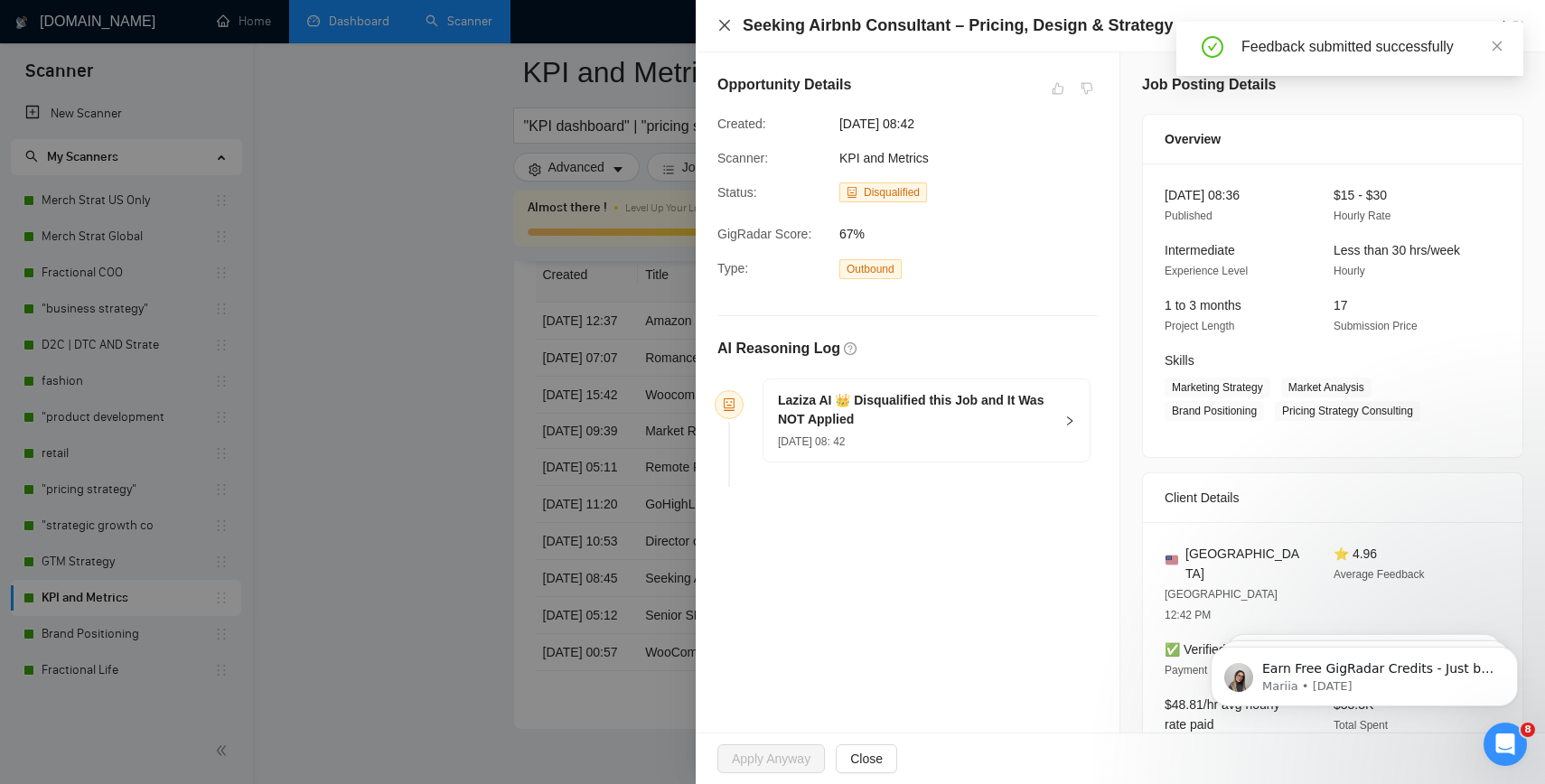
click at [721, 20] on icon "close" at bounding box center [725, 26] width 15 height 15
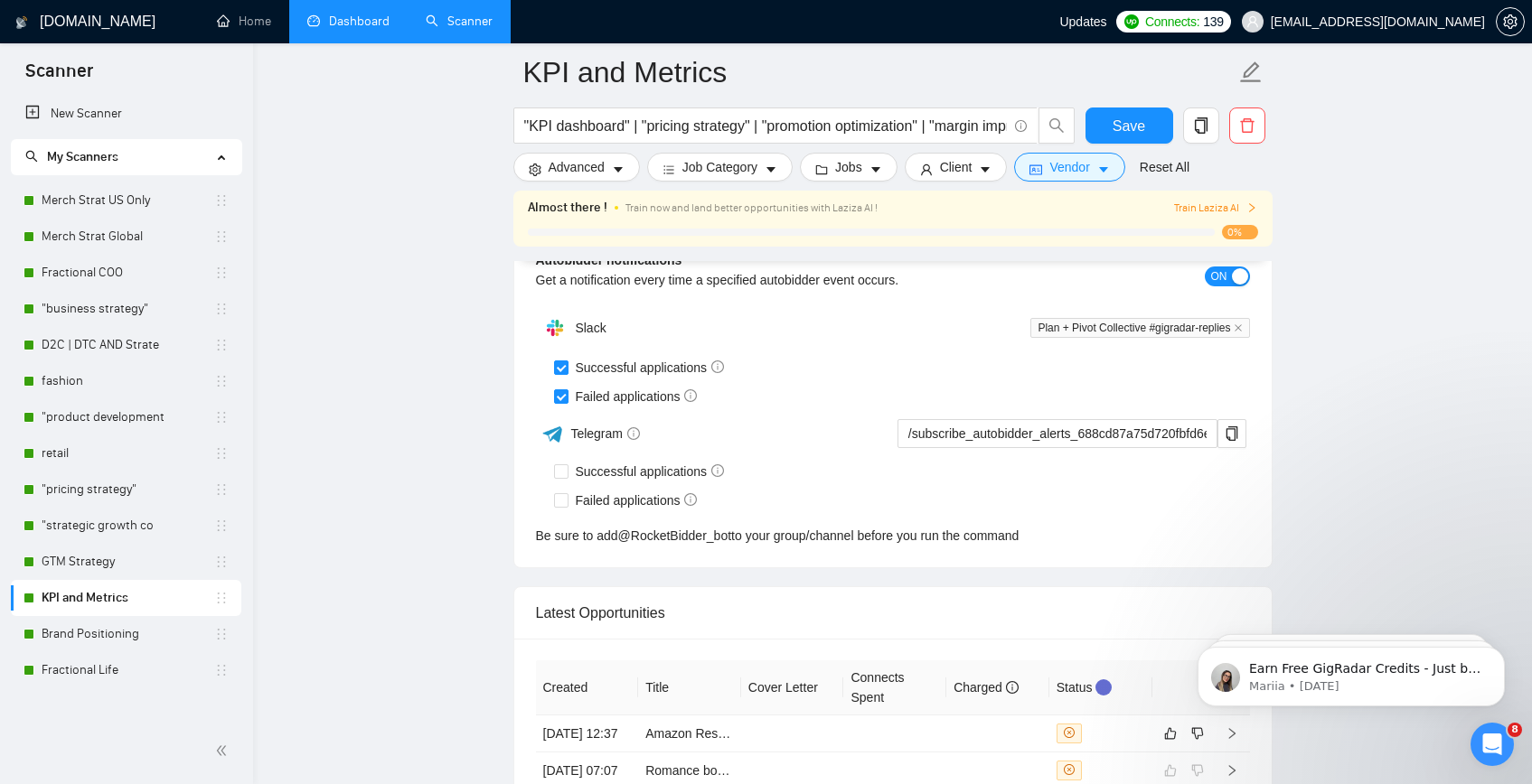
click at [341, 29] on link "Dashboard" at bounding box center [349, 21] width 82 height 16
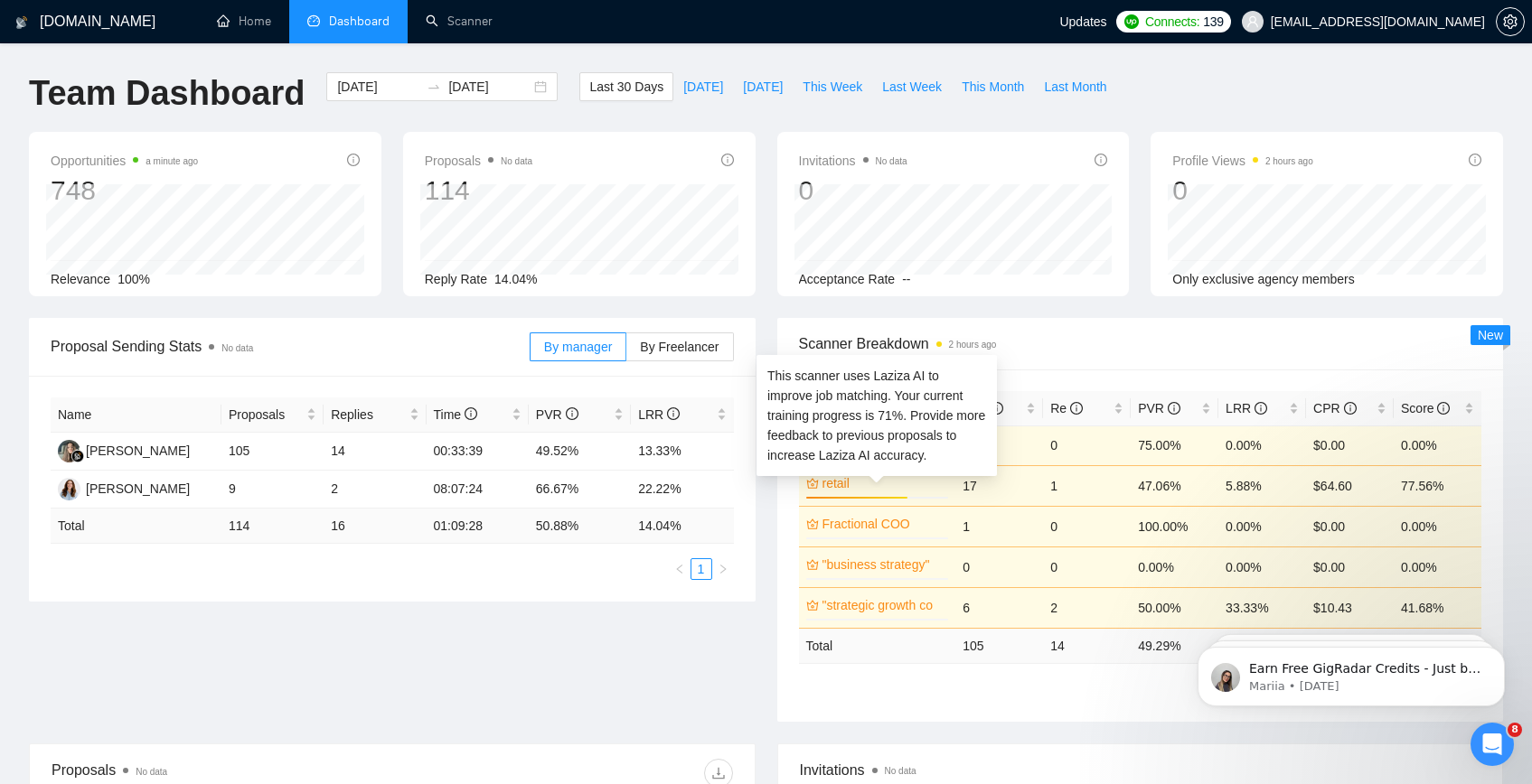
click at [851, 483] on link "retail" at bounding box center [883, 483] width 123 height 20
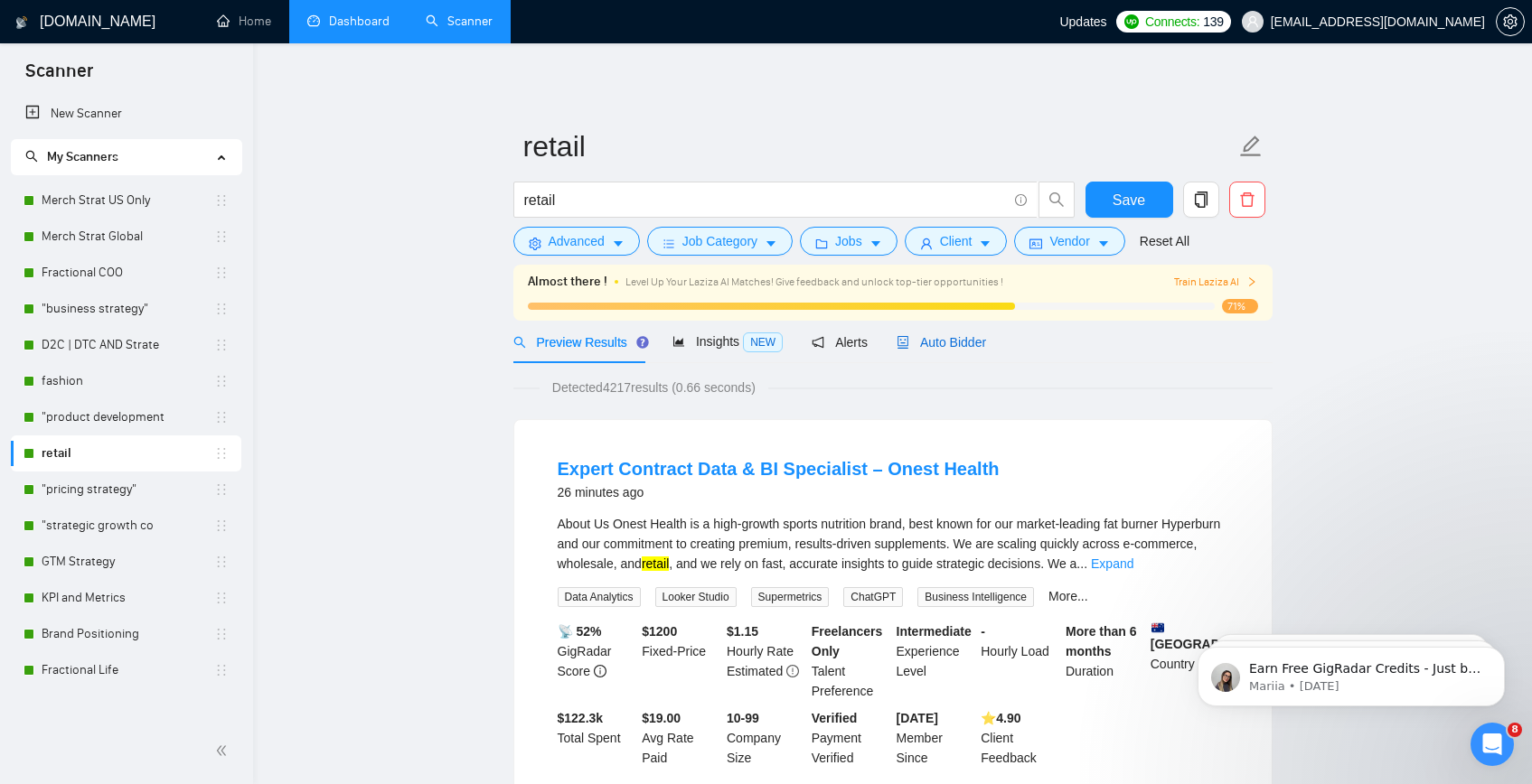
click at [973, 340] on span "Auto Bidder" at bounding box center [941, 342] width 90 height 15
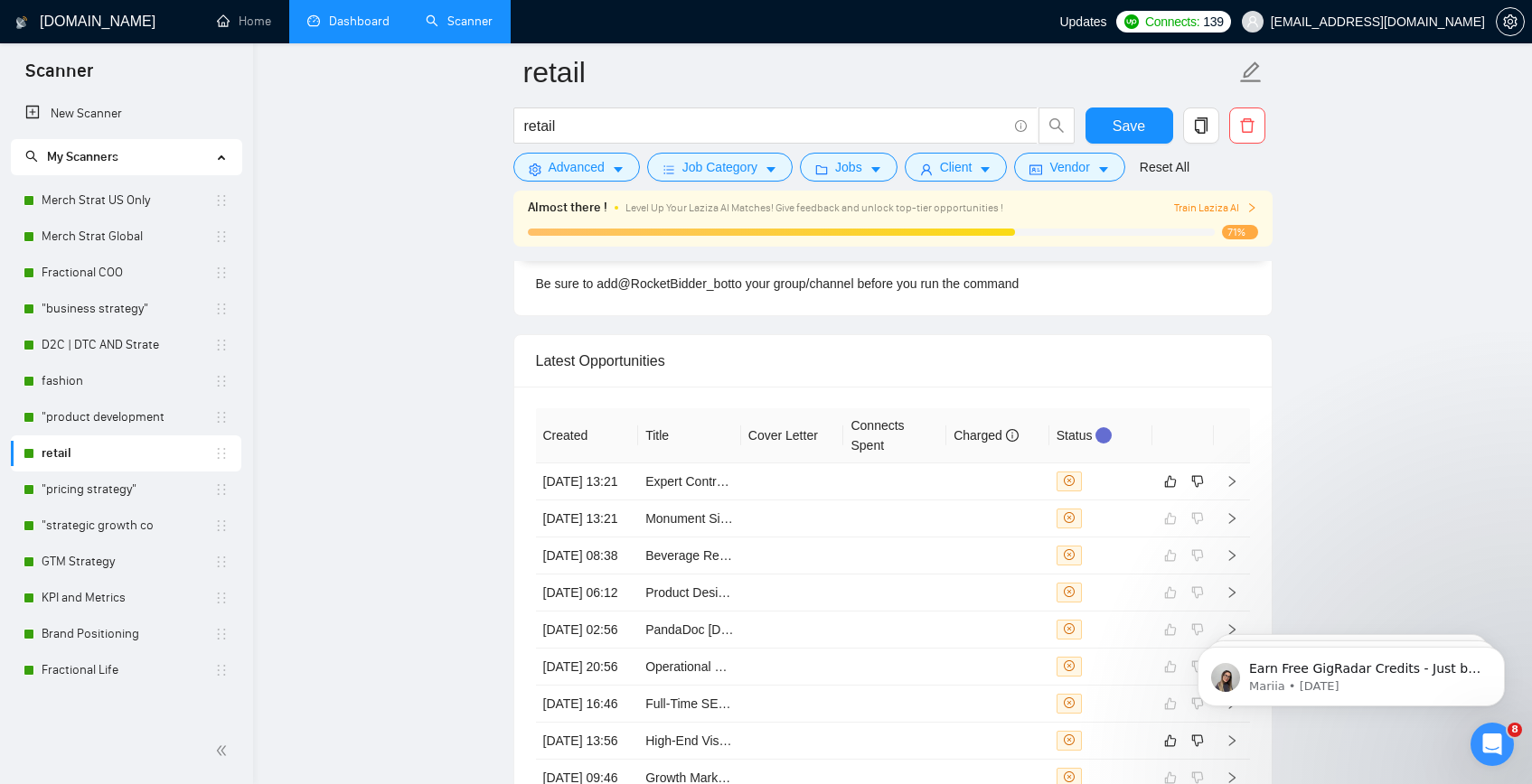
scroll to position [4531, 0]
drag, startPoint x: 1537, startPoint y: 28, endPoint x: 319, endPoint y: 289, distance: 1245.7
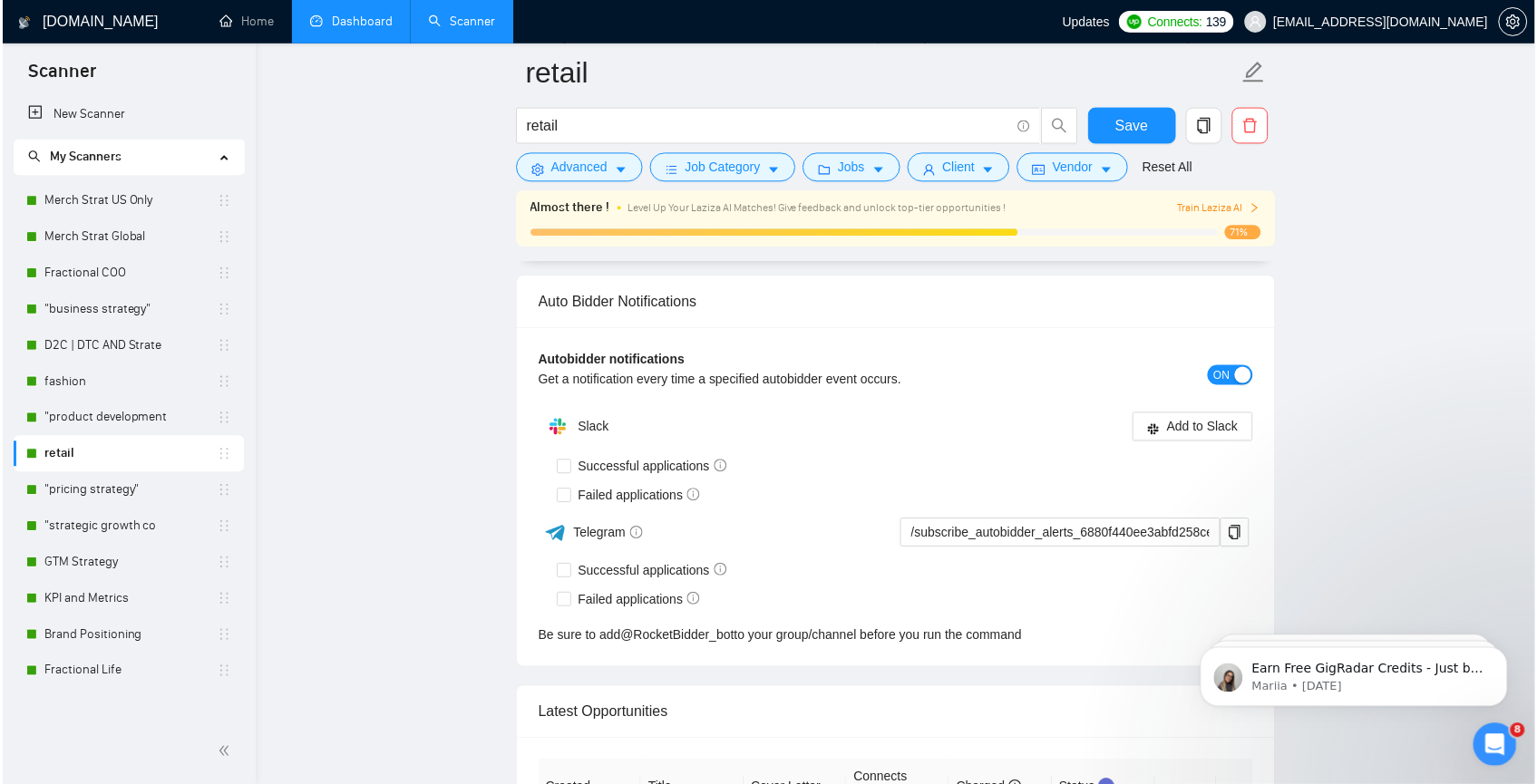
scroll to position [4194, 0]
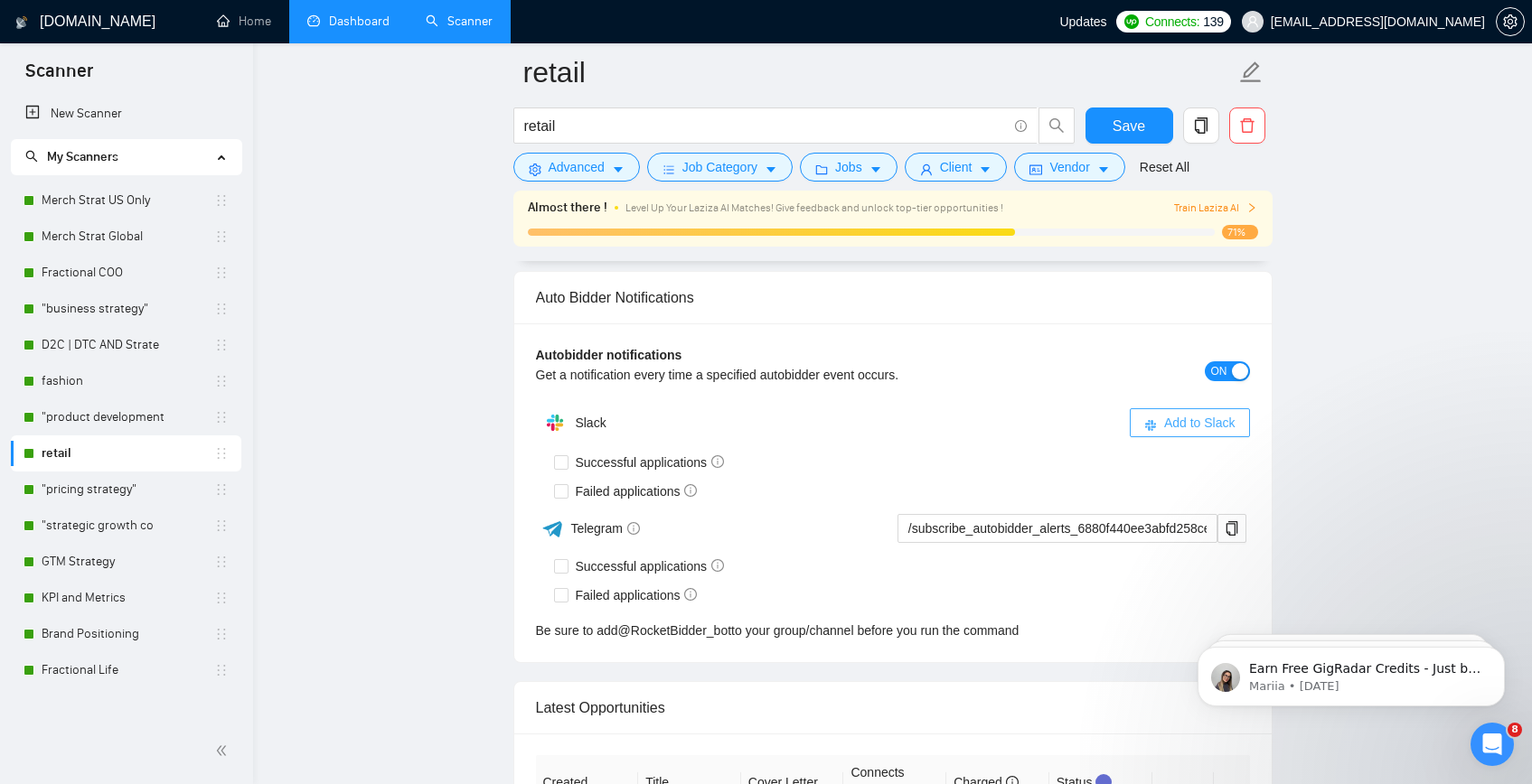
click at [1181, 422] on span "Add to Slack" at bounding box center [1200, 423] width 71 height 20
click at [560, 461] on input "Successful applications" at bounding box center [560, 462] width 13 height 13
checkbox input "true"
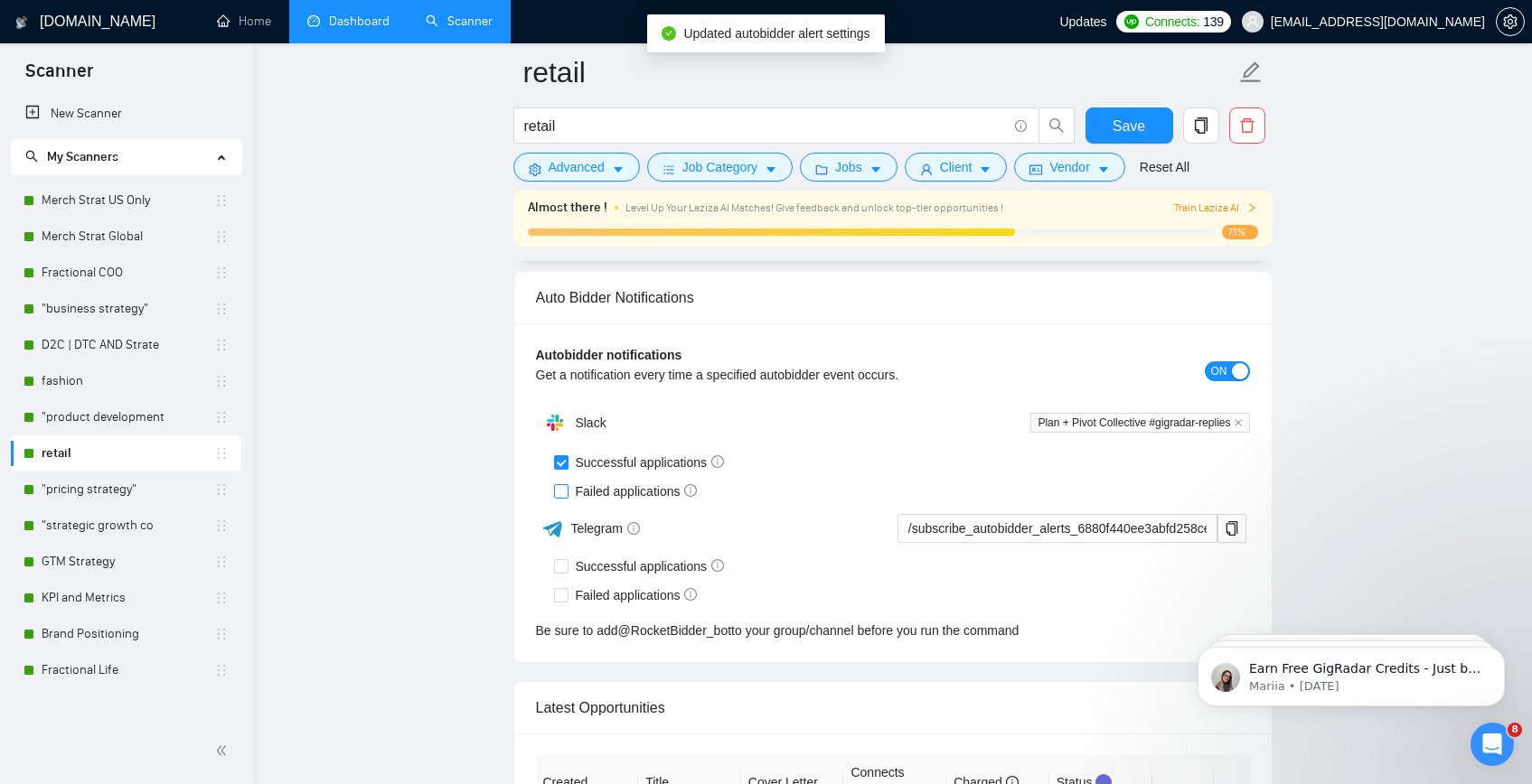
click at [562, 486] on input "Failed applications" at bounding box center [560, 490] width 13 height 13
checkbox input "true"
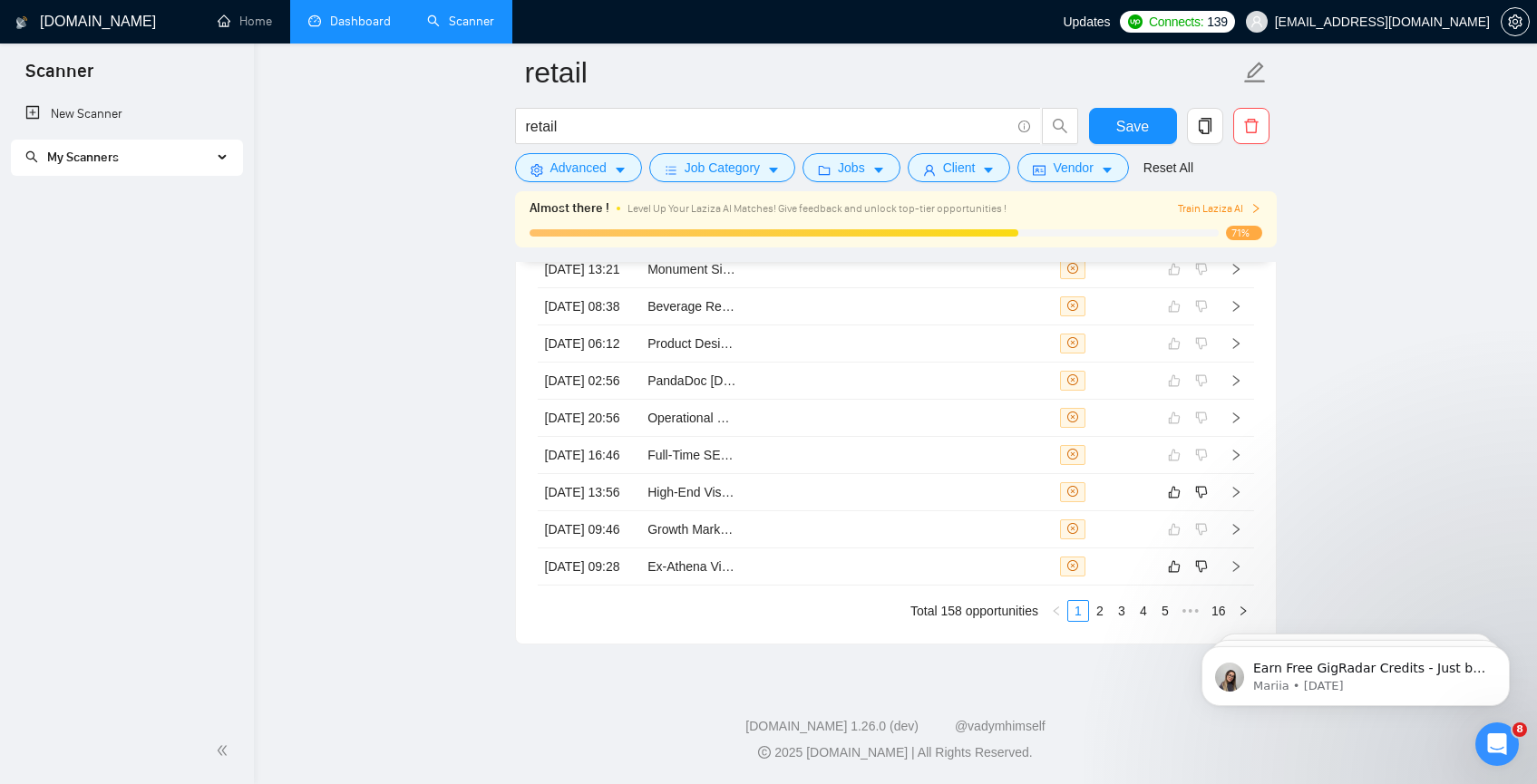
scroll to position [4956, 0]
click at [1099, 621] on link "2" at bounding box center [1100, 611] width 20 height 20
click at [1127, 621] on link "3" at bounding box center [1121, 611] width 20 height 20
click at [1172, 448] on icon "like" at bounding box center [1174, 455] width 13 height 15
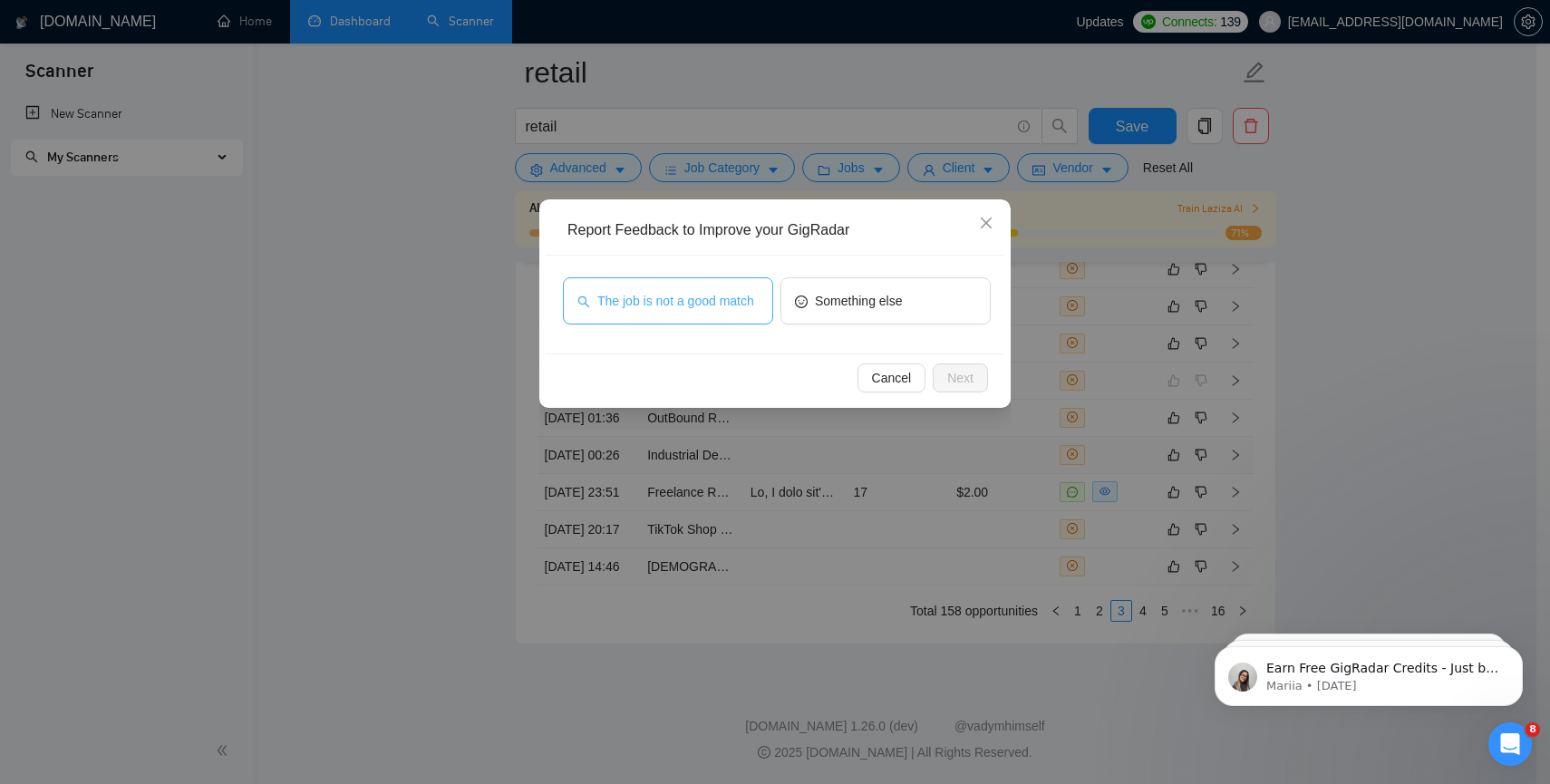
click at [687, 302] on span "The job is not a good match" at bounding box center [676, 301] width 157 height 20
click at [967, 387] on span "Next" at bounding box center [960, 378] width 27 height 20
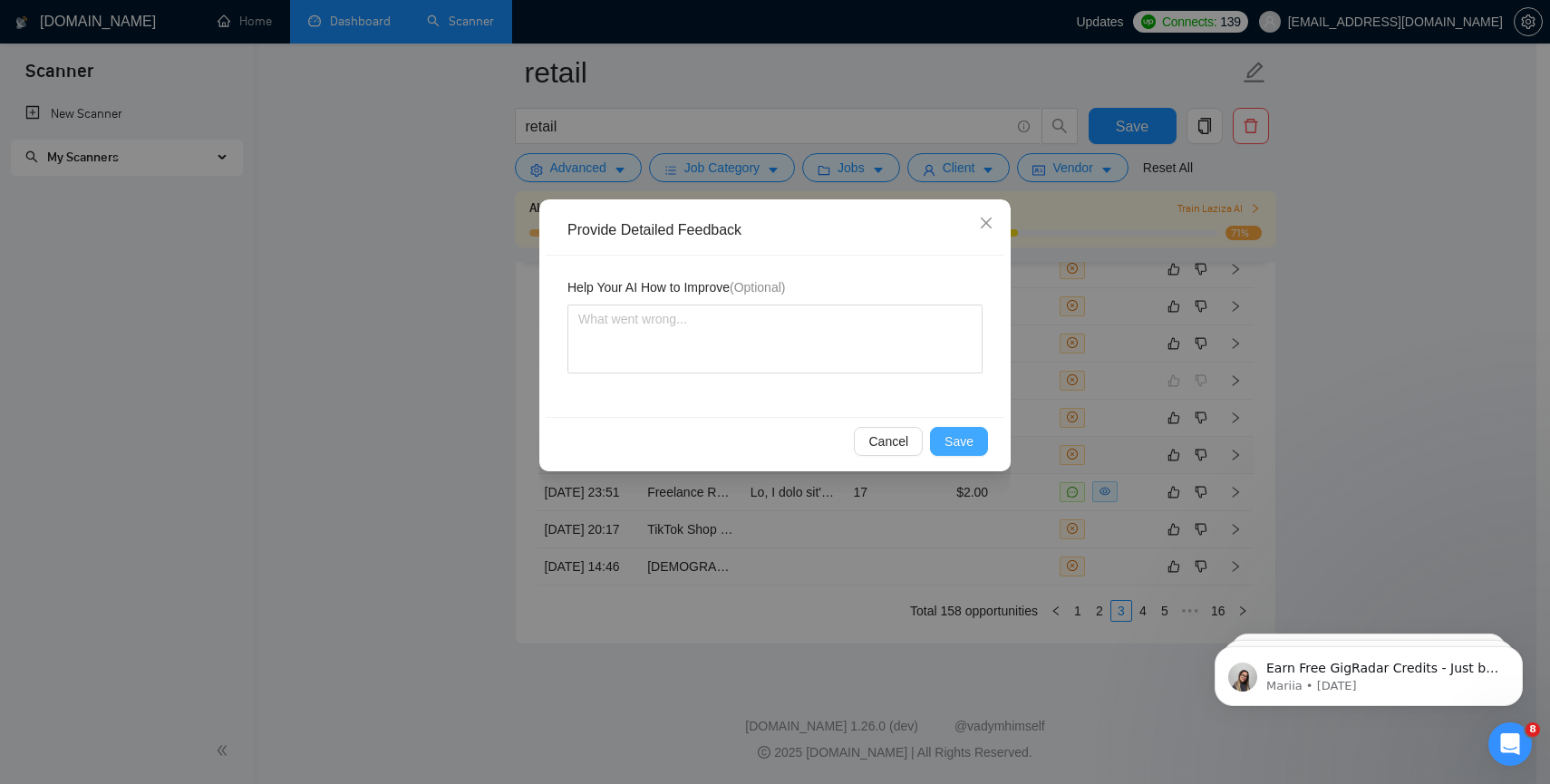
click at [958, 444] on span "Save" at bounding box center [960, 442] width 29 height 20
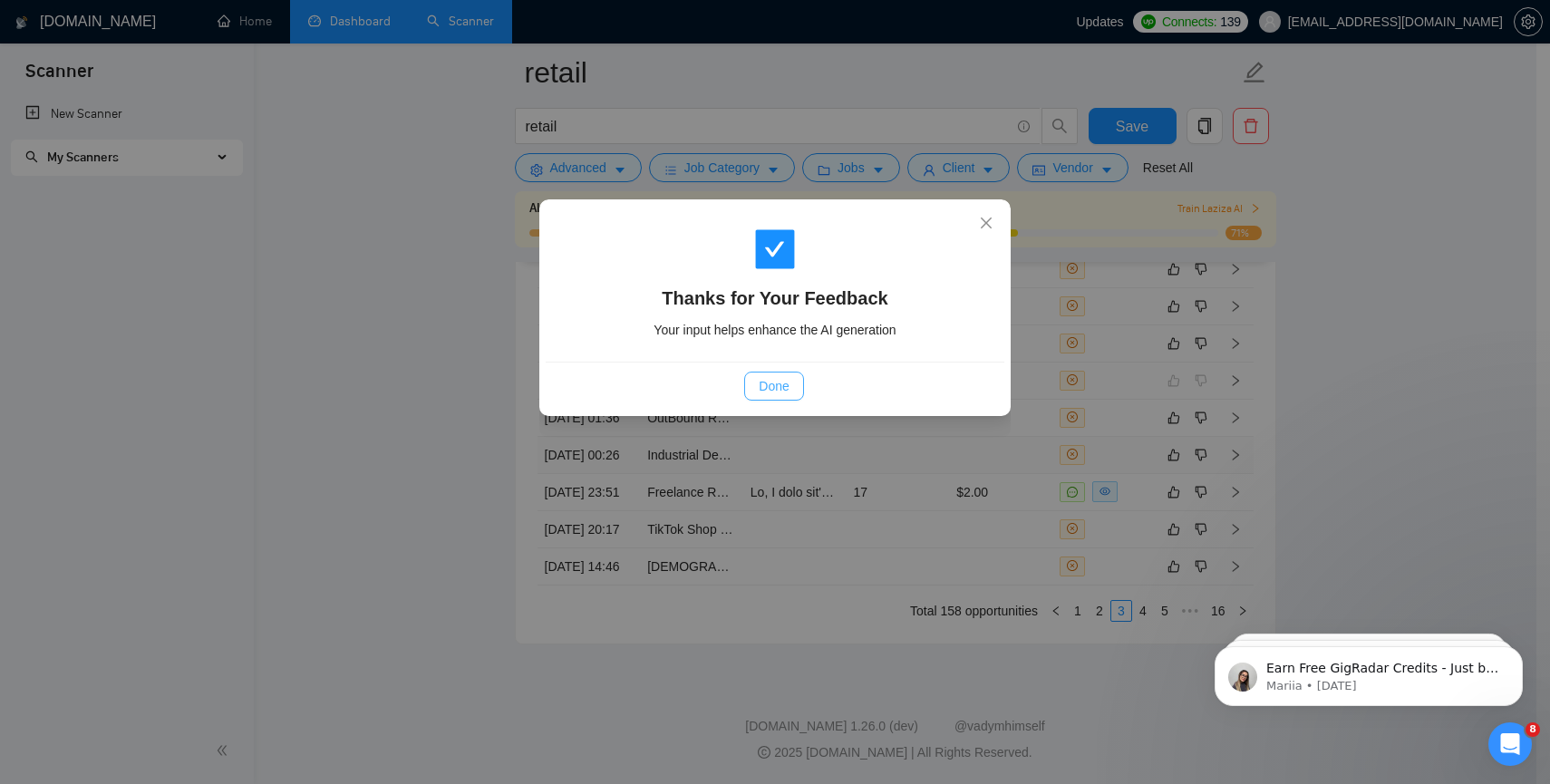
click at [781, 377] on span "Done" at bounding box center [773, 386] width 30 height 20
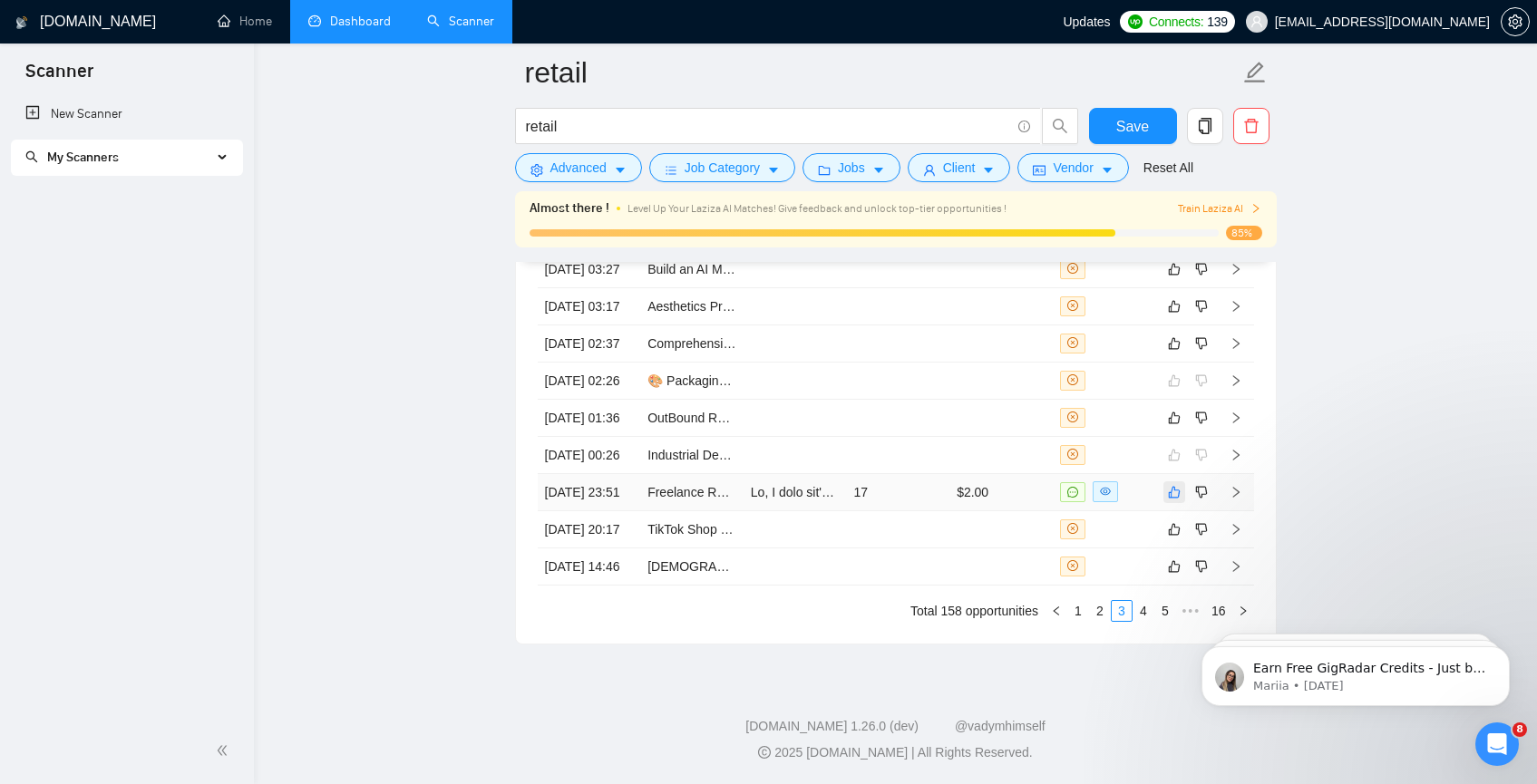
click at [1172, 485] on icon "like" at bounding box center [1174, 492] width 13 height 15
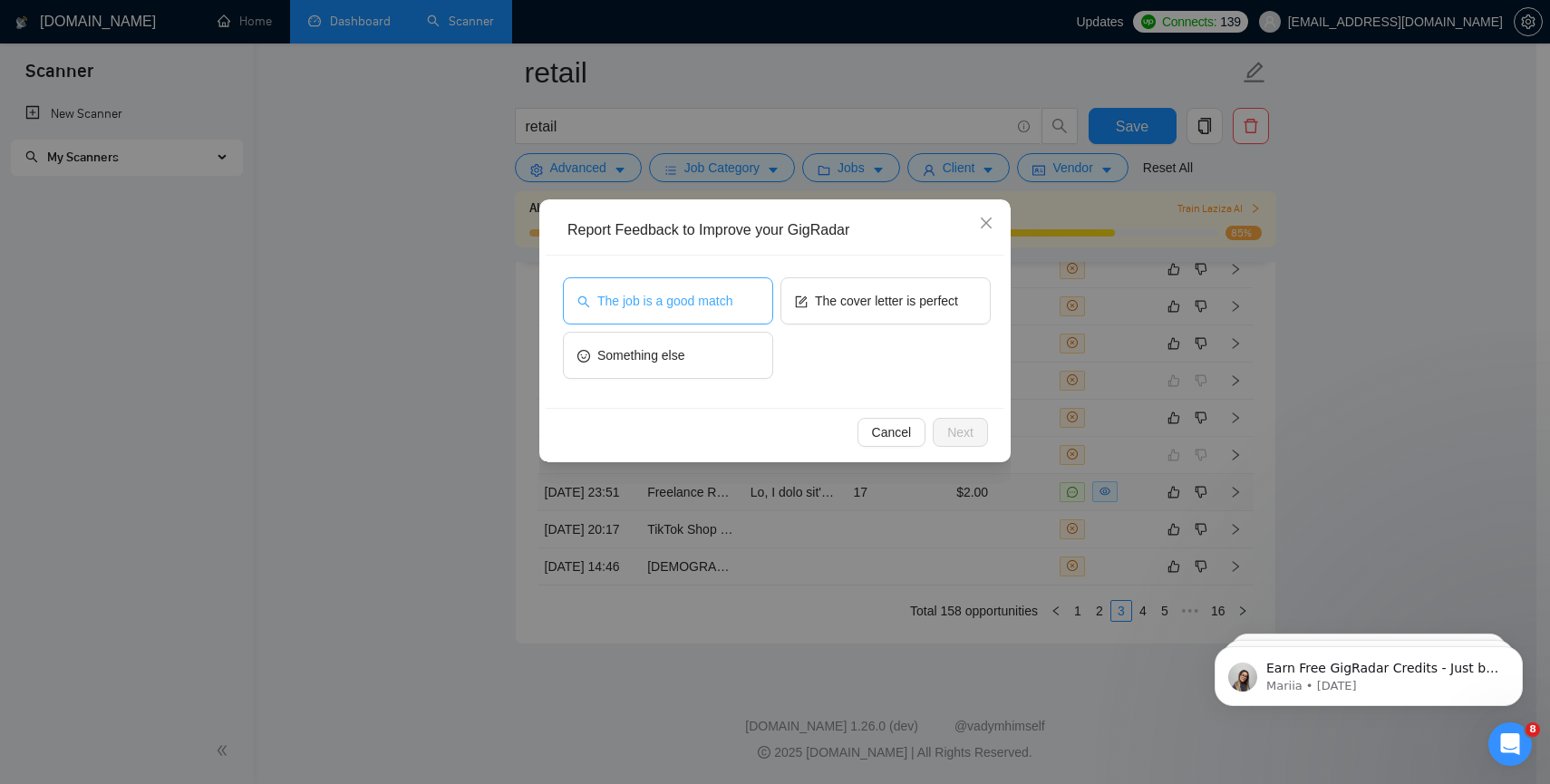
click at [681, 289] on button "The job is a good match" at bounding box center [668, 300] width 210 height 47
drag, startPoint x: 932, startPoint y: 428, endPoint x: 949, endPoint y: 428, distance: 17.0
click at [949, 428] on div "Cancel Next" at bounding box center [774, 432] width 428 height 29
click at [948, 428] on span "Next" at bounding box center [960, 432] width 27 height 20
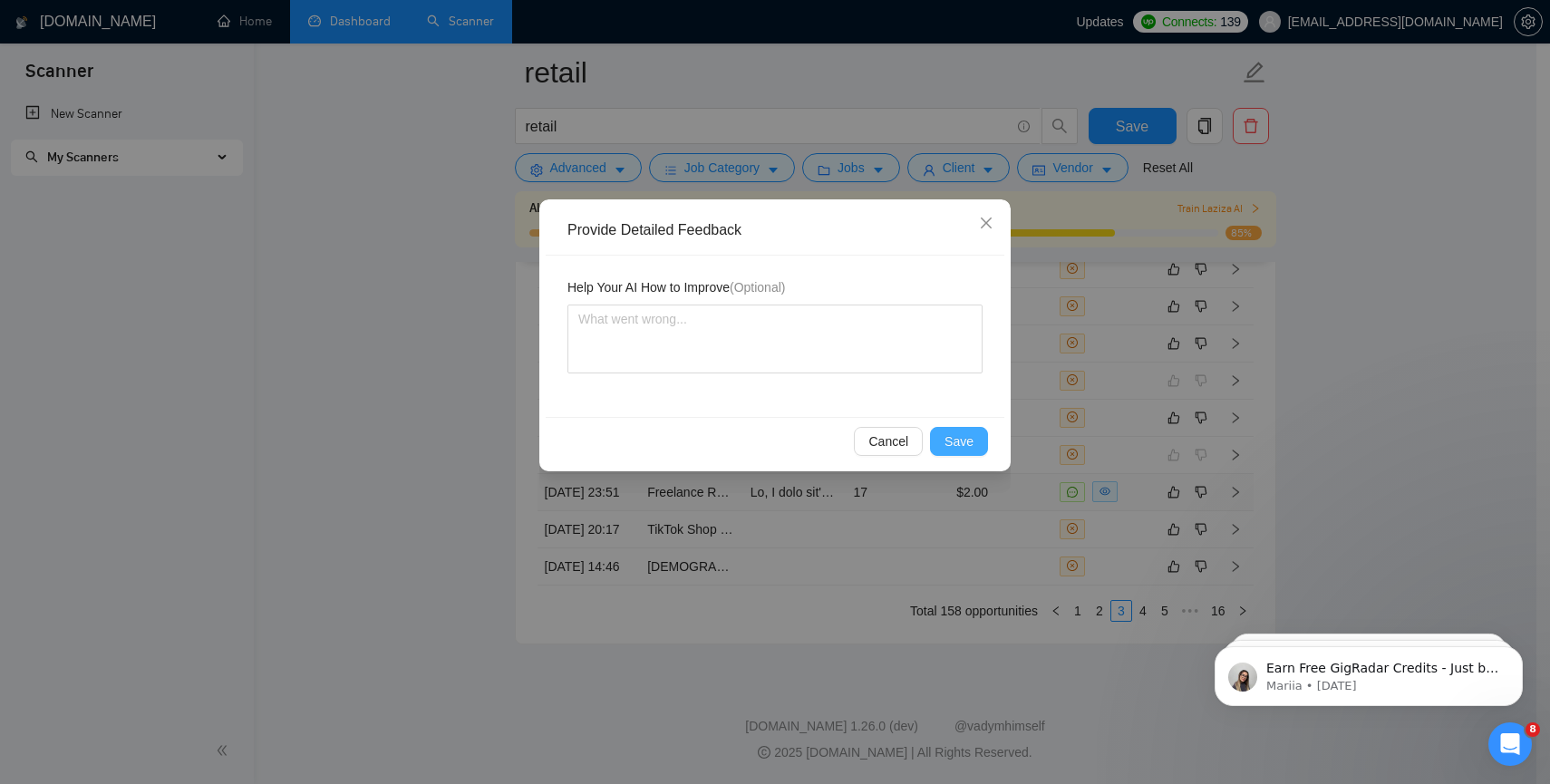
click at [949, 431] on span "Save" at bounding box center [960, 442] width 29 height 20
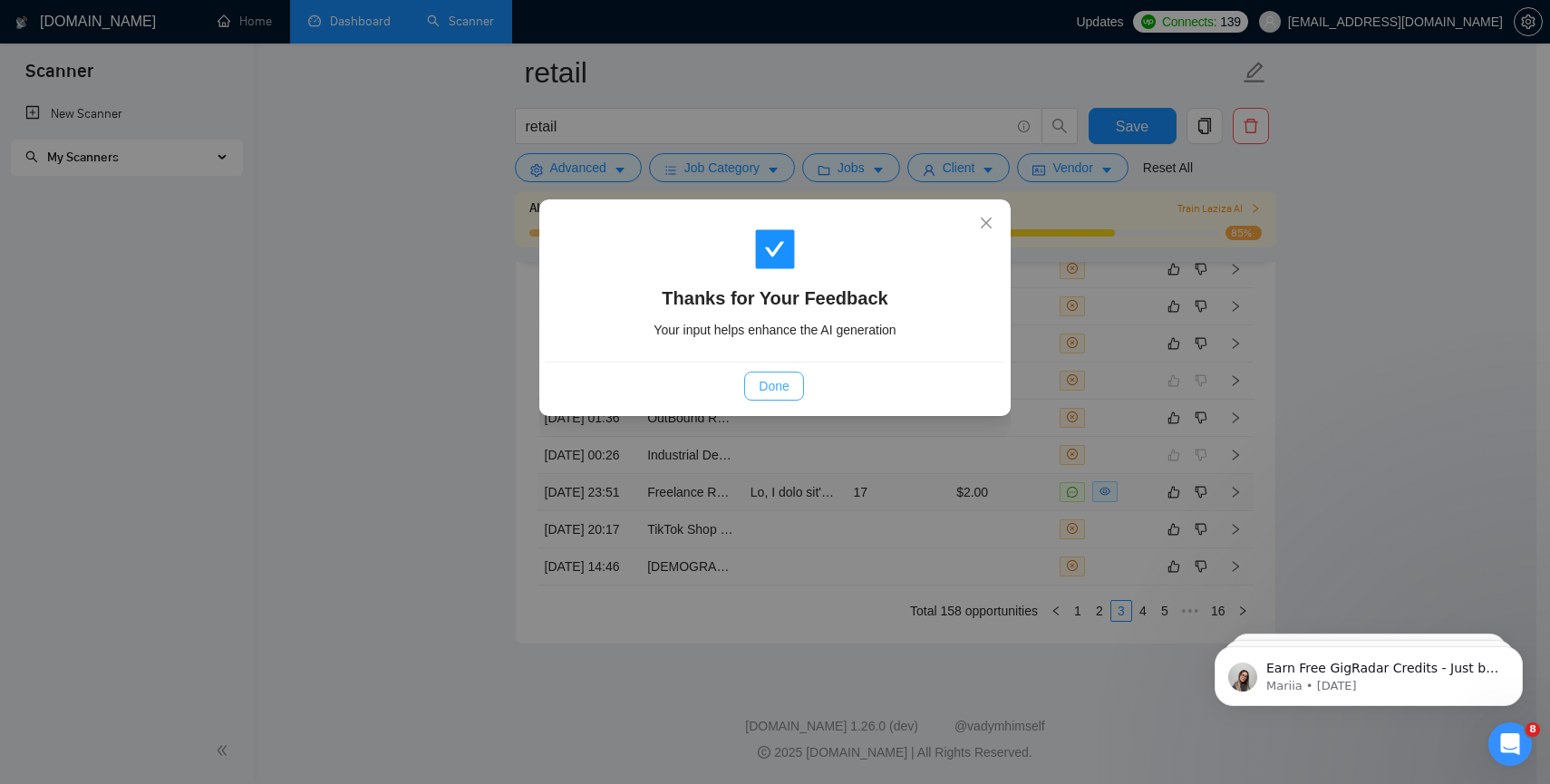
click at [779, 386] on span "Done" at bounding box center [773, 386] width 30 height 20
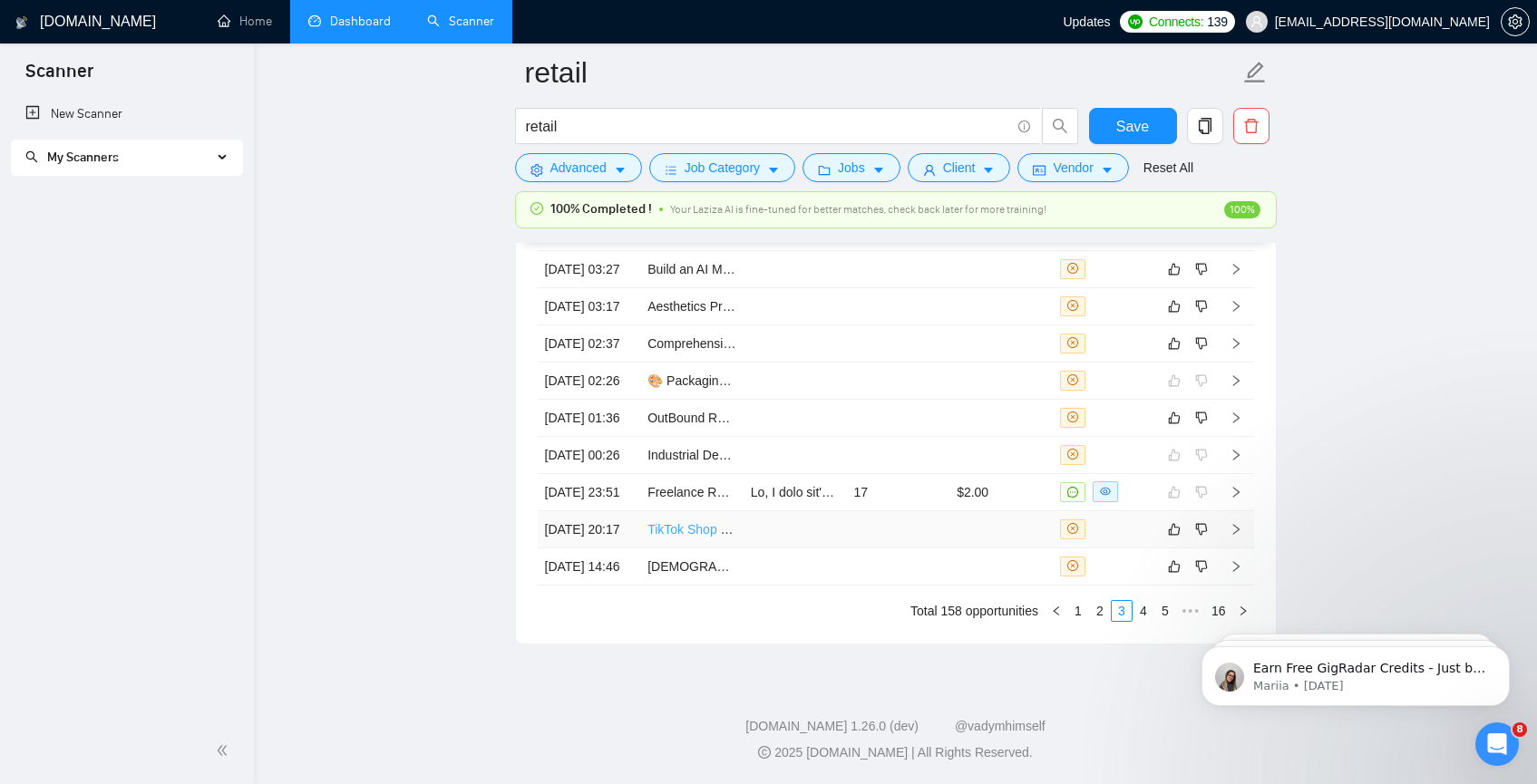
scroll to position [4892, 0]
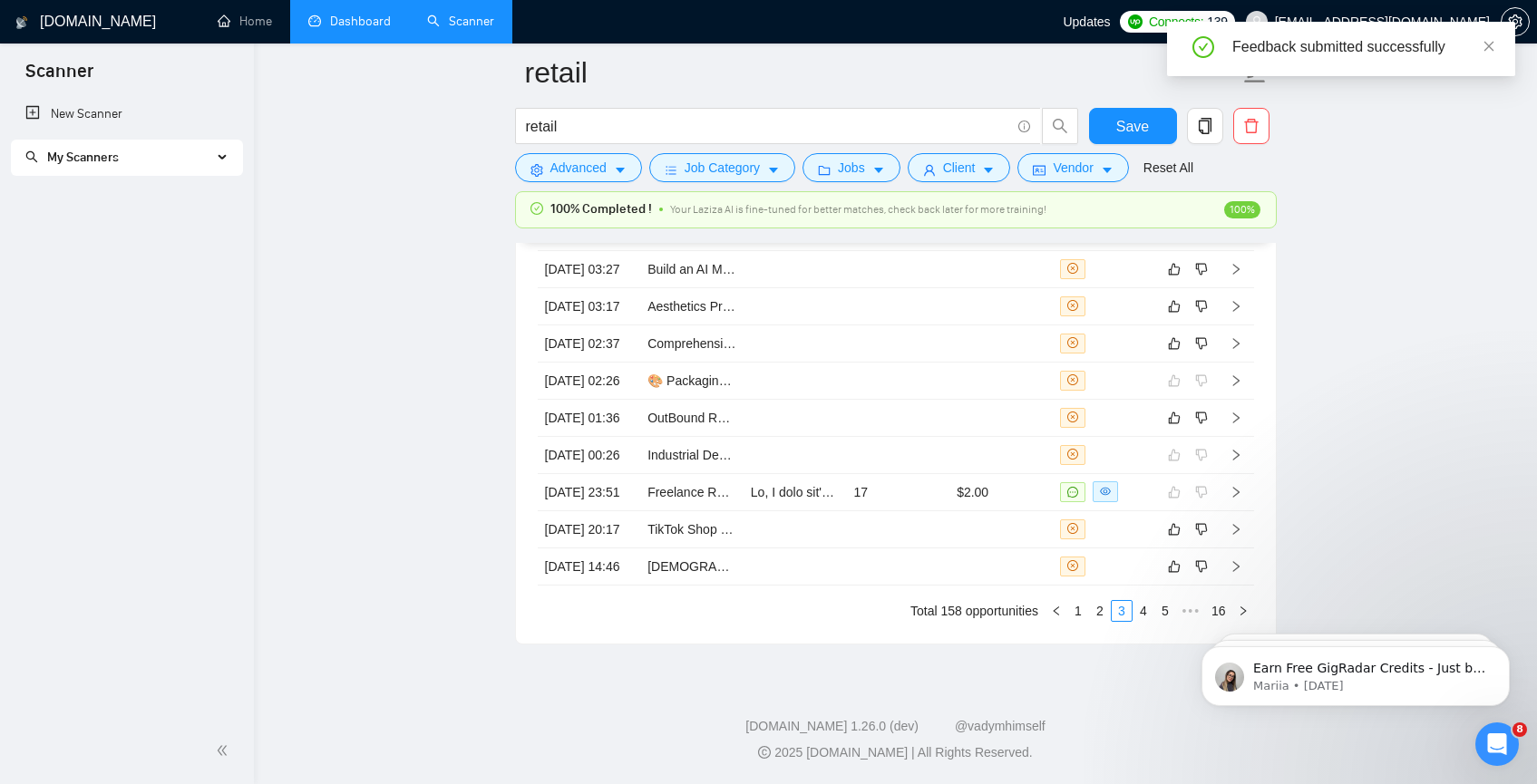
click at [367, 29] on link "Dashboard" at bounding box center [350, 21] width 83 height 16
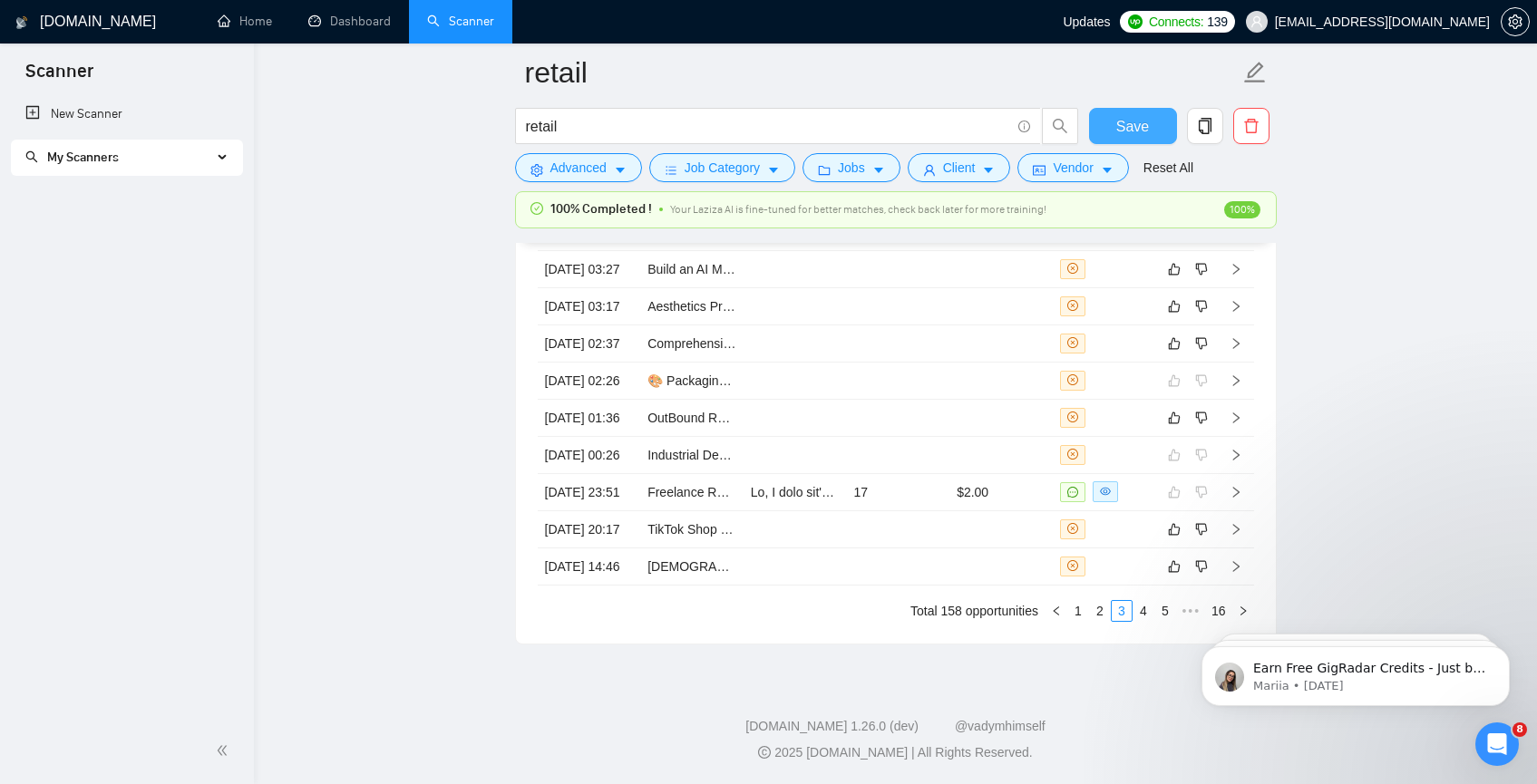
click at [1123, 118] on span "Save" at bounding box center [1132, 126] width 33 height 23
click at [371, 29] on link "Dashboard" at bounding box center [350, 21] width 83 height 16
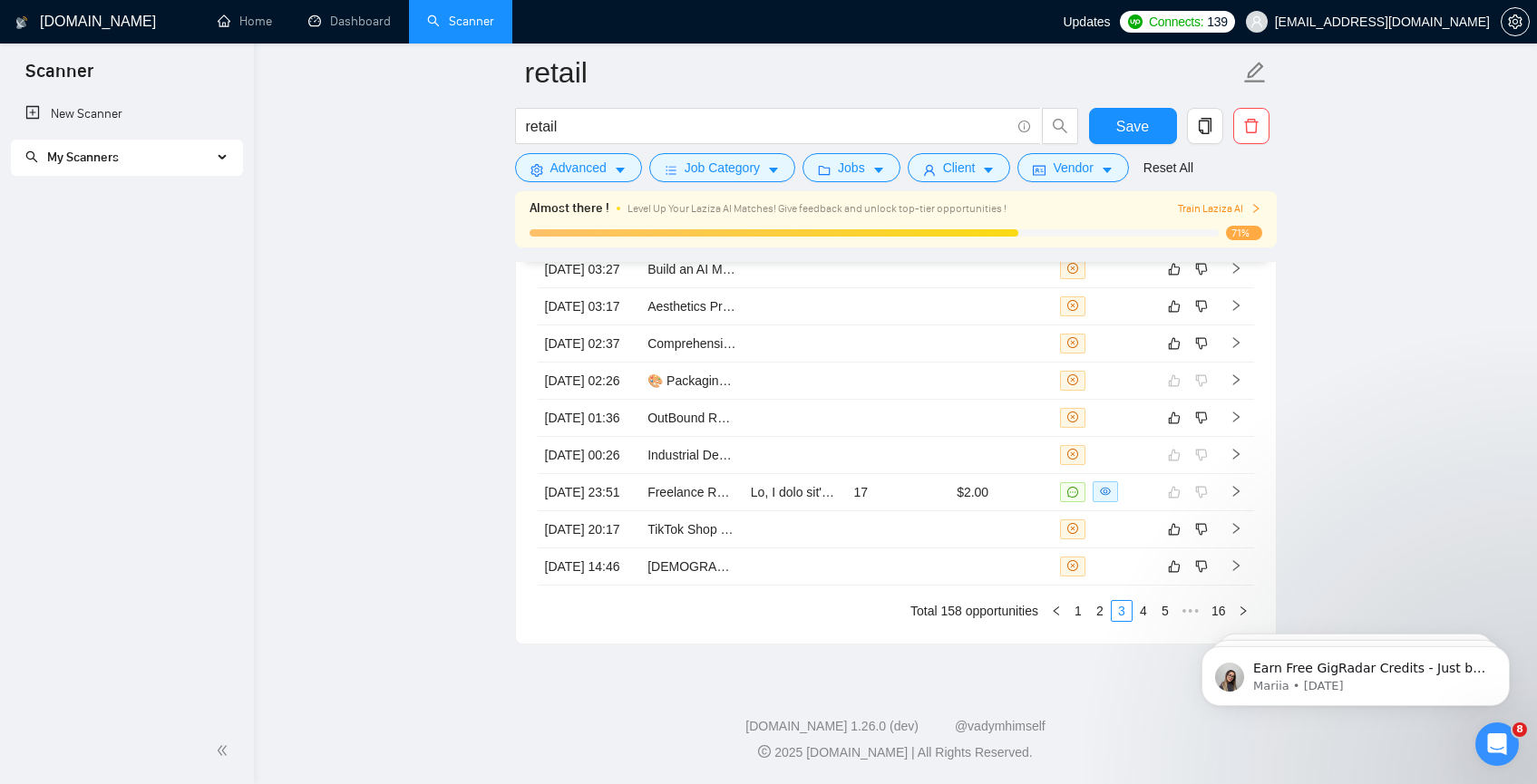
scroll to position [4882, 0]
click at [1109, 120] on button "Save" at bounding box center [1133, 125] width 88 height 36
checkbox input "true"
click at [1173, 572] on icon "like" at bounding box center [1173, 566] width 12 height 12
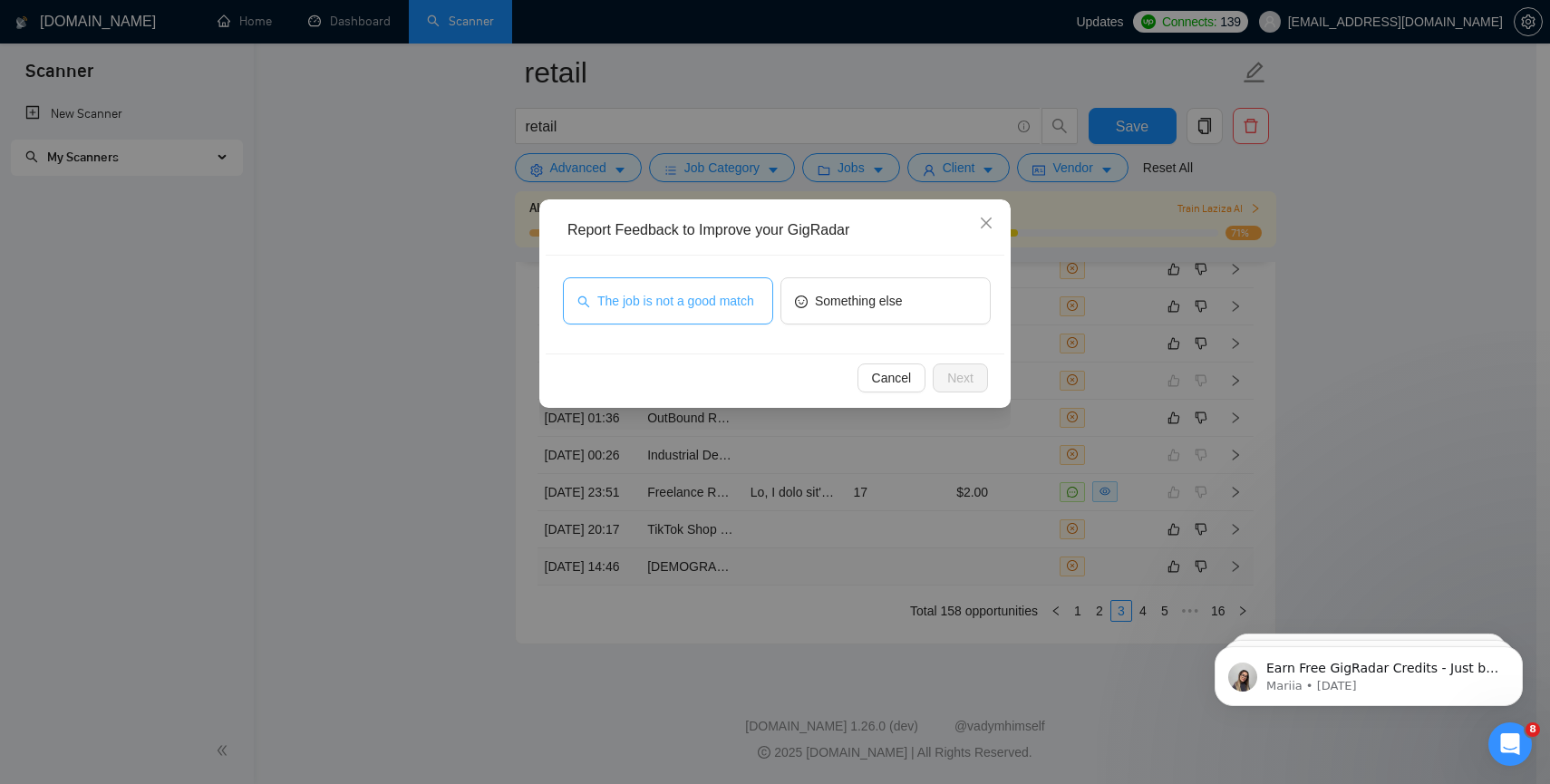
click at [671, 311] on span "The job is not a good match" at bounding box center [676, 301] width 157 height 20
click at [982, 375] on button "Next" at bounding box center [960, 378] width 55 height 29
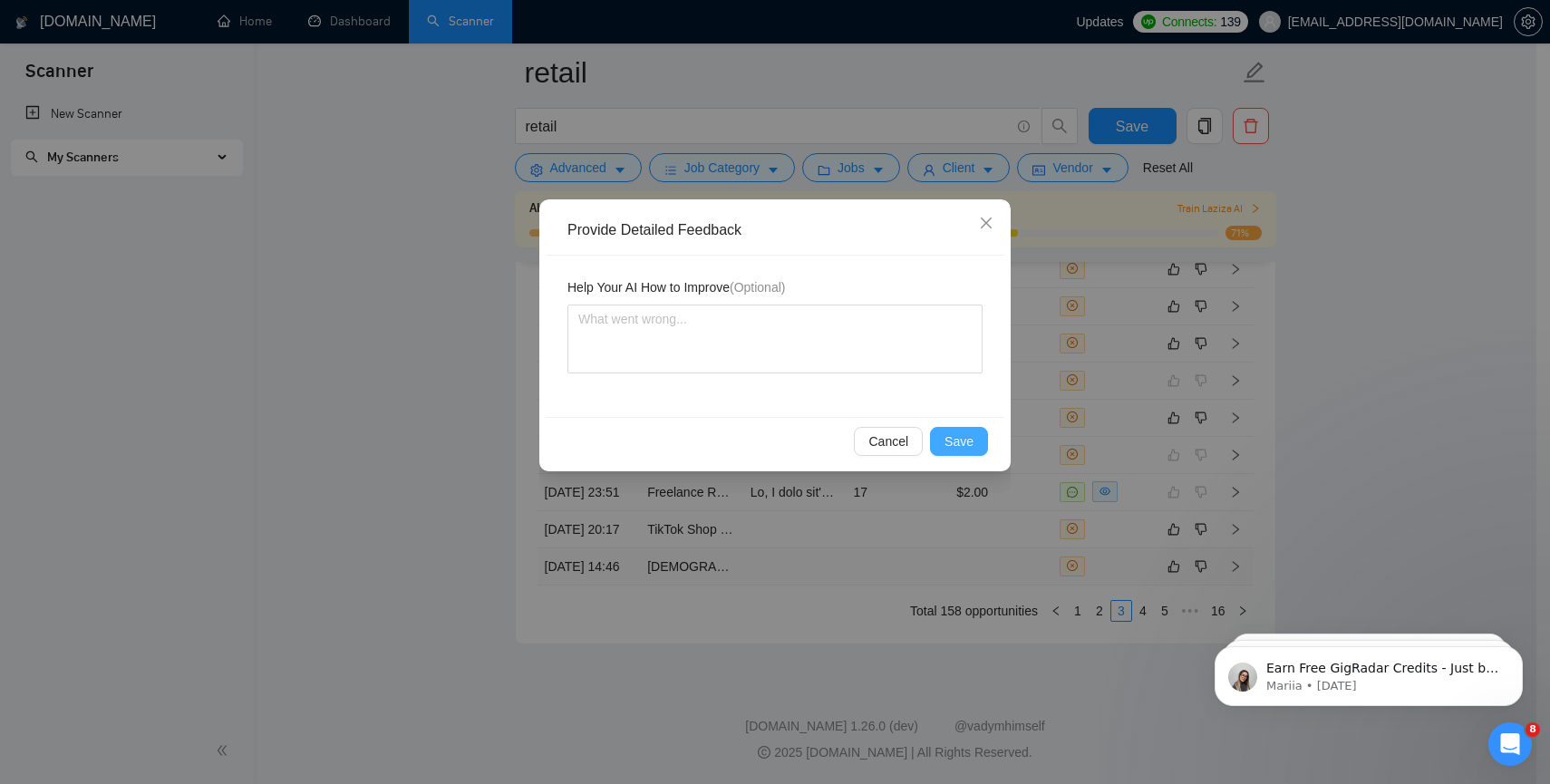
click at [962, 436] on span "Save" at bounding box center [960, 442] width 29 height 20
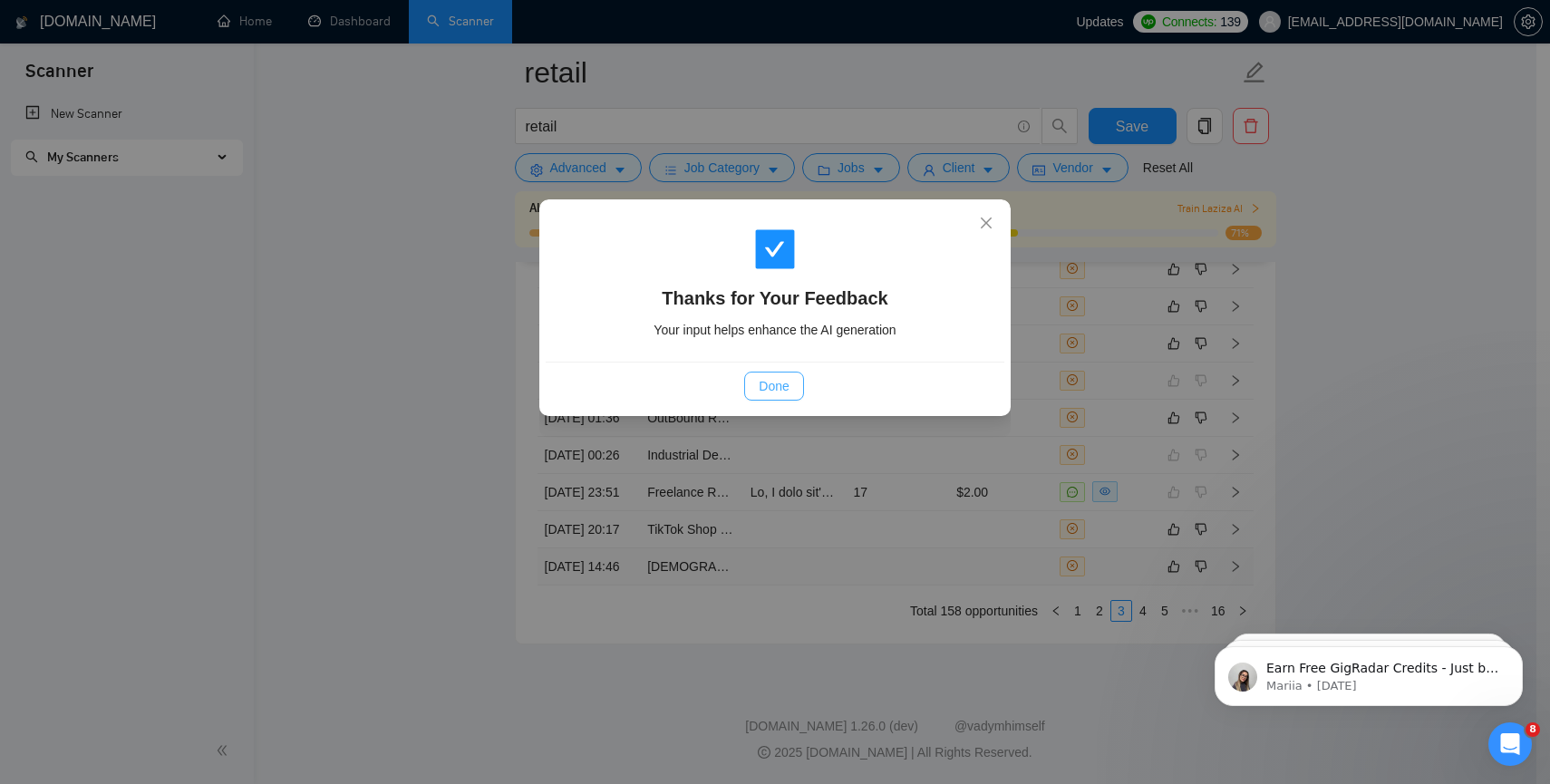
click at [758, 391] on span "Done" at bounding box center [773, 386] width 30 height 20
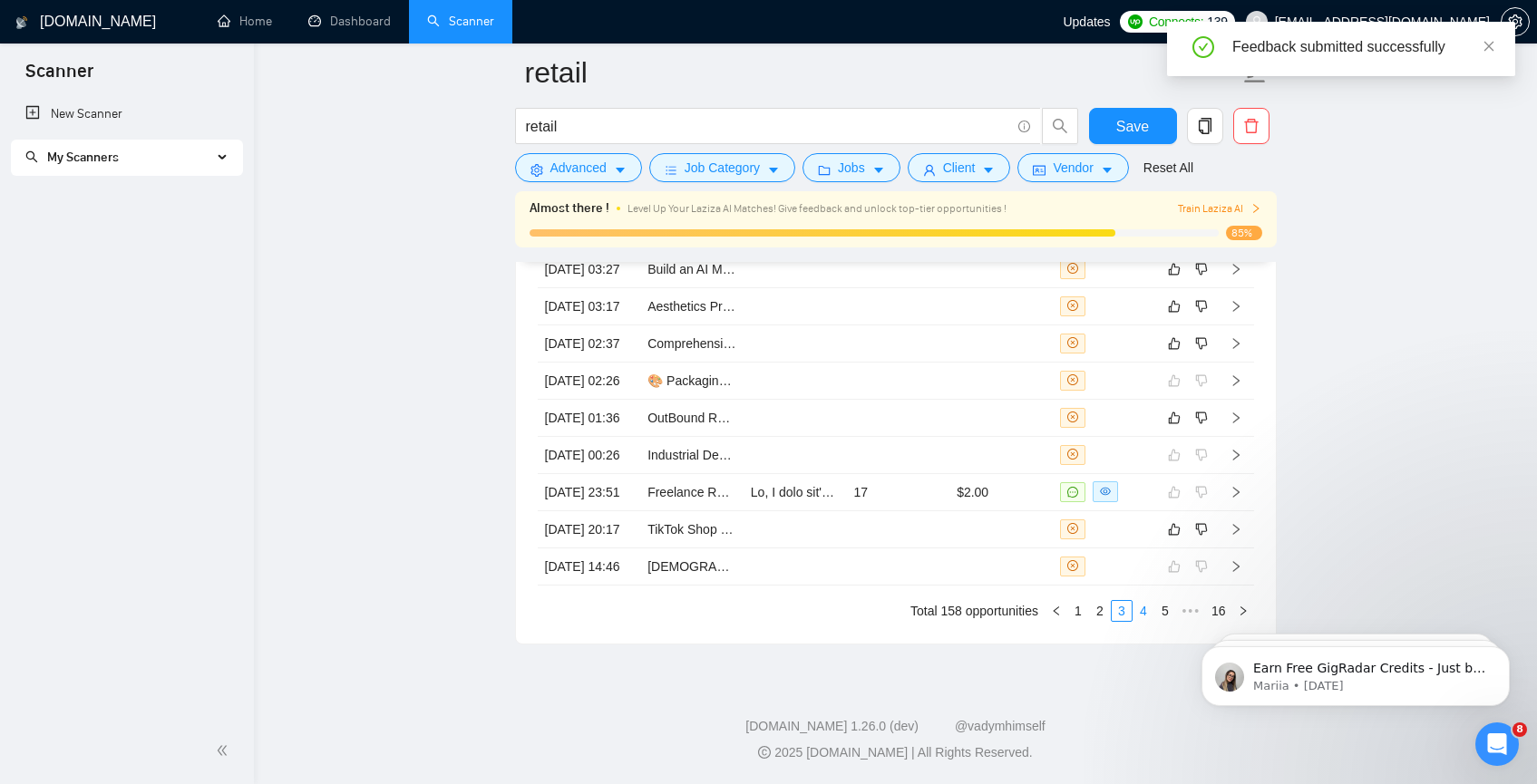
click at [1146, 621] on link "4" at bounding box center [1143, 611] width 20 height 20
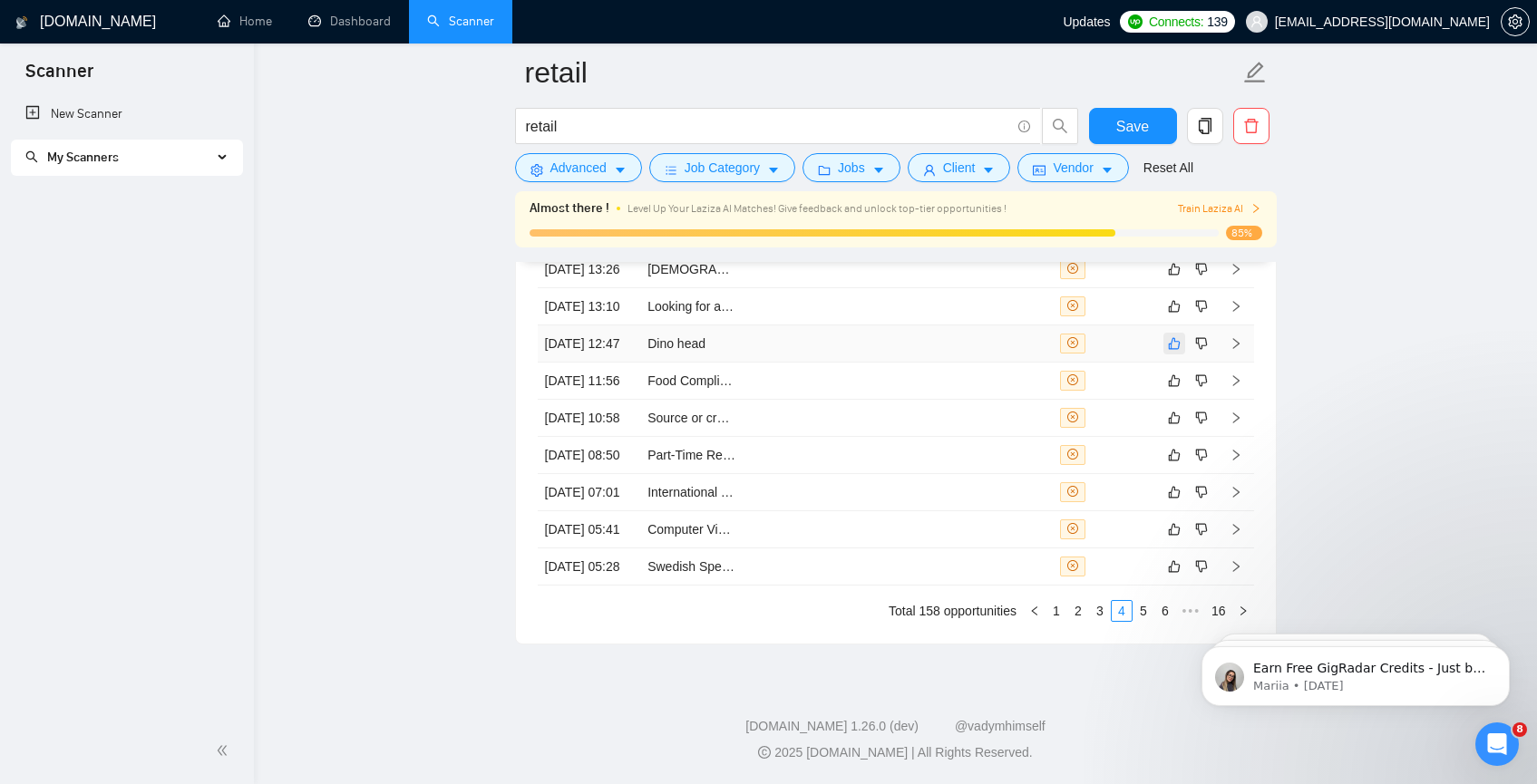
click at [1178, 336] on icon "like" at bounding box center [1174, 343] width 13 height 15
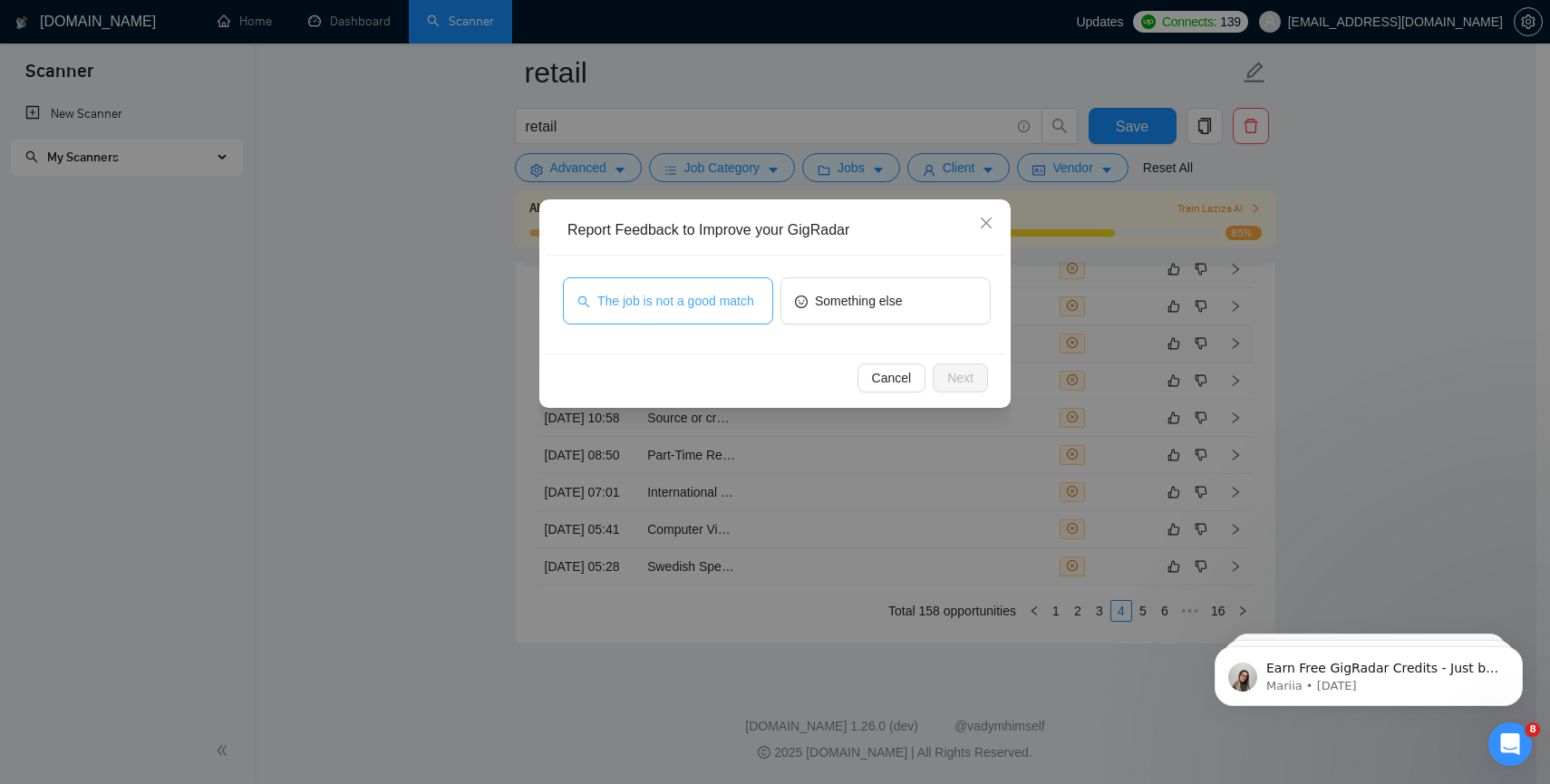
click at [735, 306] on span "The job is not a good match" at bounding box center [676, 301] width 157 height 20
click at [950, 386] on span "Next" at bounding box center [960, 378] width 27 height 20
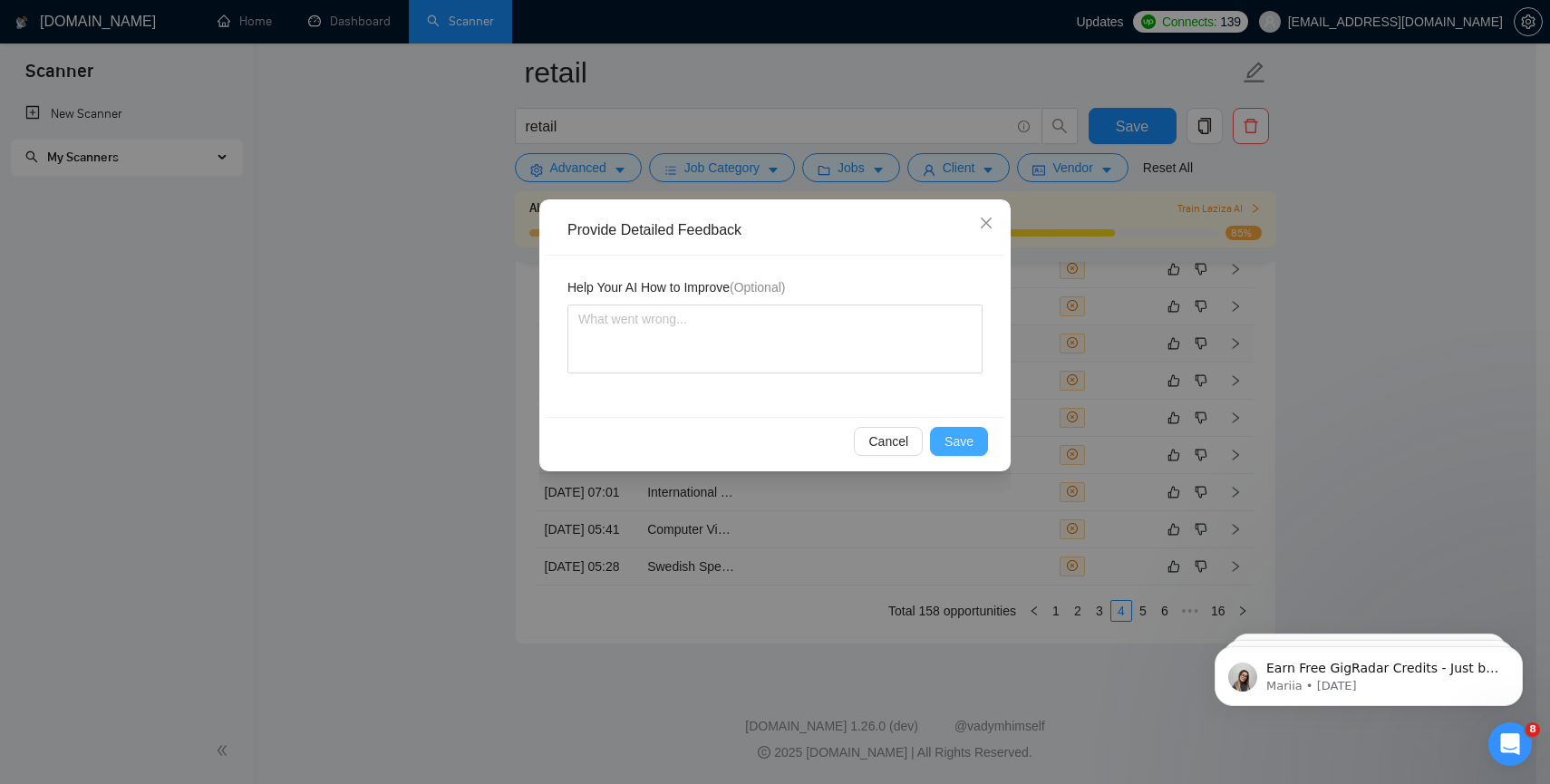
click at [950, 453] on button "Save" at bounding box center [959, 442] width 58 height 29
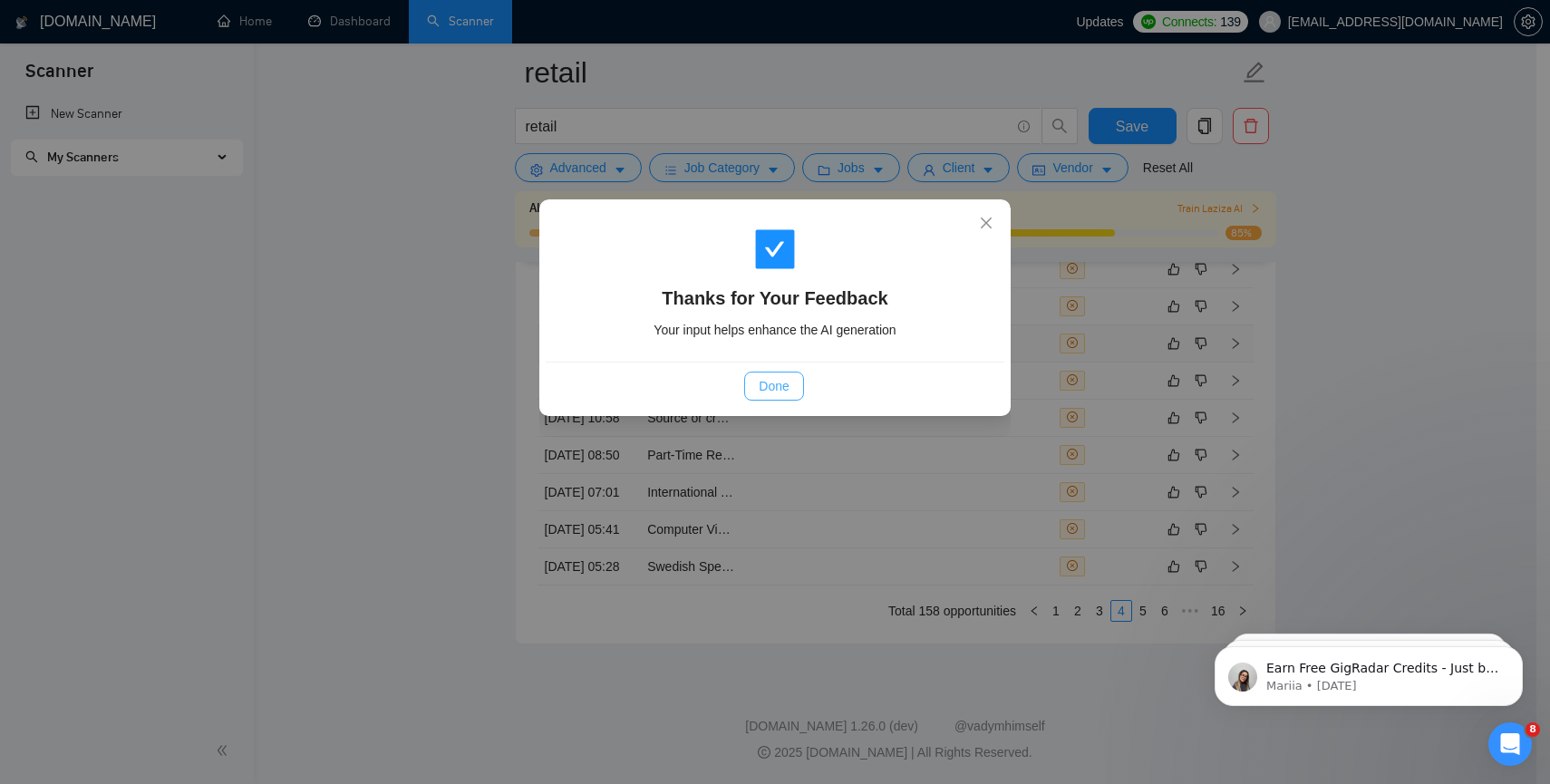
click at [777, 381] on span "Done" at bounding box center [773, 386] width 30 height 20
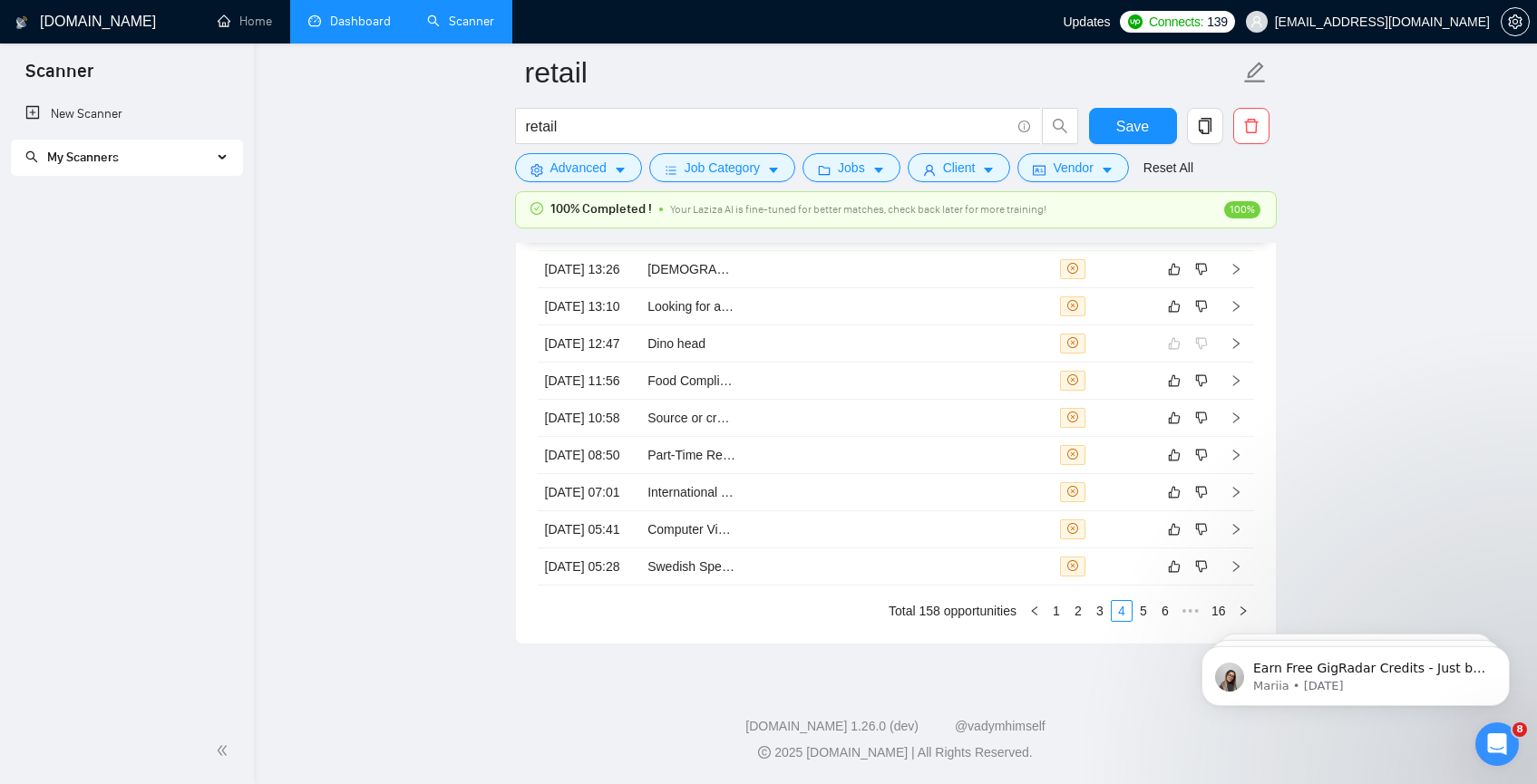
click at [320, 19] on link "Dashboard" at bounding box center [350, 21] width 83 height 16
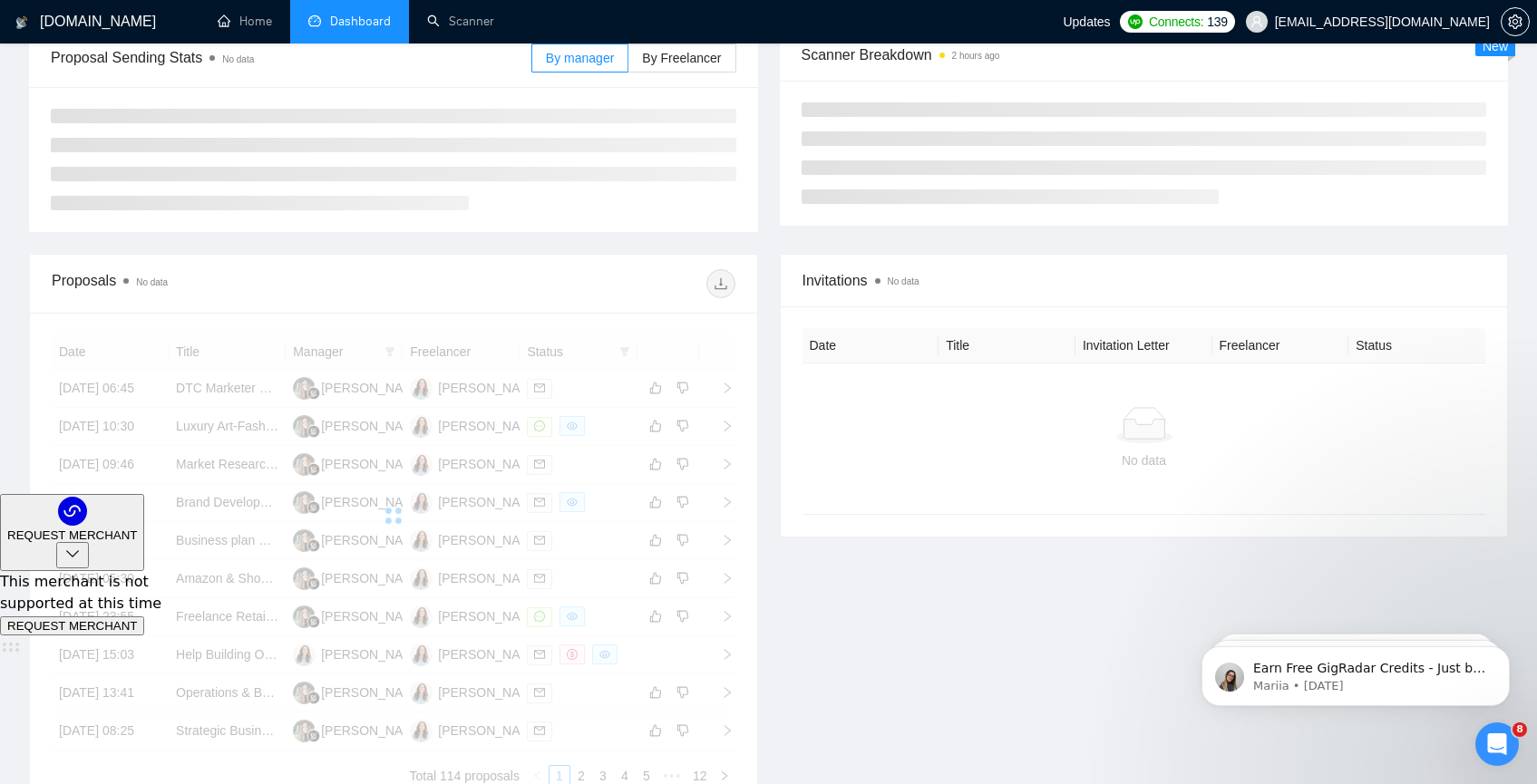
scroll to position [328, 0]
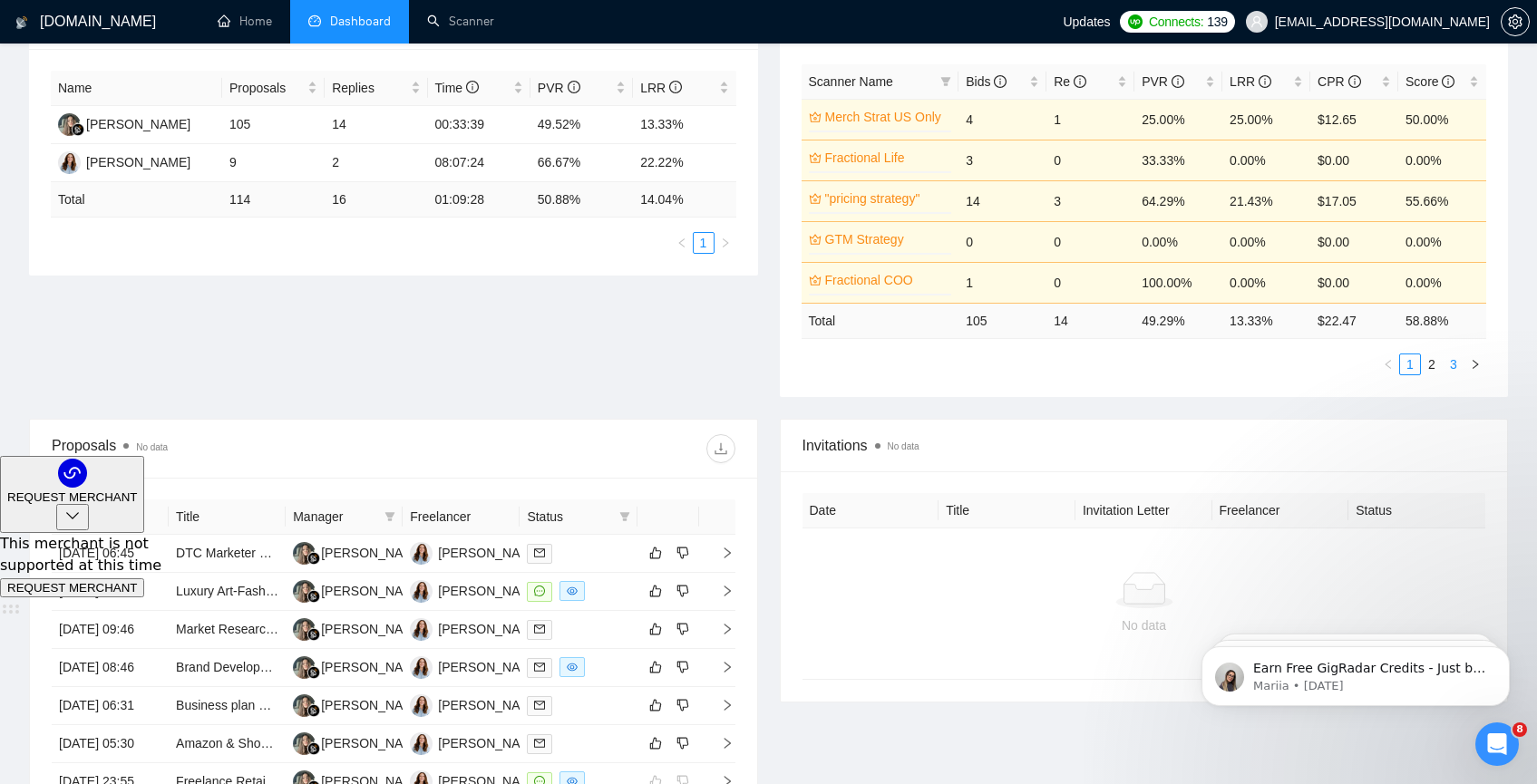
click at [1450, 364] on link "3" at bounding box center [1453, 364] width 20 height 20
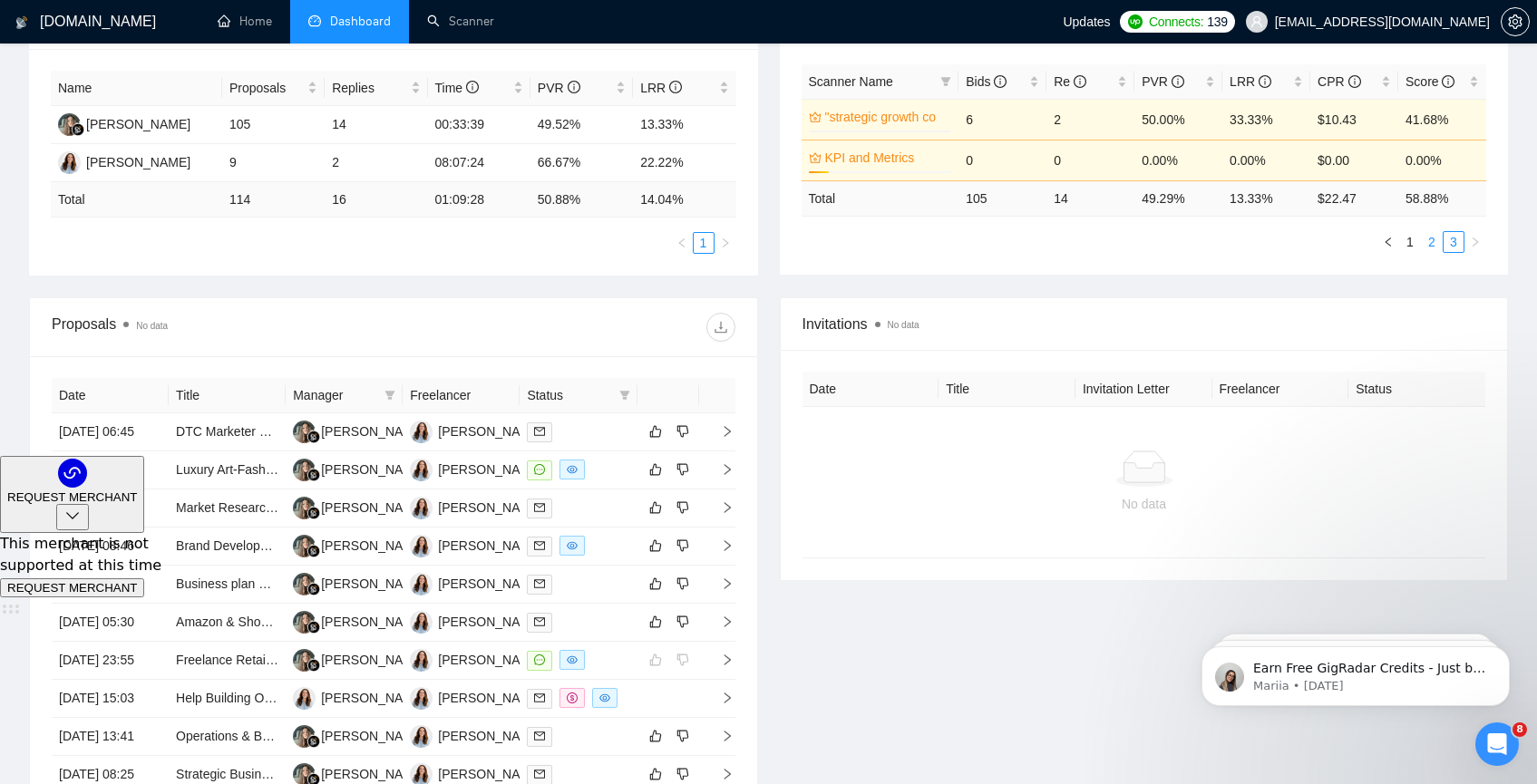
click at [1430, 239] on link "2" at bounding box center [1431, 242] width 20 height 20
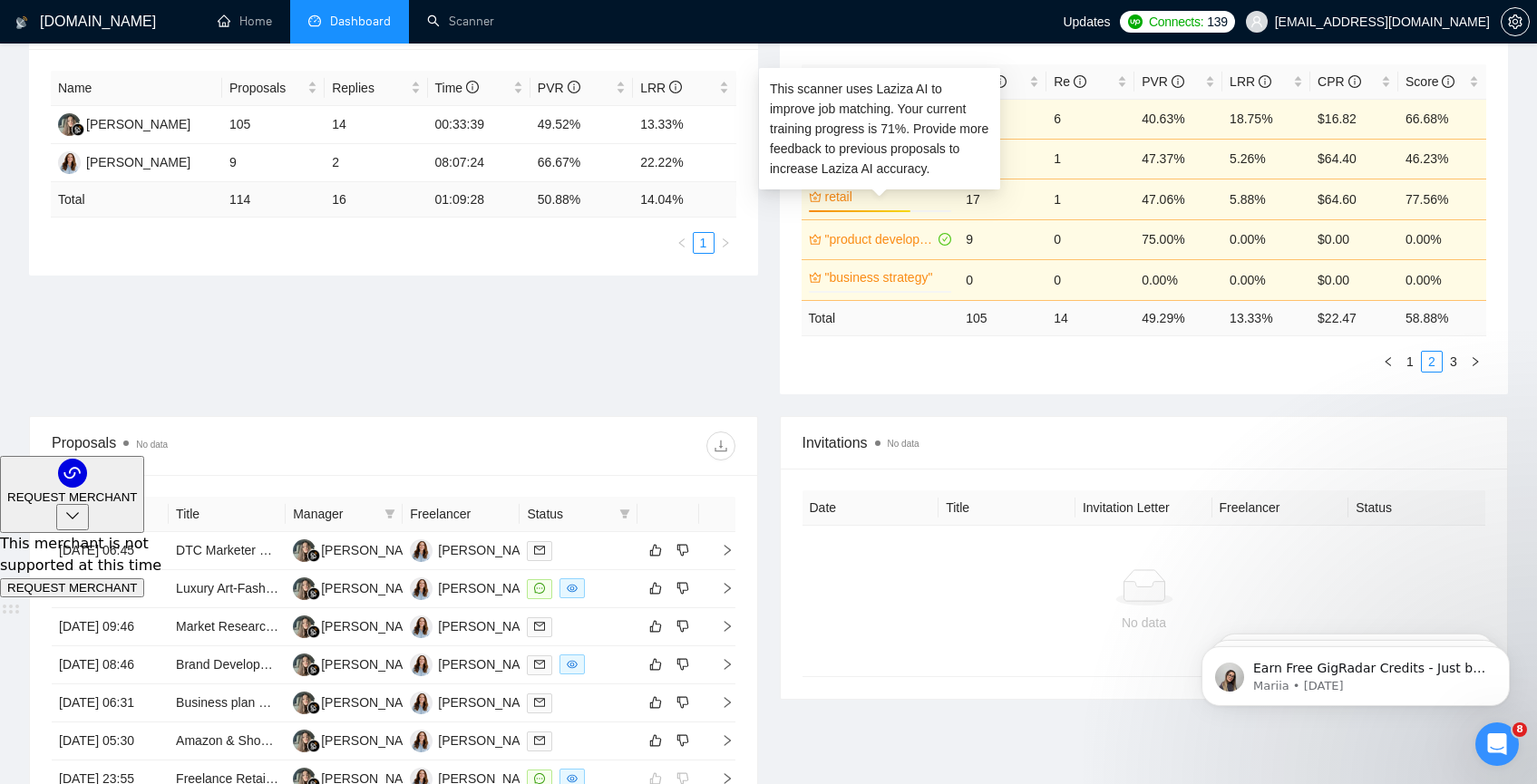
click at [867, 206] on link "retail" at bounding box center [886, 196] width 123 height 20
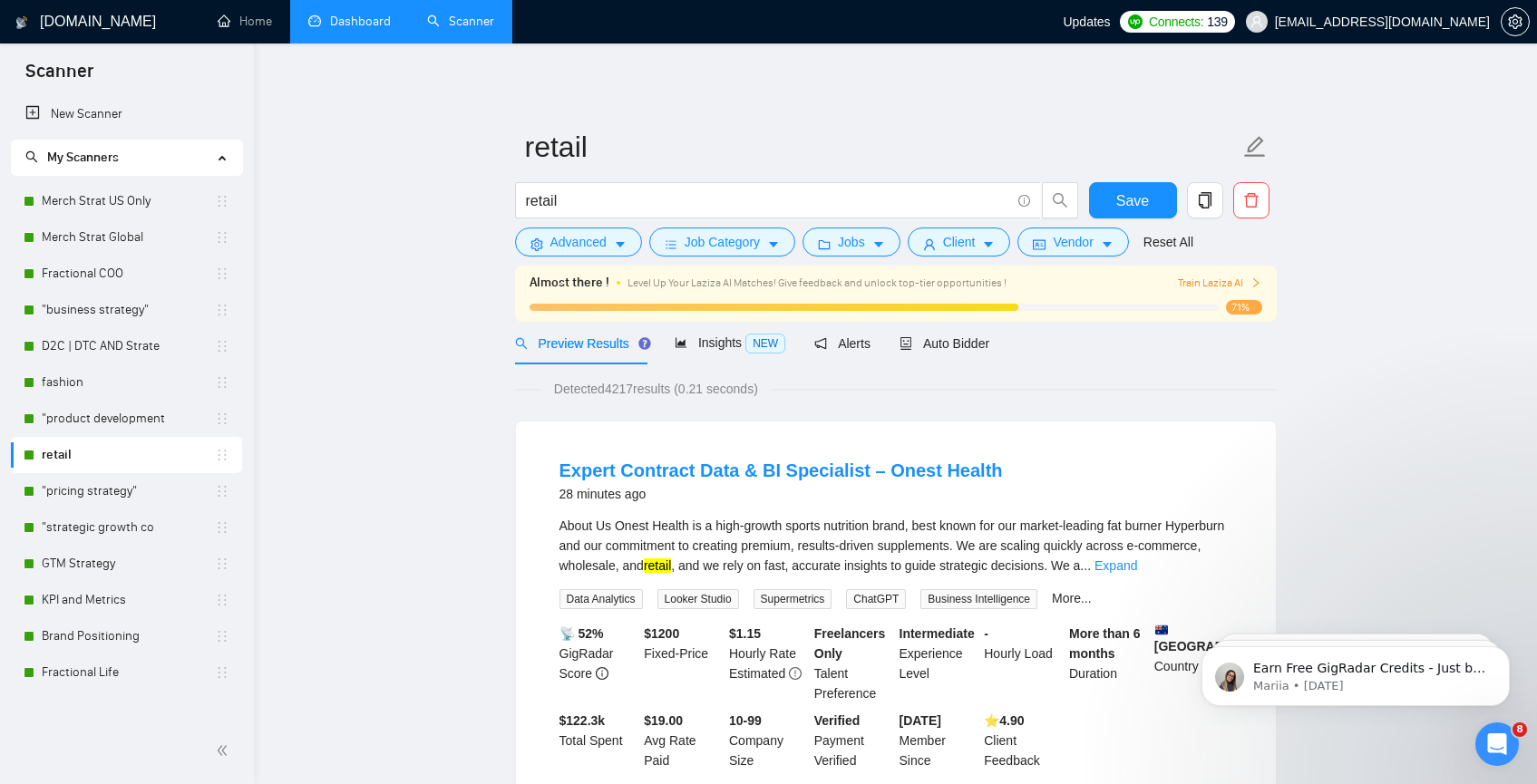
click at [309, 21] on link "Dashboard" at bounding box center [350, 21] width 83 height 16
